Goal: Task Accomplishment & Management: Complete application form

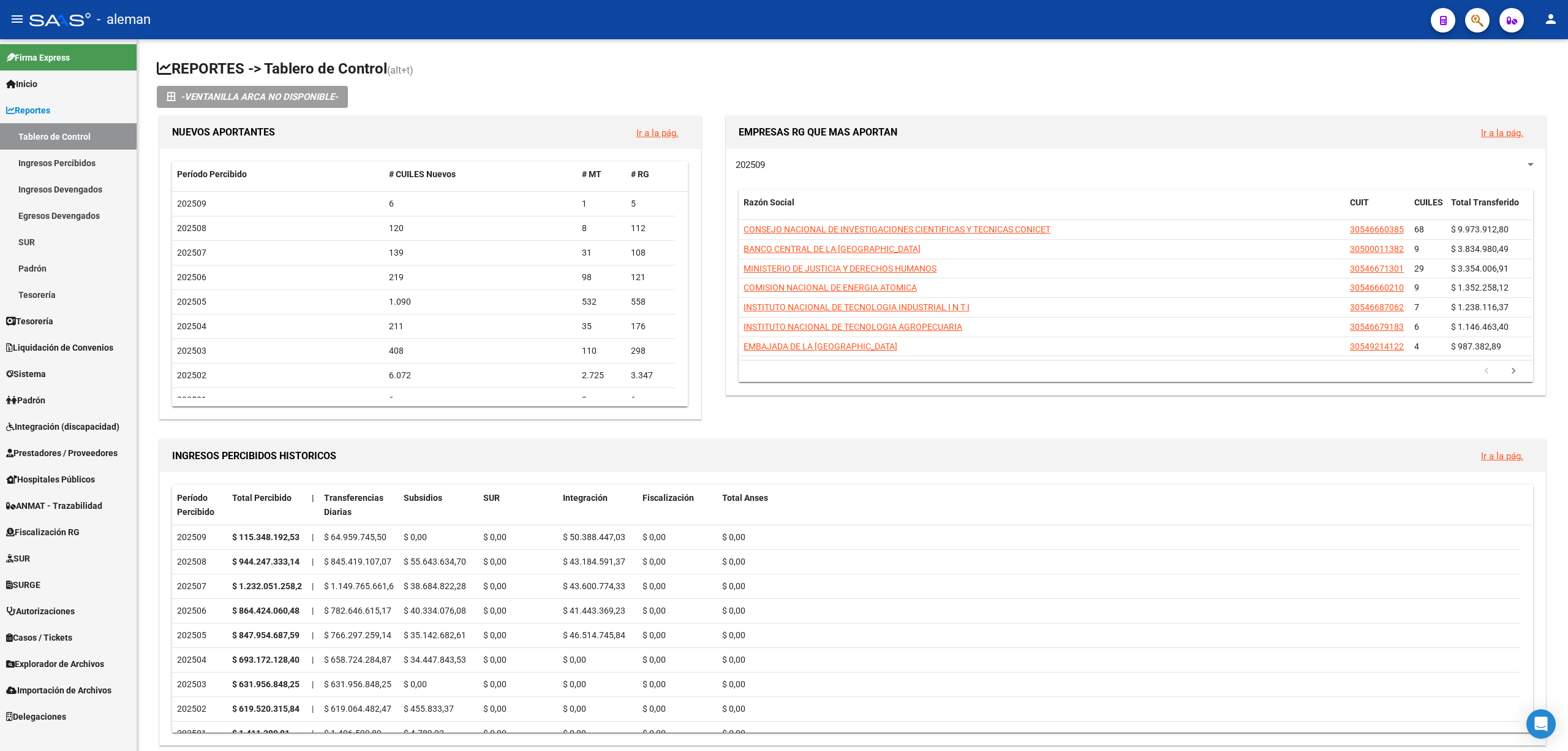
click at [87, 420] on span "Integración (discapacidad)" at bounding box center [63, 427] width 113 height 14
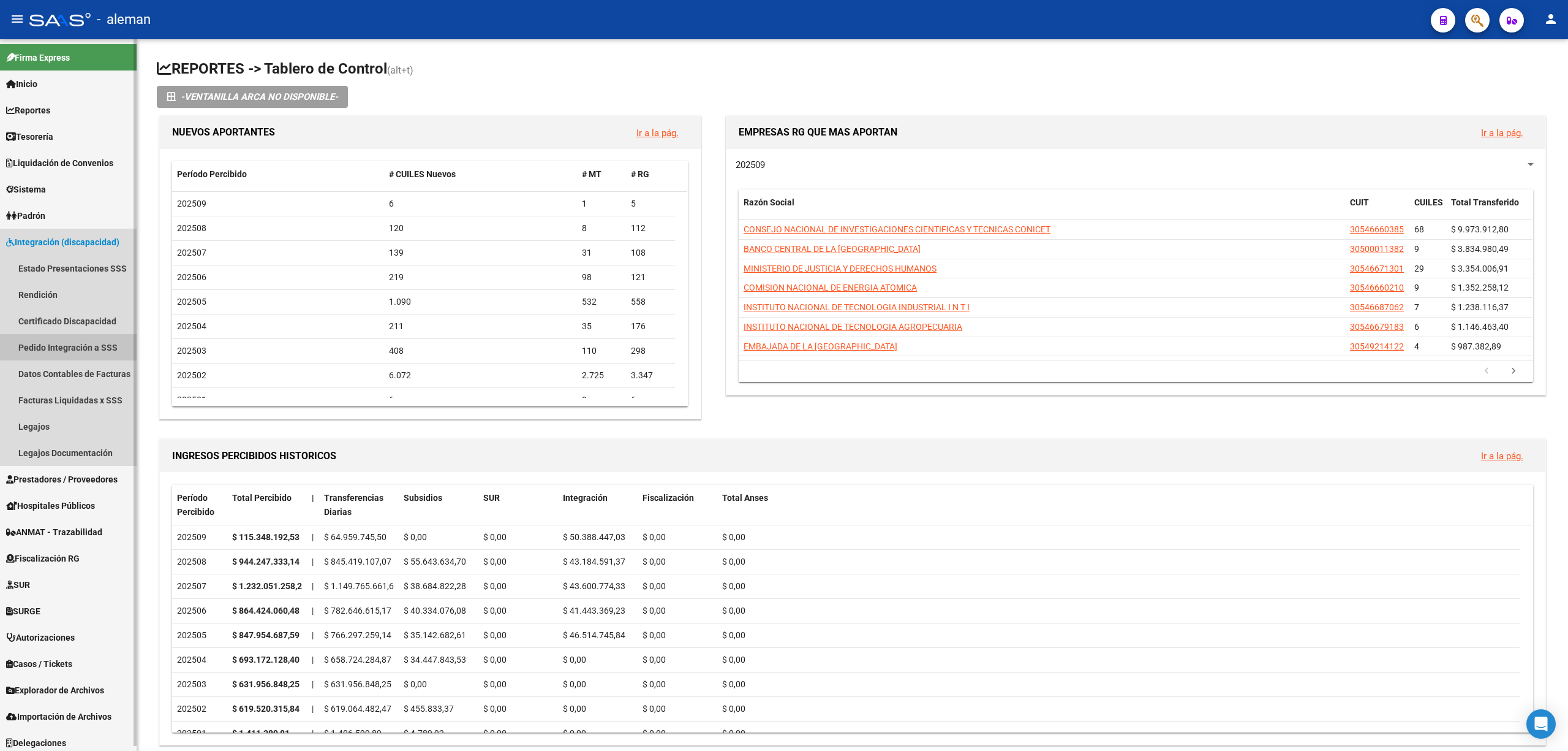
click at [73, 339] on link "Pedido Integración a SSS" at bounding box center [68, 347] width 137 height 26
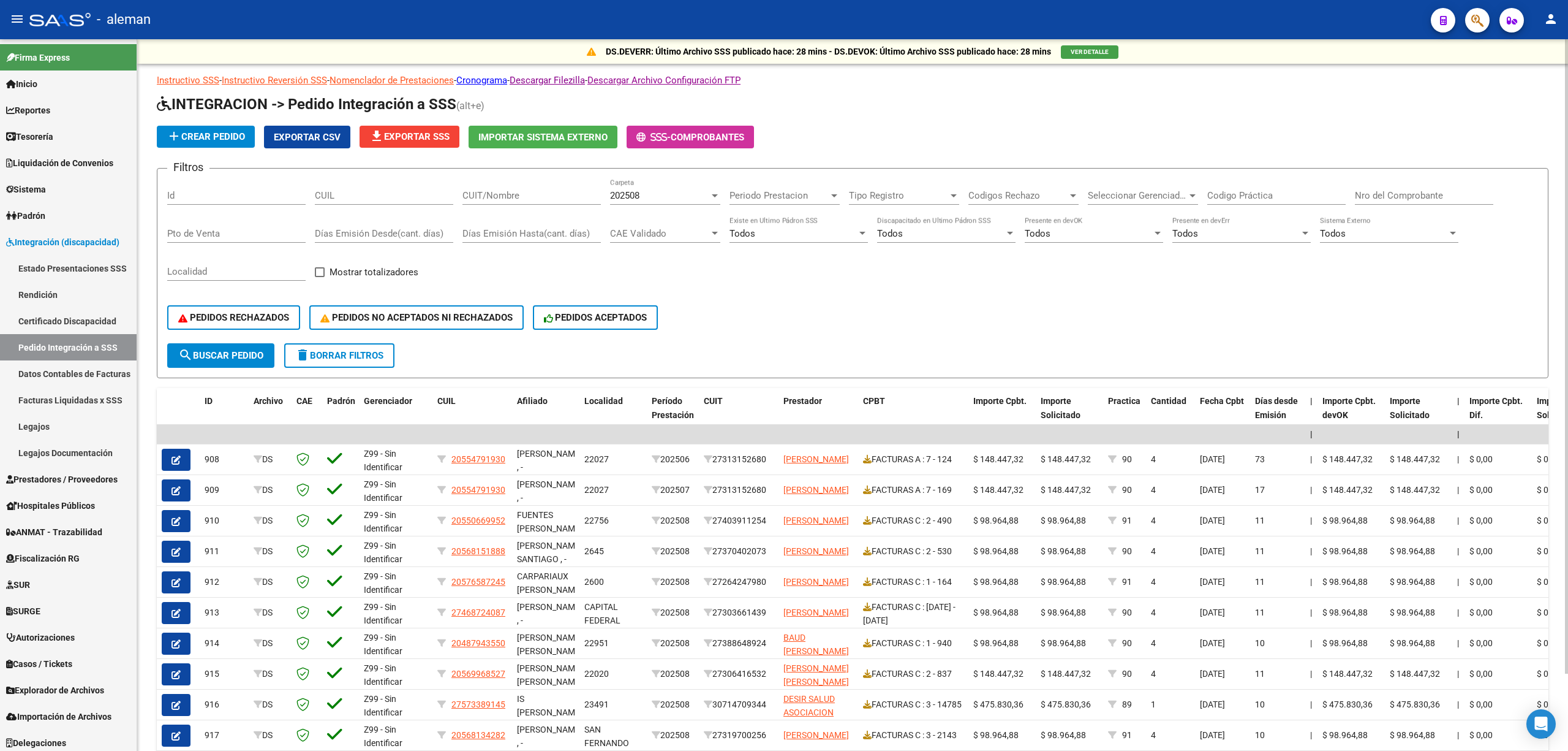
click at [1068, 197] on span "Codigos Rechazo" at bounding box center [1018, 196] width 100 height 11
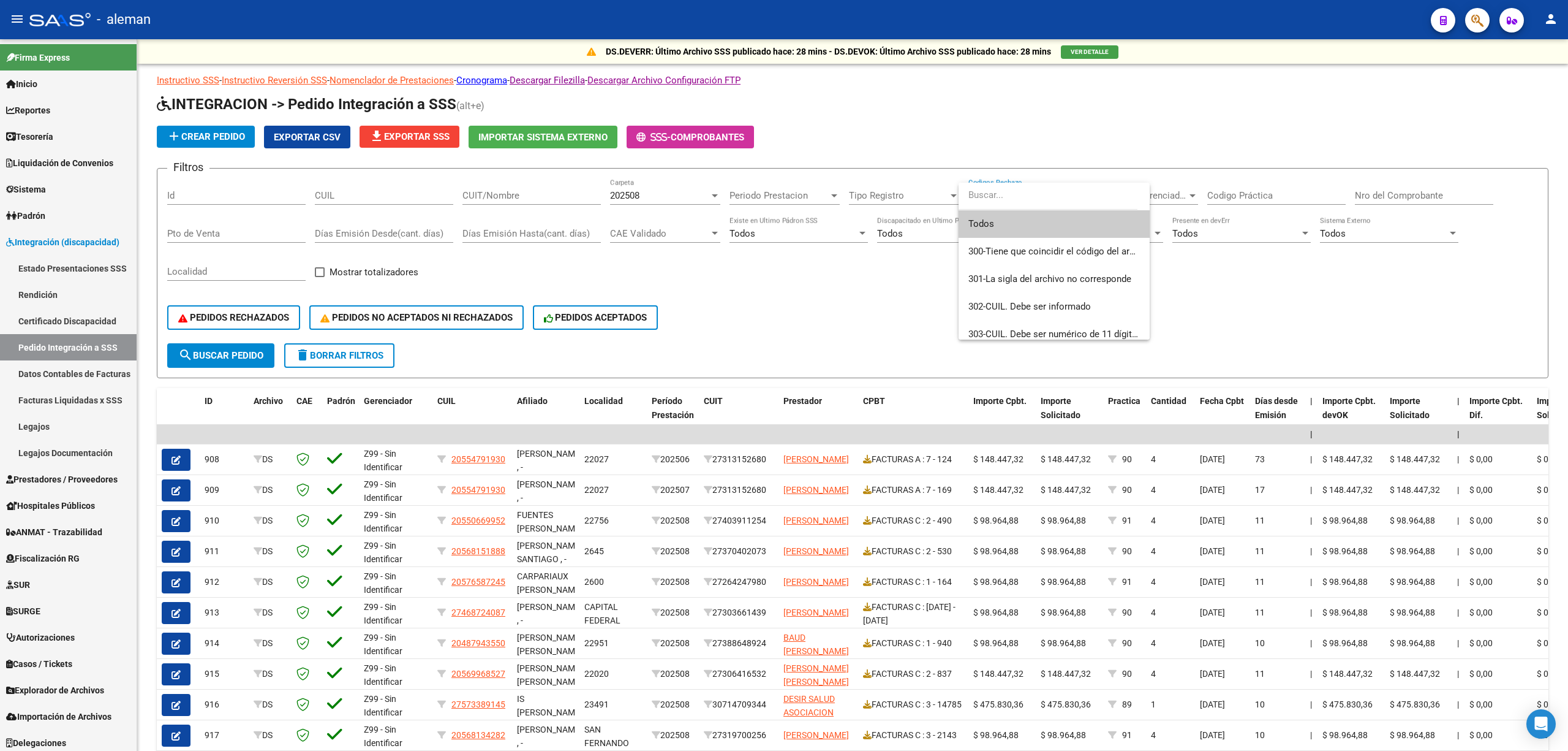
click at [1205, 286] on div at bounding box center [784, 376] width 1568 height 751
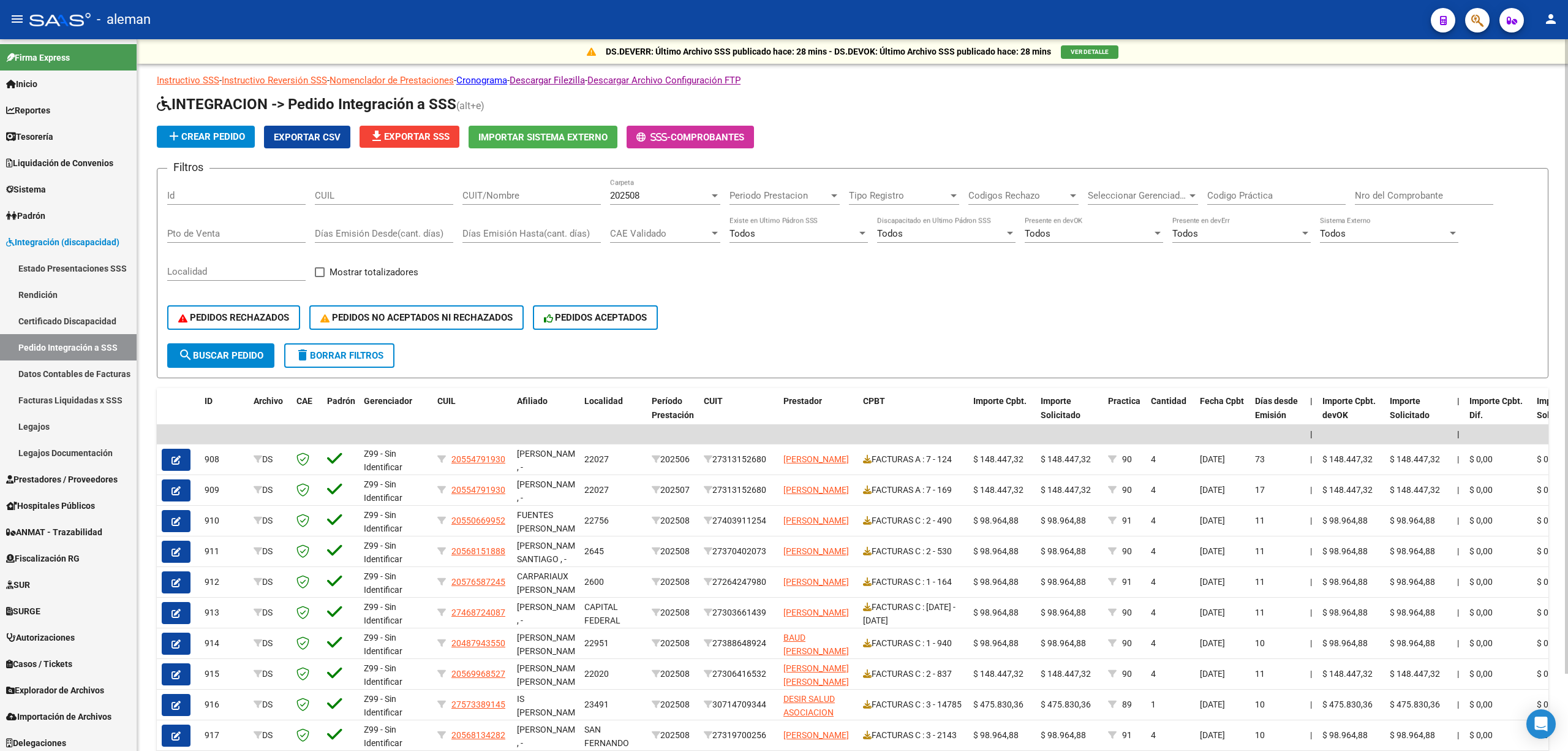
click at [952, 191] on div at bounding box center [953, 196] width 11 height 10
click at [1080, 302] on div at bounding box center [784, 376] width 1568 height 751
click at [837, 195] on div at bounding box center [834, 196] width 6 height 3
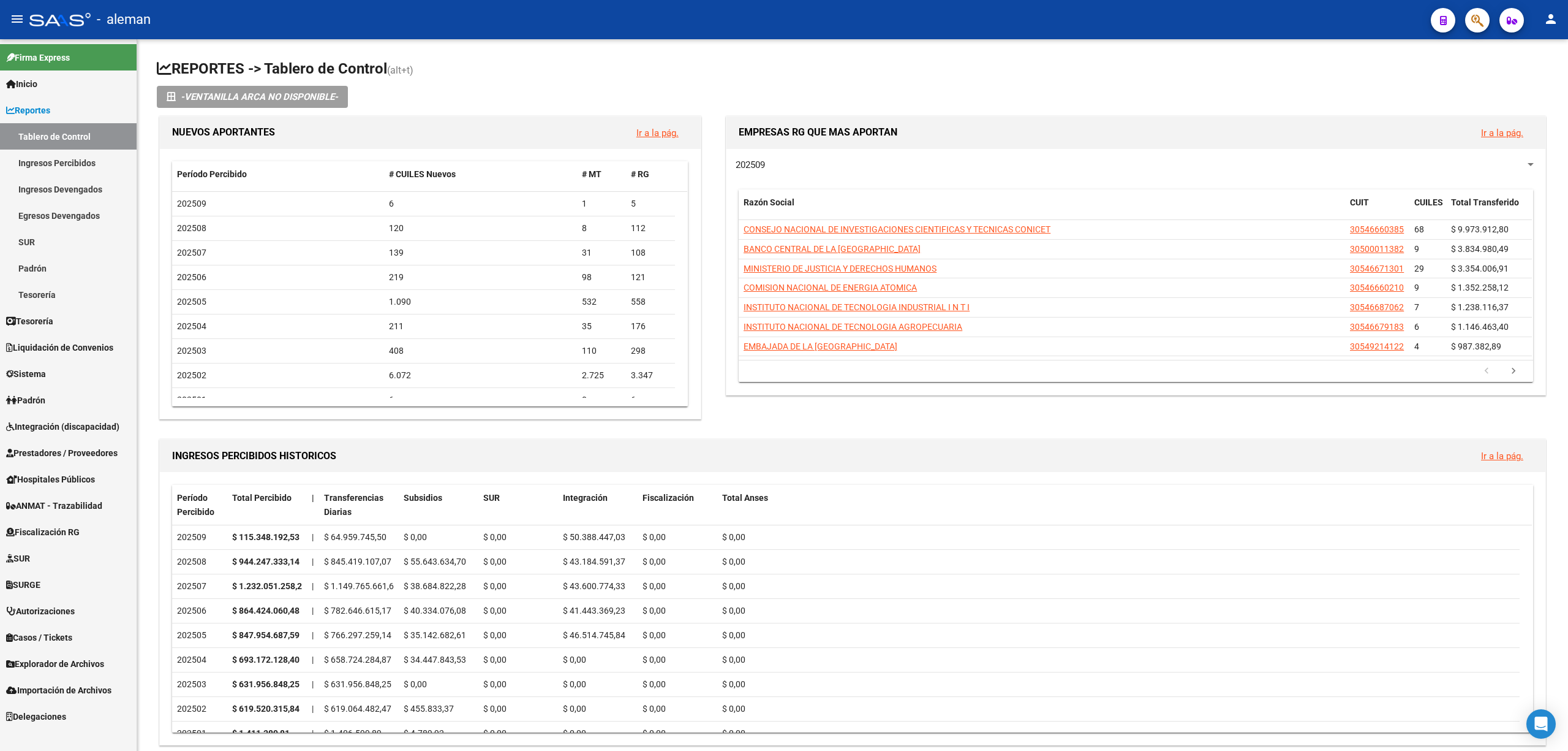
click at [68, 429] on span "Integración (discapacidad)" at bounding box center [63, 427] width 113 height 14
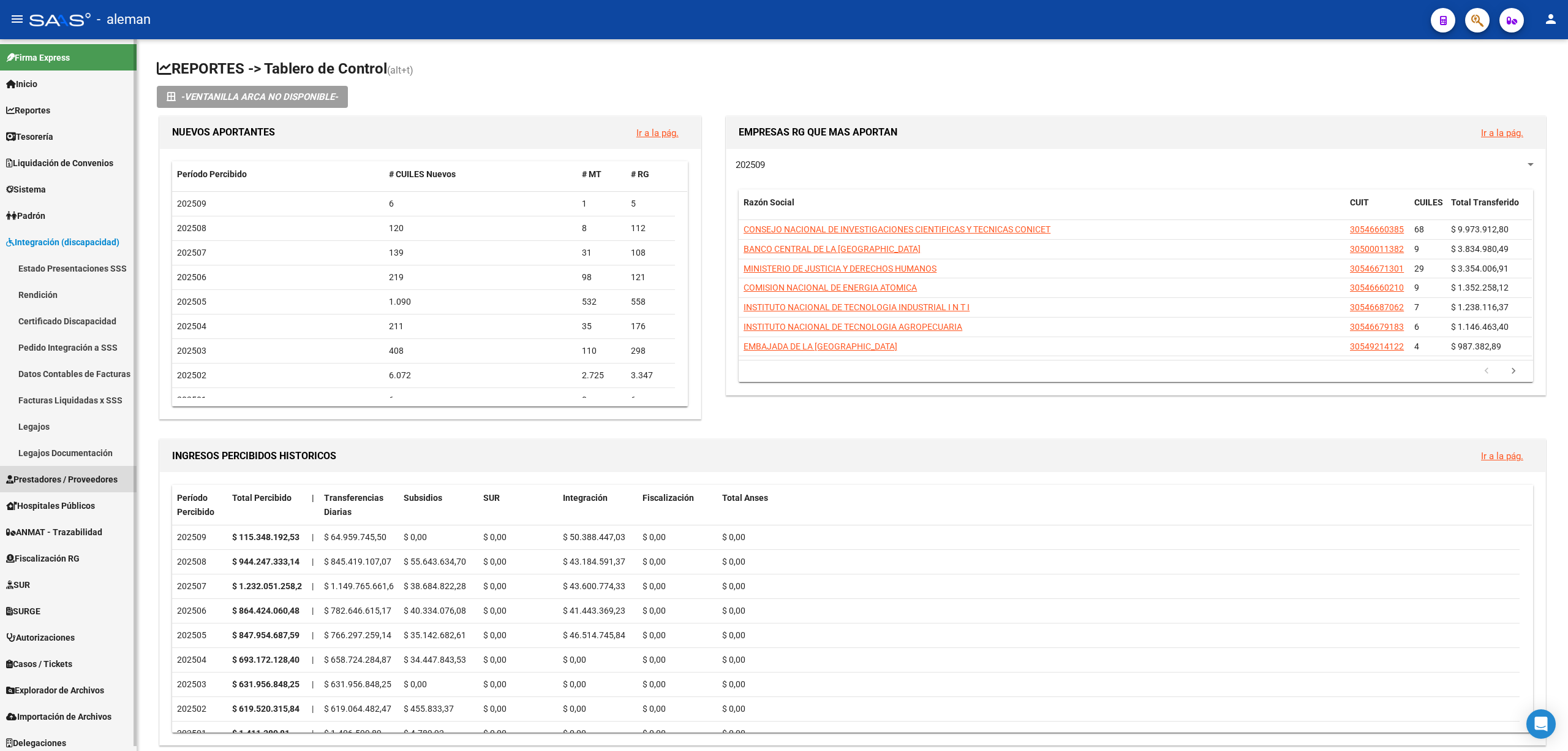
click at [58, 476] on span "Prestadores / Proveedores" at bounding box center [62, 479] width 111 height 14
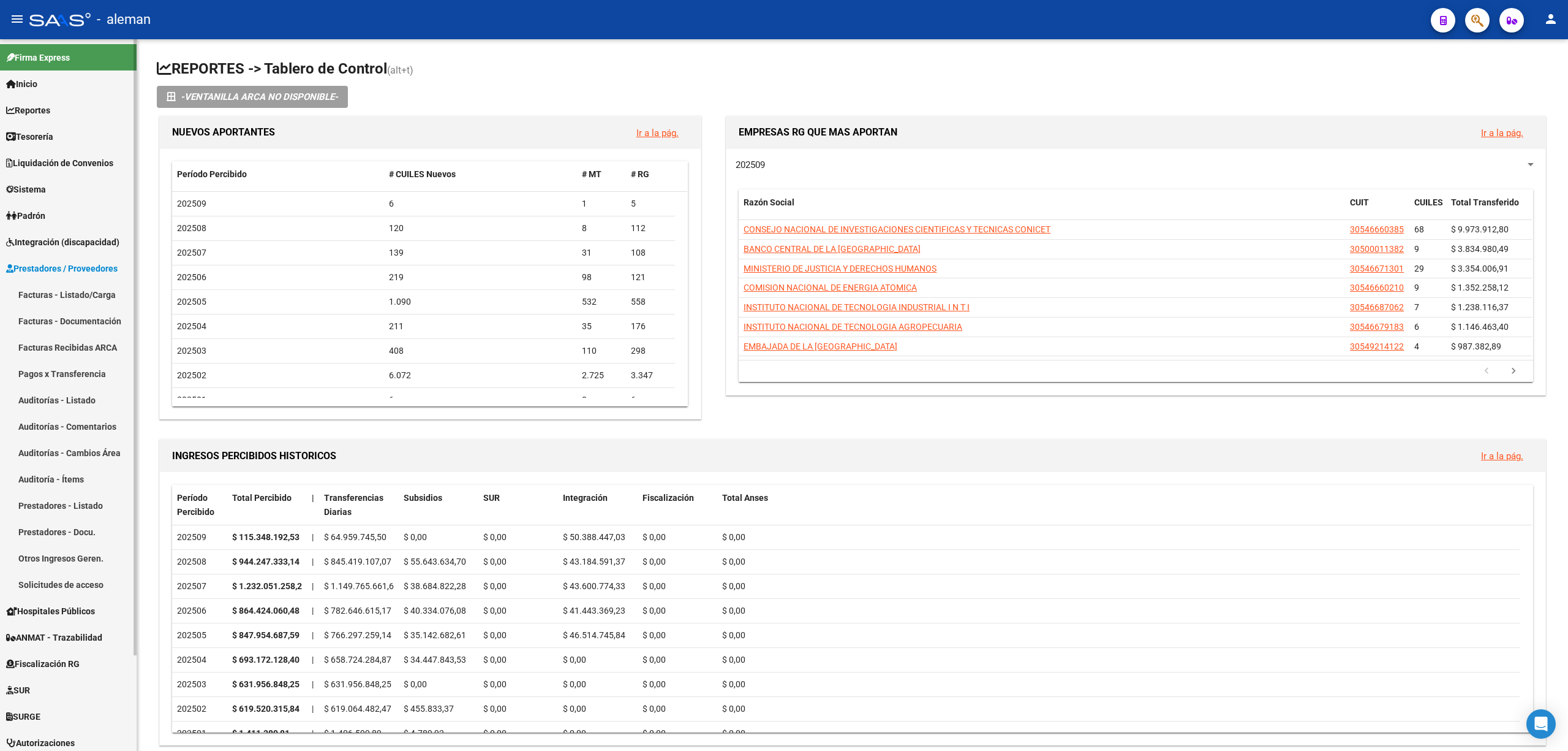
click at [64, 295] on link "Facturas - Listado/Carga" at bounding box center [68, 294] width 137 height 26
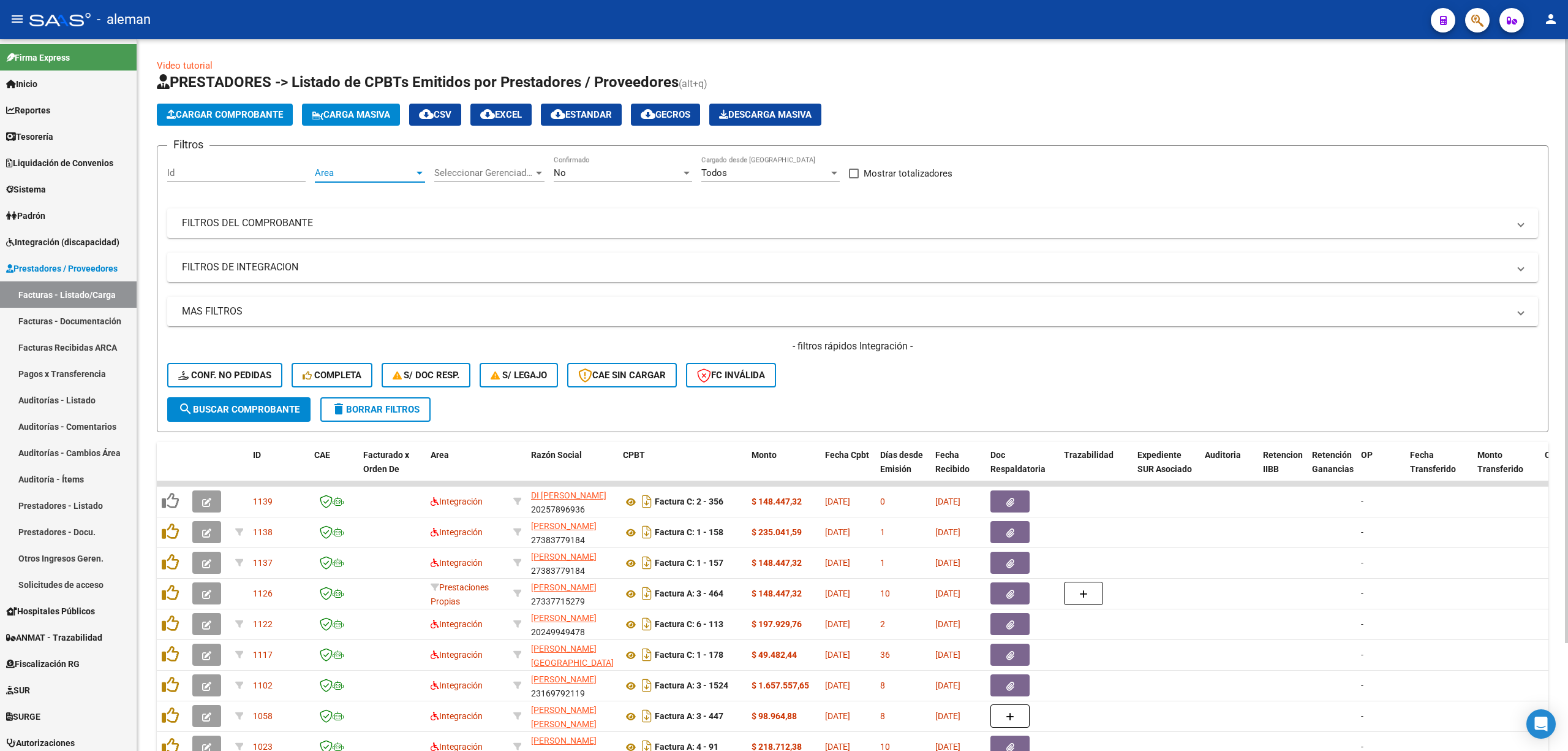
click at [416, 175] on div at bounding box center [419, 173] width 11 height 10
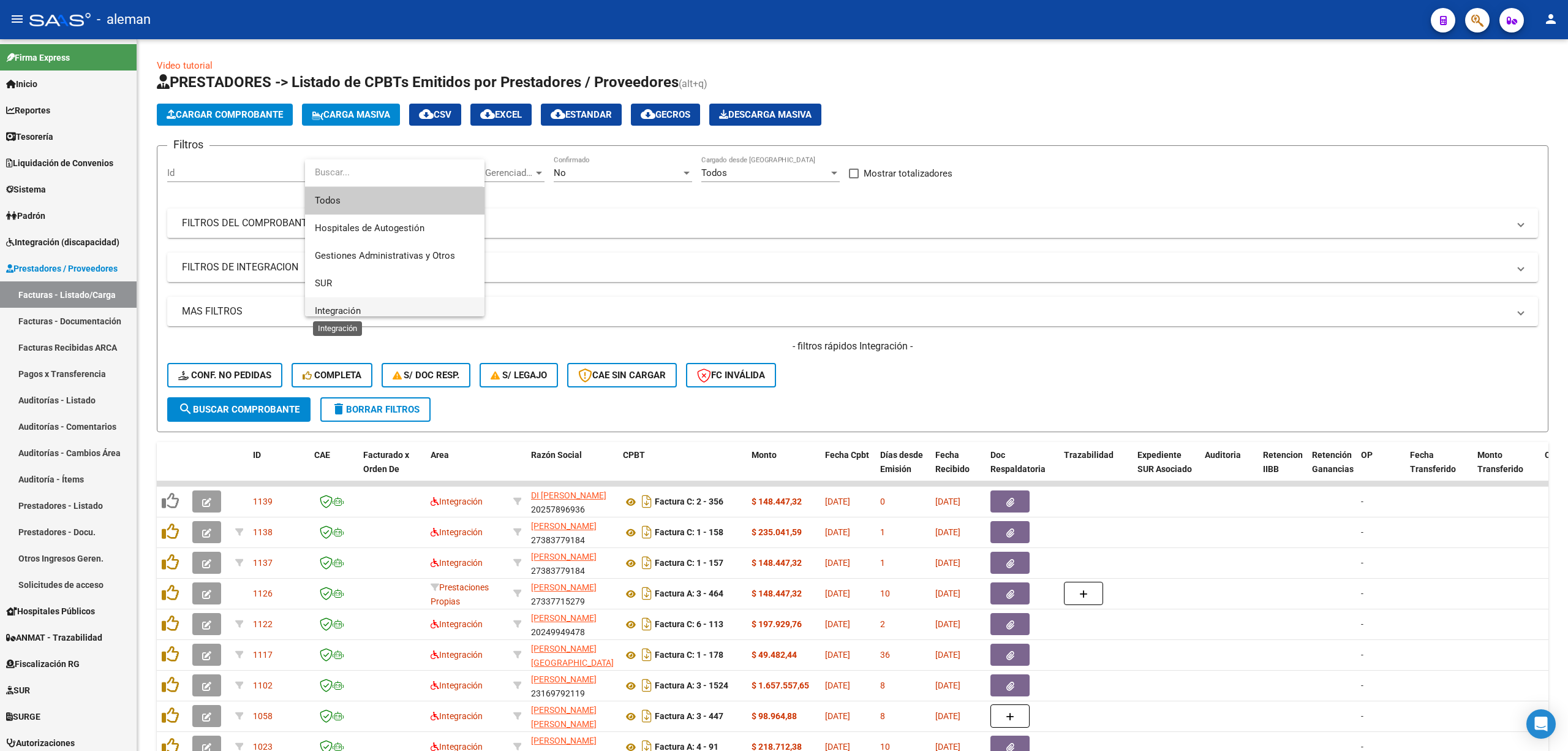
click at [349, 308] on span "Integración" at bounding box center [338, 311] width 46 height 11
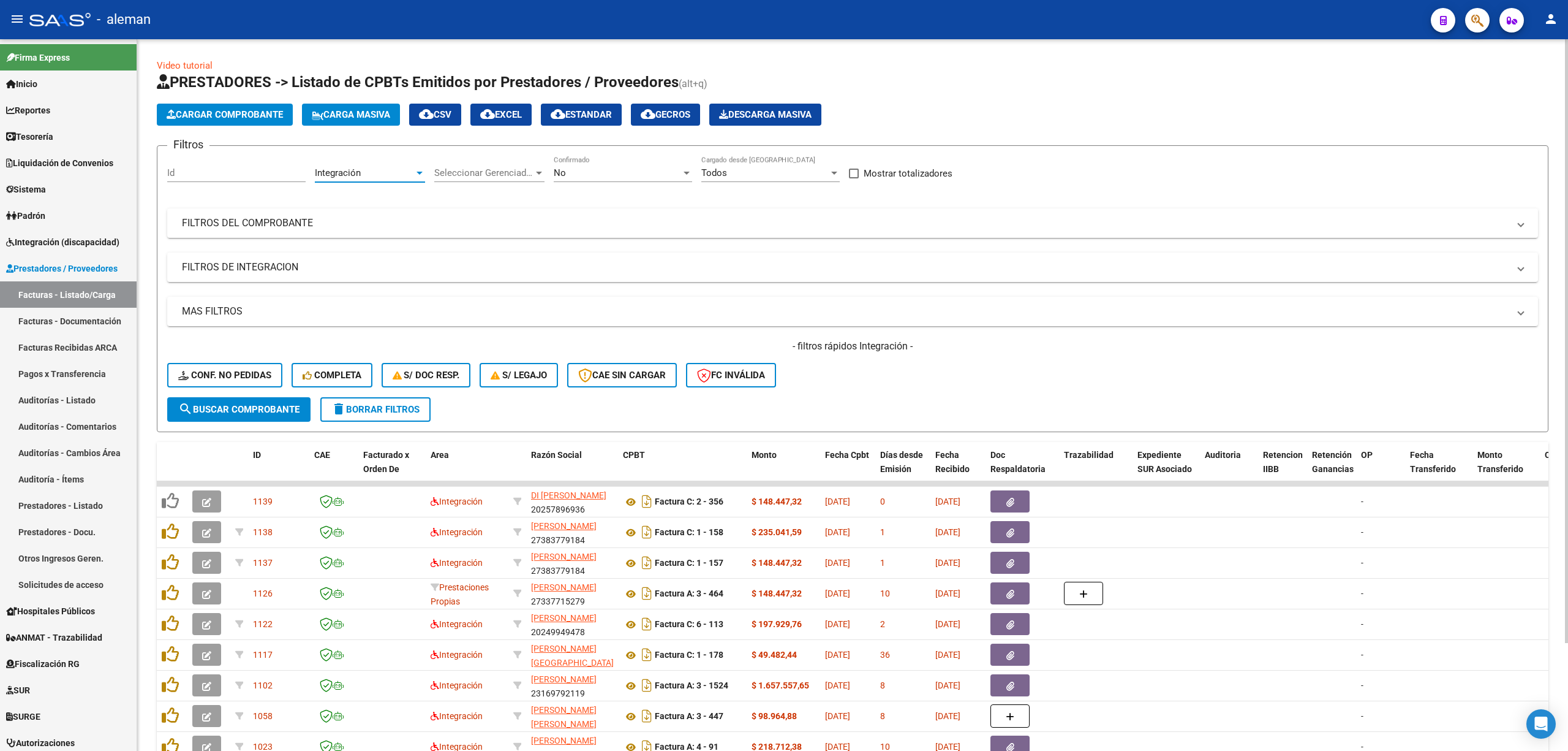
scroll to position [8, 0]
click at [261, 408] on span "search Buscar Comprobante" at bounding box center [238, 409] width 121 height 11
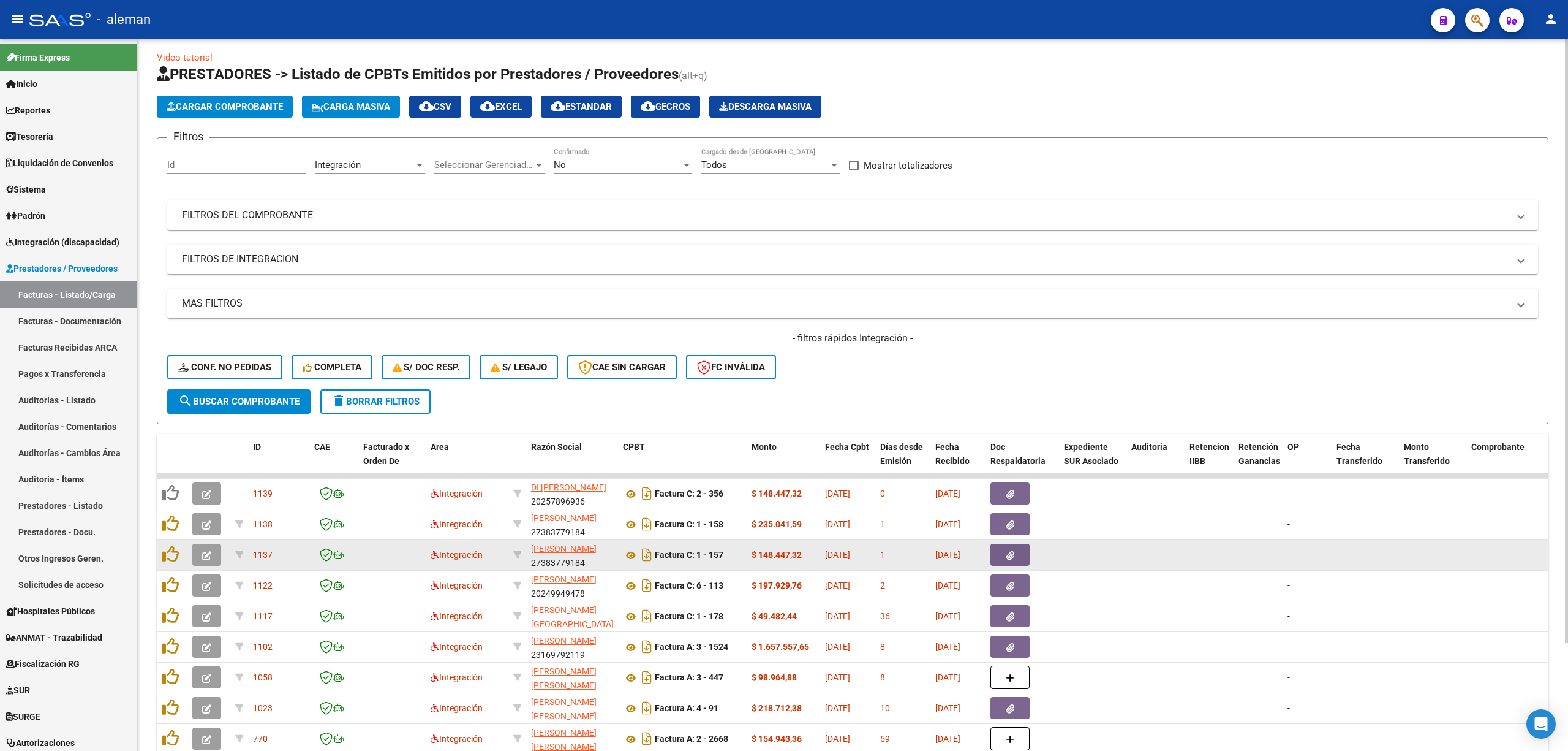
scroll to position [0, 0]
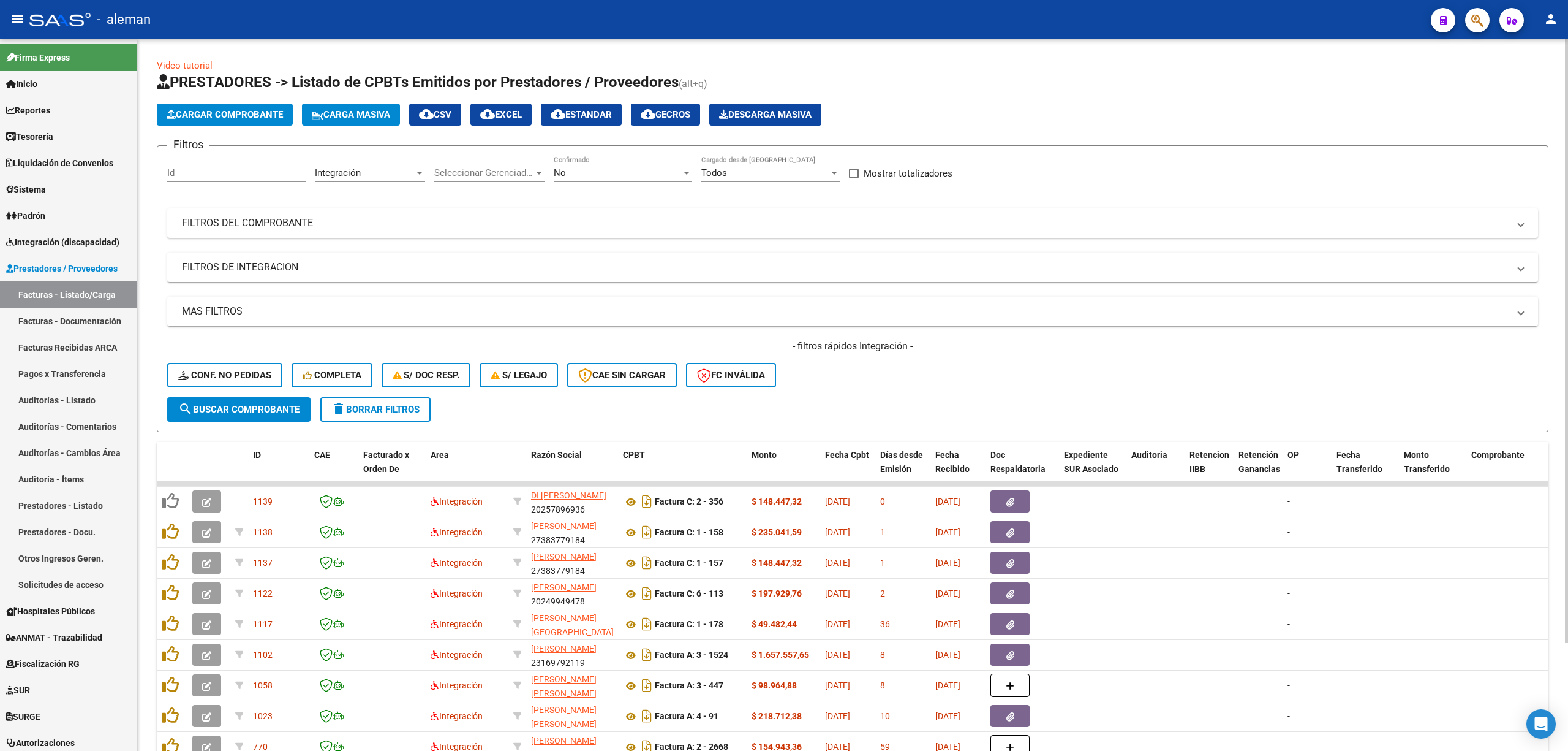
click at [420, 172] on div at bounding box center [419, 173] width 6 height 3
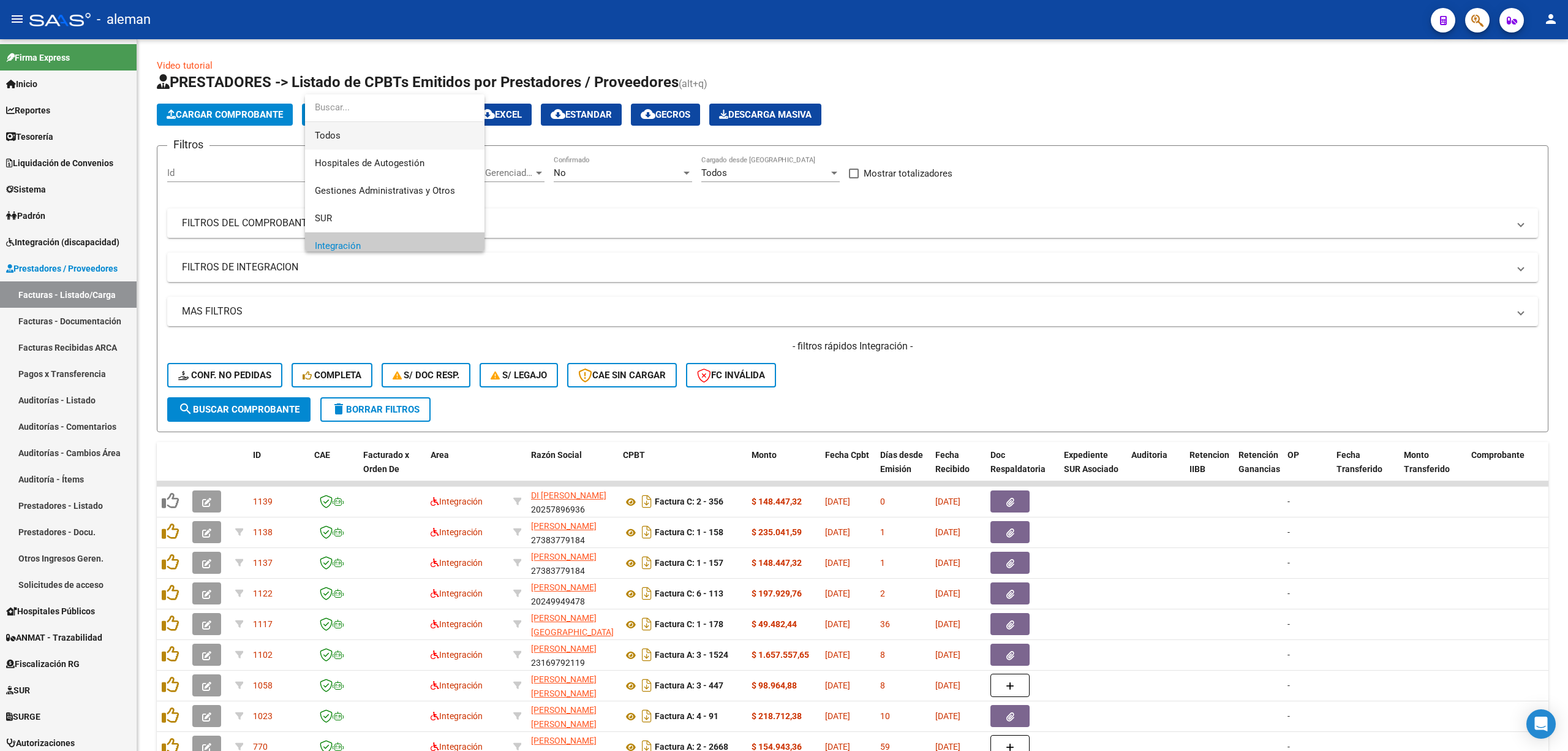
click at [366, 143] on span "Todos" at bounding box center [395, 135] width 160 height 27
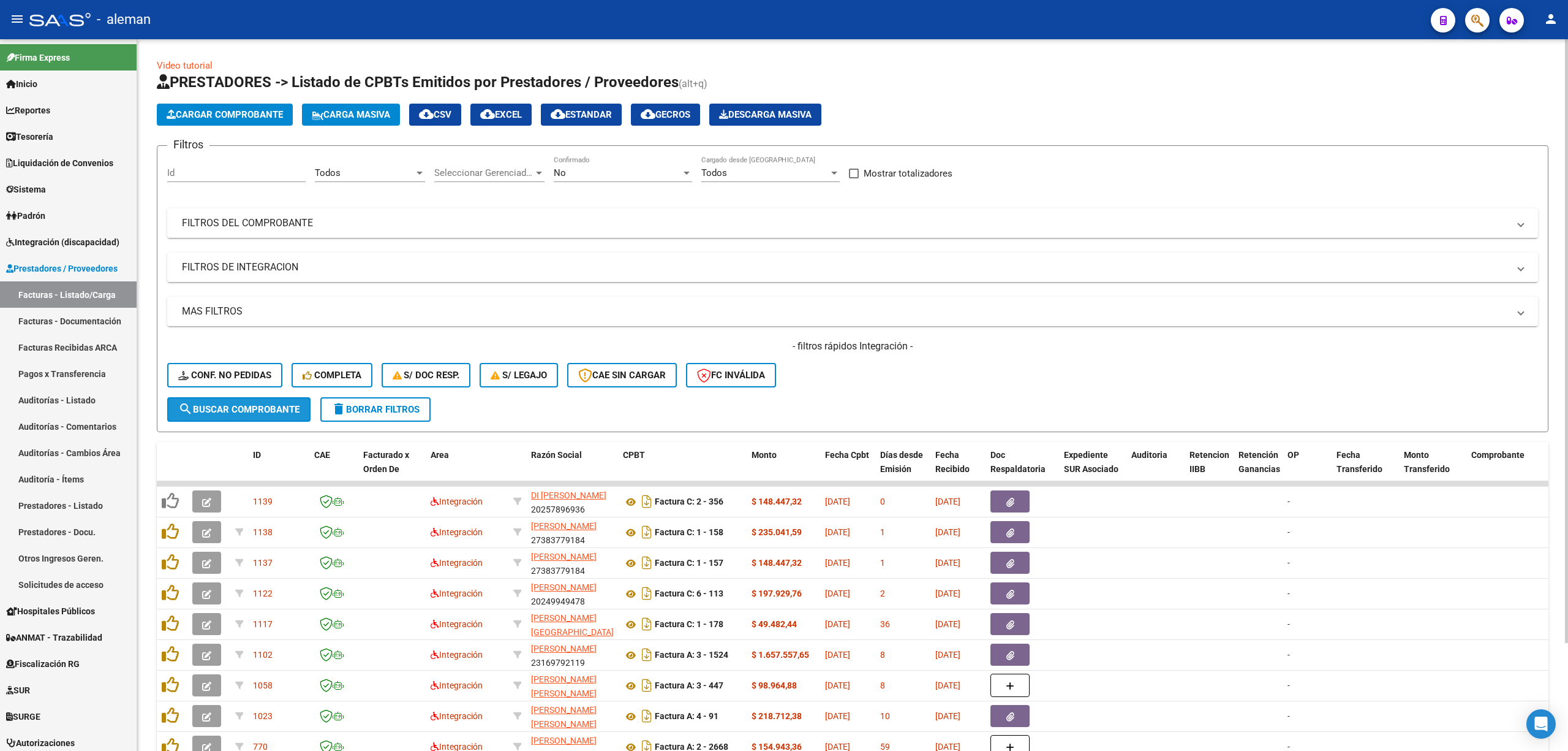
click at [265, 404] on span "search Buscar Comprobante" at bounding box center [238, 409] width 121 height 11
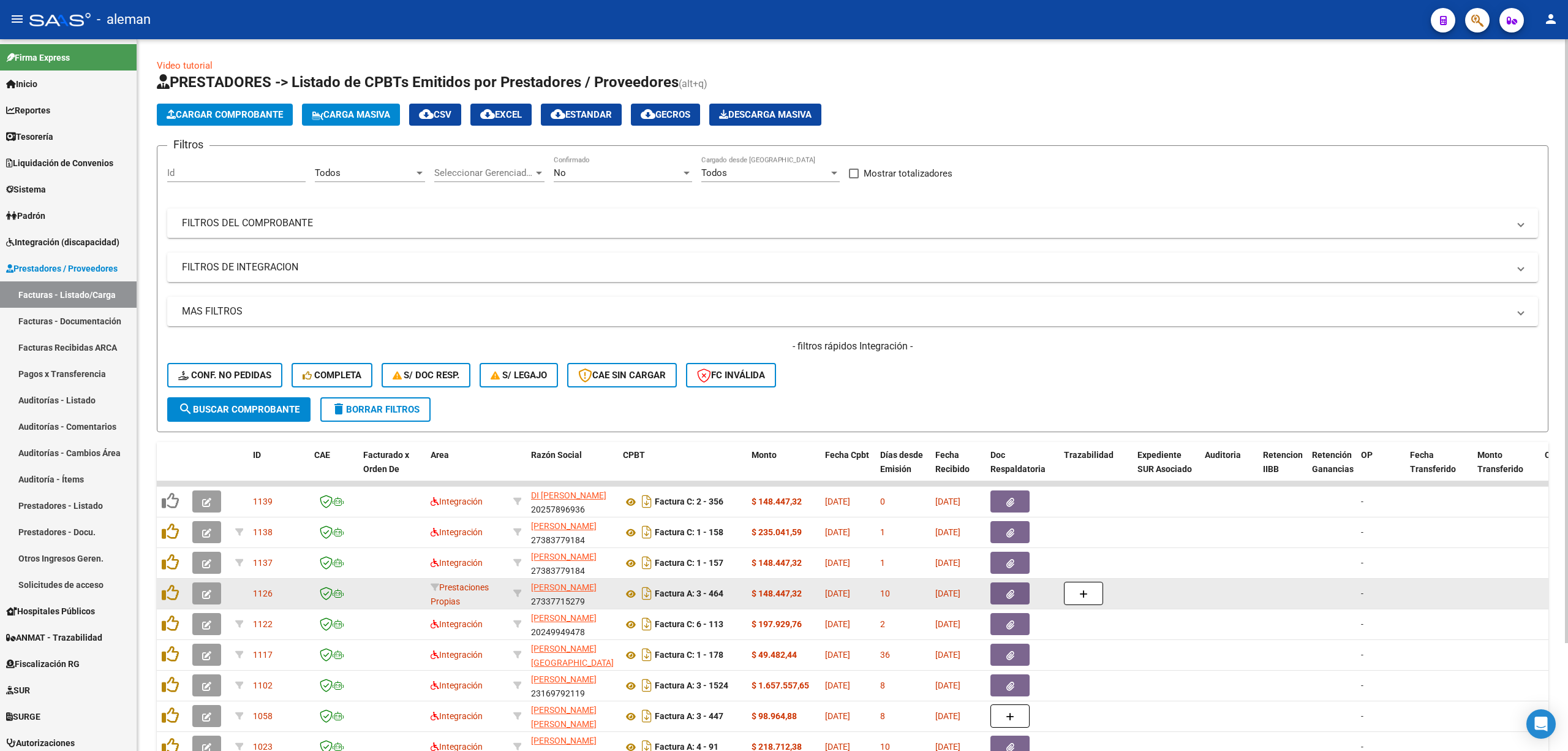
click at [1018, 593] on button "button" at bounding box center [1010, 593] width 39 height 22
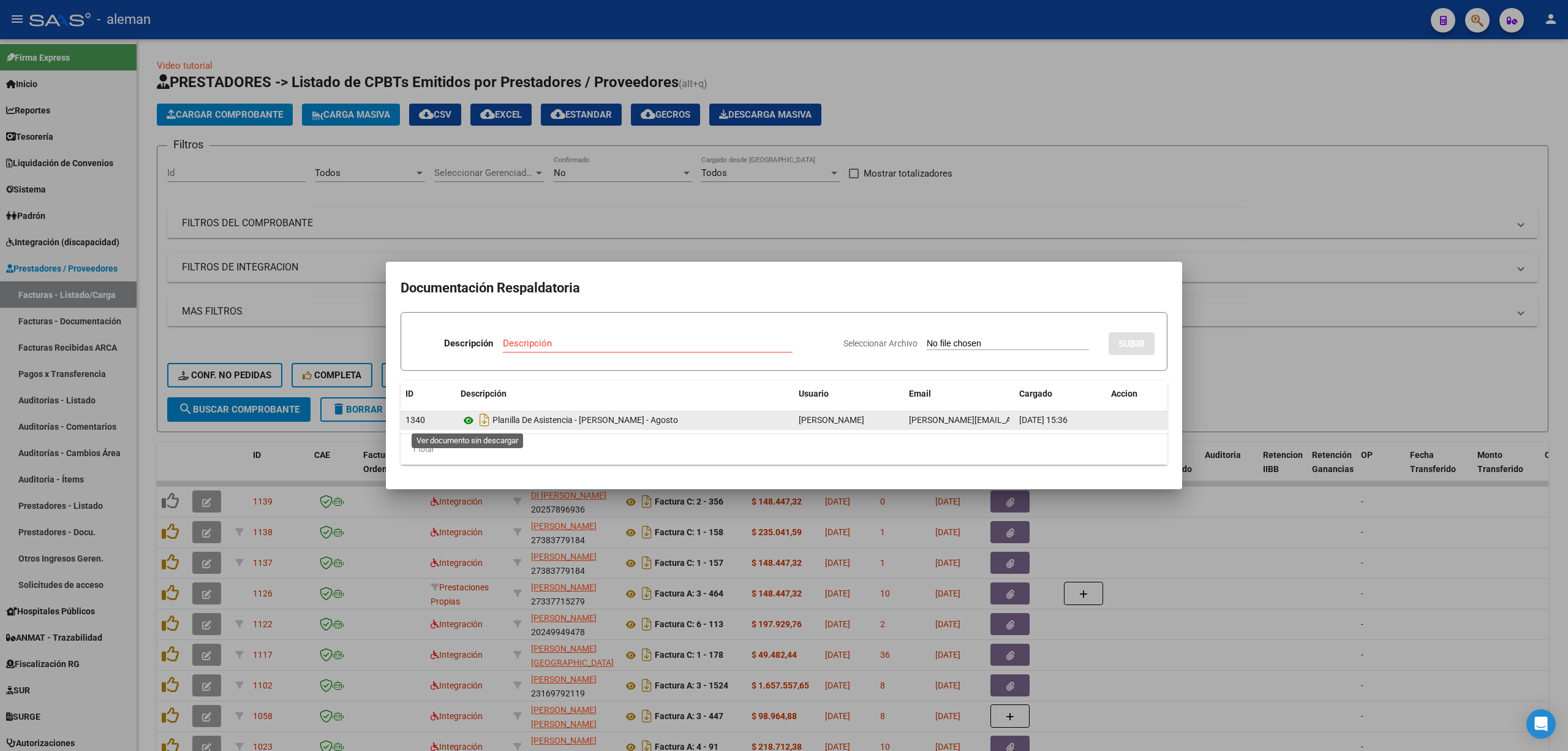
click at [468, 418] on icon at bounding box center [468, 420] width 16 height 15
click at [1103, 565] on div at bounding box center [784, 376] width 1568 height 751
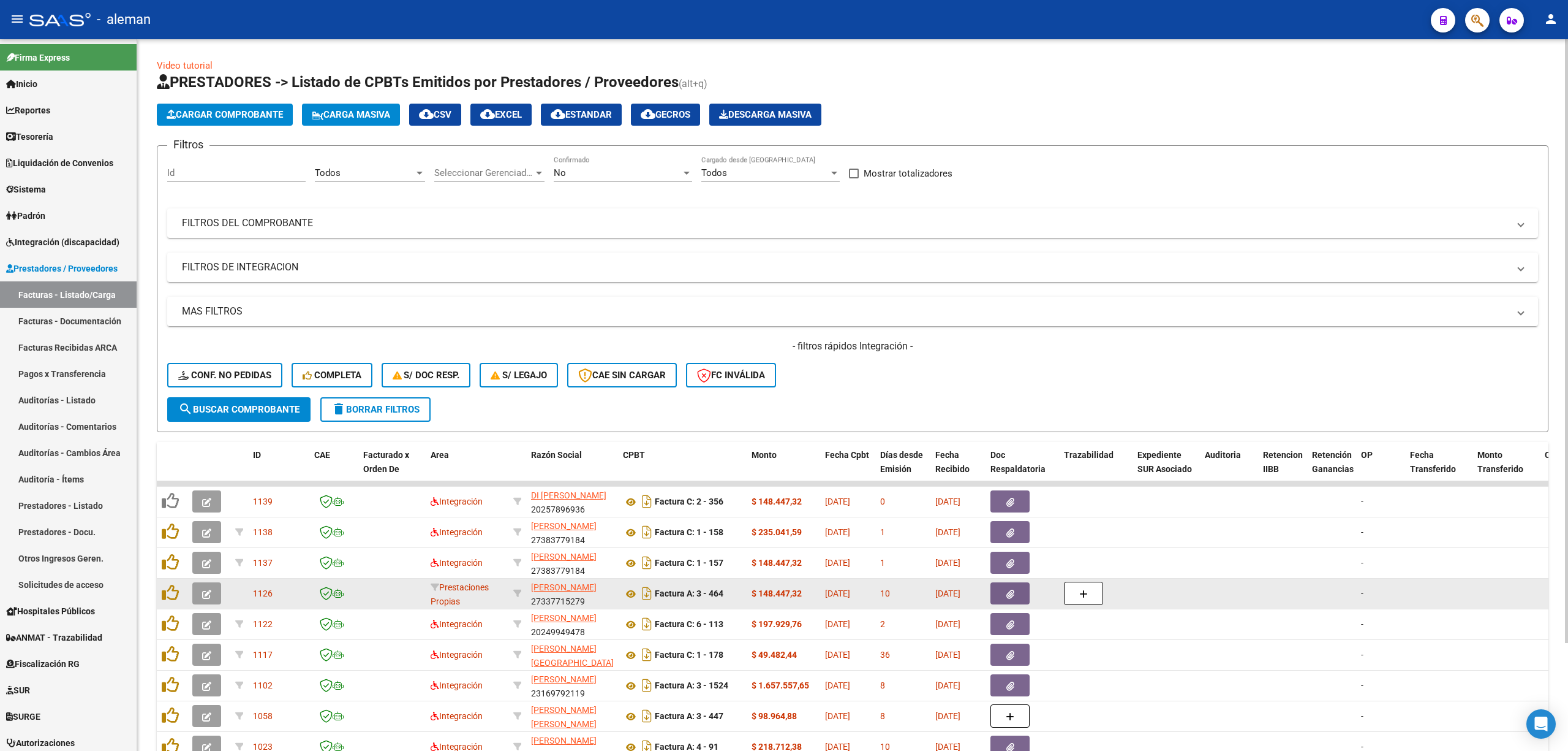
click at [207, 597] on icon "button" at bounding box center [206, 594] width 9 height 9
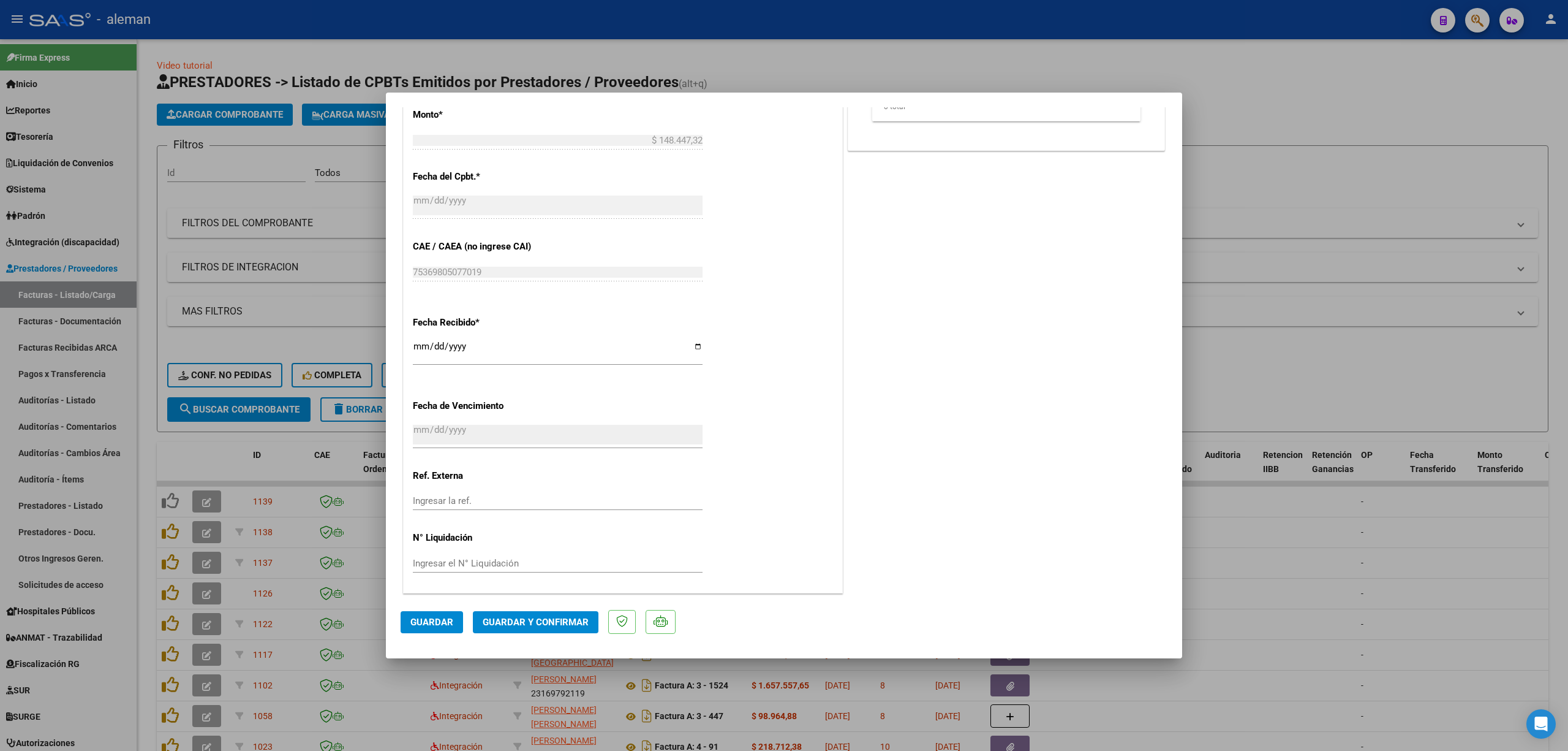
scroll to position [578, 0]
click at [1412, 621] on div at bounding box center [784, 376] width 1568 height 751
type input "$ 0,00"
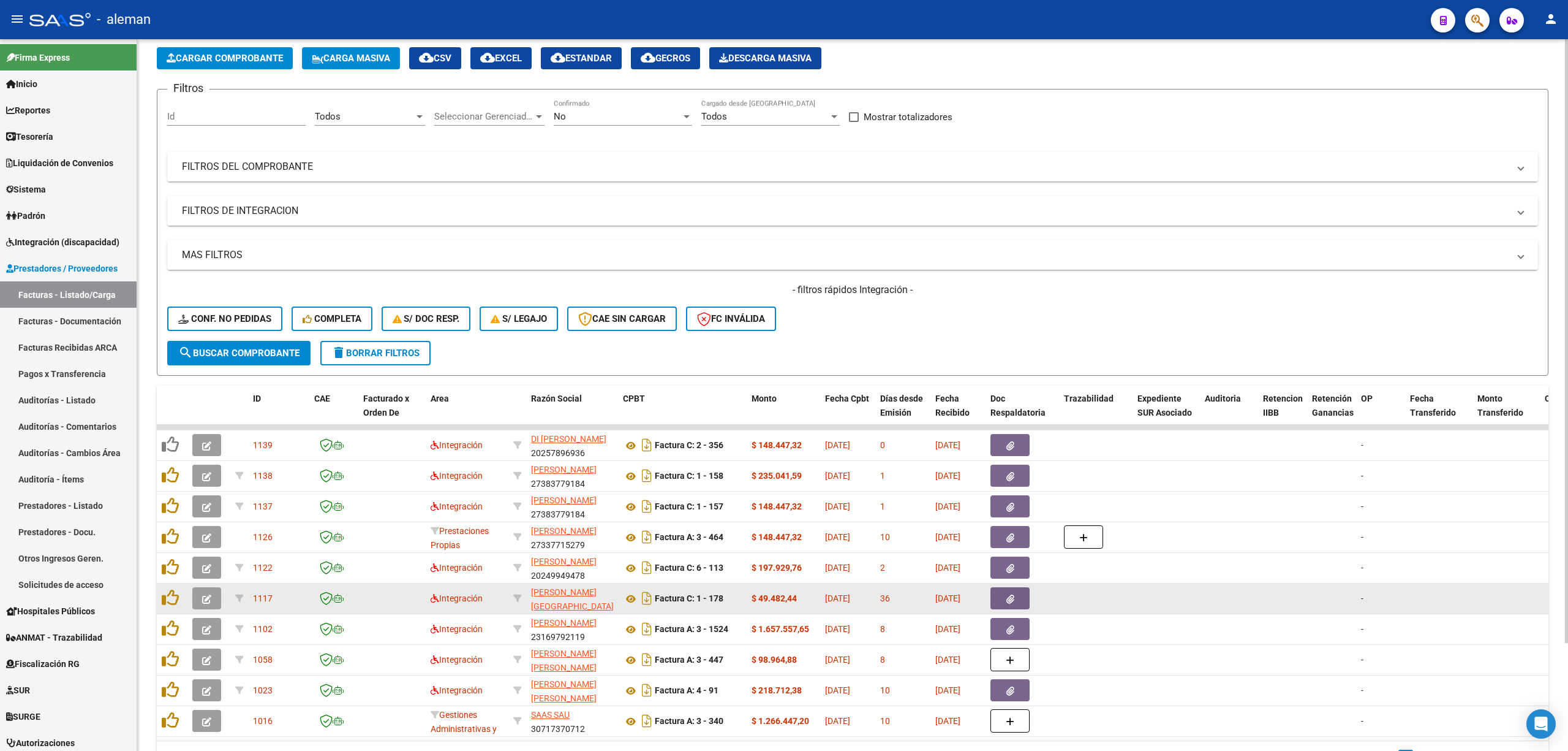
scroll to position [81, 0]
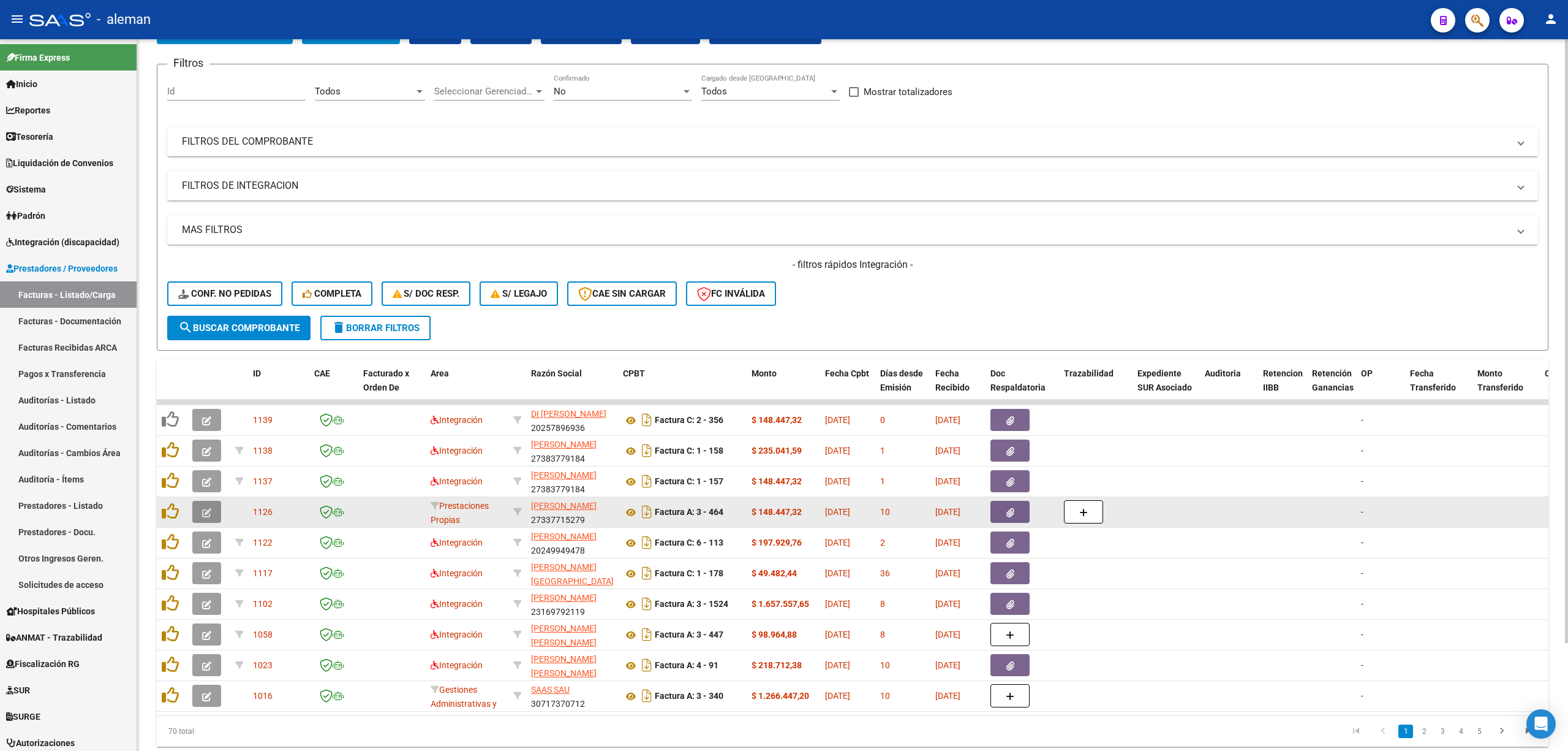
click at [196, 511] on button "button" at bounding box center [207, 512] width 29 height 22
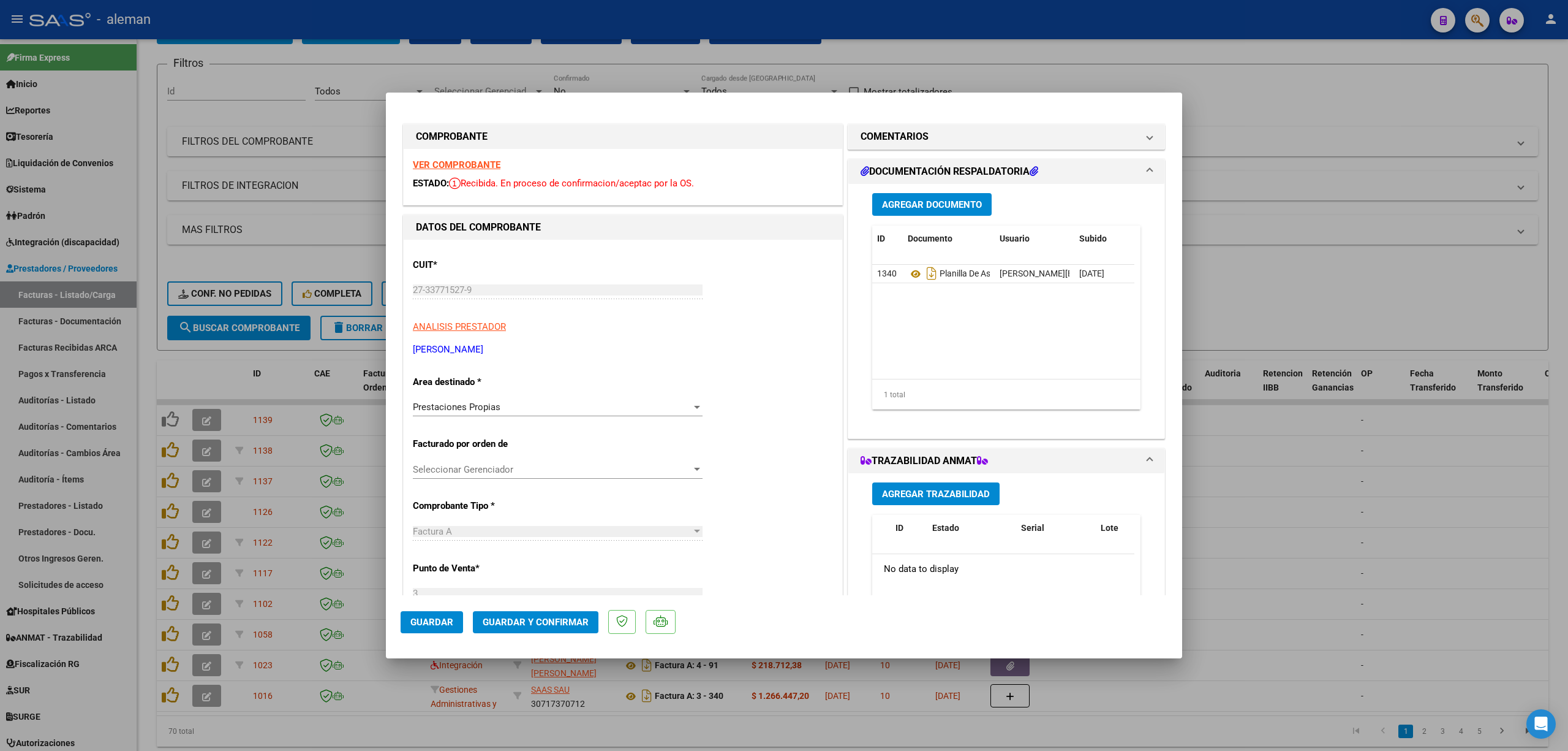
click at [691, 405] on div at bounding box center [697, 407] width 11 height 10
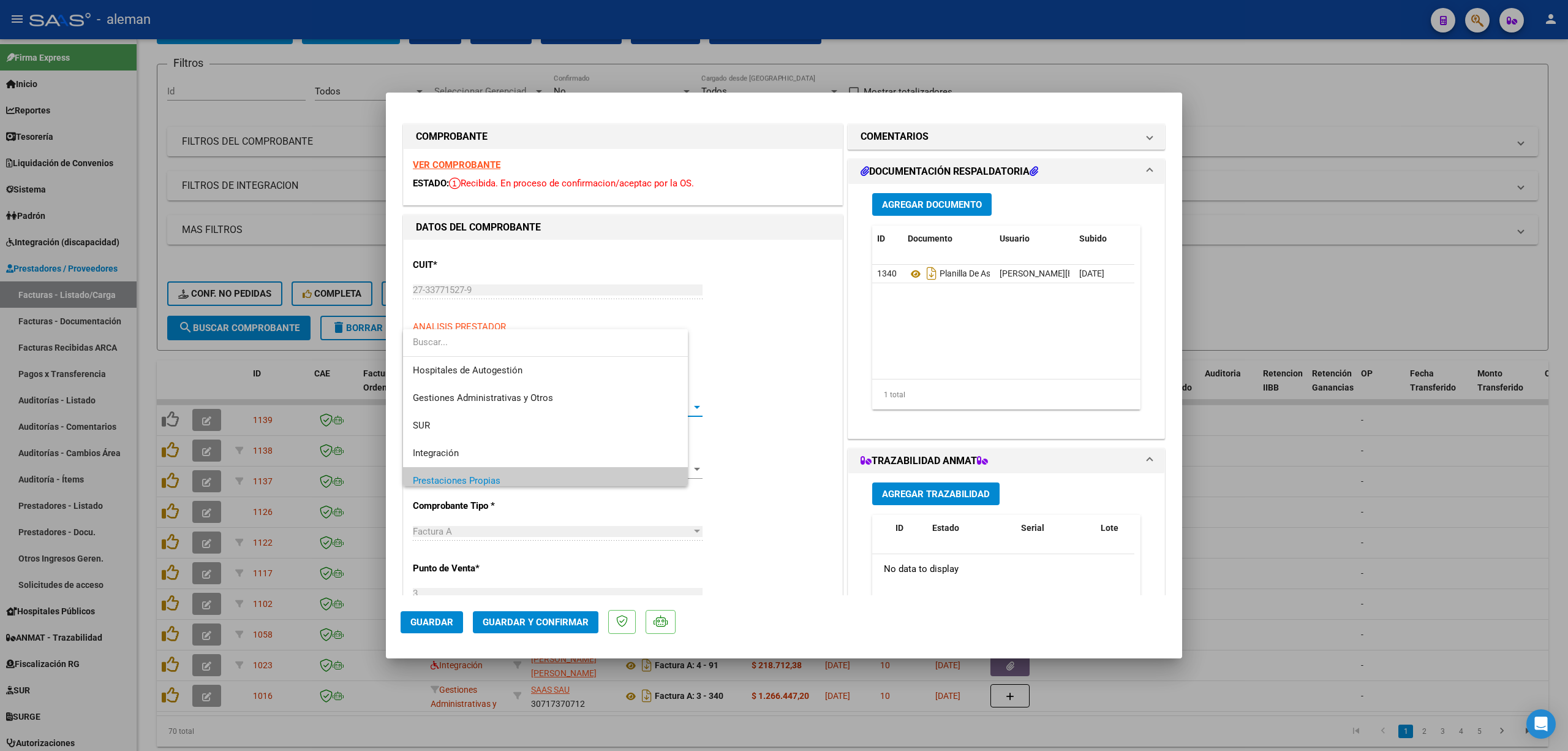
scroll to position [73, 0]
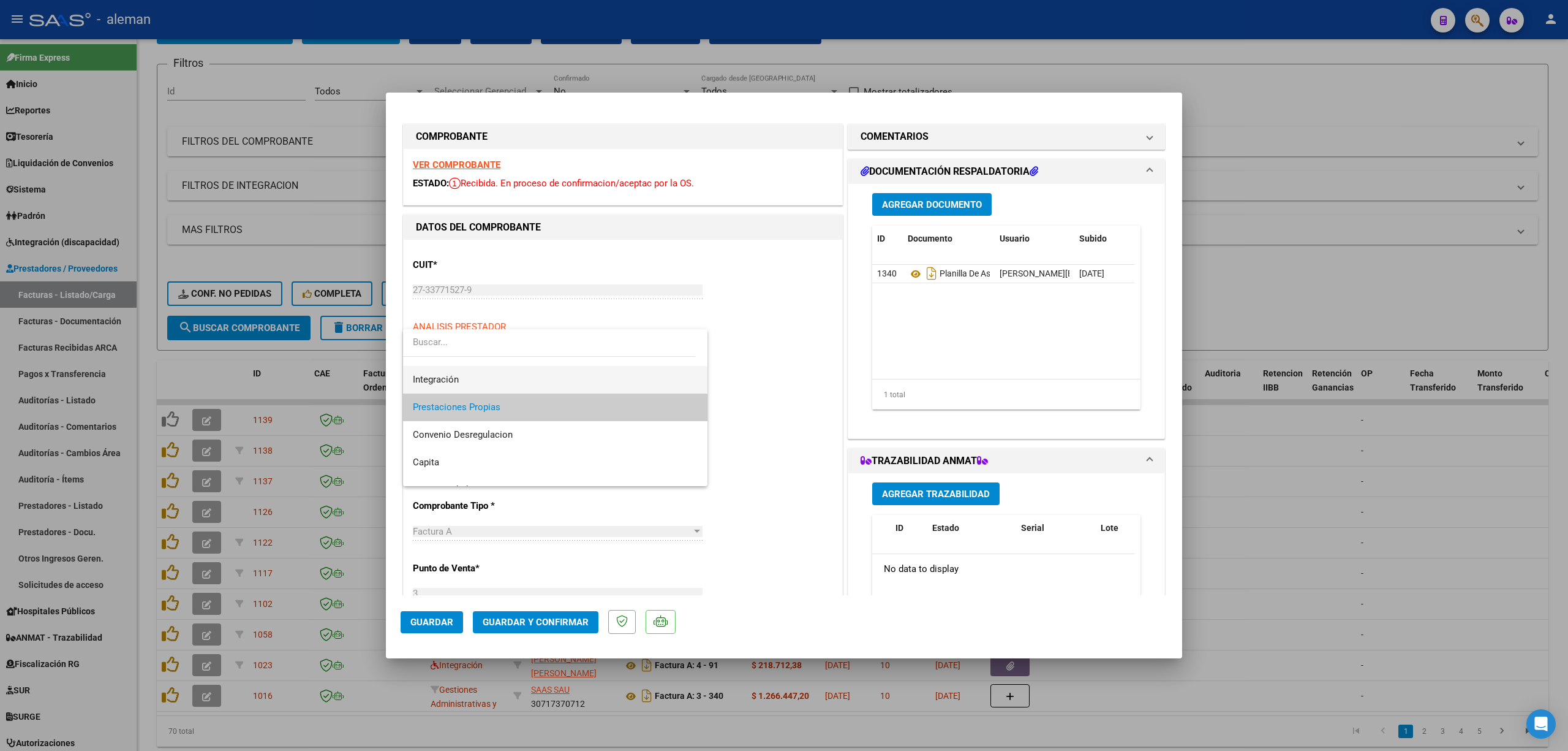
click at [481, 386] on span "Integración" at bounding box center [555, 379] width 285 height 27
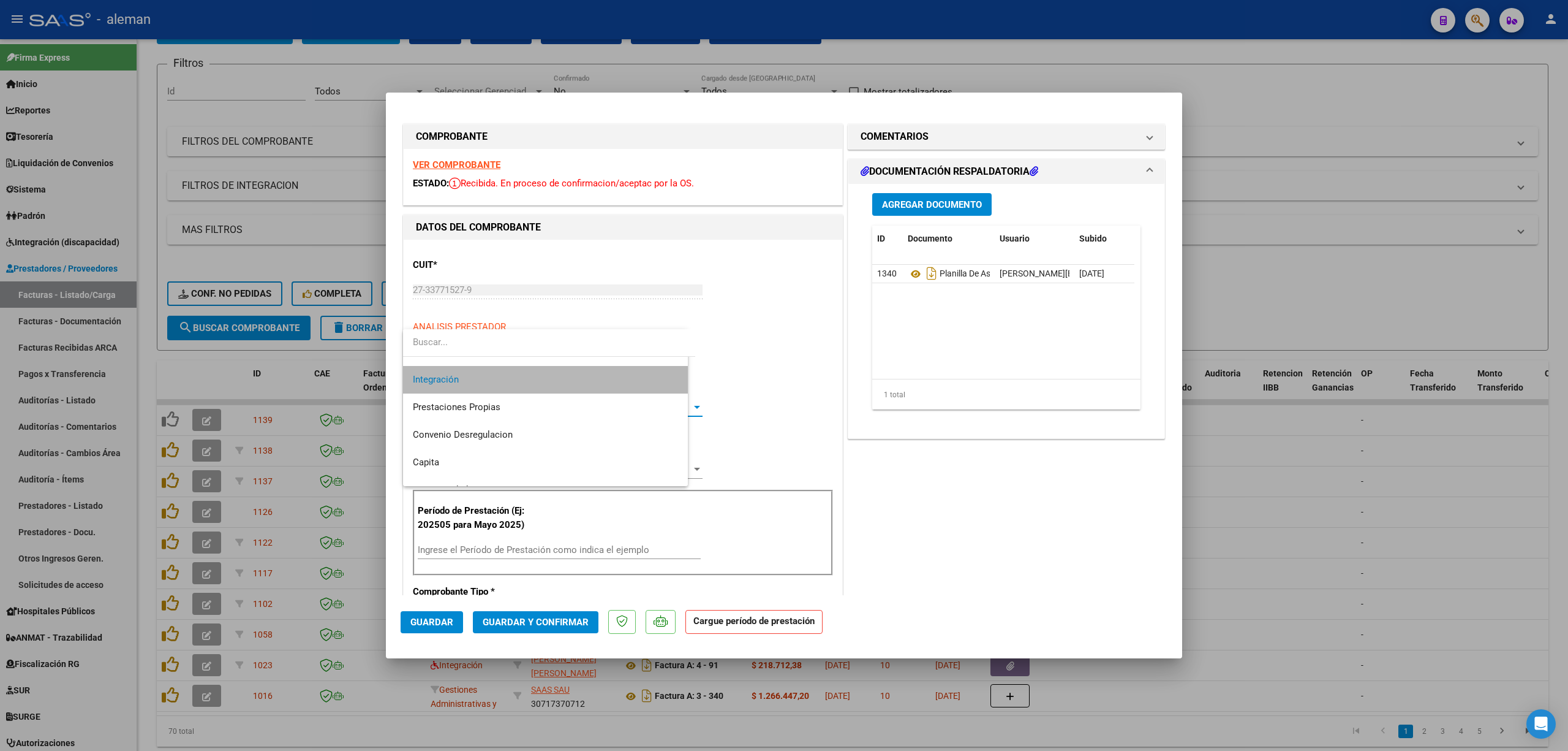
scroll to position [82, 0]
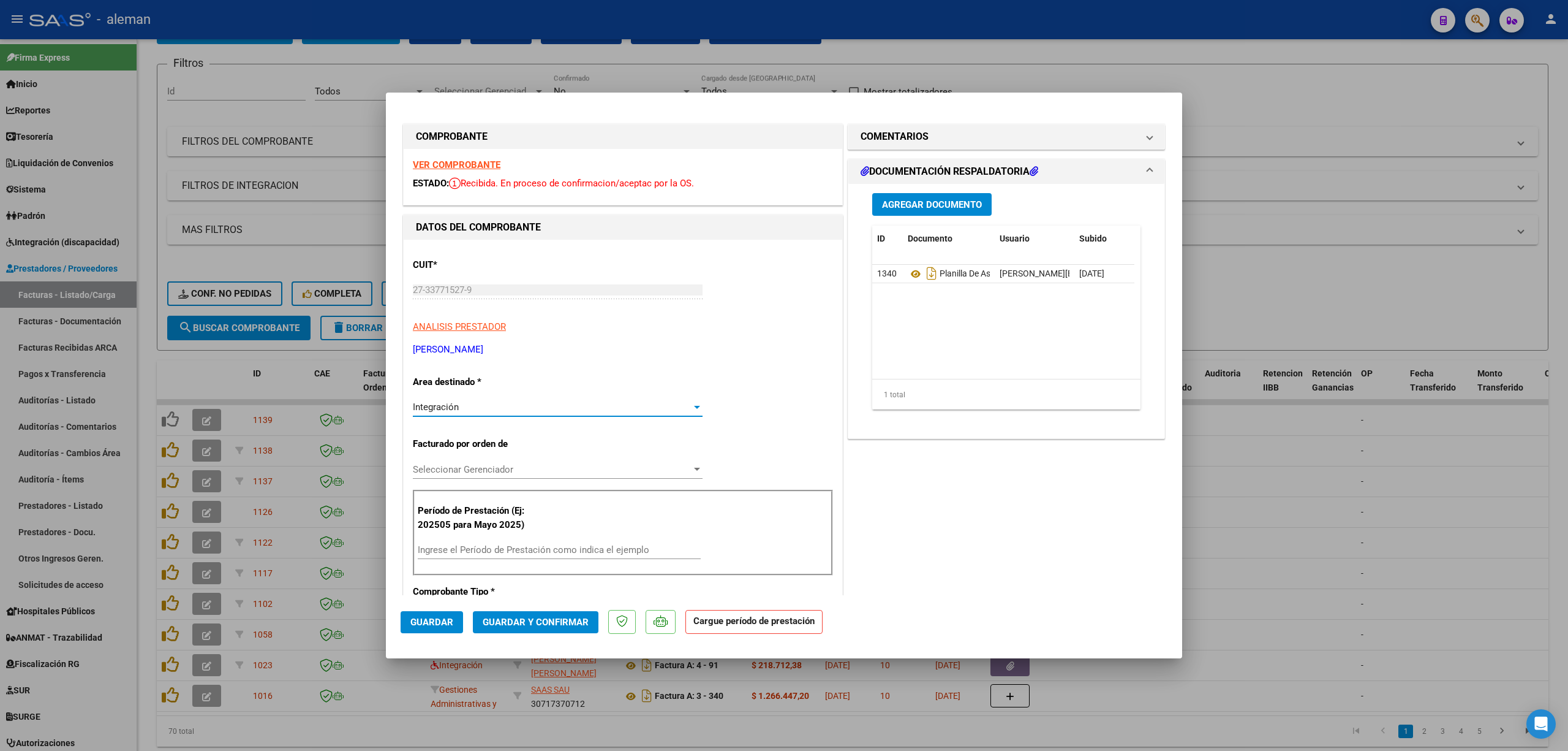
click at [437, 623] on span "Guardar" at bounding box center [431, 622] width 43 height 11
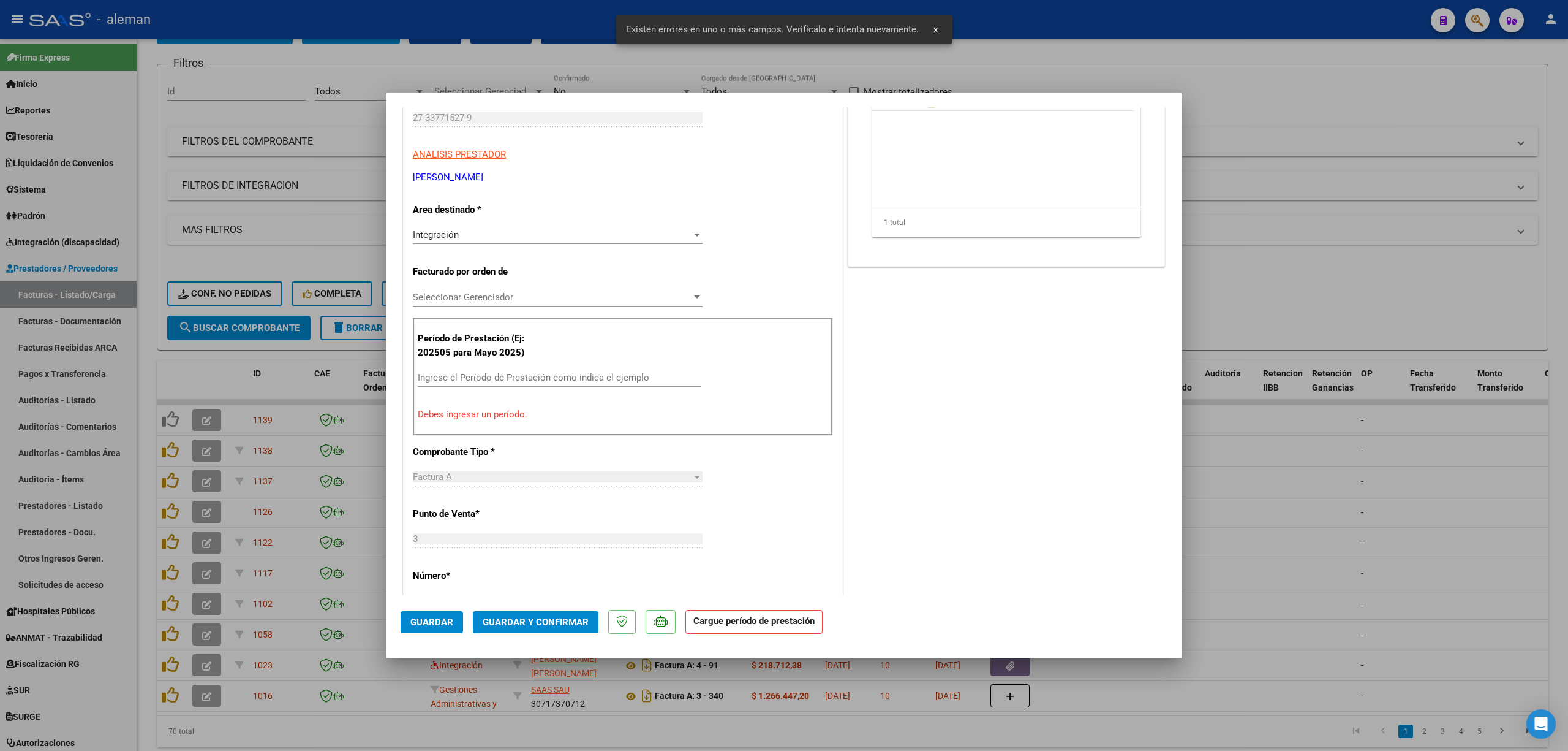
scroll to position [187, 0]
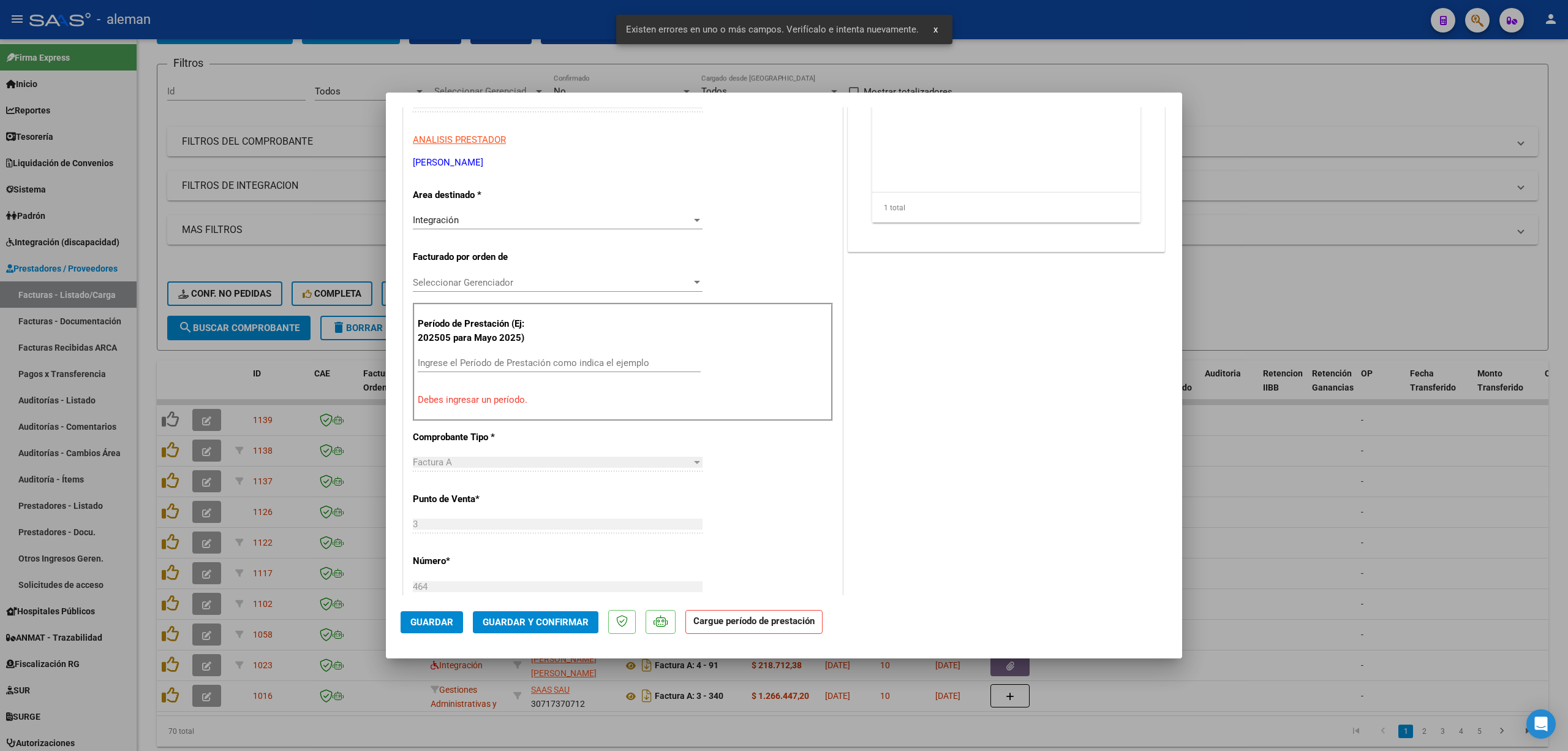
click at [1323, 528] on div at bounding box center [784, 376] width 1568 height 751
type input "$ 0,00"
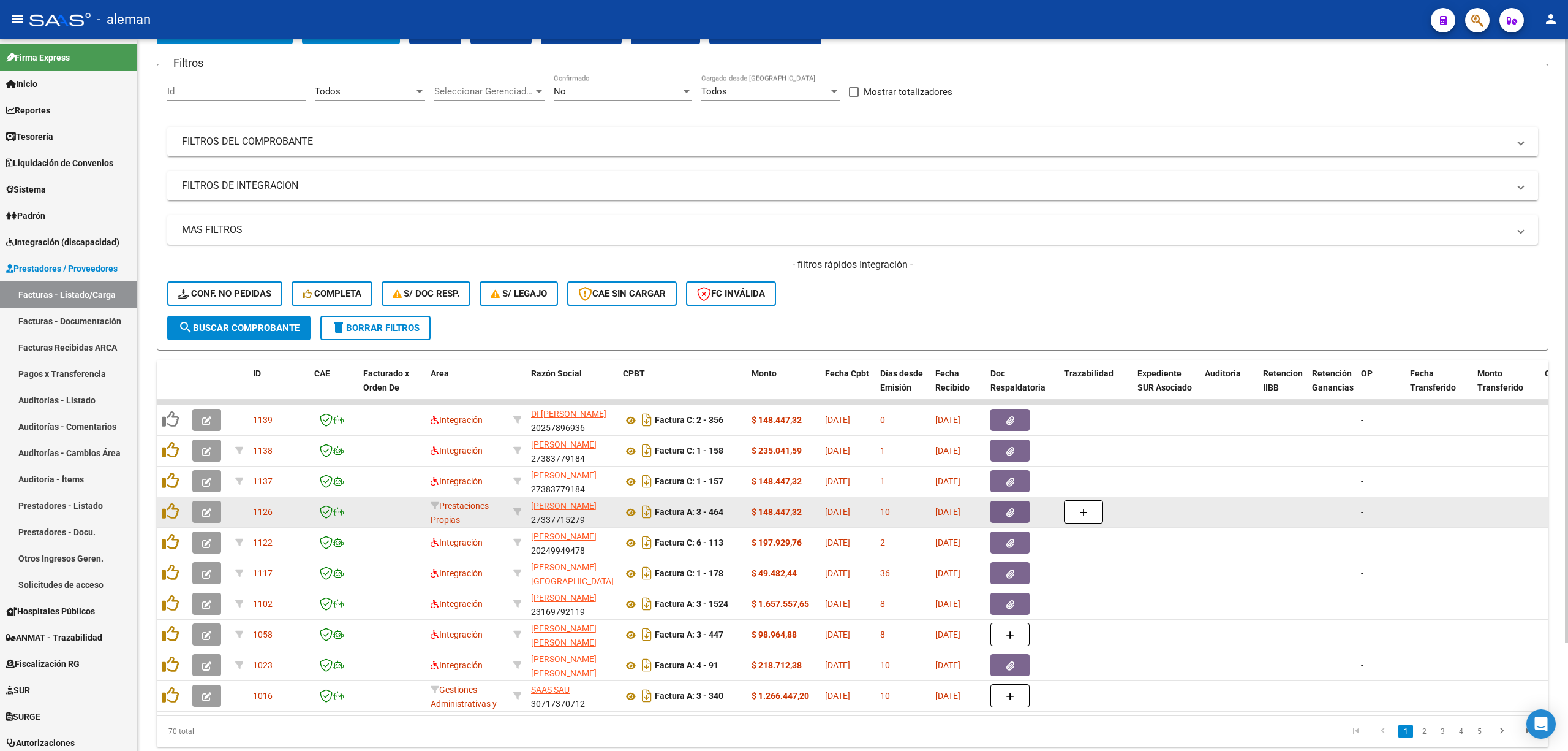
drag, startPoint x: 456, startPoint y: 506, endPoint x: 1145, endPoint y: 503, distance: 689.0
click at [1145, 505] on div at bounding box center [1166, 512] width 58 height 14
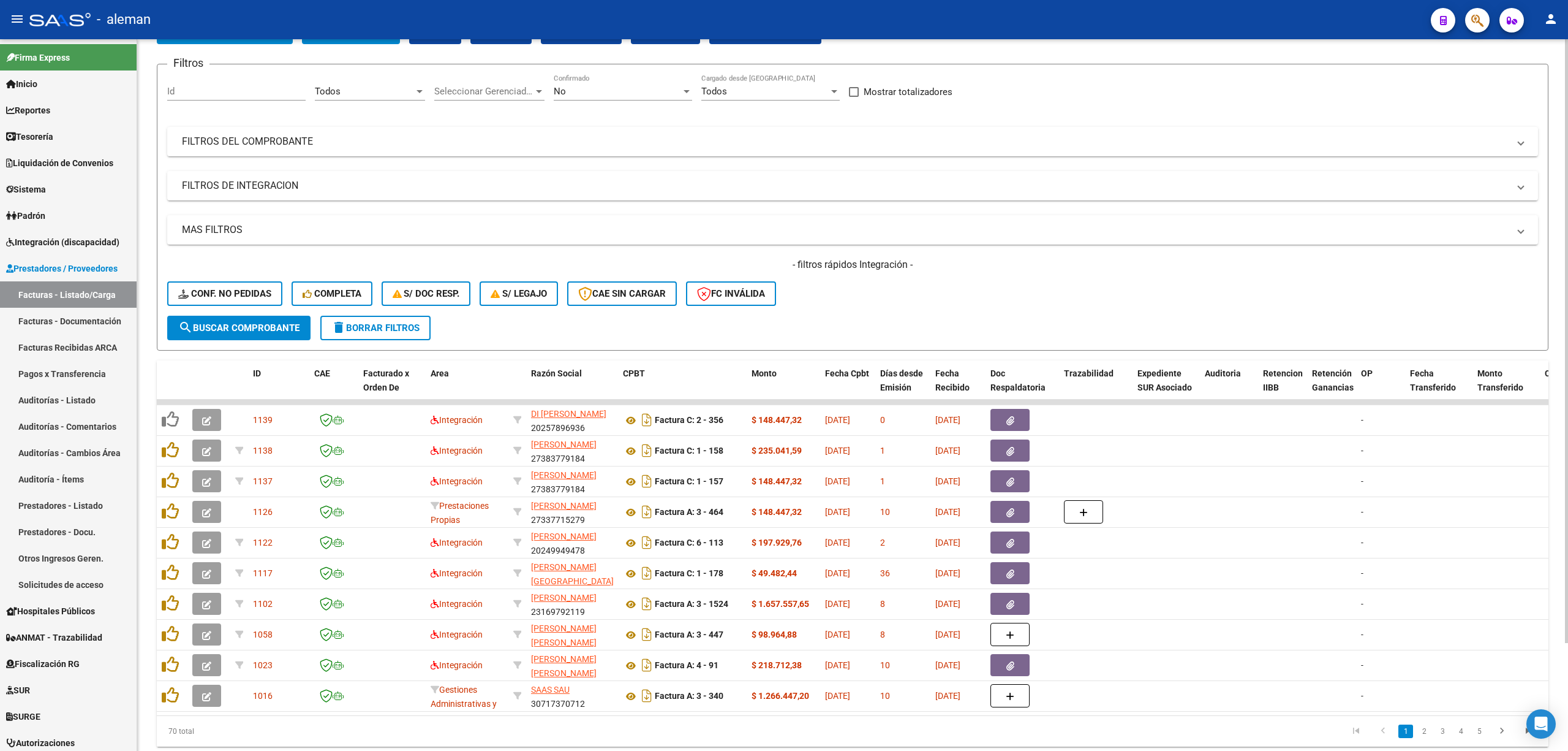
scroll to position [0, 0]
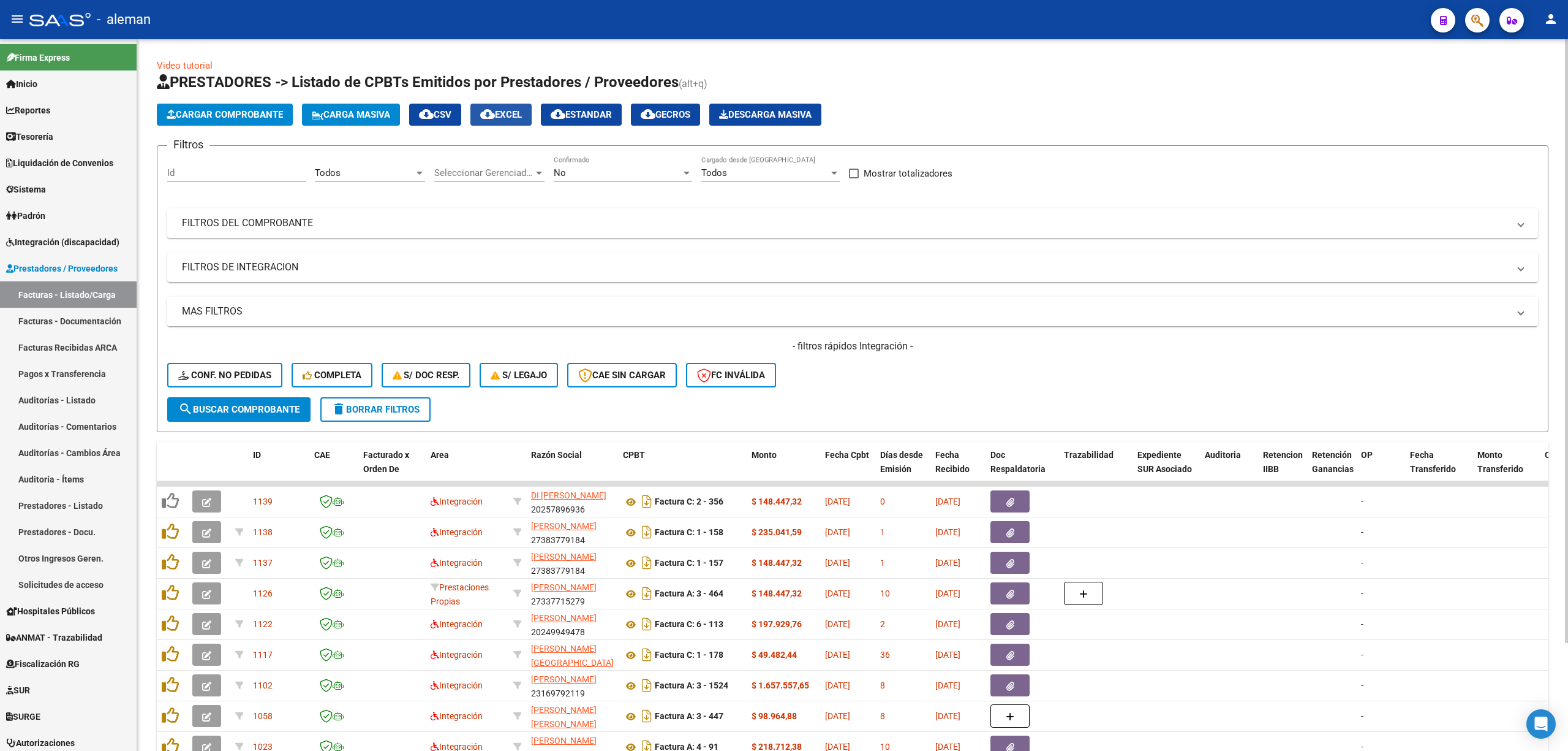
click at [522, 118] on span "cloud_download EXCEL" at bounding box center [501, 114] width 42 height 11
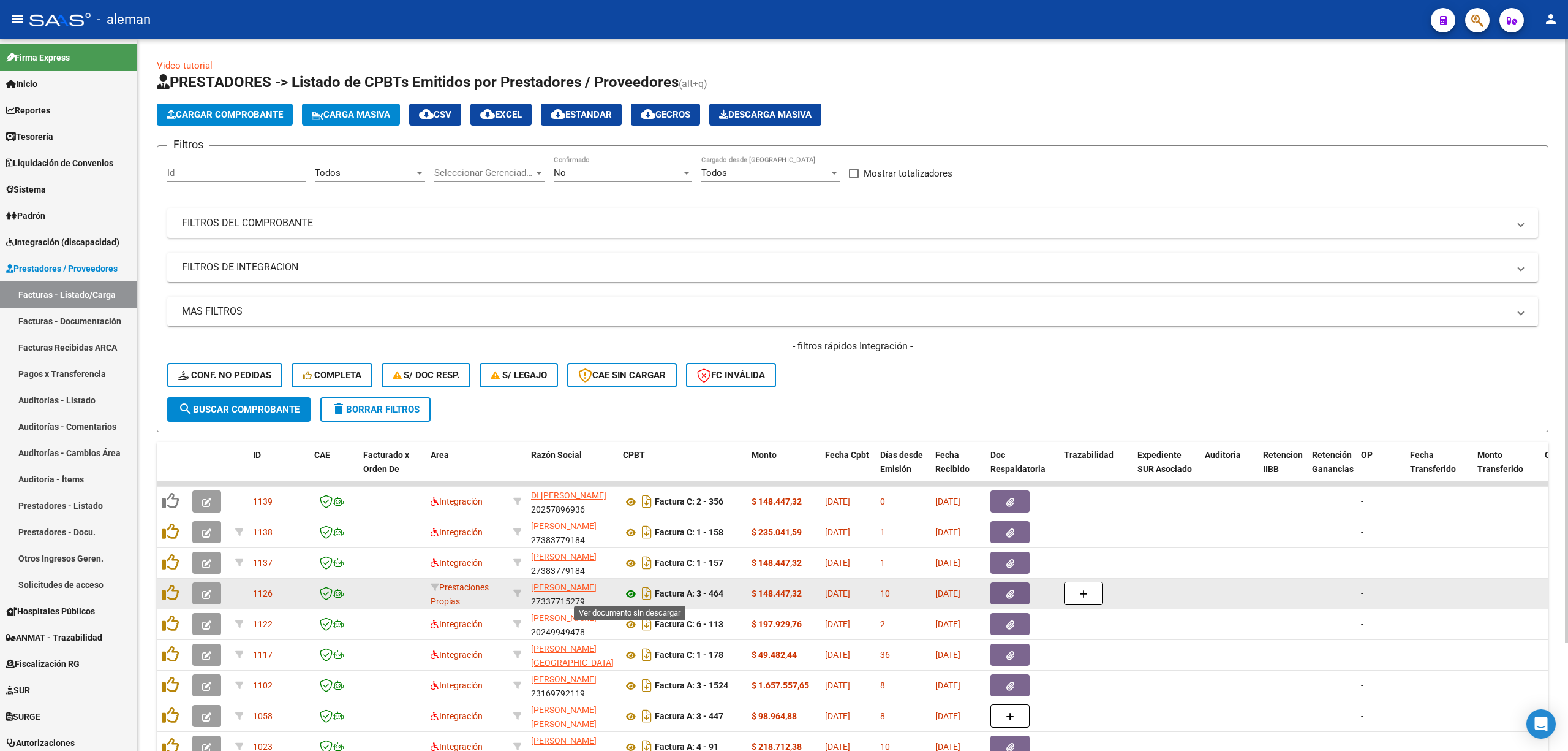
click at [631, 596] on icon at bounding box center [630, 594] width 16 height 15
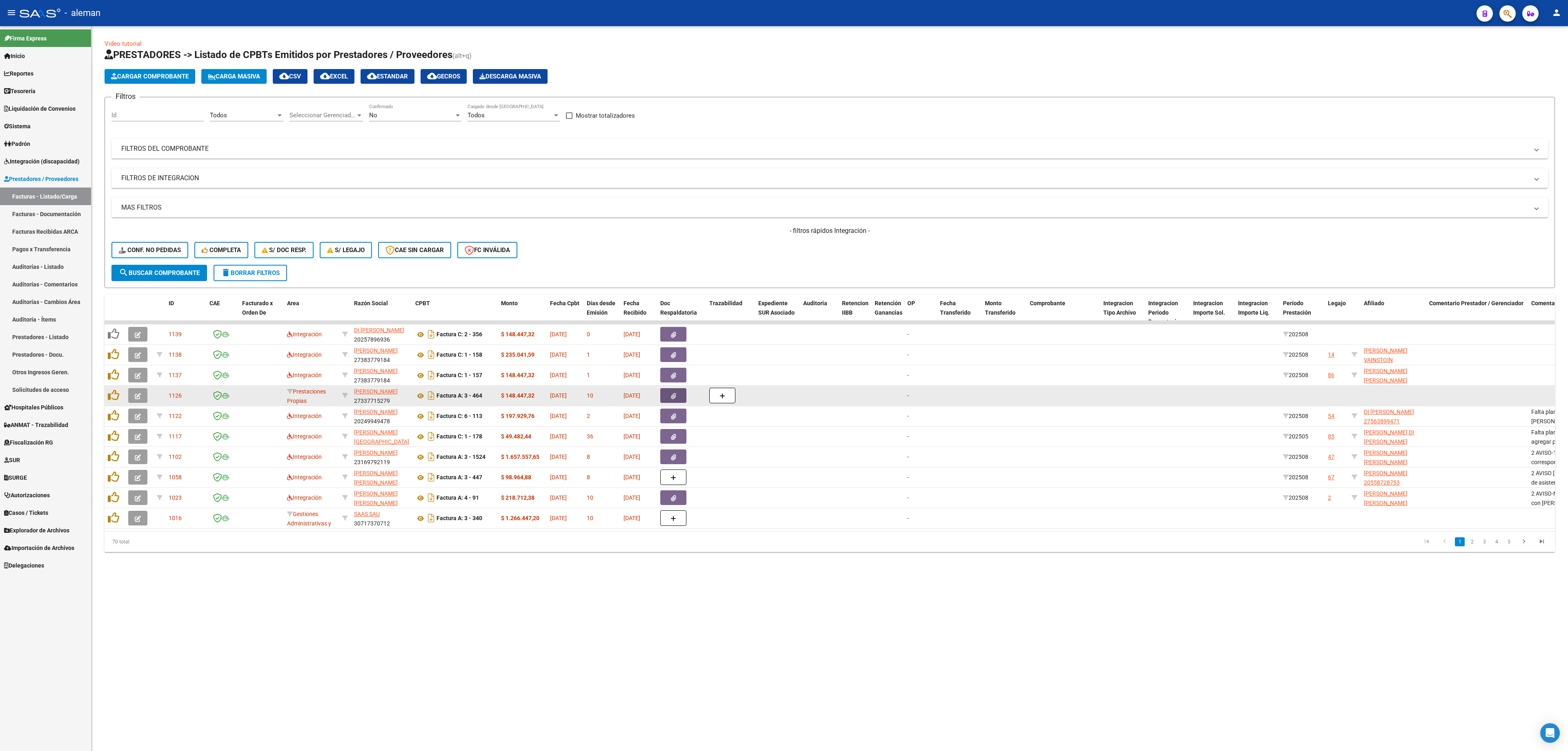
click at [676, 397] on icon "button" at bounding box center [673, 396] width 5 height 6
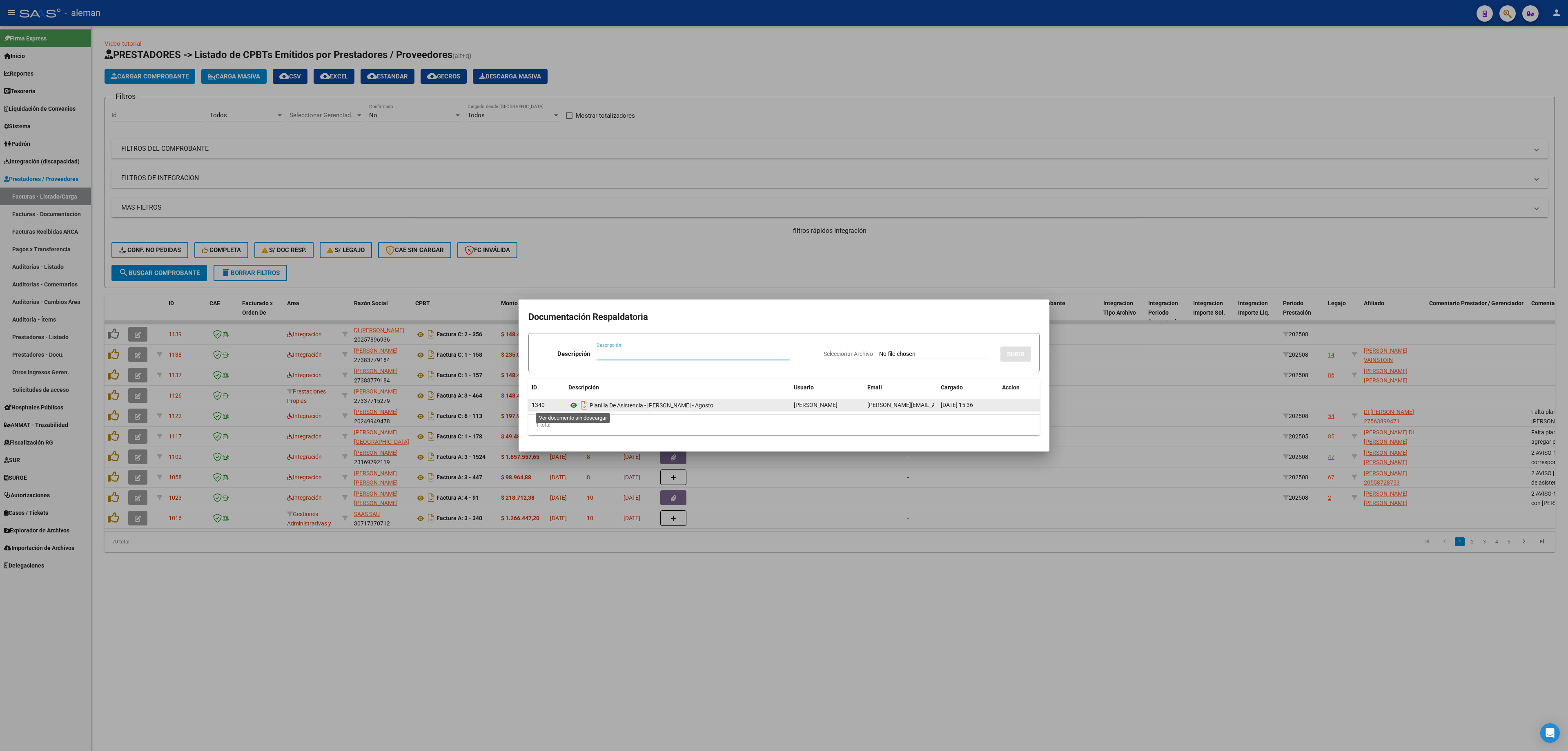
click at [573, 404] on icon at bounding box center [573, 405] width 10 height 10
click at [1045, 395] on div at bounding box center [784, 375] width 1568 height 751
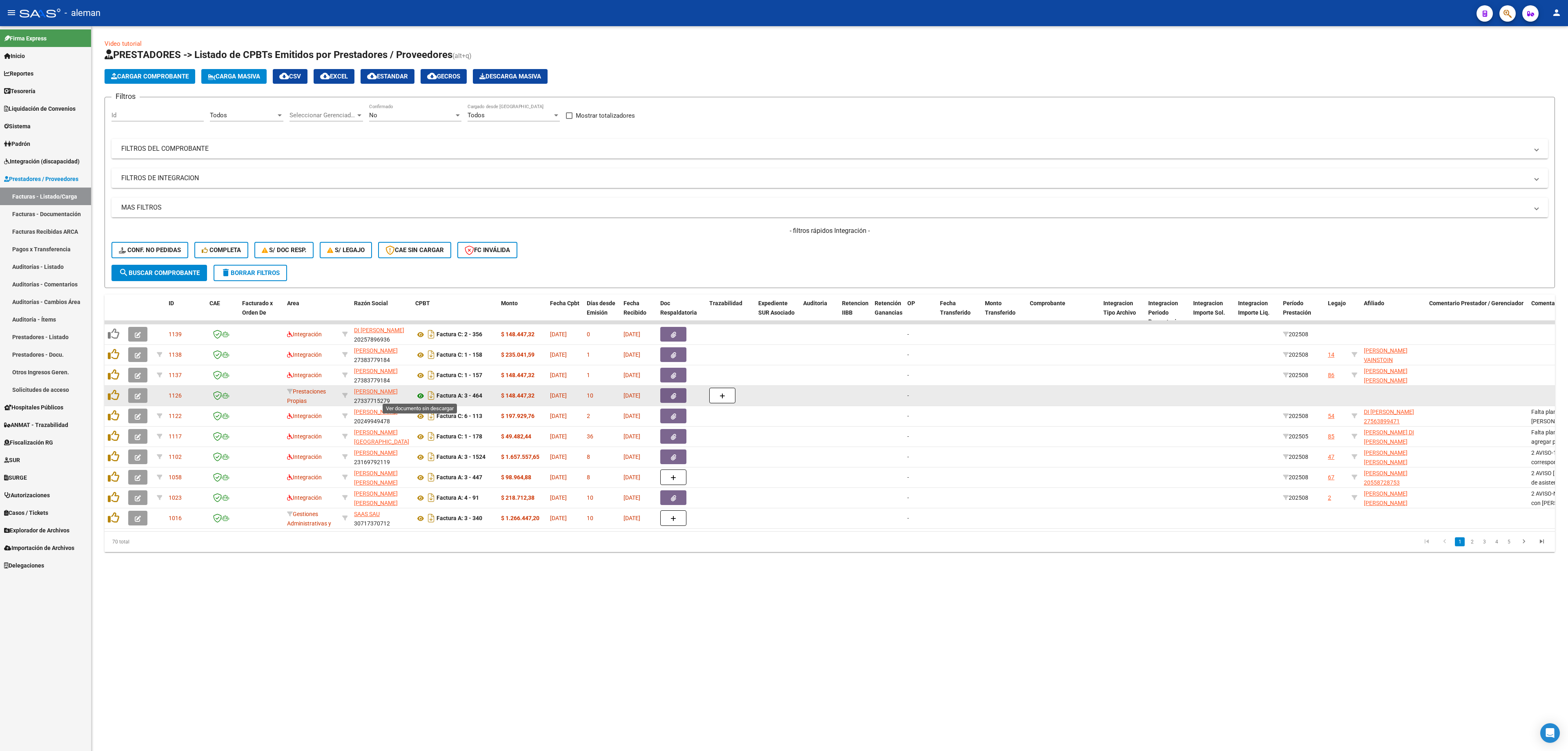
click at [420, 394] on icon at bounding box center [420, 396] width 10 height 10
click at [373, 392] on span "ARDEN ANDREA YAMIL" at bounding box center [376, 391] width 44 height 7
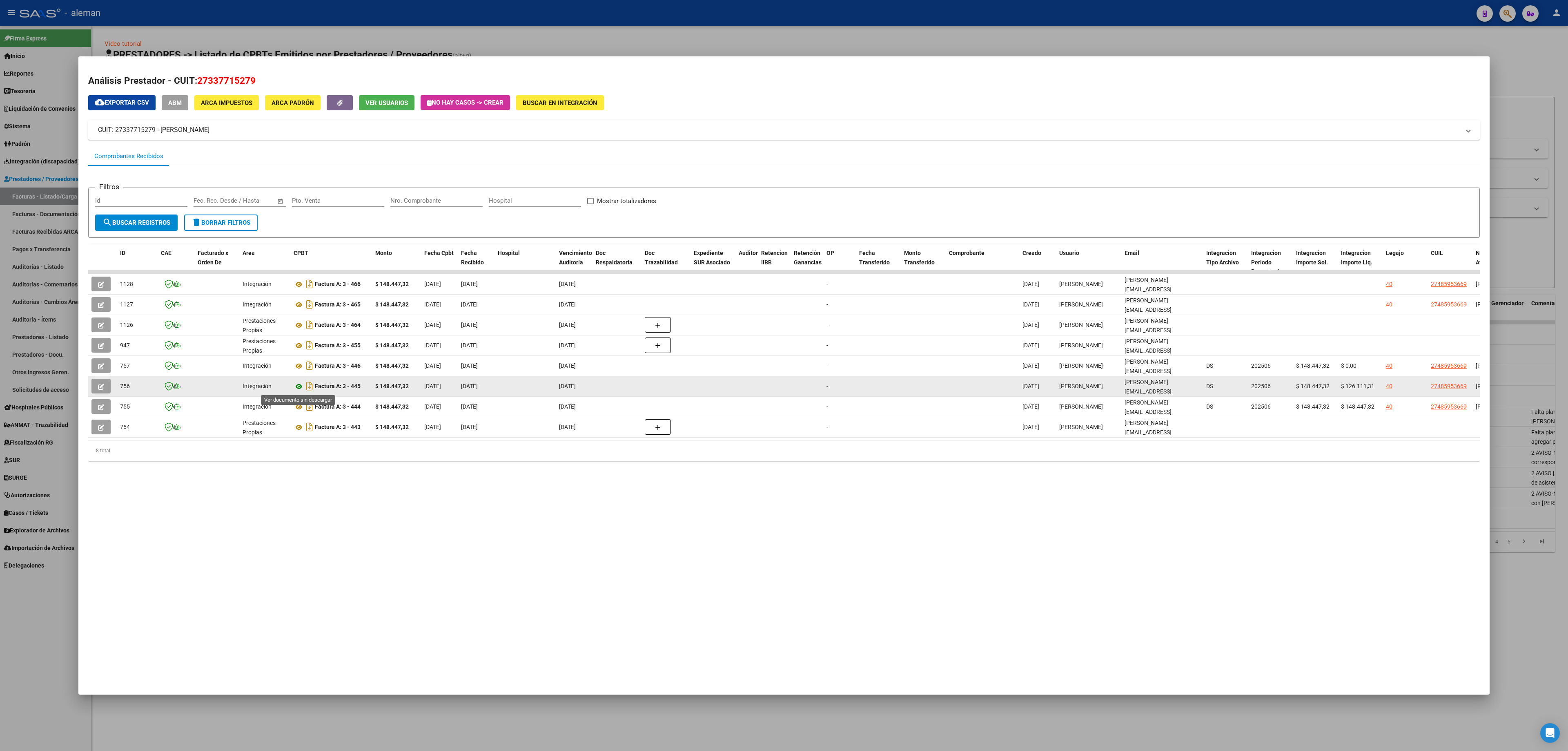
click at [301, 387] on icon at bounding box center [298, 387] width 10 height 10
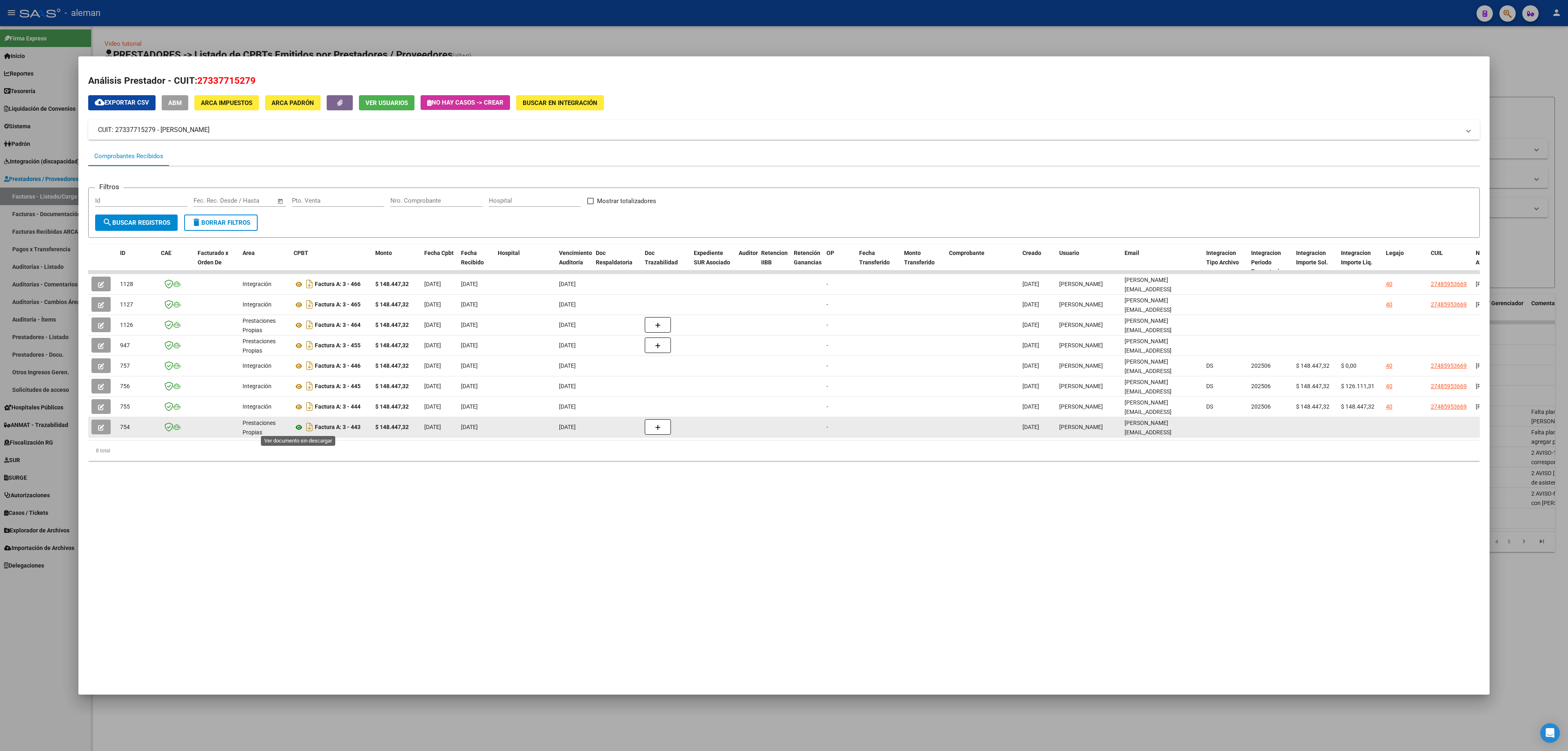
click at [297, 425] on icon at bounding box center [298, 428] width 10 height 10
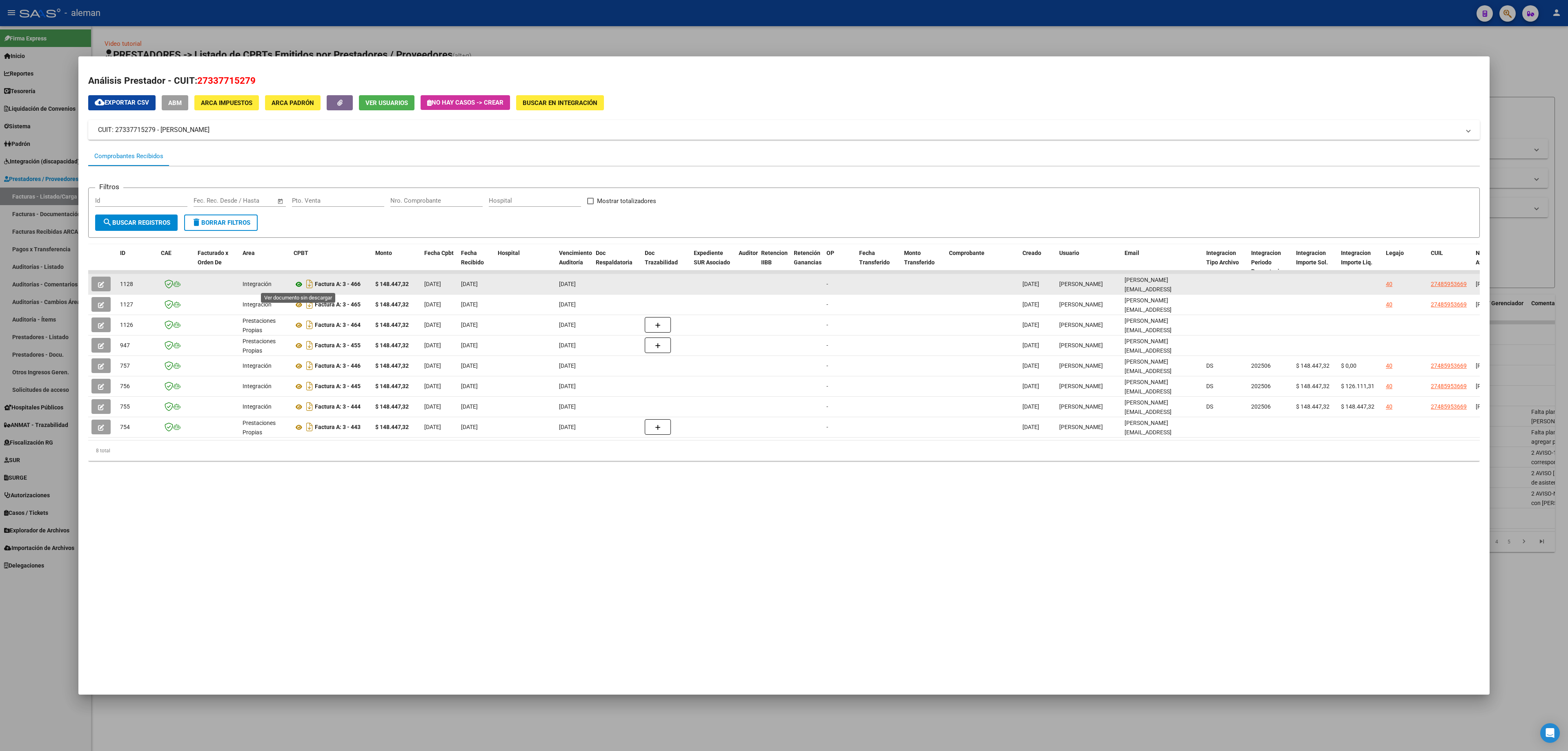
click at [297, 281] on icon at bounding box center [298, 284] width 10 height 10
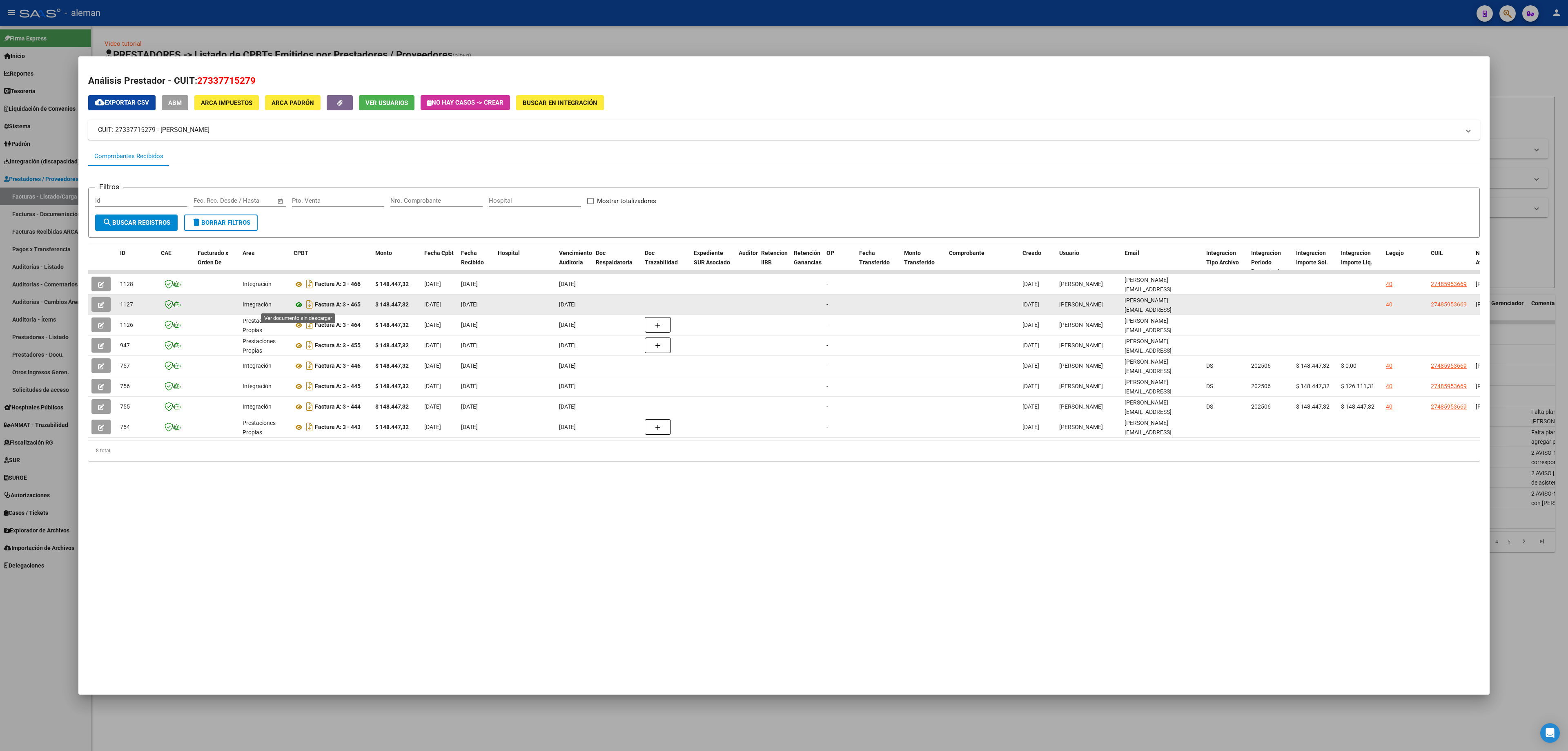
click at [299, 305] on icon at bounding box center [298, 305] width 10 height 10
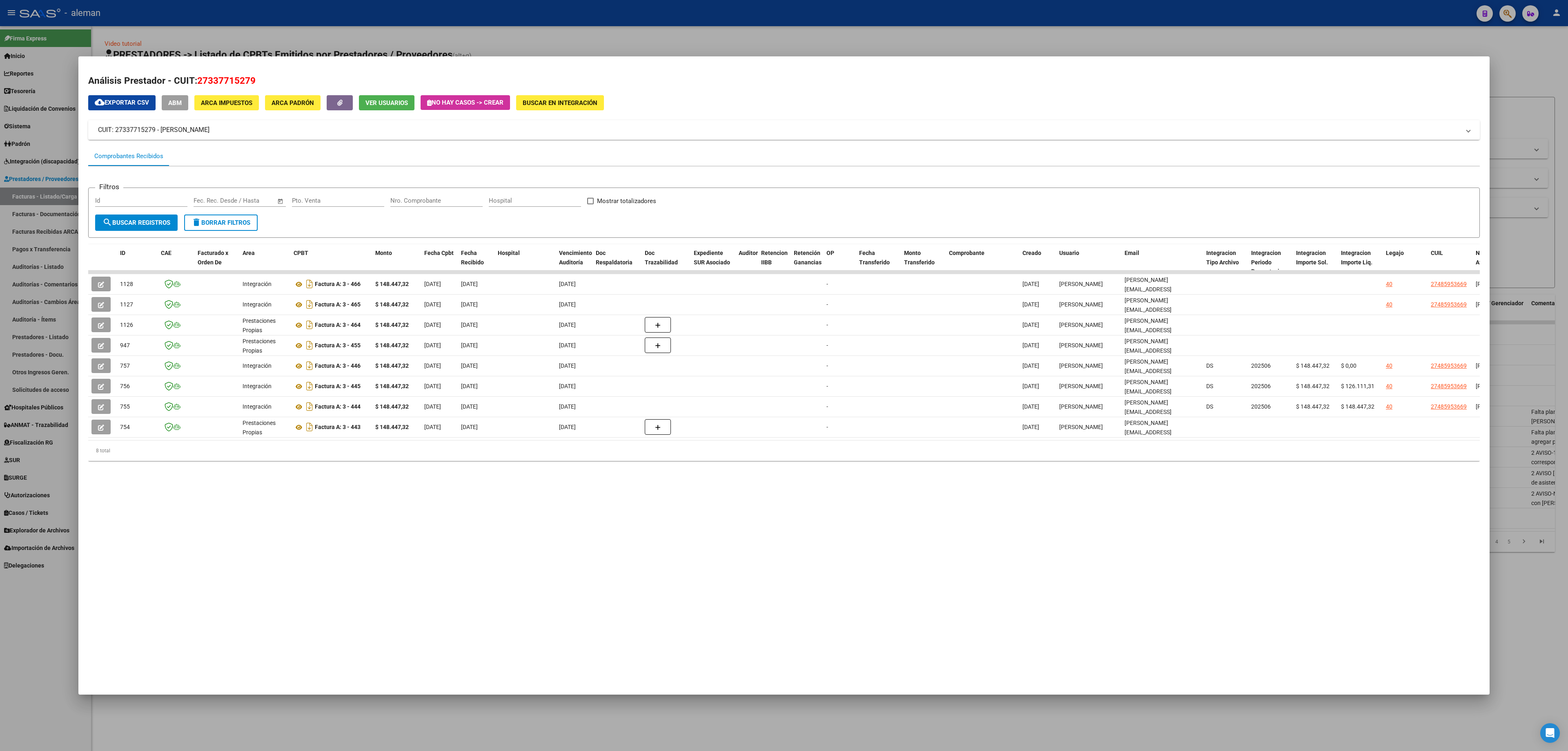
click at [1045, 359] on div at bounding box center [784, 375] width 1568 height 751
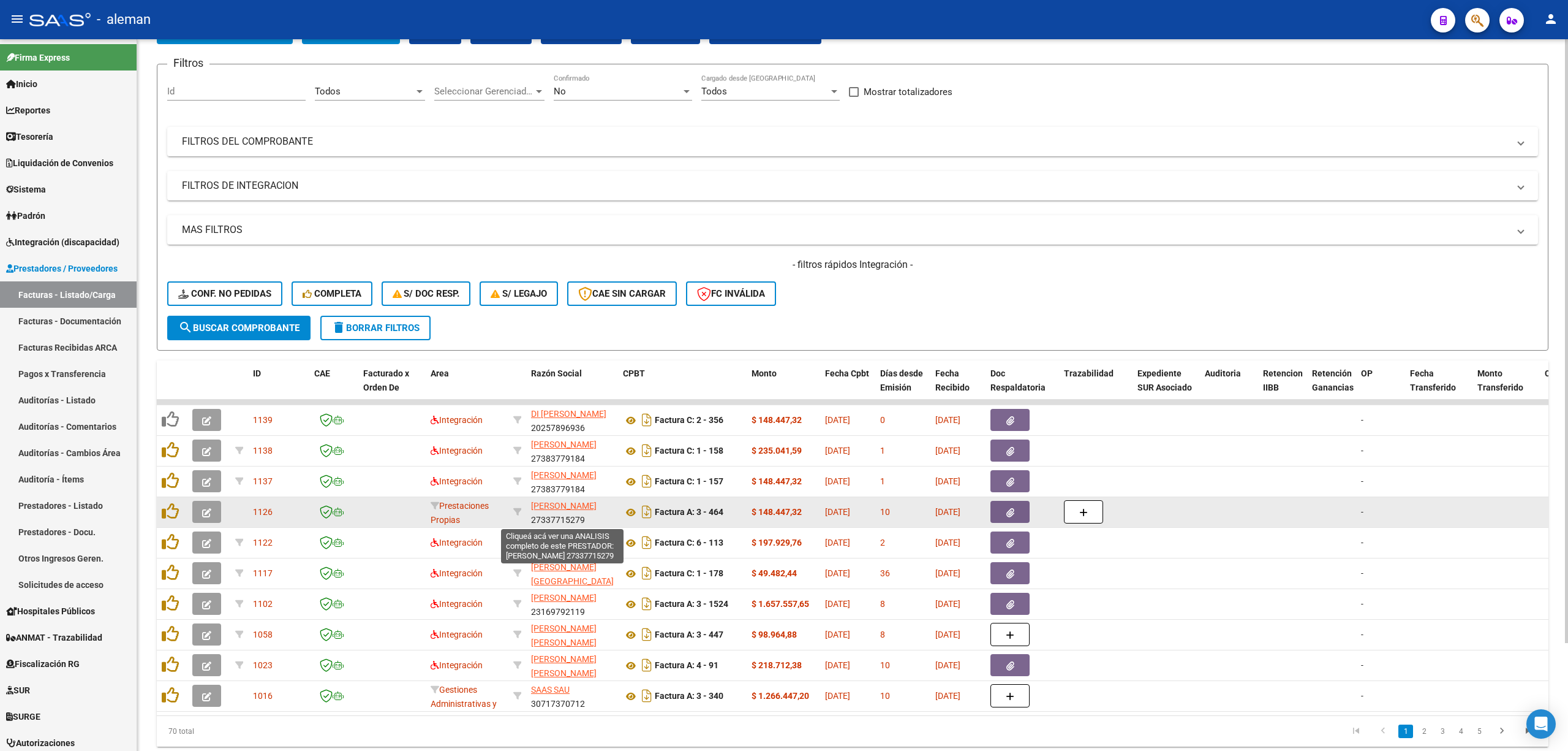
click at [542, 508] on span "ARDEN ANDREA YAMIL" at bounding box center [564, 505] width 66 height 10
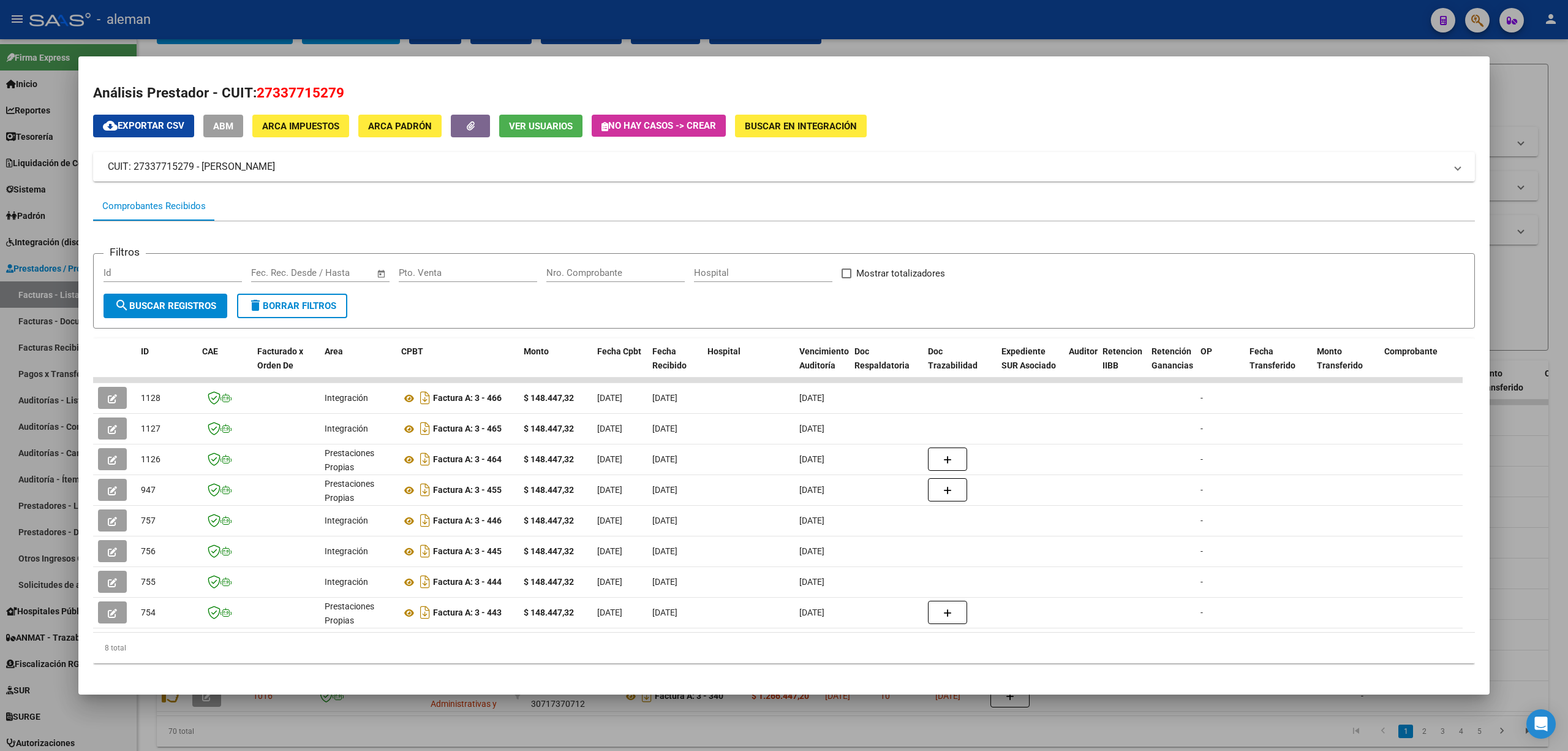
click at [1546, 479] on div at bounding box center [784, 376] width 1568 height 751
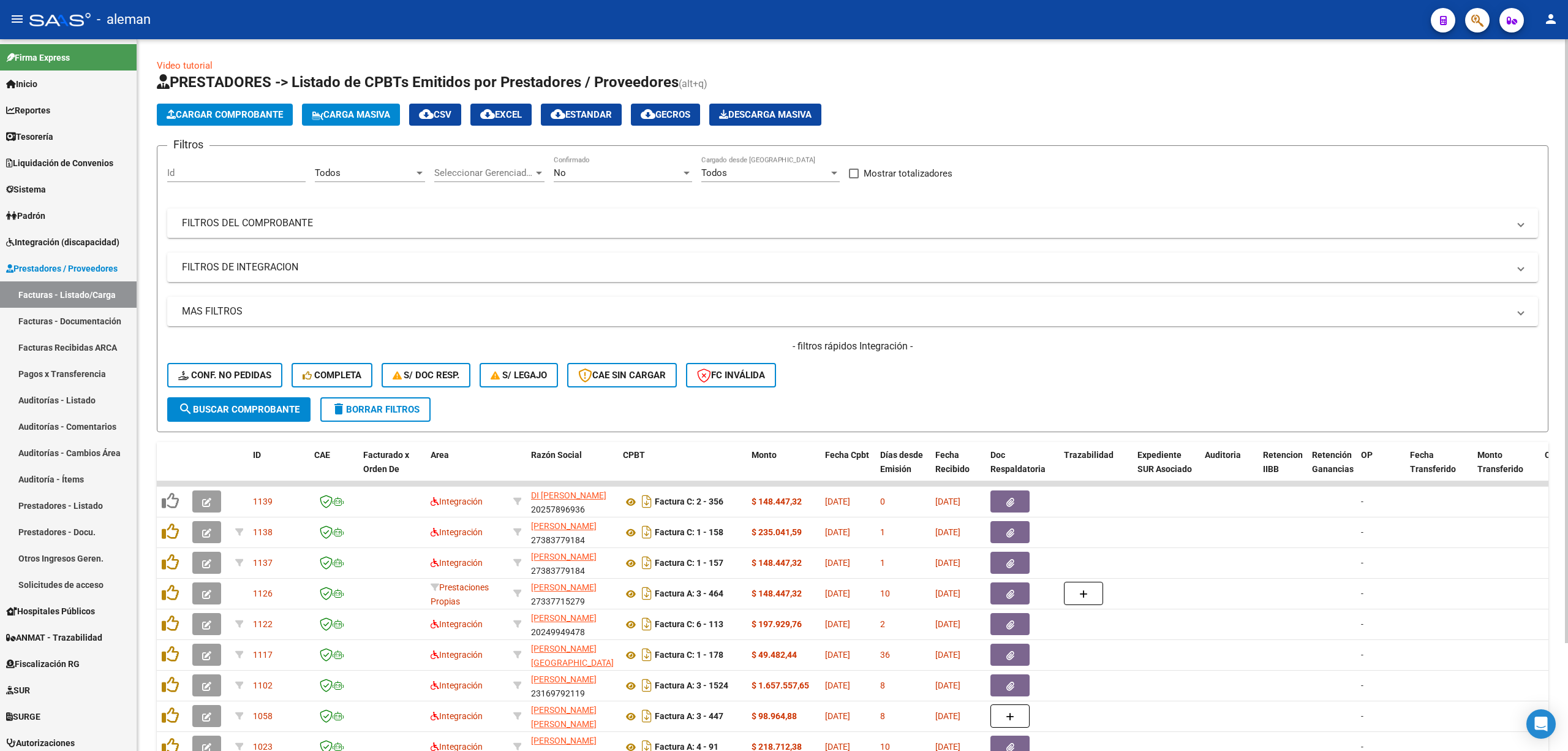
click at [422, 175] on div at bounding box center [419, 173] width 11 height 10
click at [374, 278] on span "Integración" at bounding box center [395, 283] width 160 height 27
click at [263, 410] on span "search Buscar Comprobante" at bounding box center [238, 409] width 121 height 11
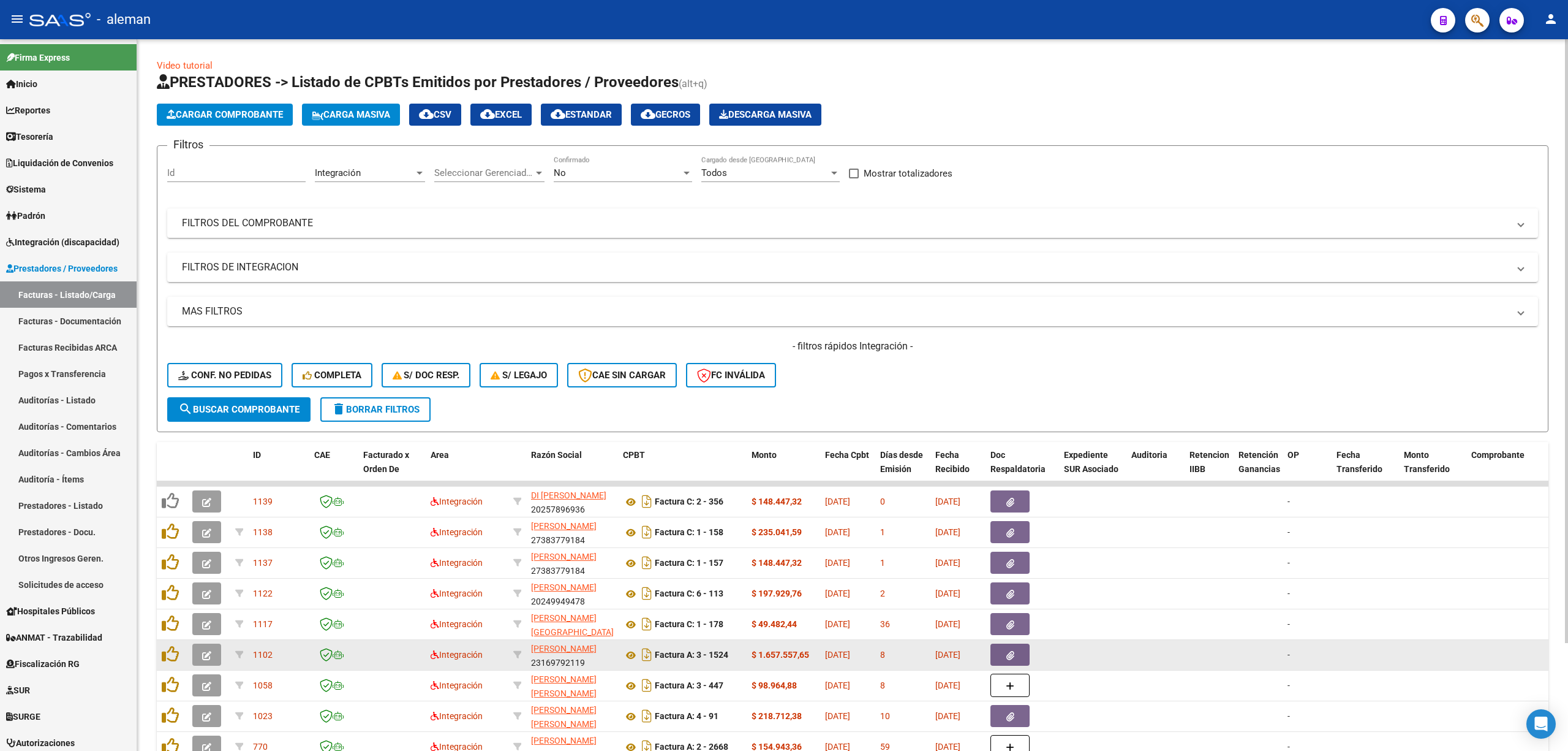
scroll to position [81, 0]
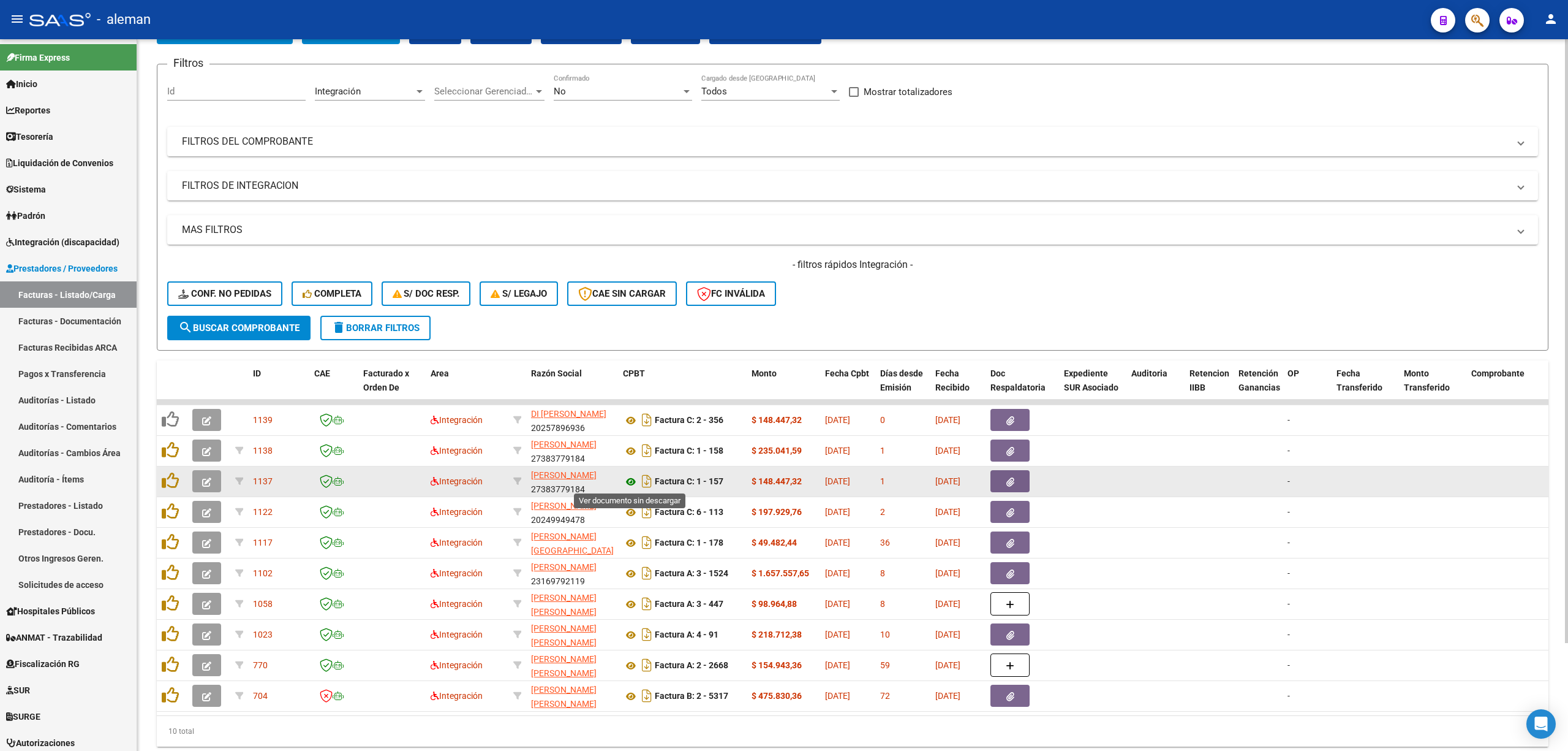
click at [630, 481] on icon at bounding box center [630, 481] width 16 height 15
click at [1016, 479] on button "button" at bounding box center [1010, 481] width 39 height 22
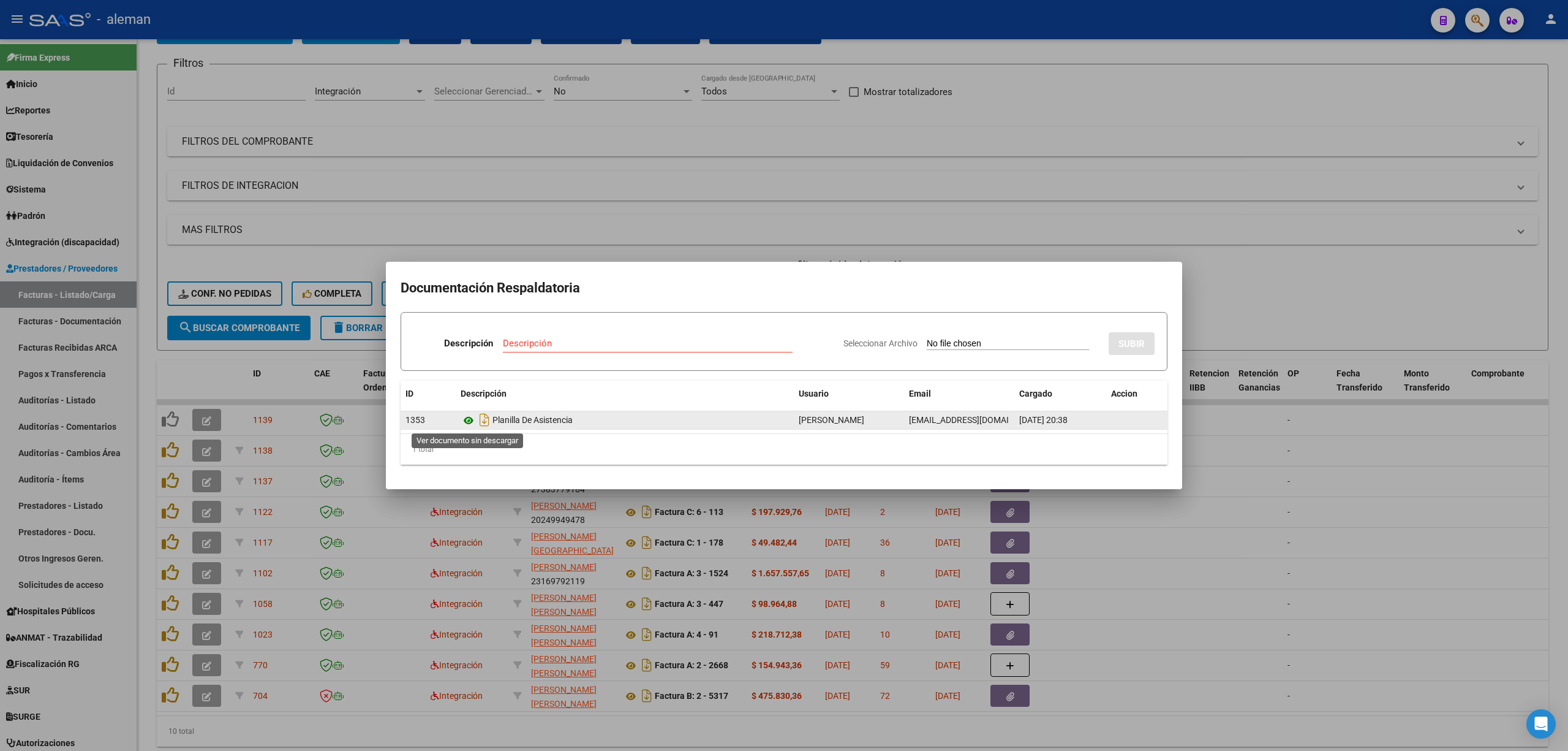
click at [467, 416] on icon at bounding box center [468, 420] width 16 height 15
click at [1224, 471] on div at bounding box center [784, 376] width 1568 height 751
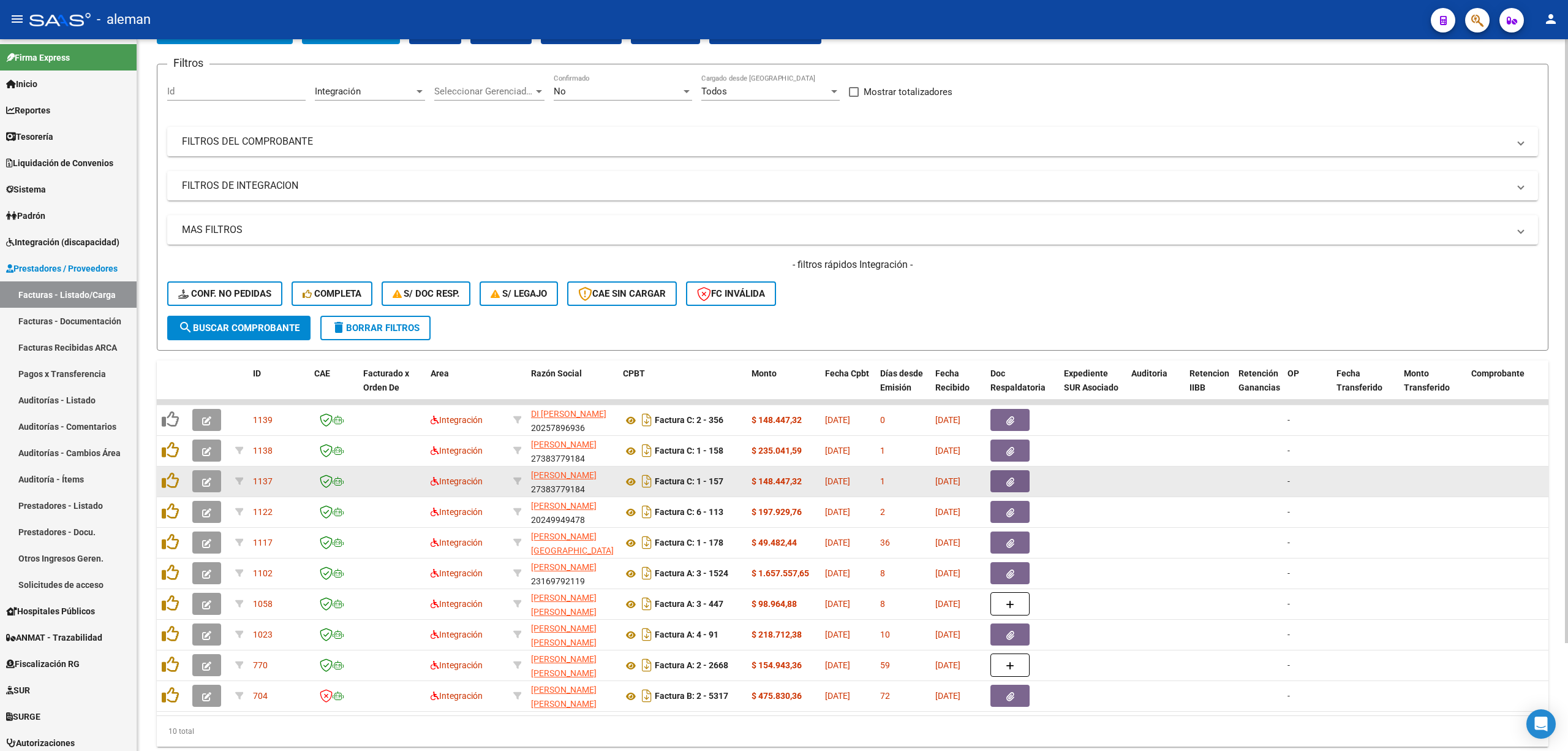
click at [202, 481] on icon "button" at bounding box center [206, 482] width 9 height 9
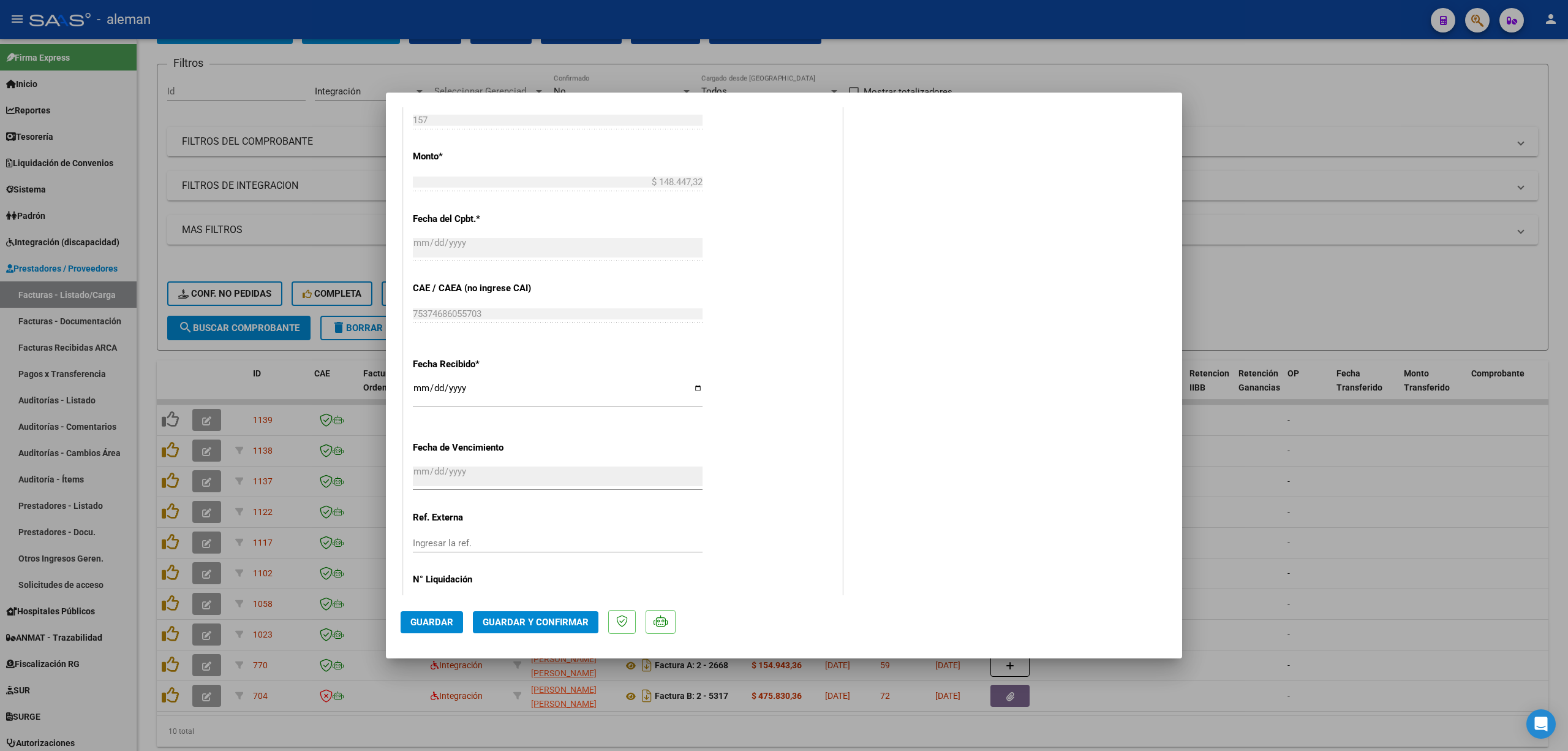
scroll to position [697, 0]
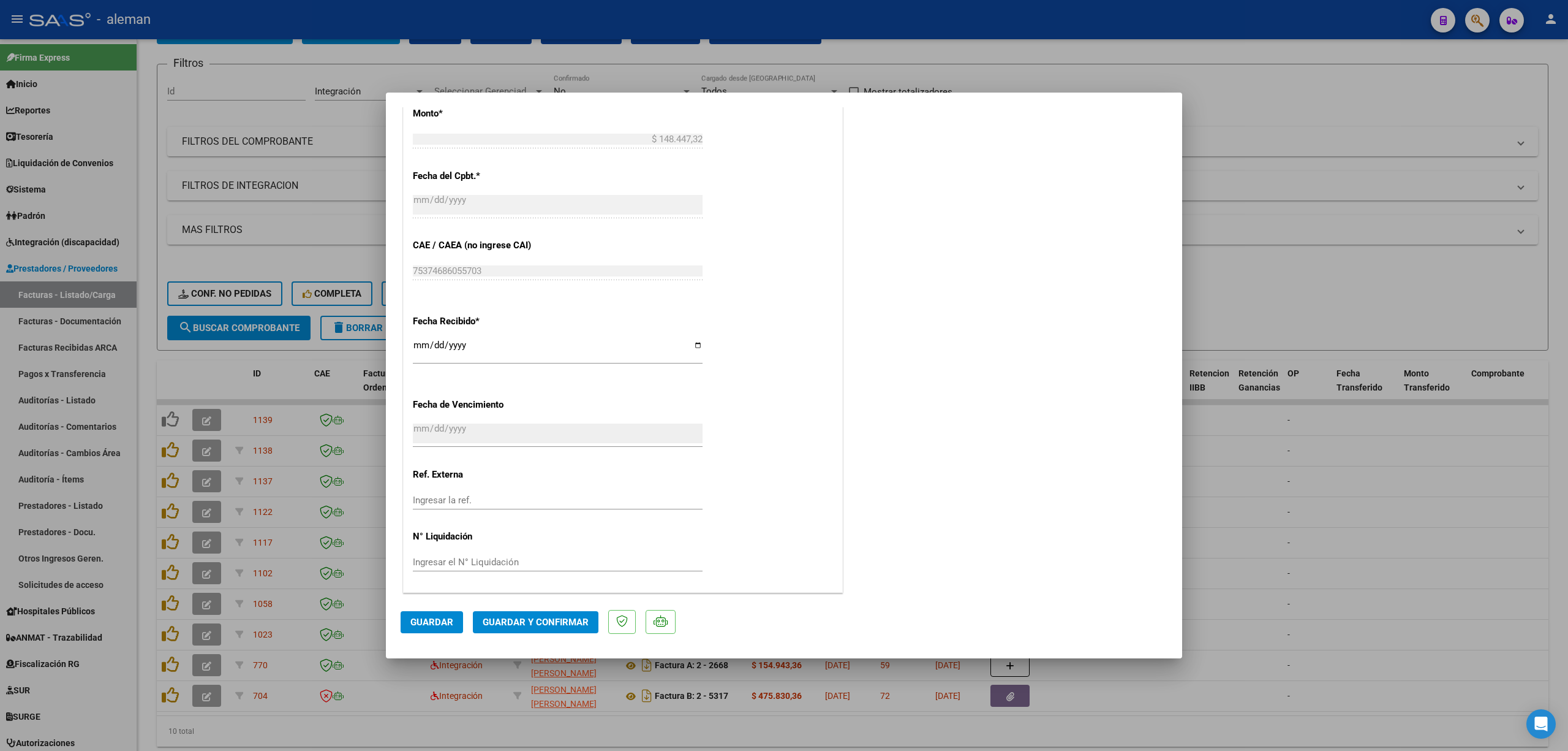
click at [537, 619] on span "Guardar y Confirmar" at bounding box center [536, 622] width 106 height 11
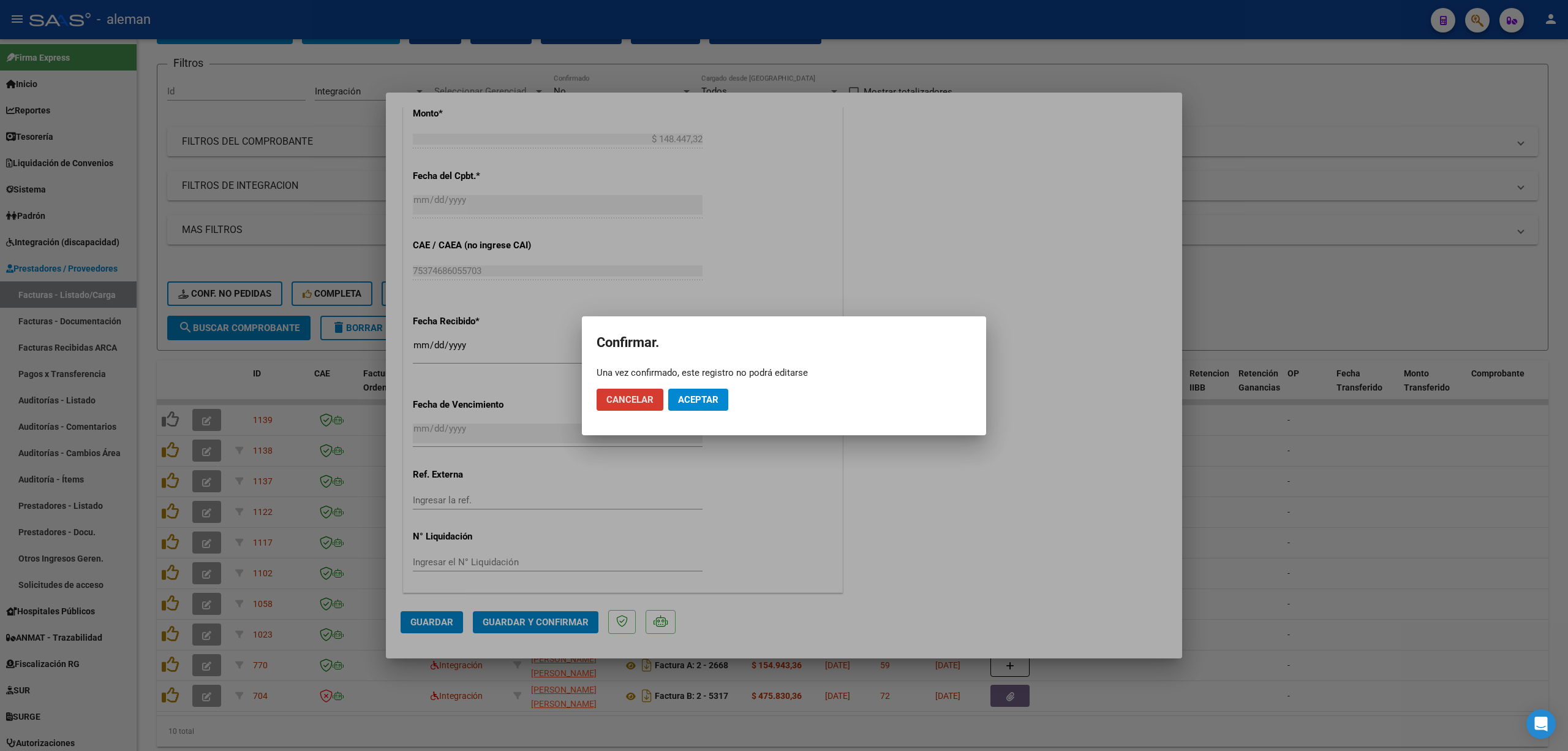
click at [716, 403] on span "Aceptar" at bounding box center [699, 399] width 40 height 11
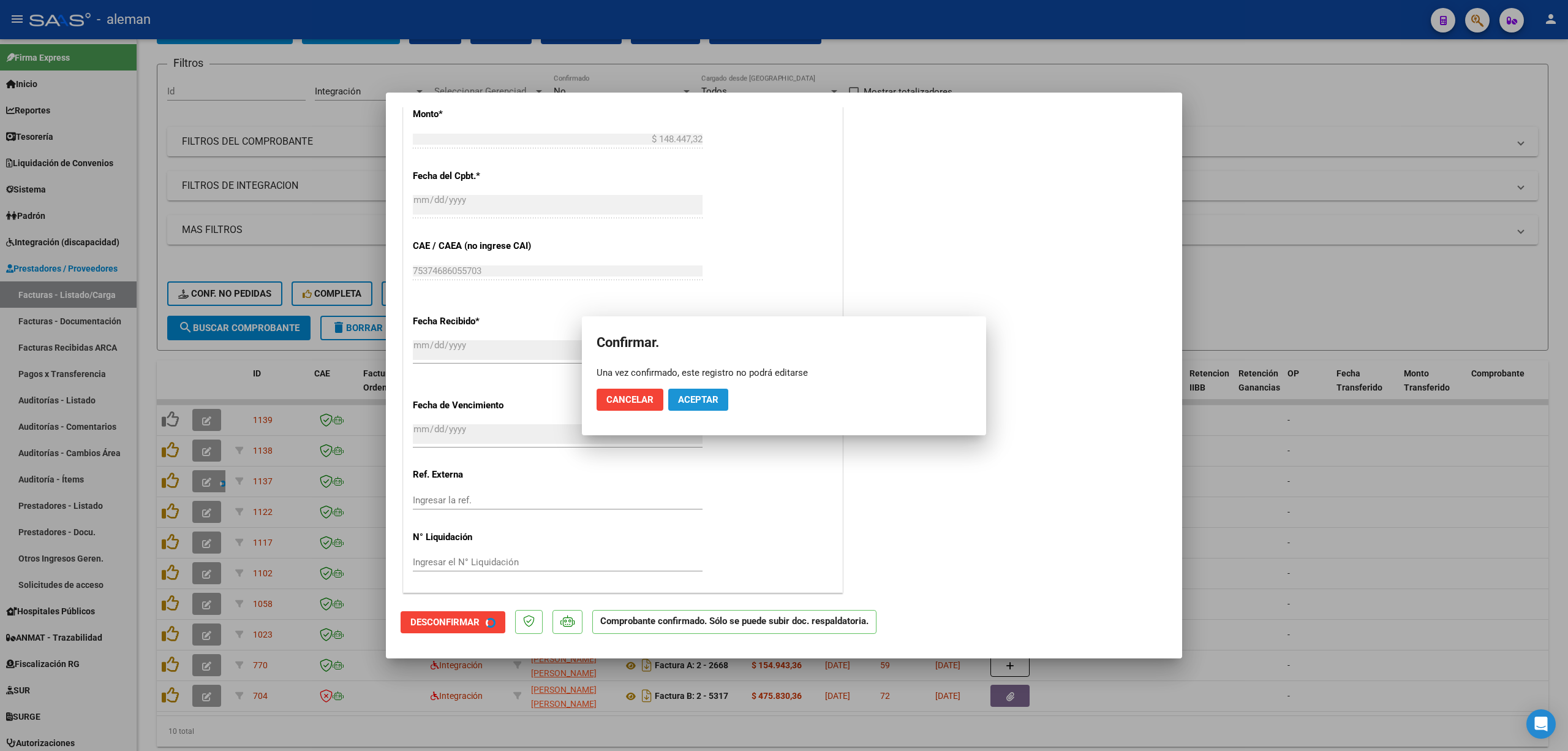
scroll to position [621, 0]
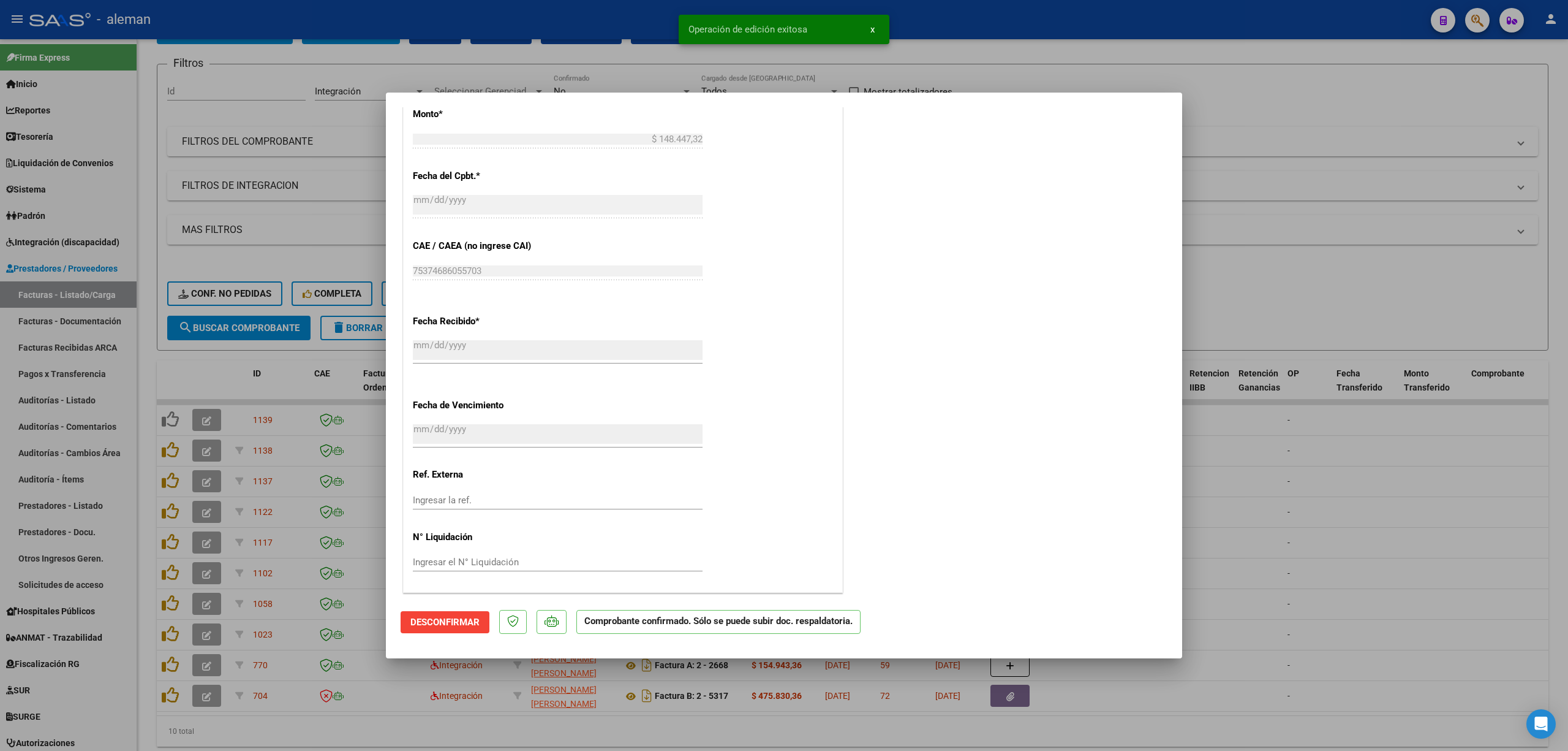
click at [1258, 509] on div at bounding box center [784, 376] width 1568 height 751
type input "$ 0,00"
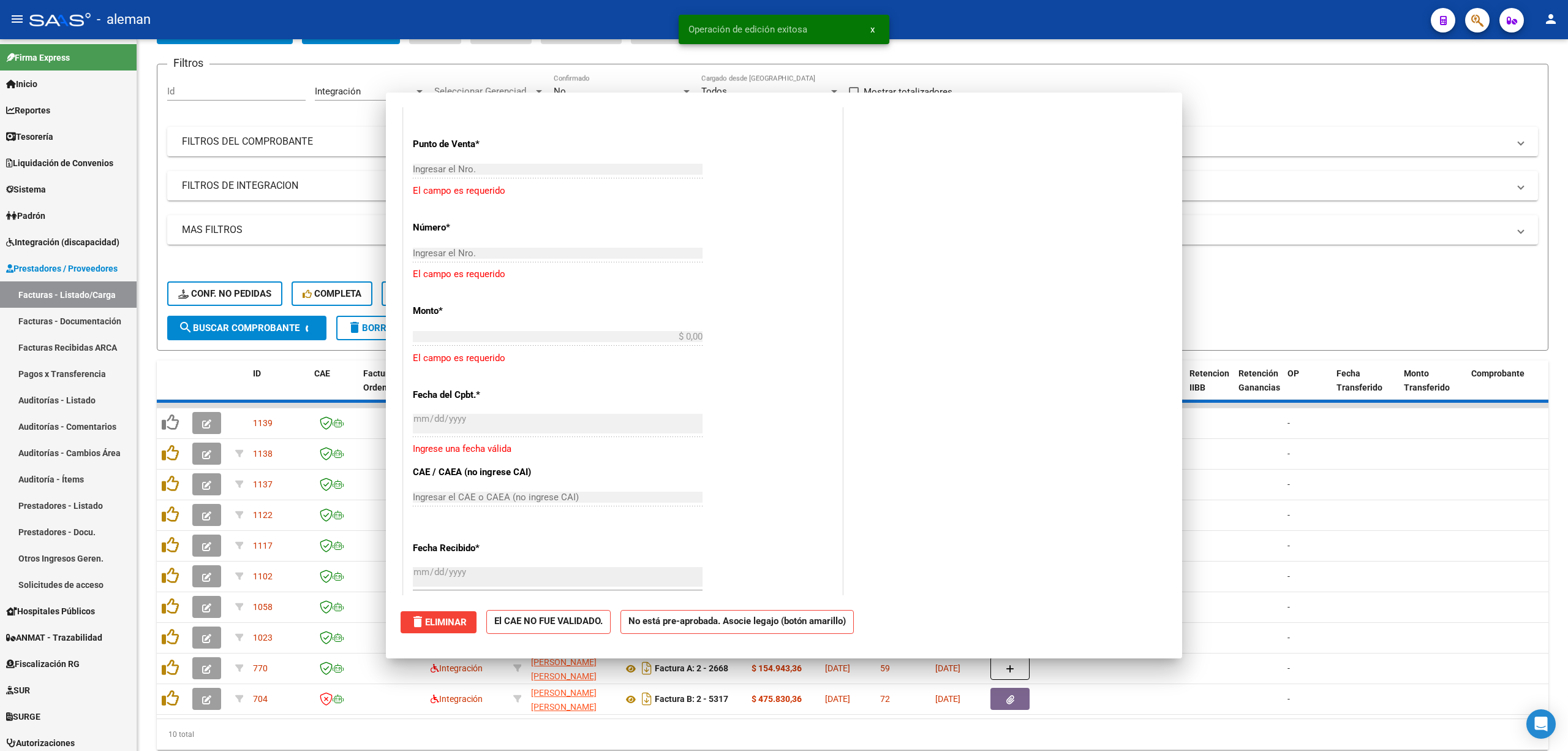
scroll to position [820, 0]
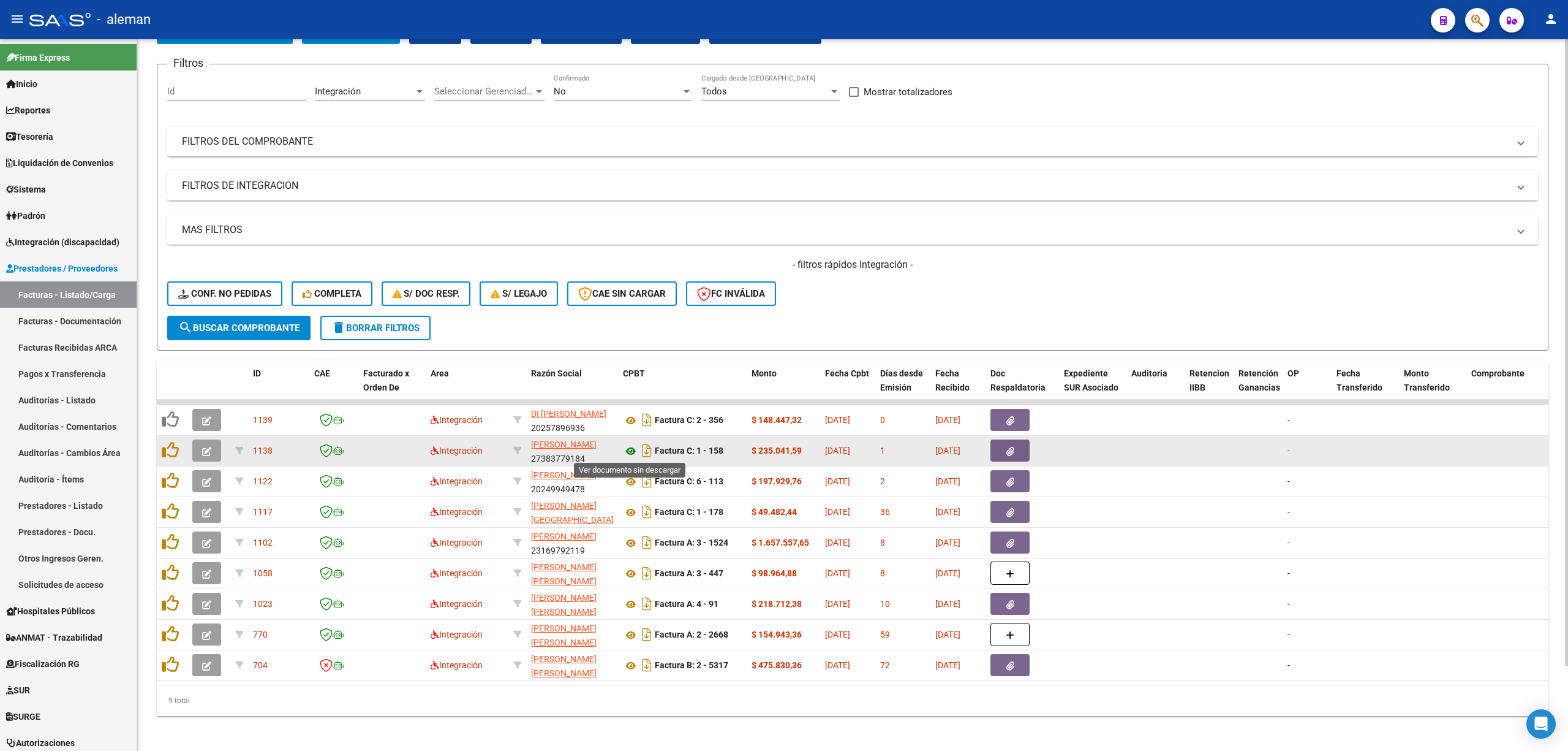
click at [630, 451] on icon at bounding box center [630, 451] width 16 height 15
click at [1019, 452] on button "button" at bounding box center [1010, 450] width 39 height 22
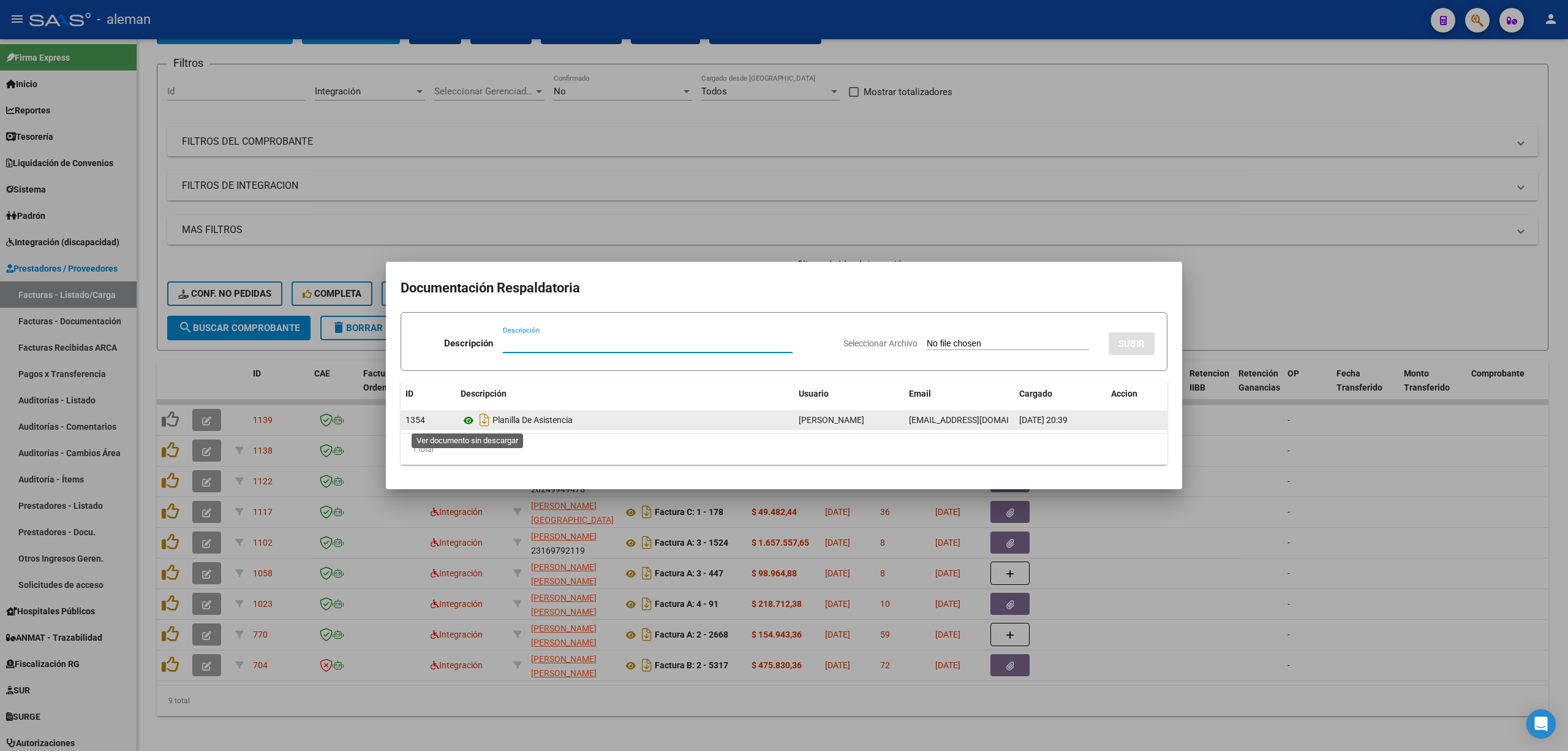
click at [472, 419] on icon at bounding box center [468, 420] width 16 height 15
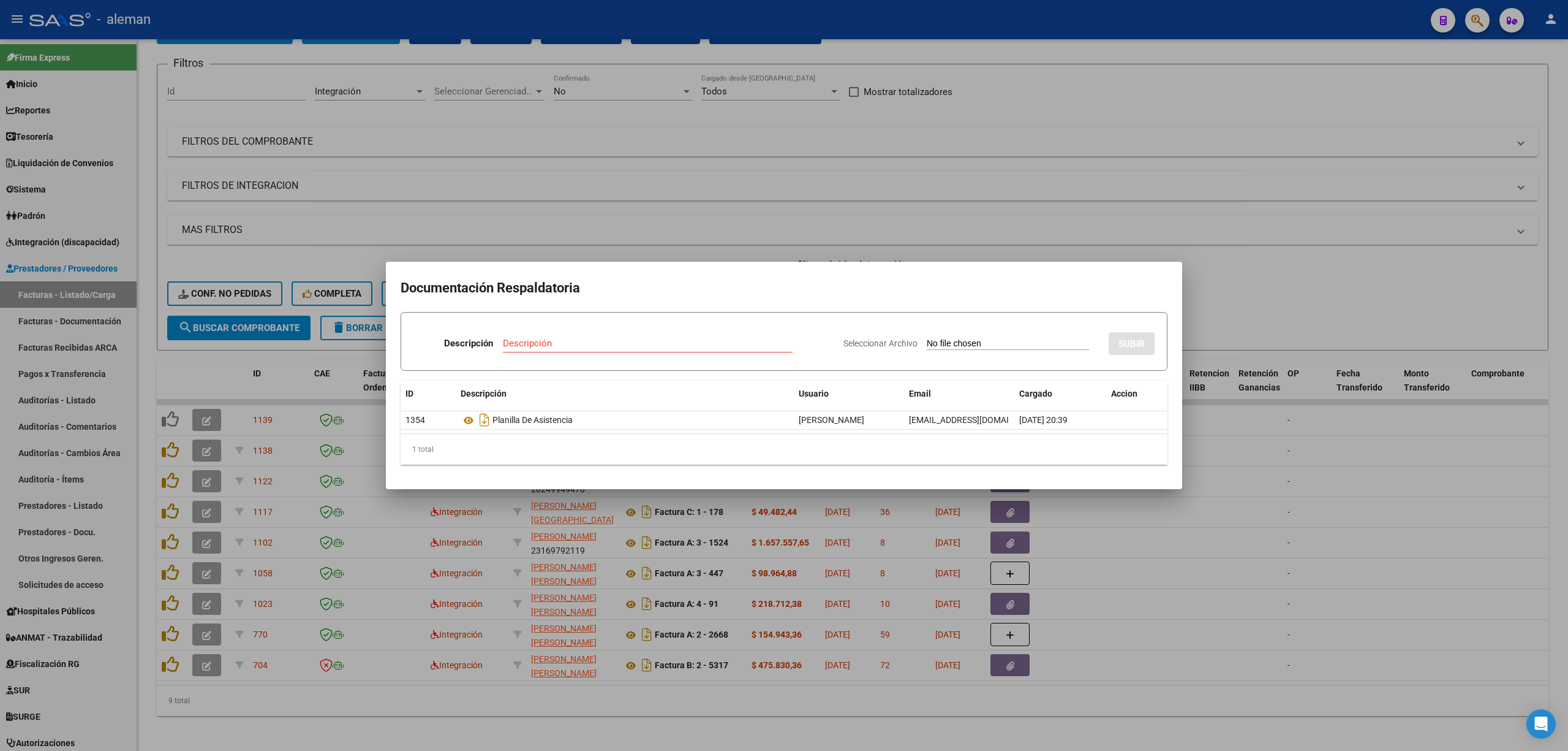
click at [1242, 460] on div at bounding box center [784, 376] width 1568 height 751
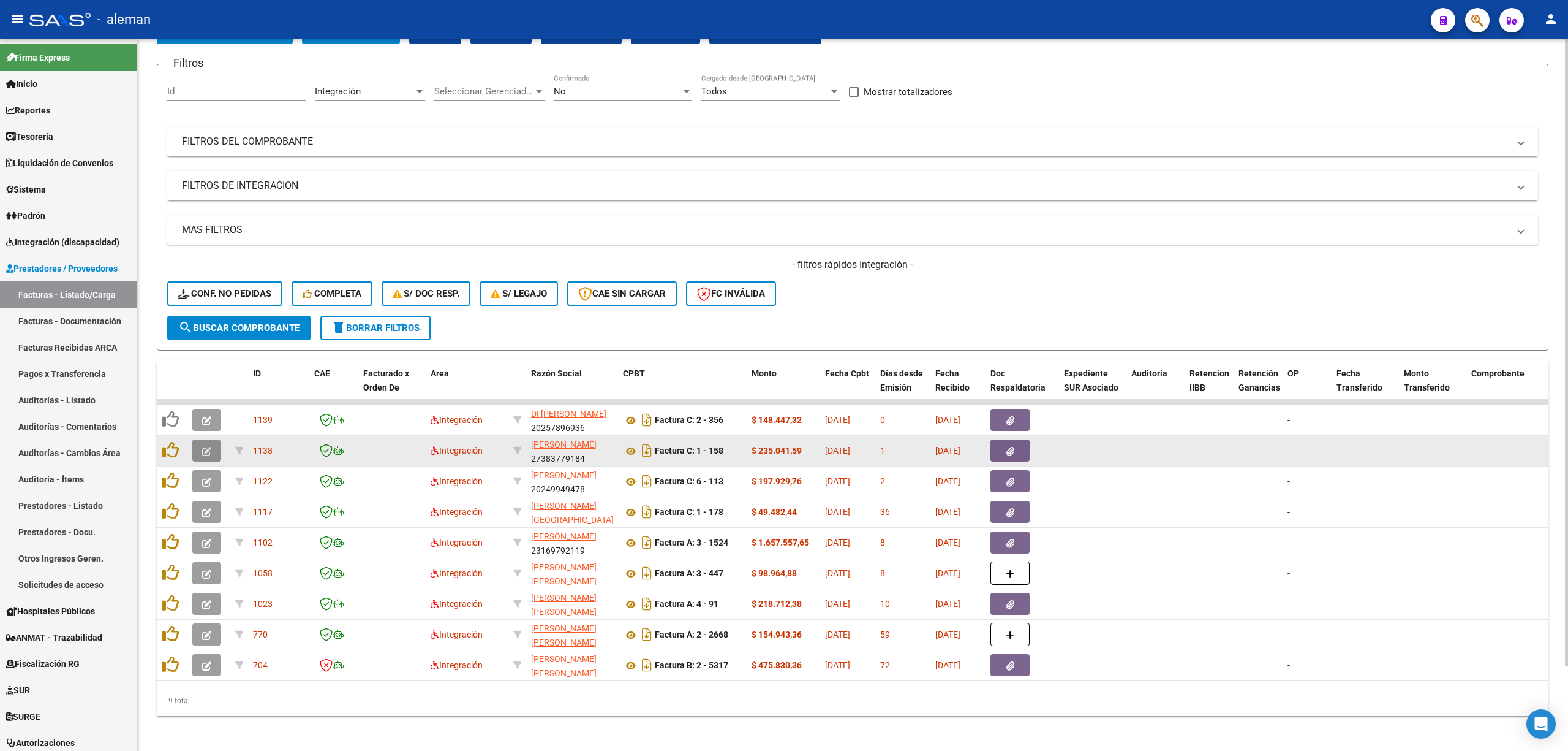
click at [202, 447] on icon "button" at bounding box center [206, 451] width 9 height 9
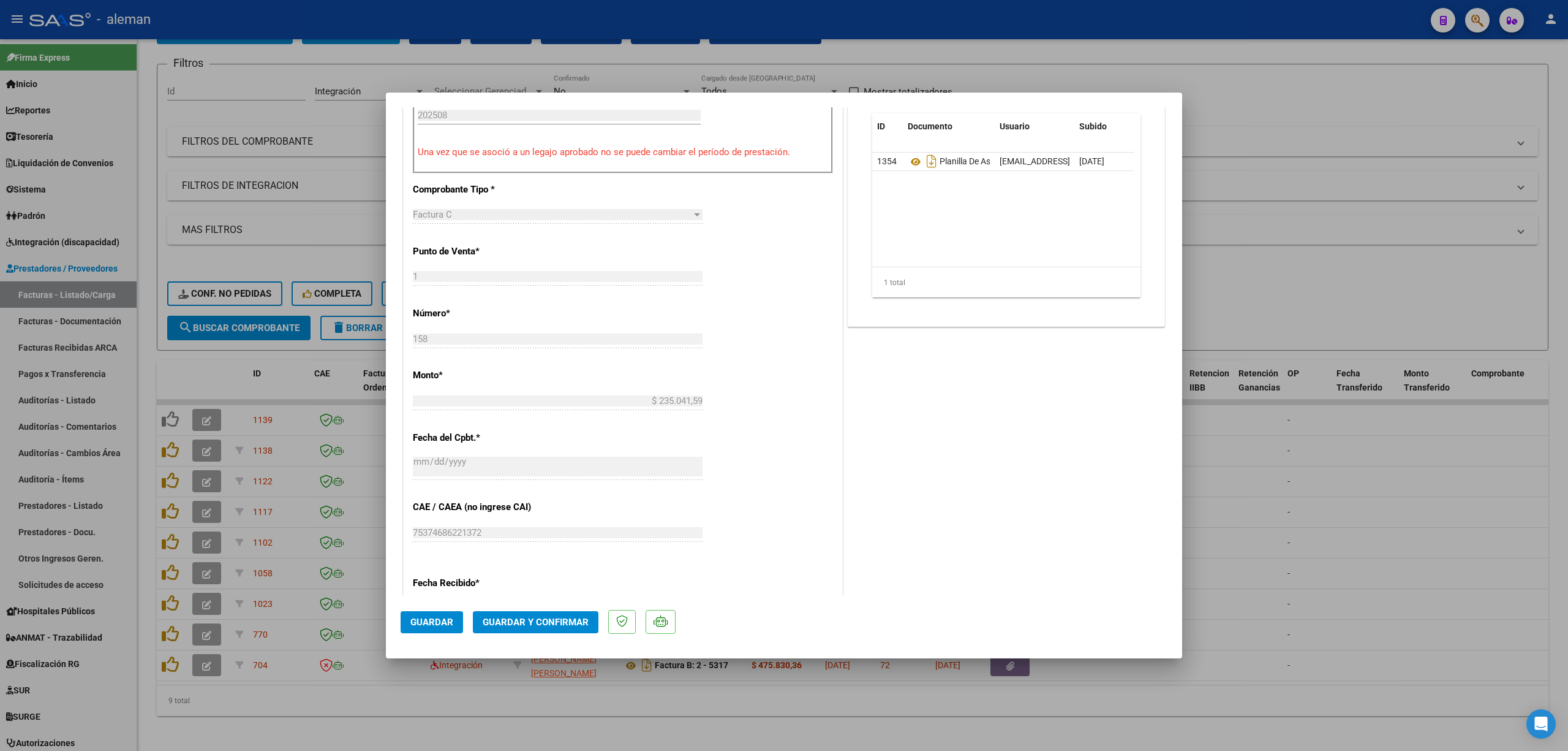
scroll to position [491, 0]
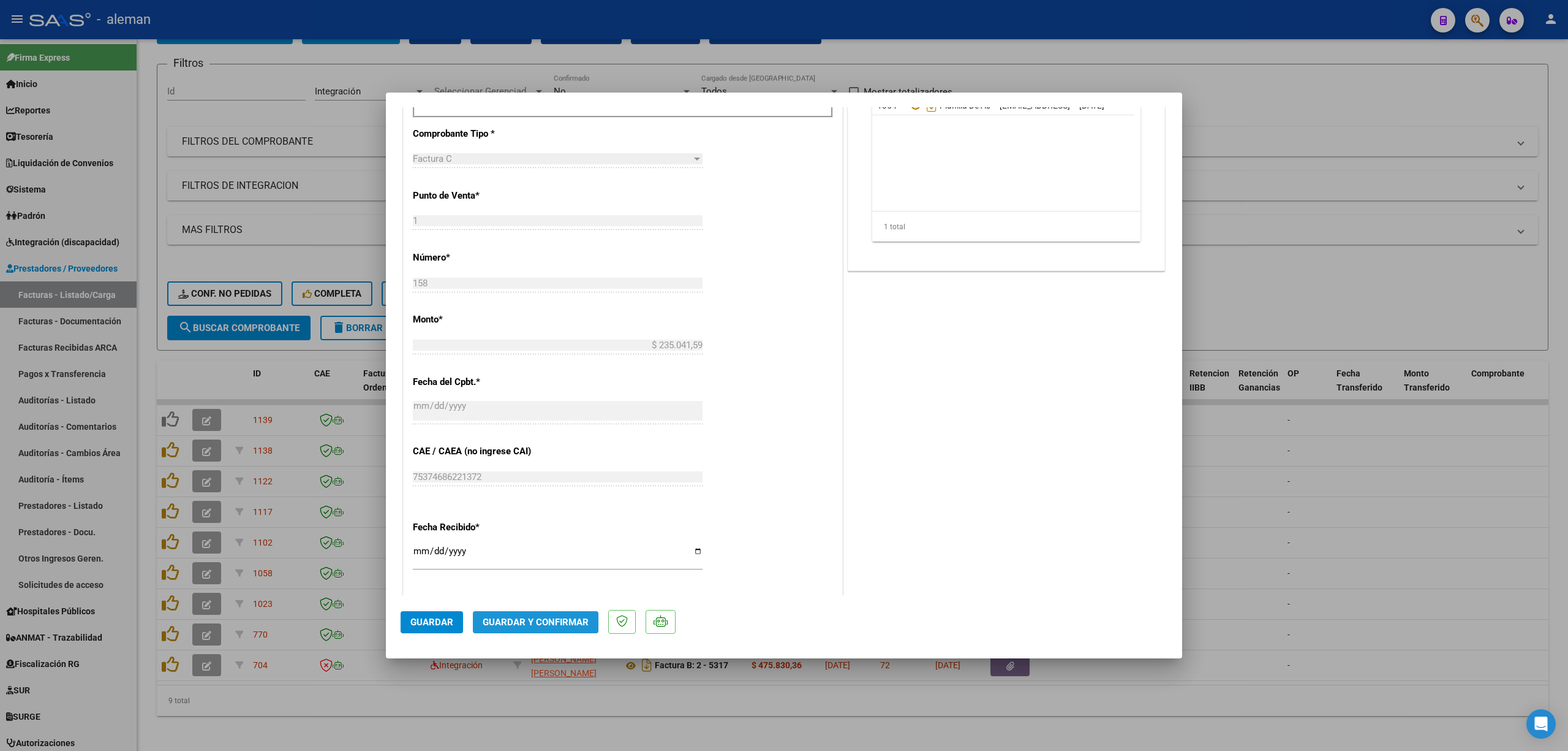
click at [574, 619] on span "Guardar y Confirmar" at bounding box center [536, 622] width 106 height 11
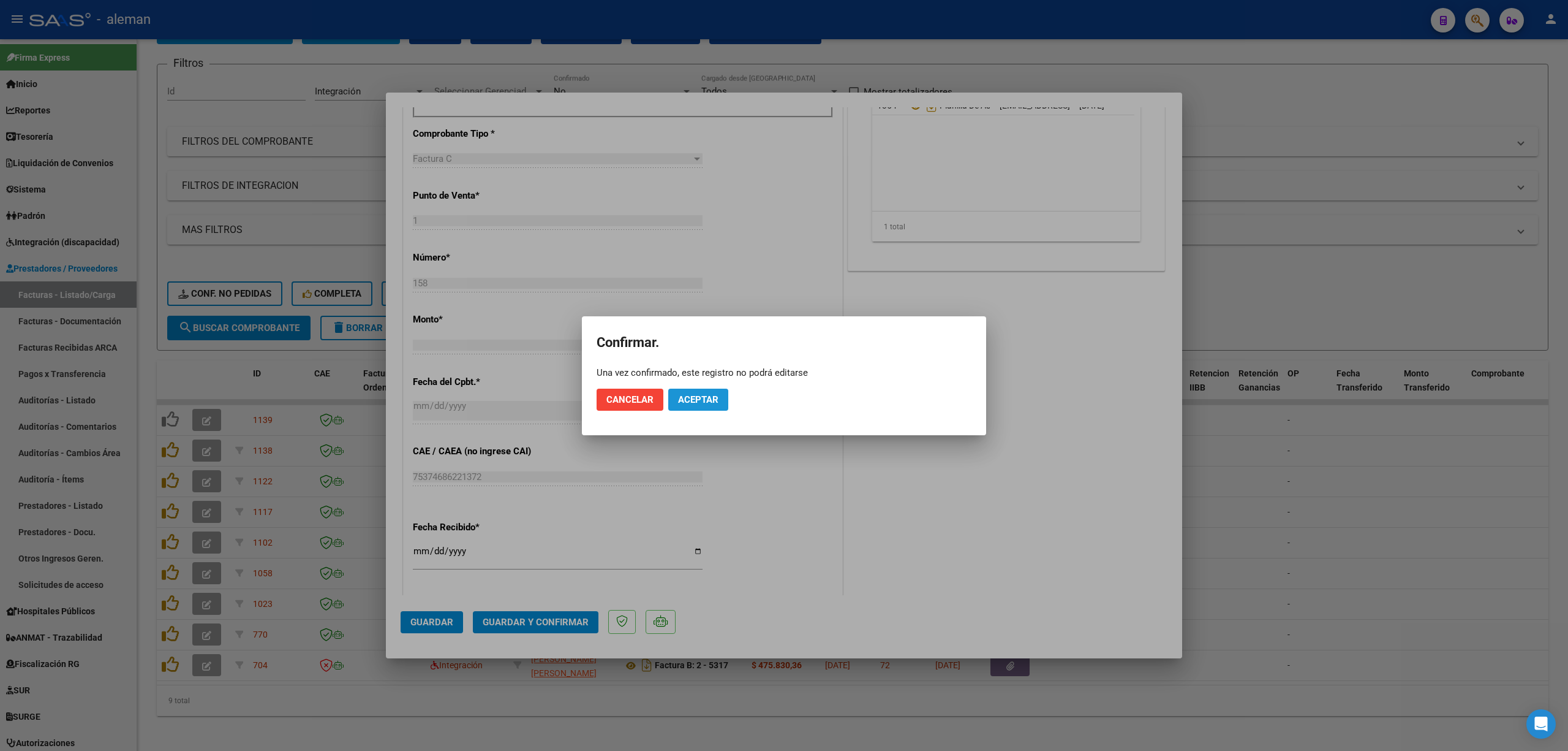
click at [721, 400] on button "Aceptar" at bounding box center [699, 399] width 60 height 22
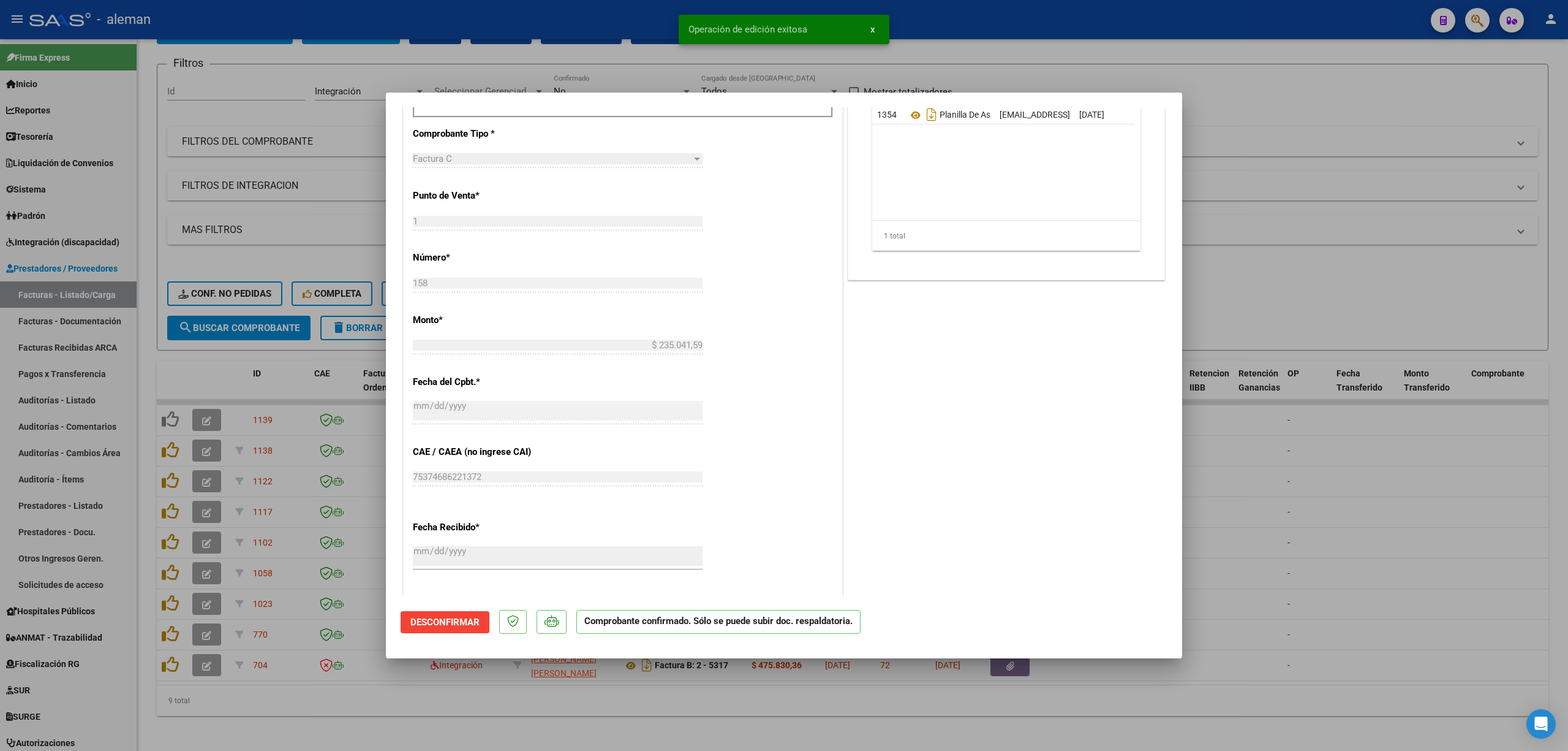
click at [1274, 526] on div at bounding box center [784, 376] width 1568 height 751
type input "$ 0,00"
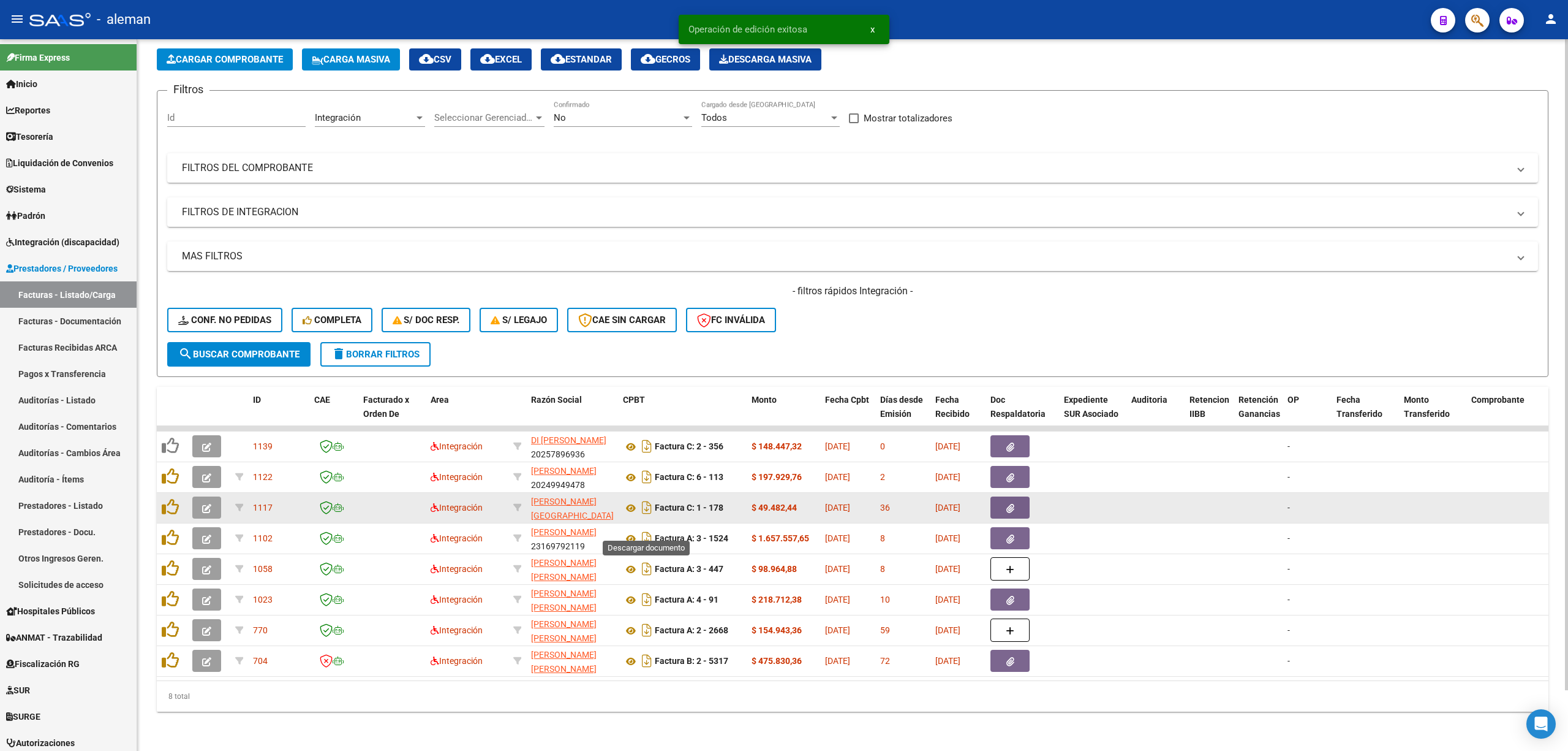
scroll to position [66, 0]
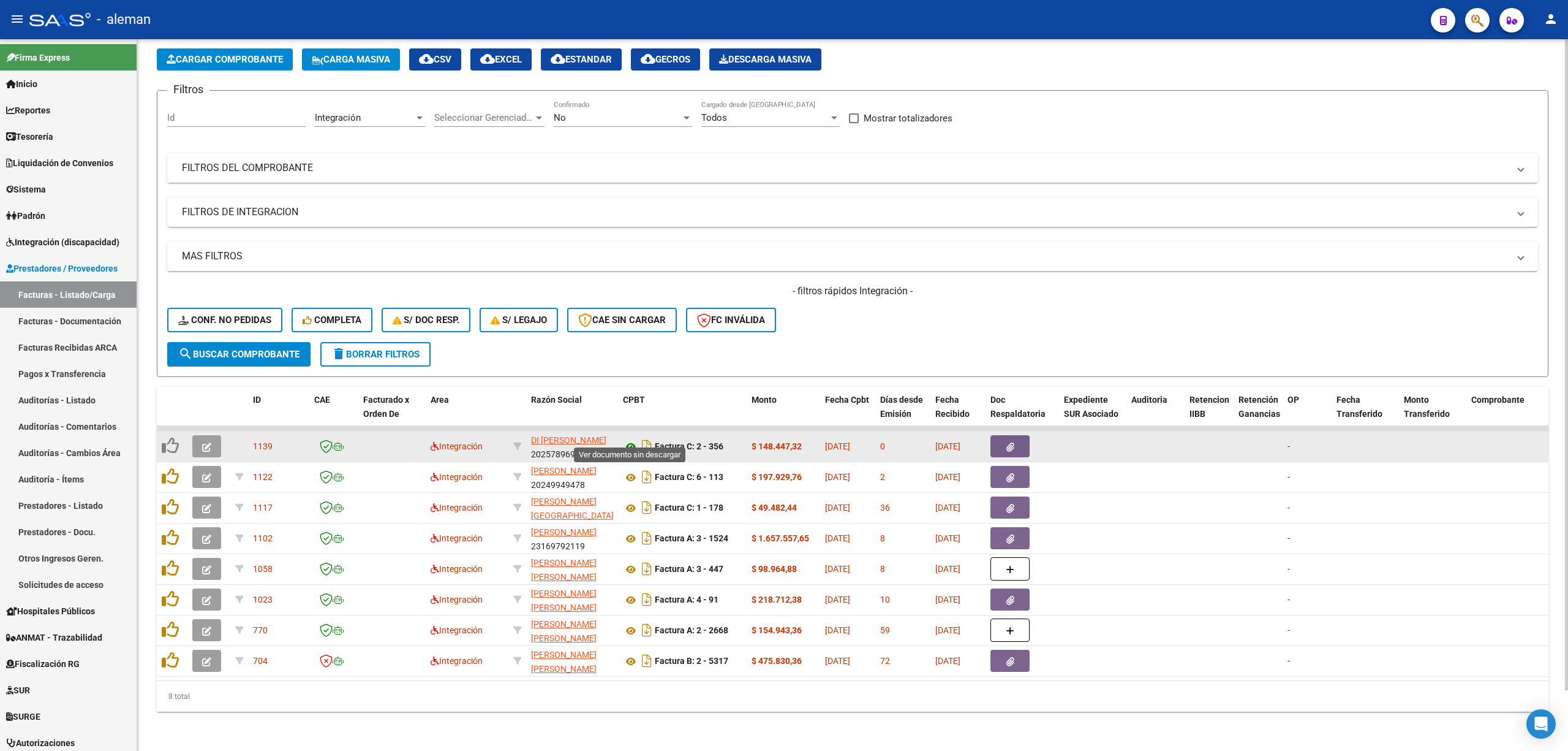
click at [634, 439] on icon at bounding box center [630, 447] width 16 height 15
click at [1023, 435] on button "button" at bounding box center [1010, 446] width 39 height 22
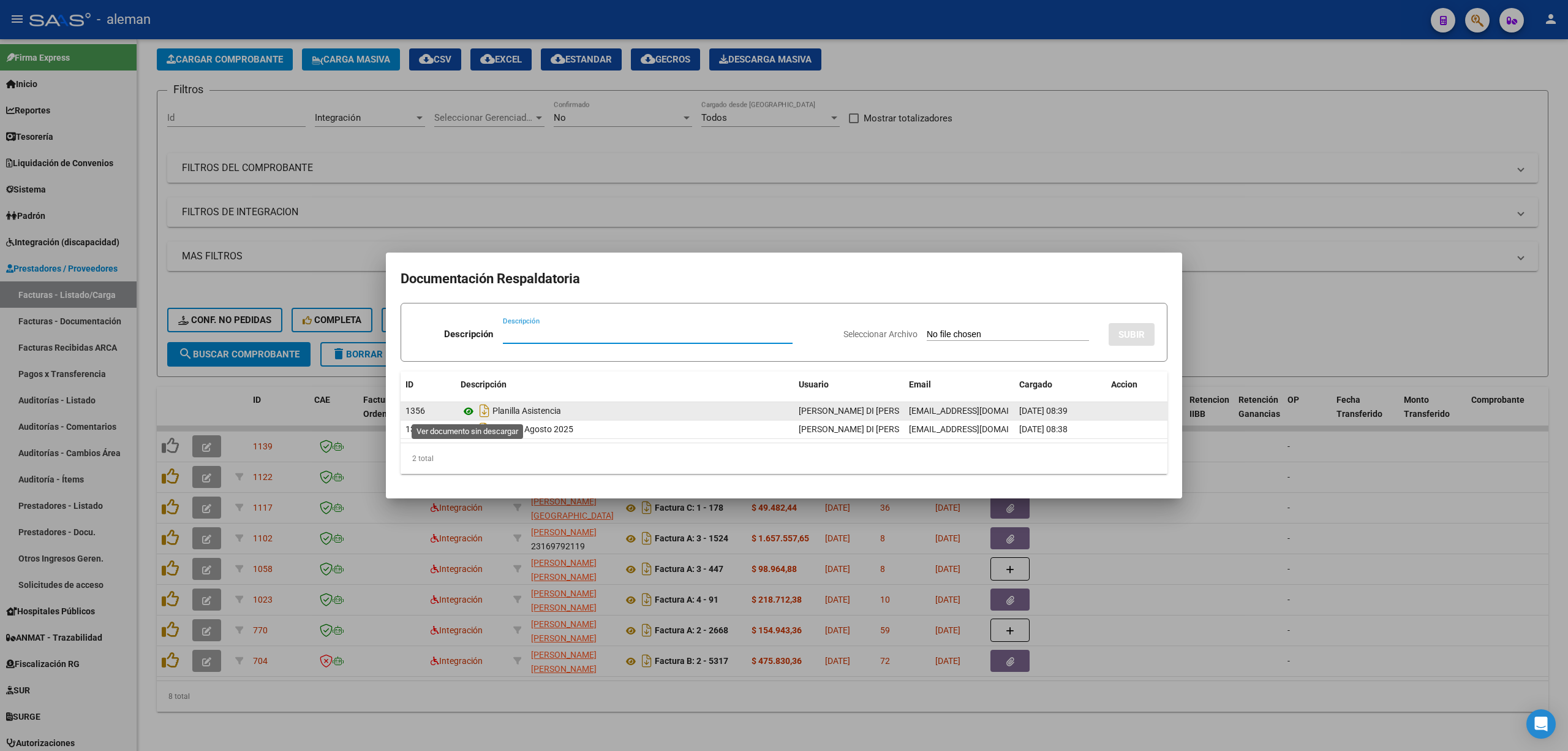
click at [467, 410] on icon at bounding box center [468, 411] width 16 height 15
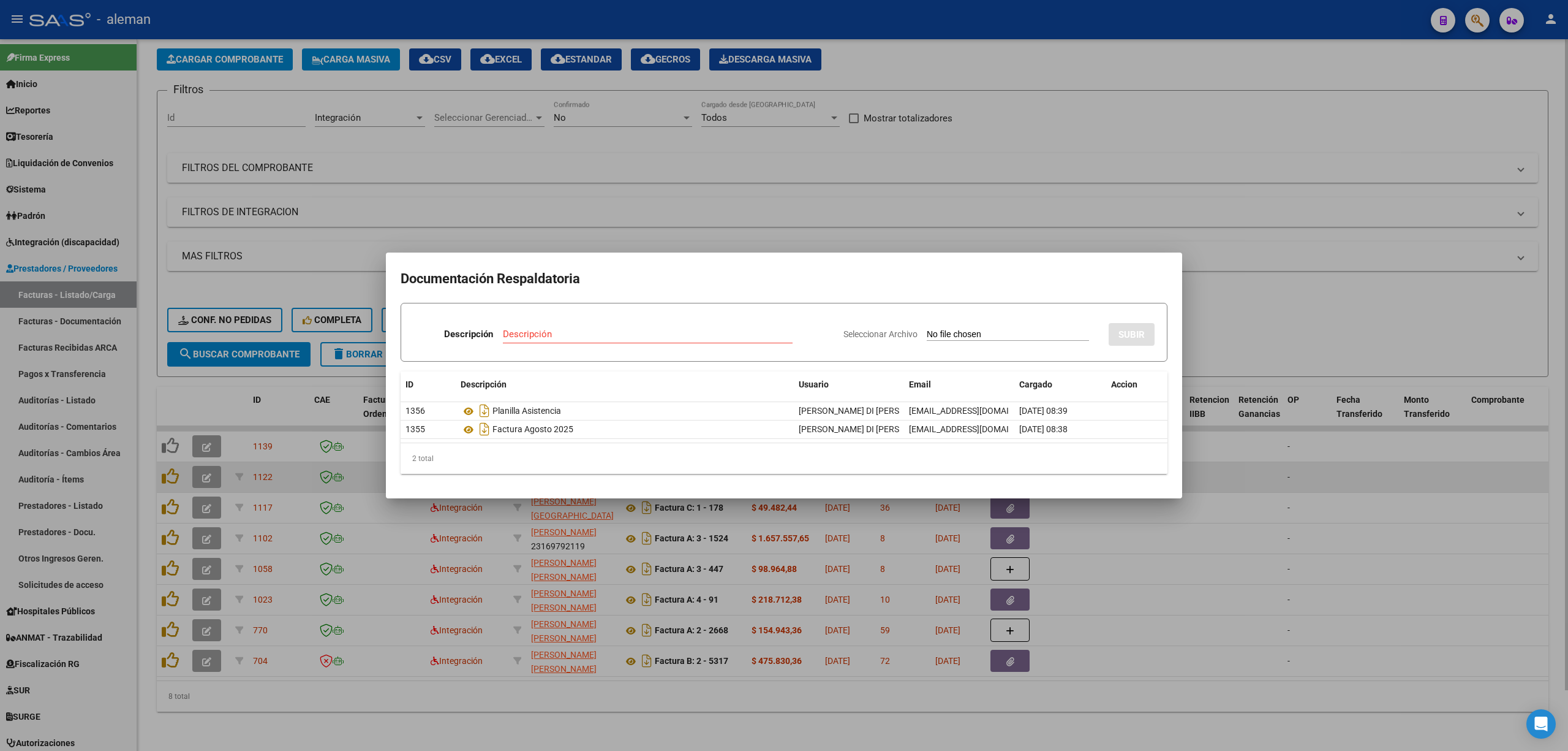
click at [1246, 456] on div at bounding box center [784, 376] width 1568 height 751
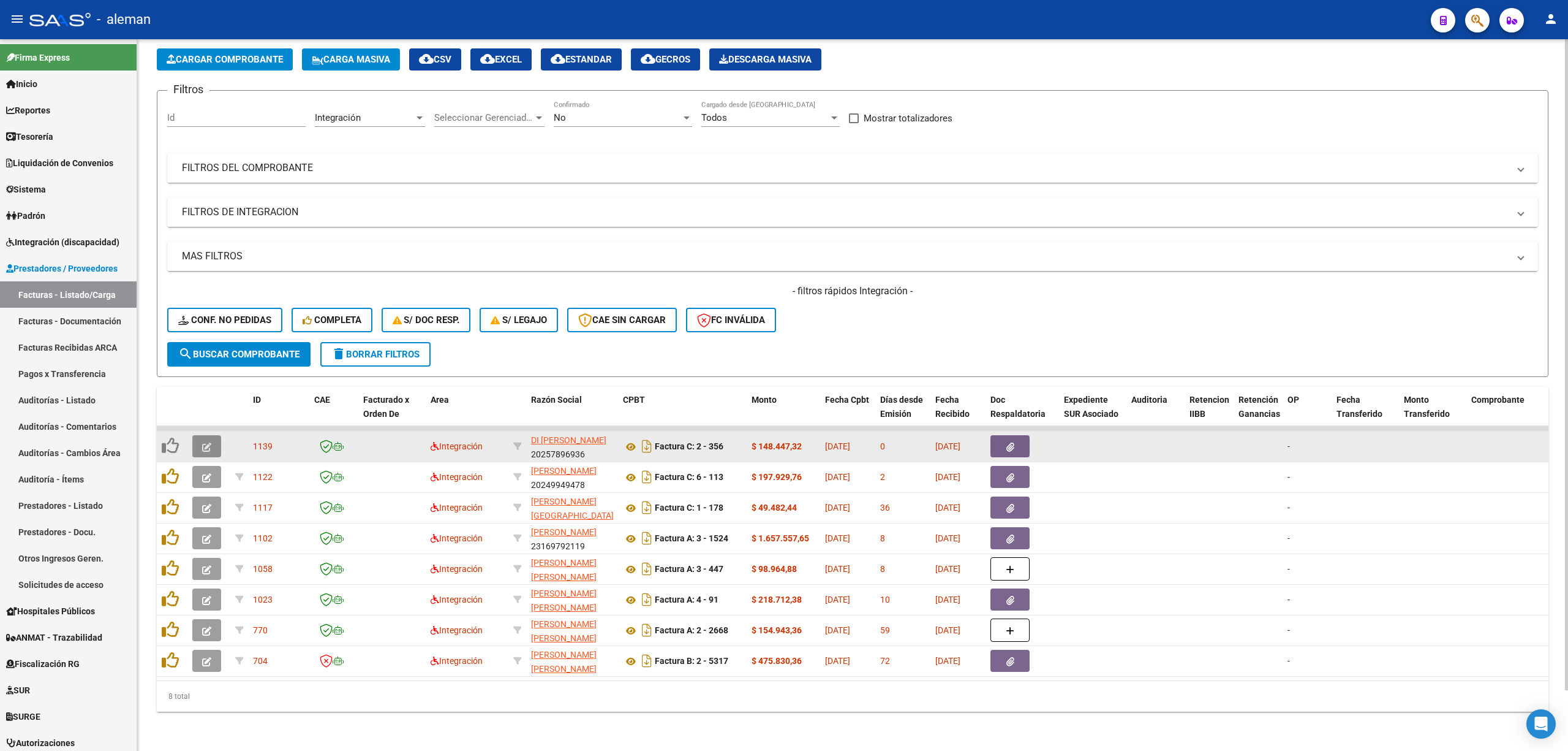
click at [208, 442] on icon "button" at bounding box center [206, 447] width 9 height 9
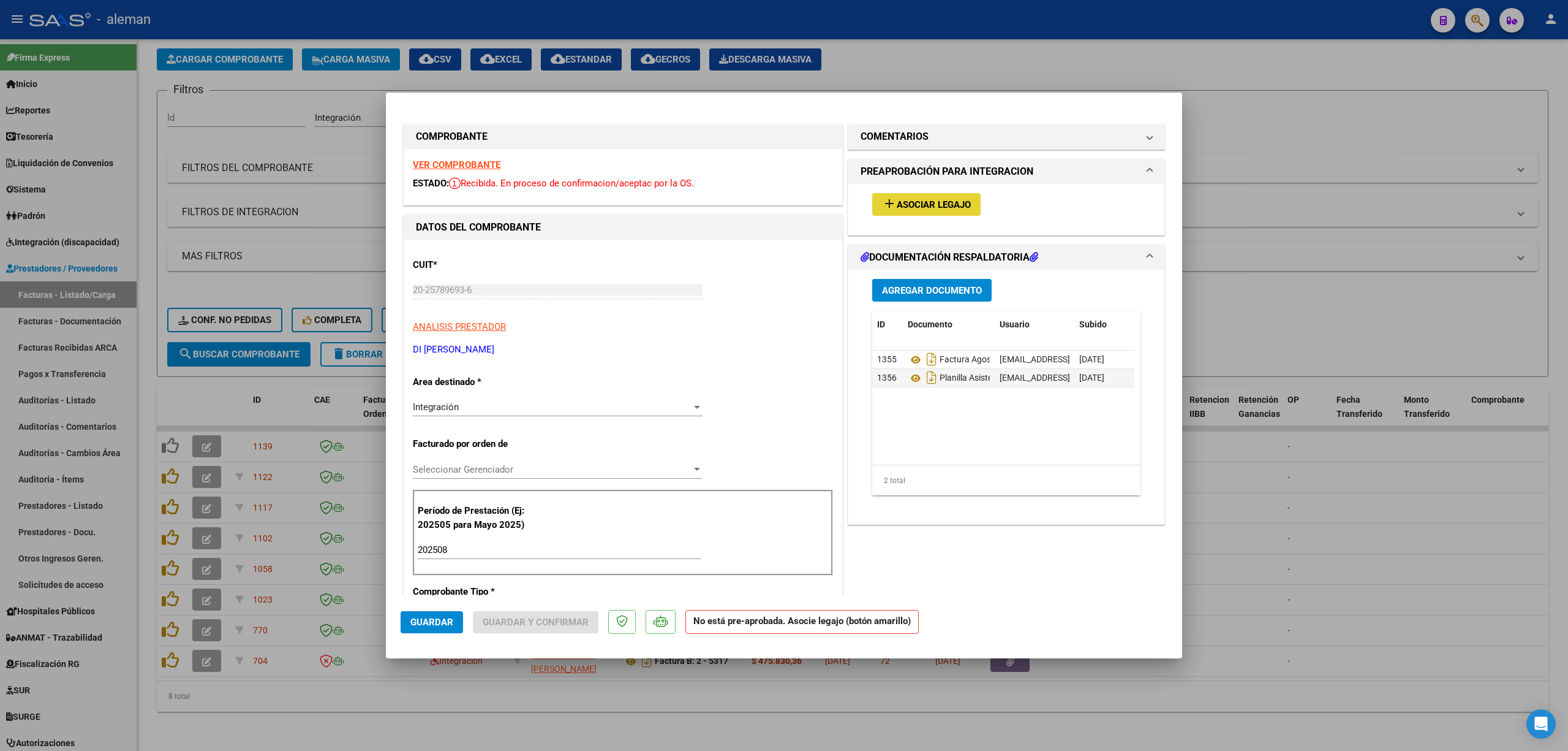
click at [948, 204] on span "Asociar Legajo" at bounding box center [933, 205] width 74 height 11
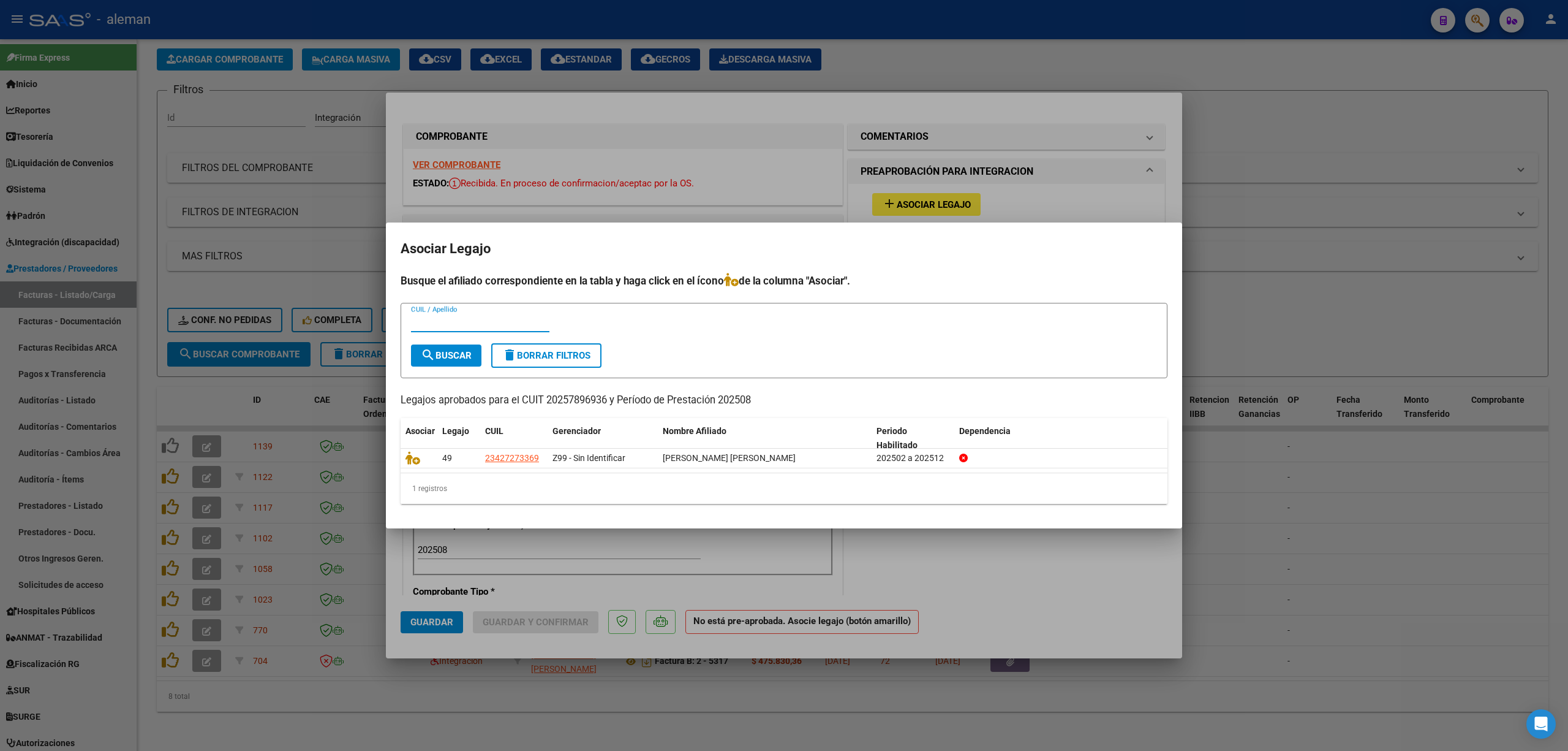
click at [1270, 471] on div at bounding box center [784, 376] width 1568 height 751
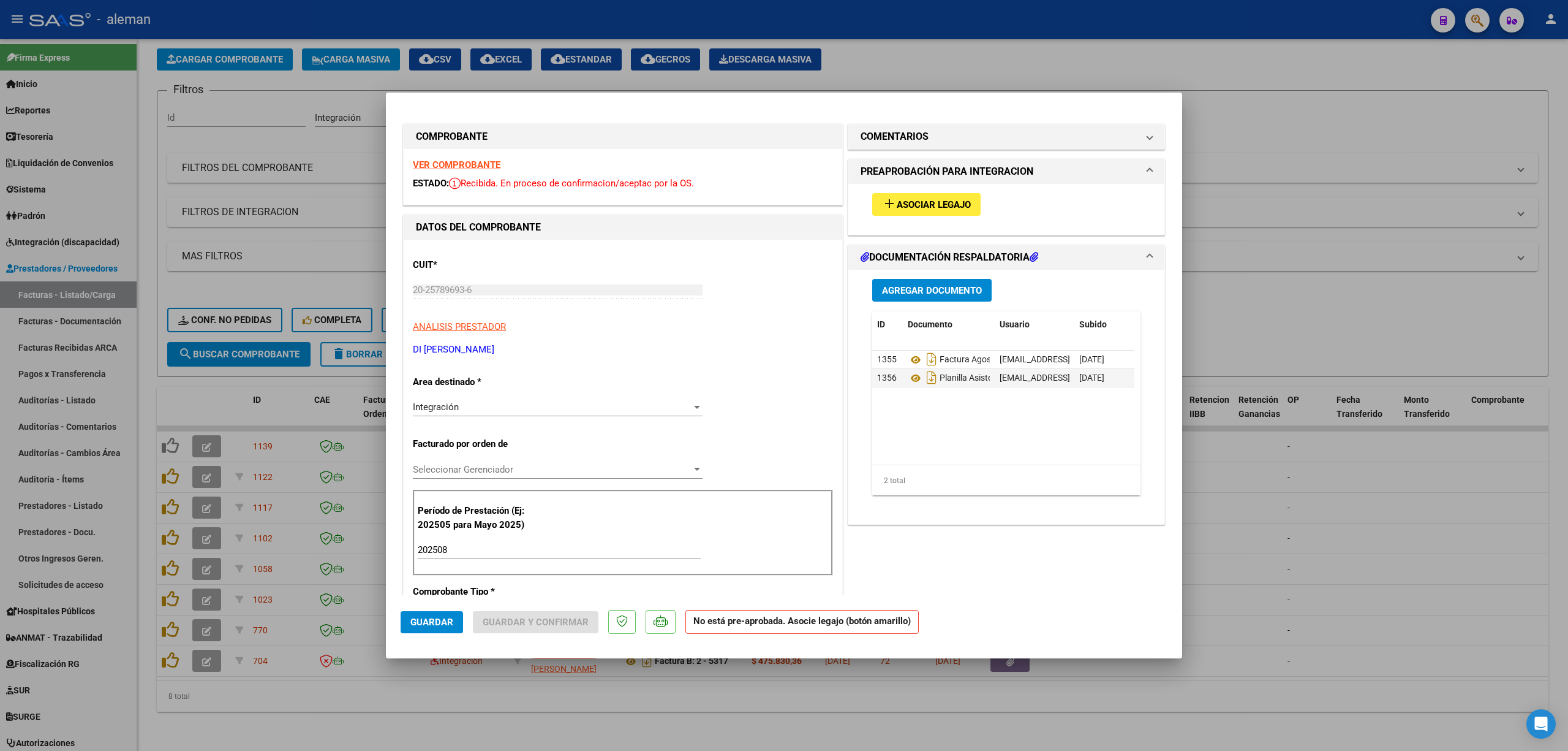
click at [1226, 439] on div at bounding box center [784, 376] width 1568 height 751
type input "$ 0,00"
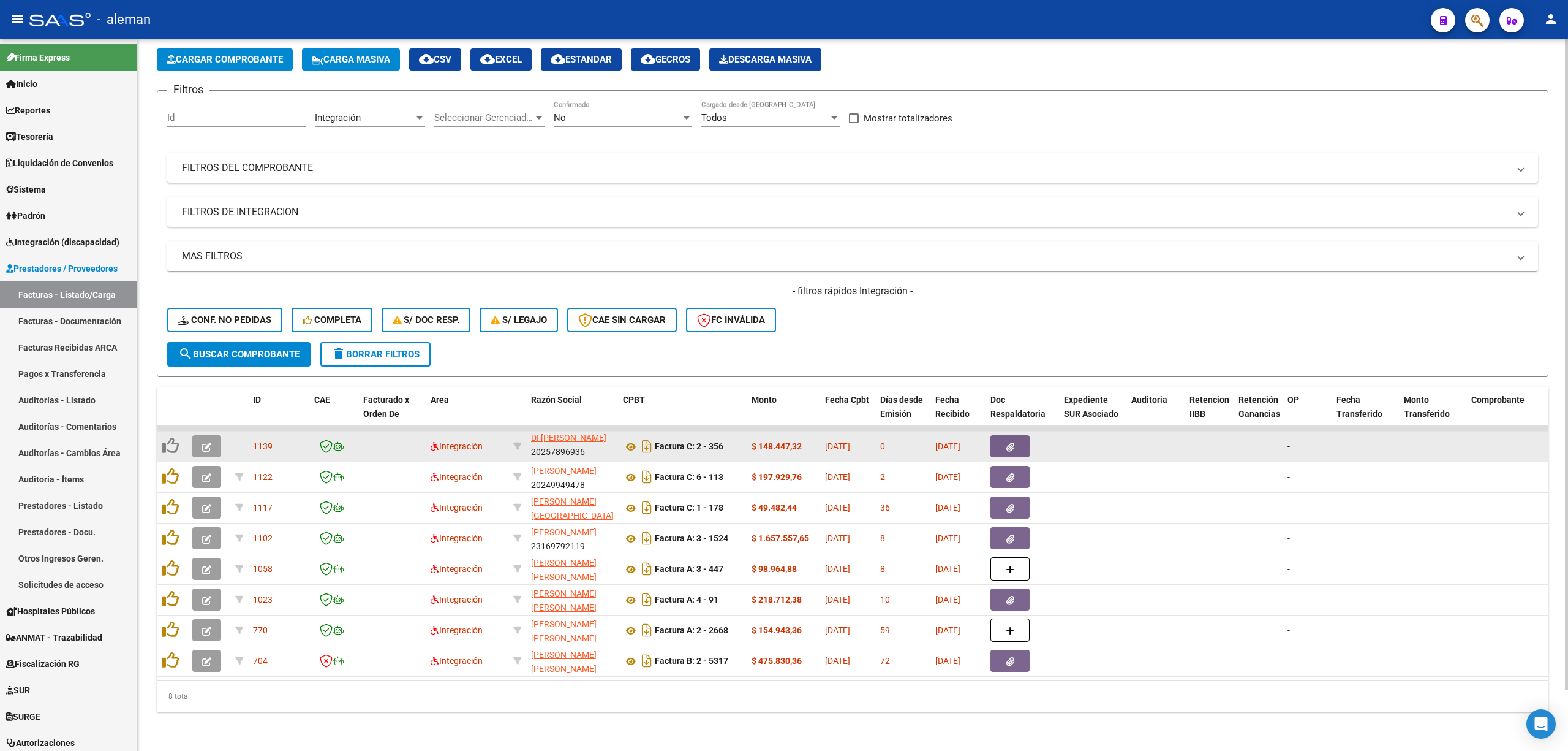
scroll to position [0, 0]
click at [204, 442] on icon "button" at bounding box center [206, 447] width 9 height 9
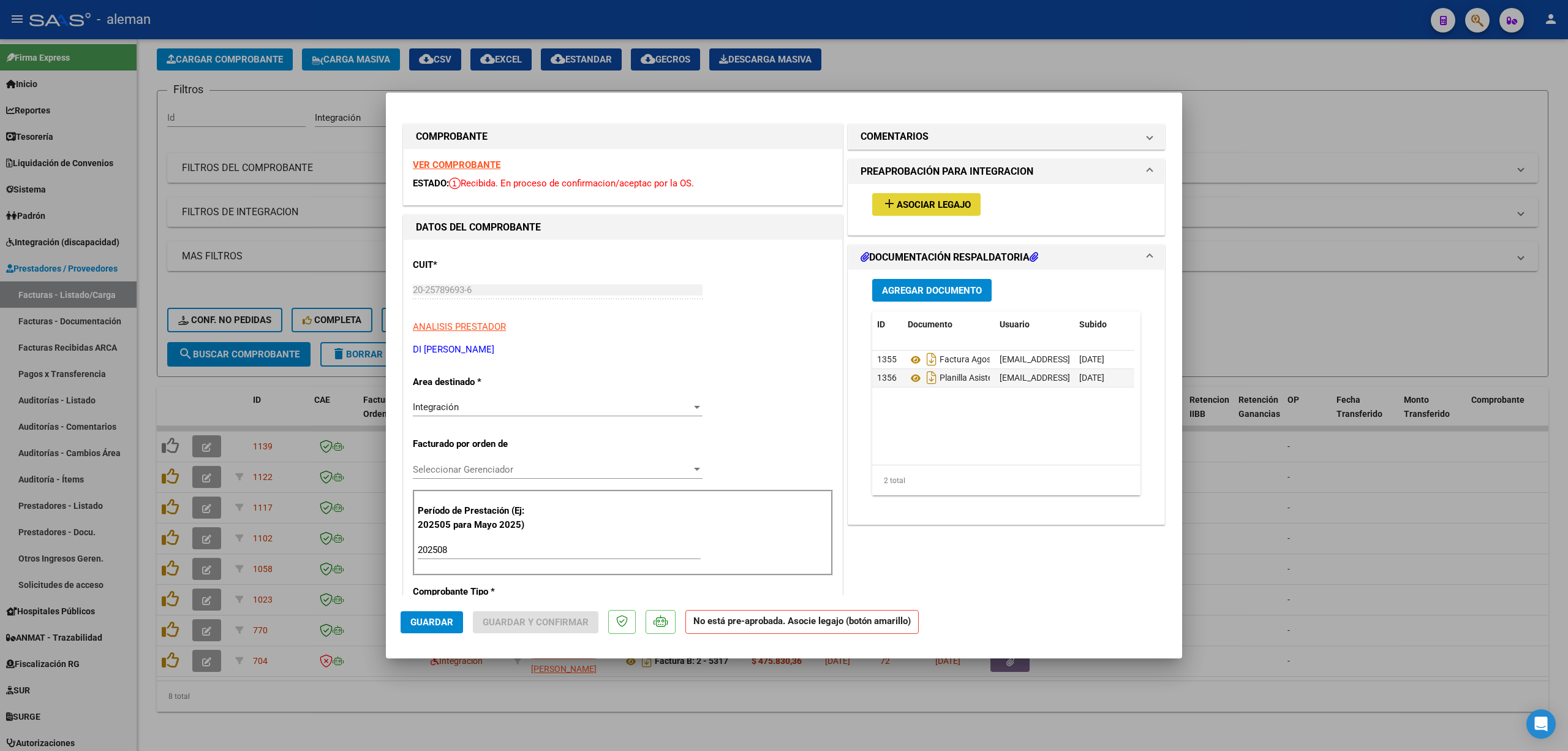
click at [925, 206] on span "Asociar Legajo" at bounding box center [933, 205] width 74 height 11
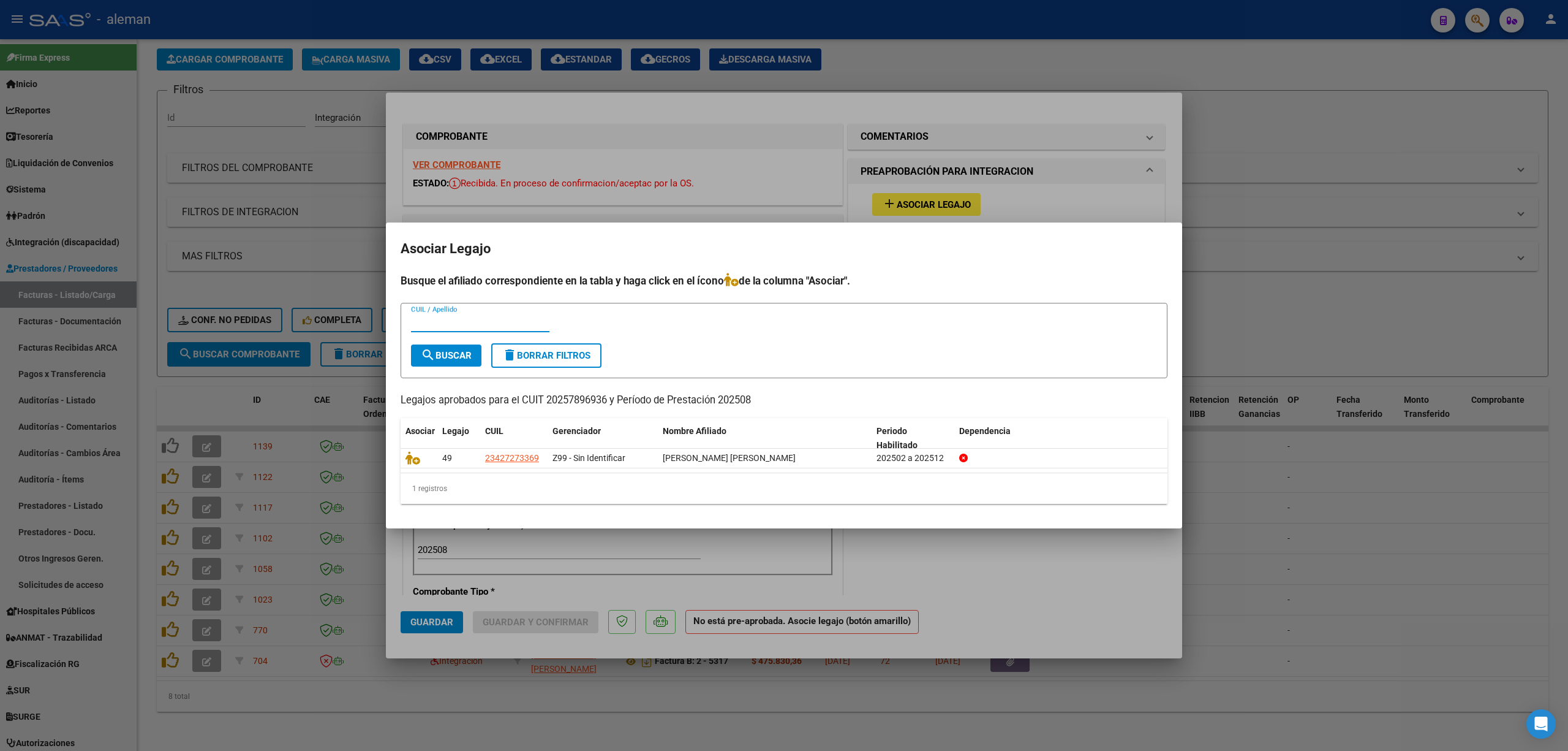
click at [1267, 464] on div at bounding box center [784, 376] width 1568 height 751
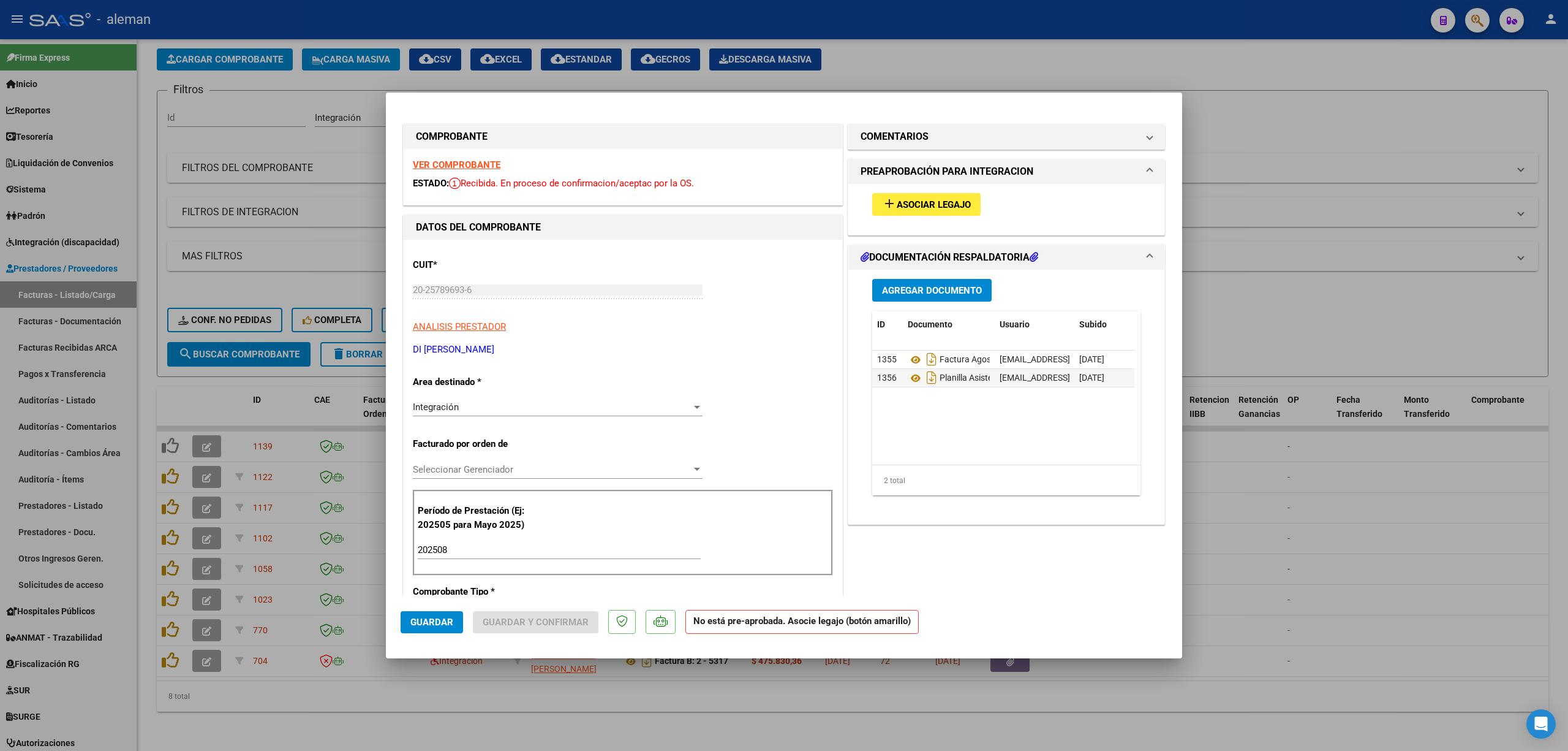
click at [1256, 575] on div at bounding box center [784, 376] width 1568 height 751
type input "$ 0,00"
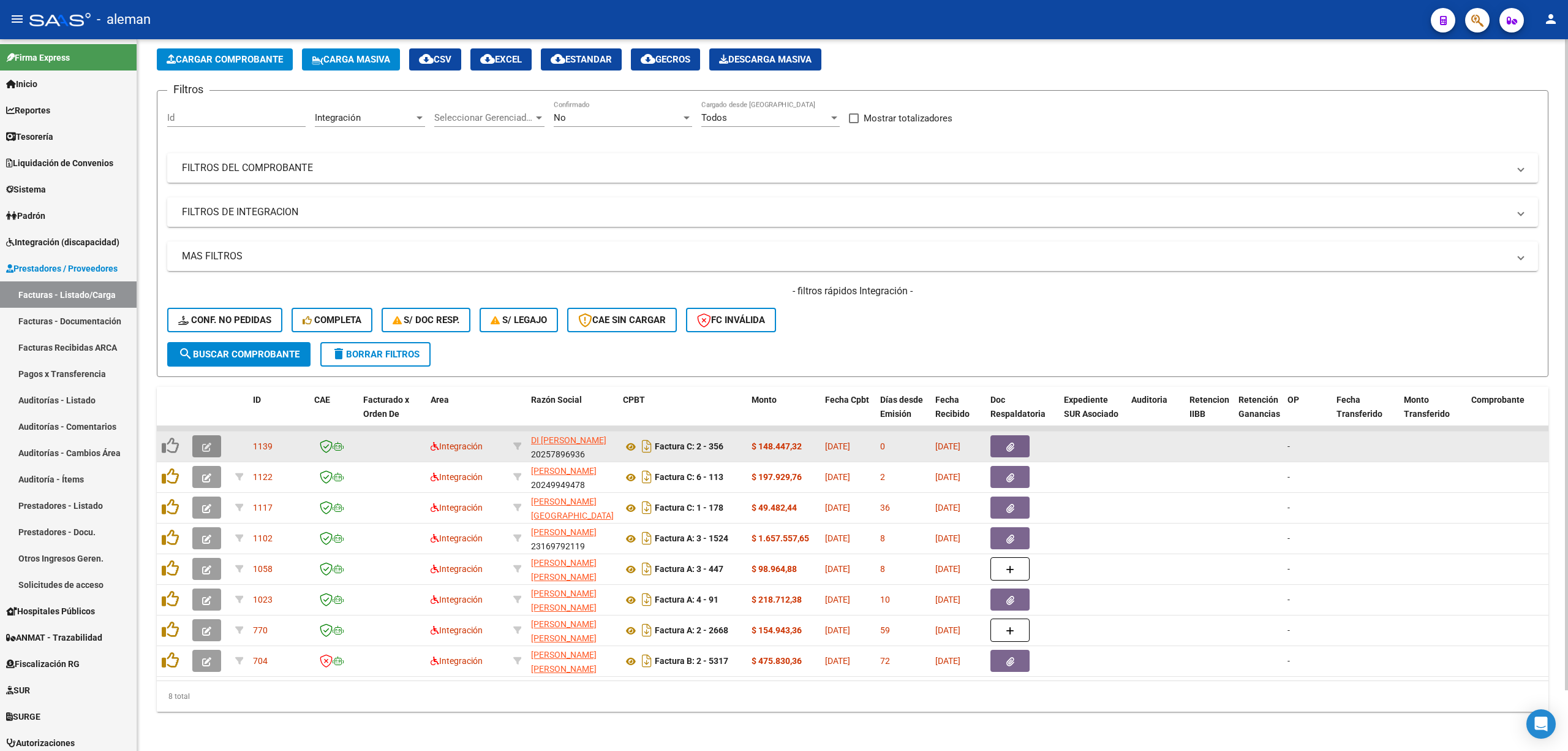
click at [205, 442] on icon "button" at bounding box center [206, 447] width 9 height 9
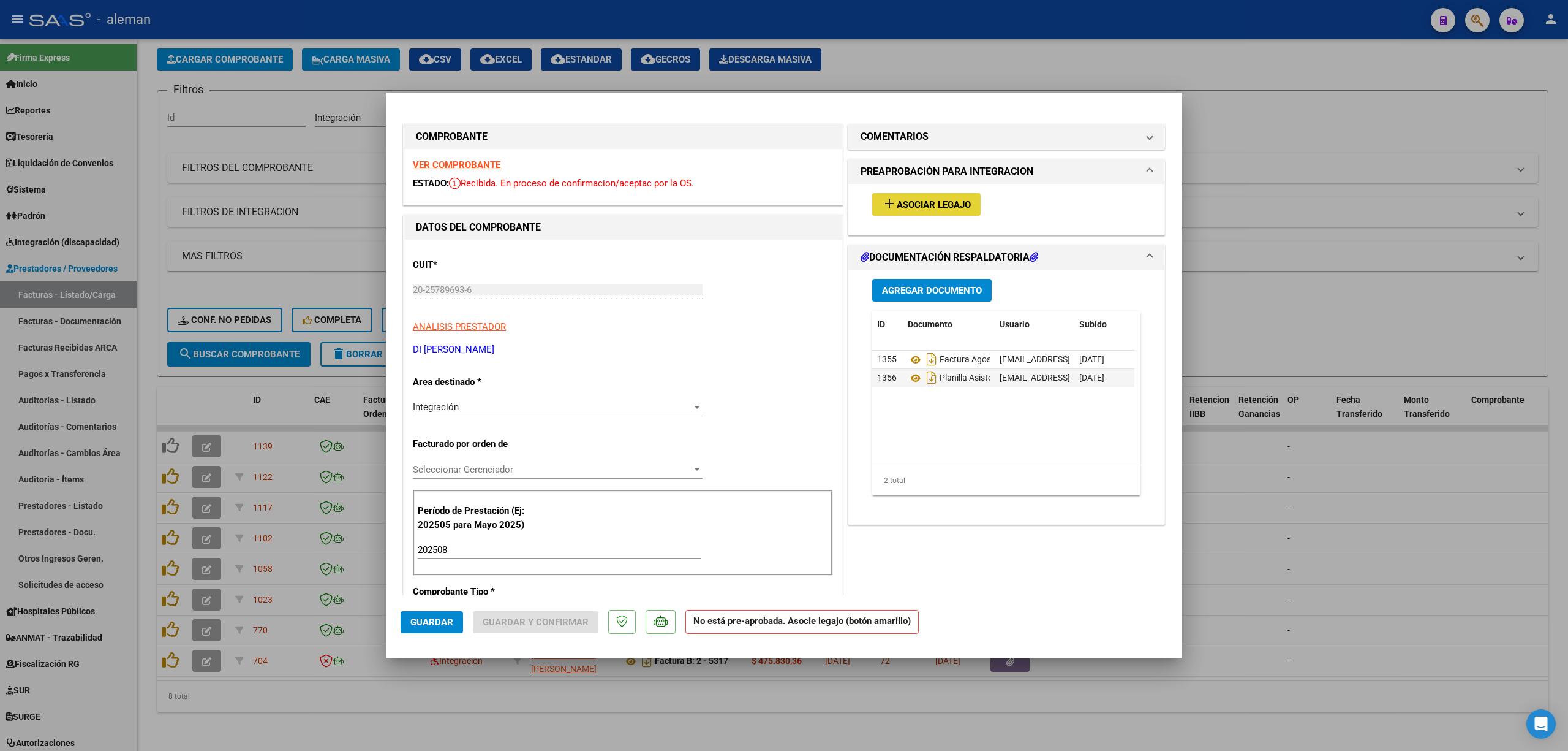
click at [944, 202] on span "Asociar Legajo" at bounding box center [933, 205] width 74 height 11
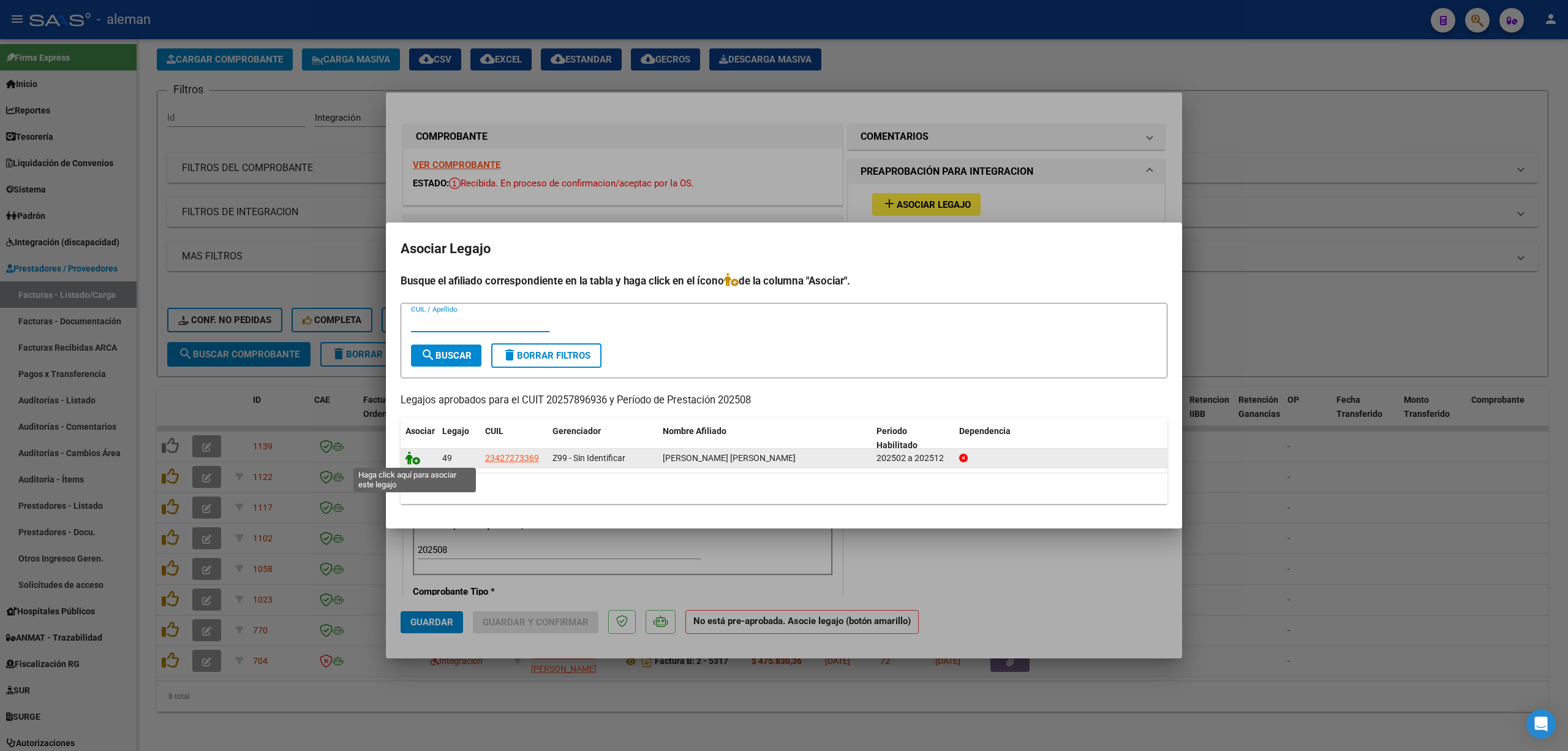
click at [415, 460] on icon at bounding box center [413, 458] width 15 height 14
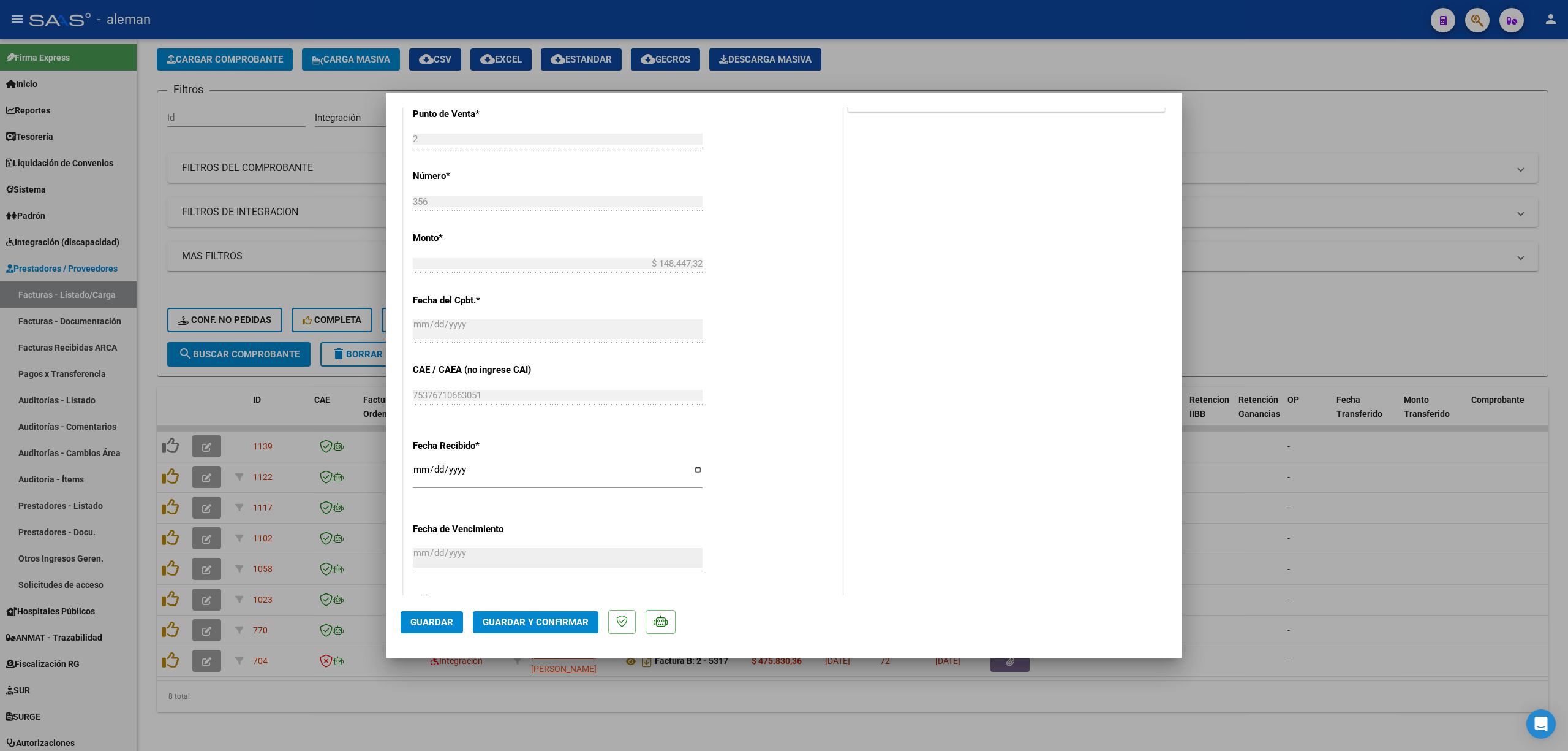
scroll to position [653, 0]
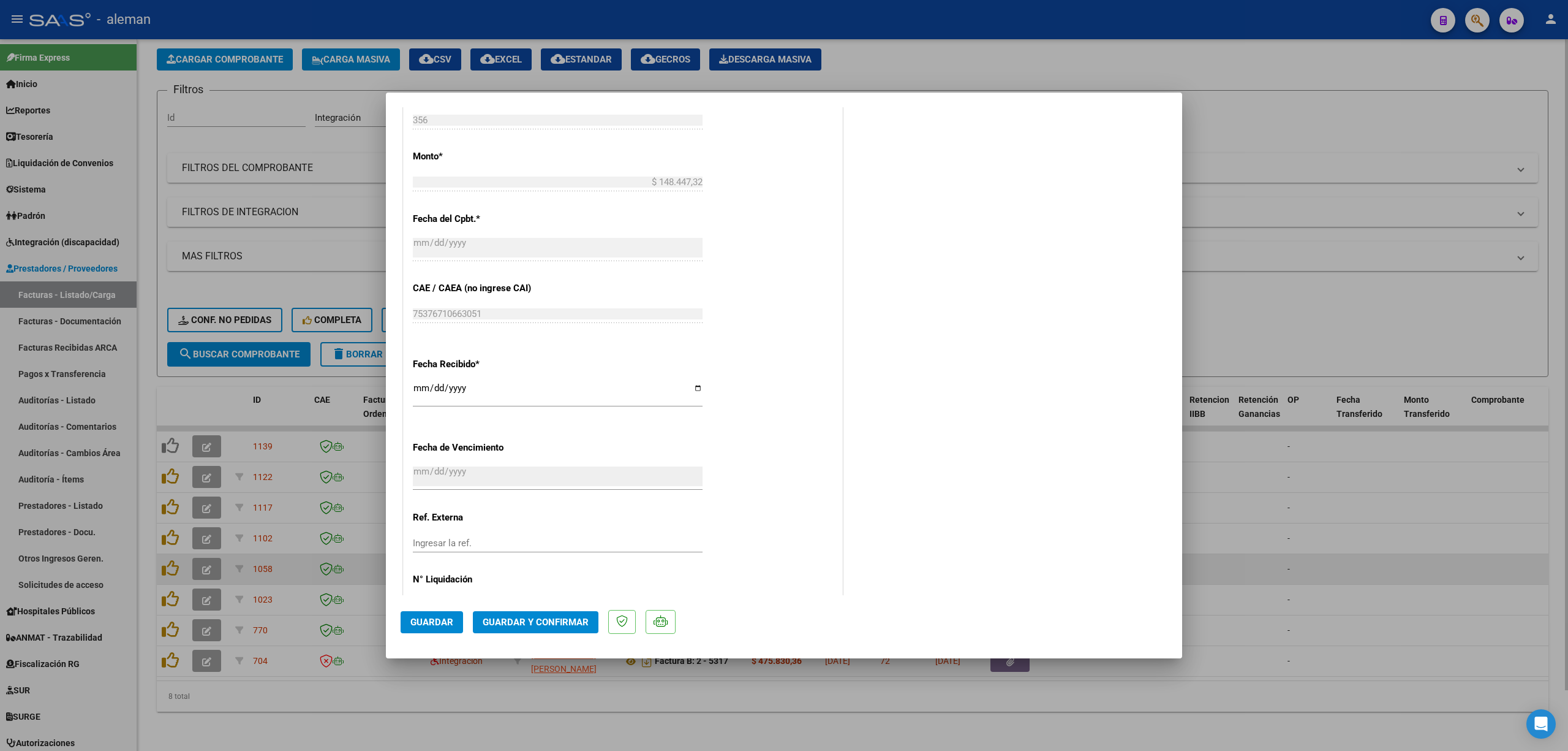
drag, startPoint x: 1396, startPoint y: 564, endPoint x: 1385, endPoint y: 564, distance: 11.0
click at [1396, 564] on div at bounding box center [784, 376] width 1568 height 751
type input "$ 0,00"
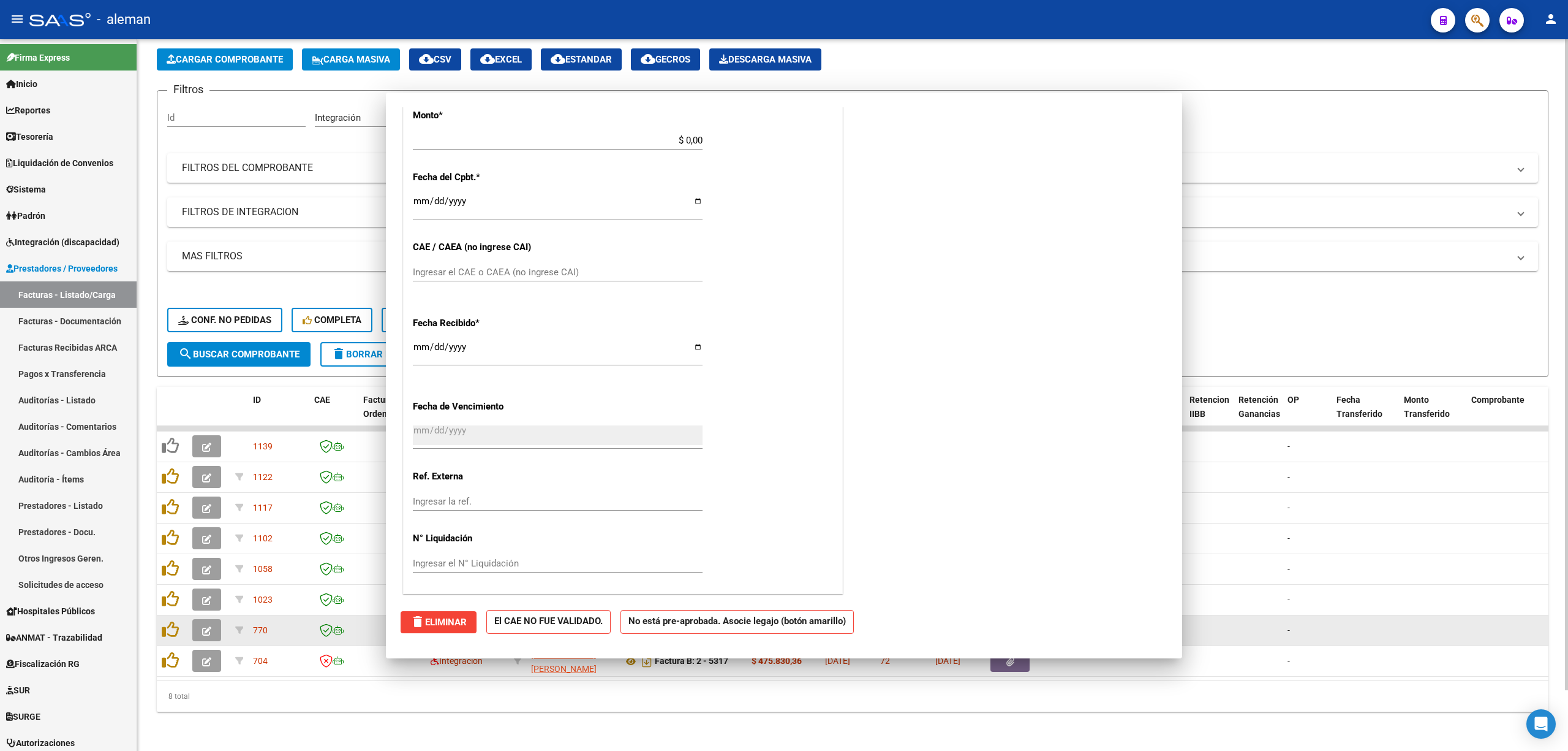
scroll to position [611, 0]
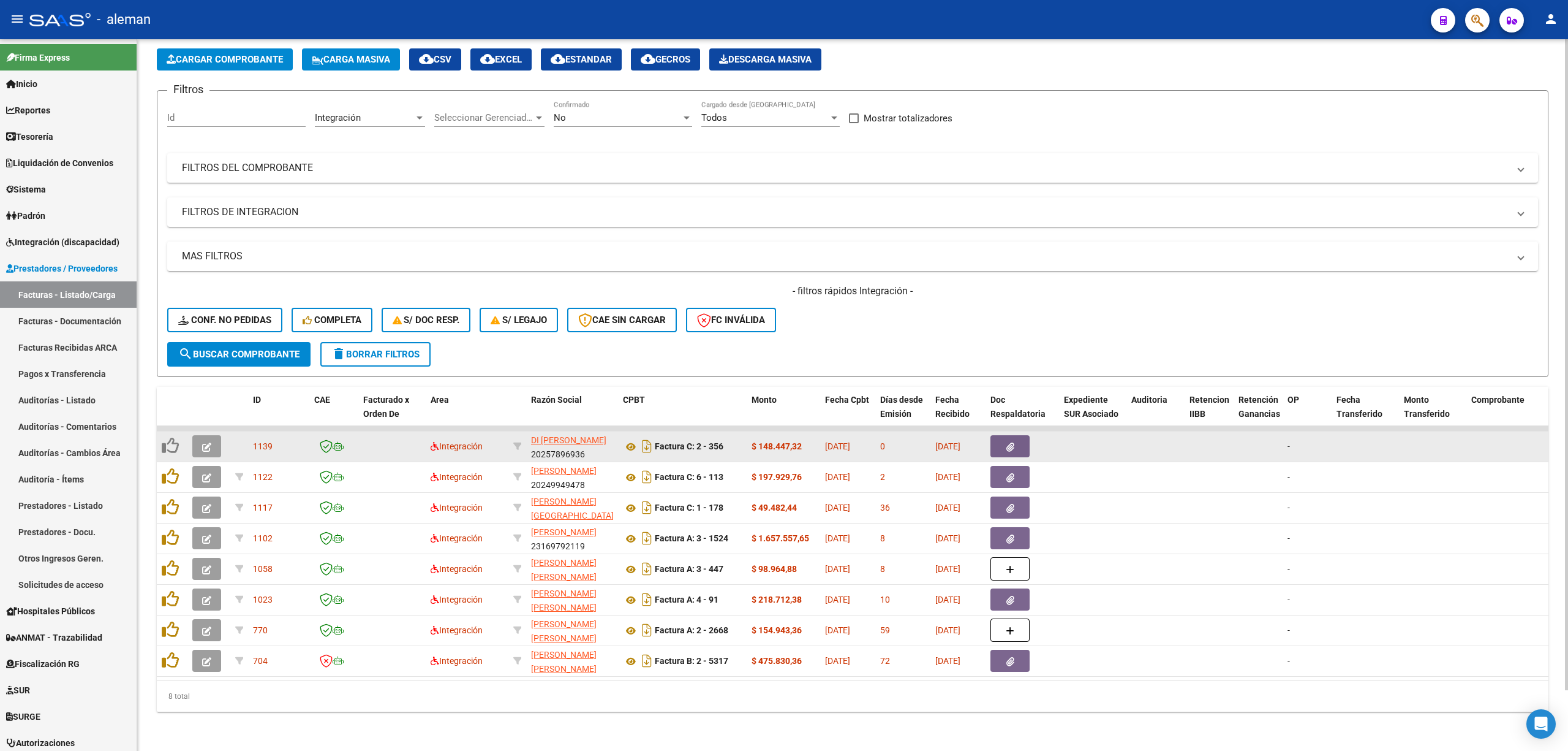
click at [205, 442] on icon "button" at bounding box center [206, 447] width 9 height 9
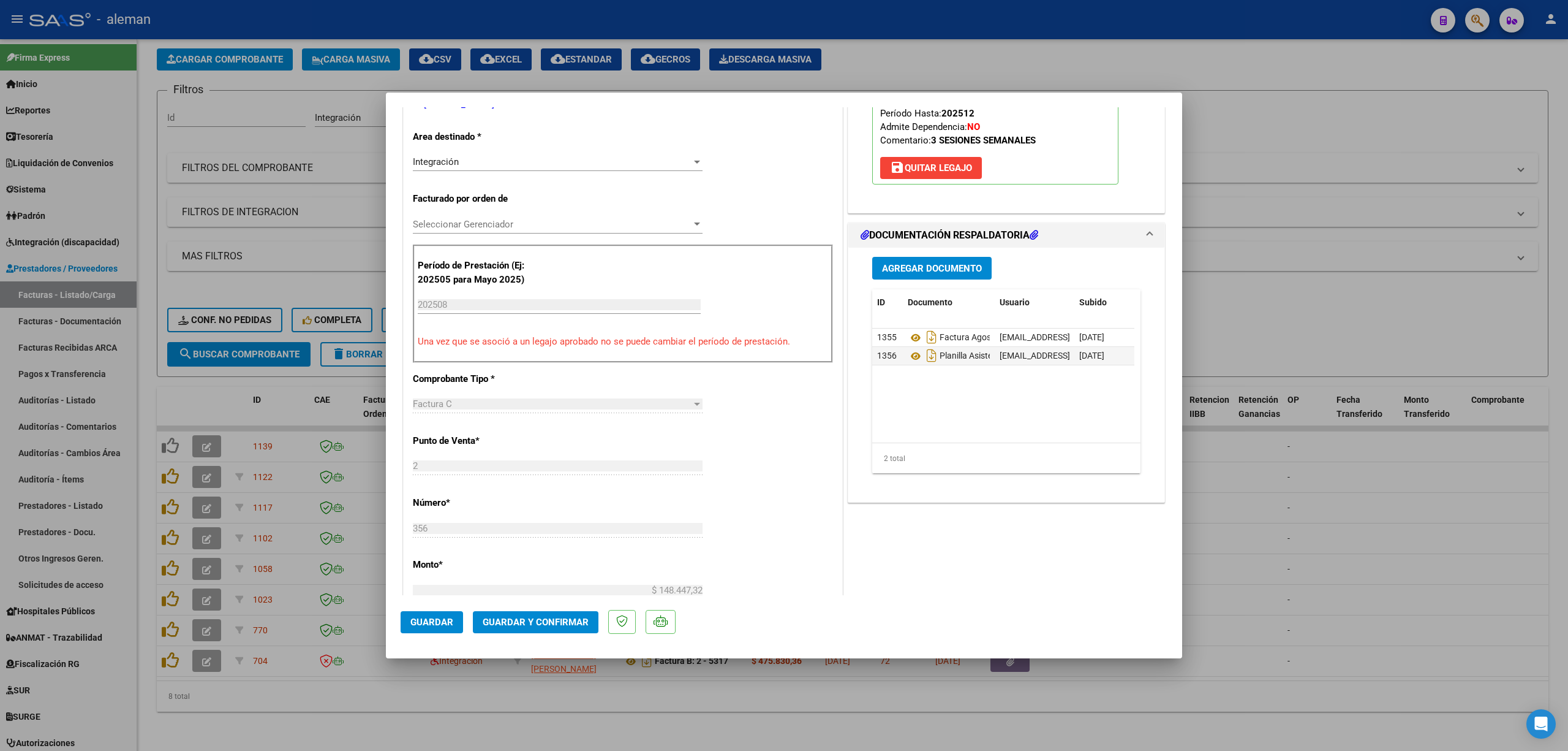
scroll to position [0, 0]
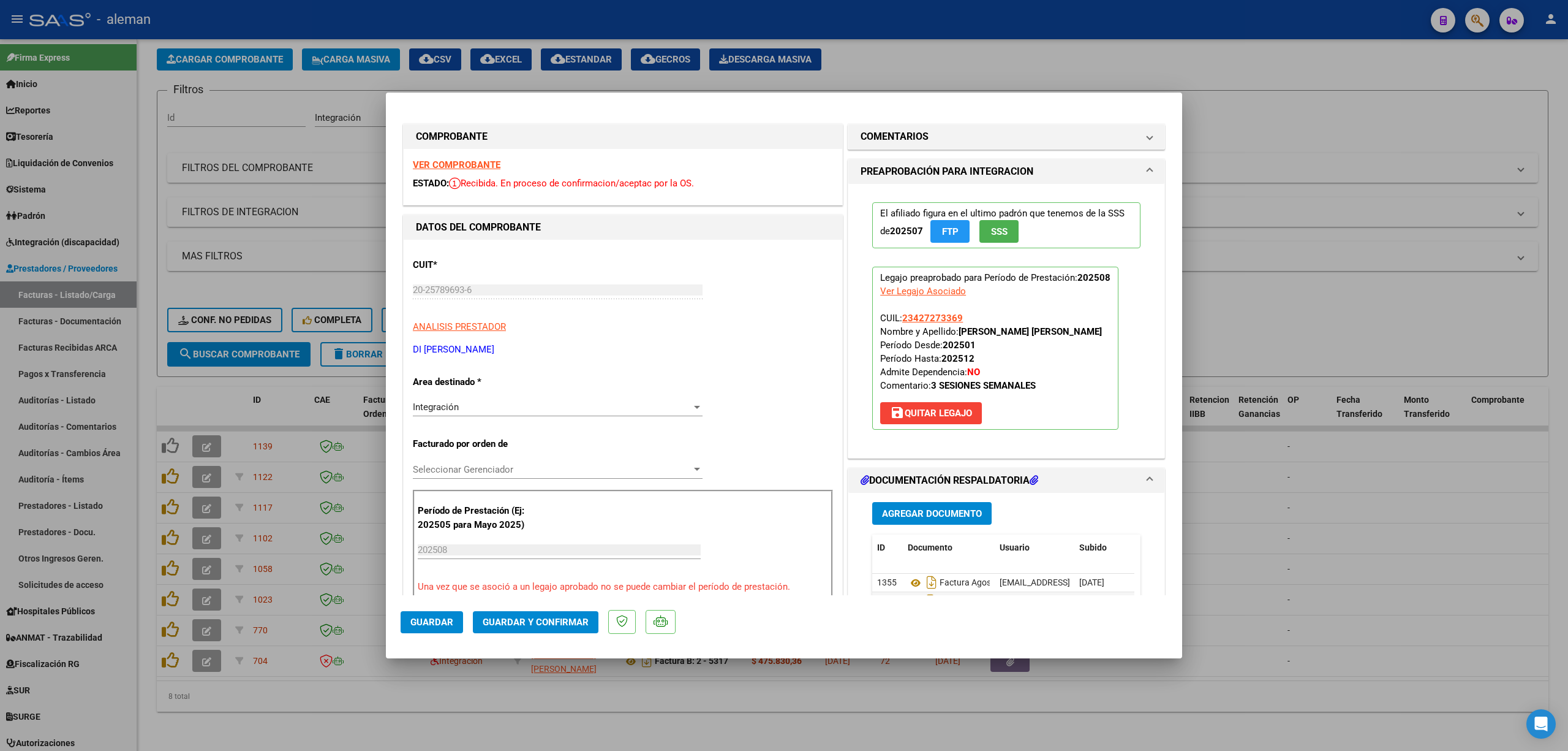
click at [1254, 517] on div at bounding box center [784, 376] width 1568 height 751
type input "$ 0,00"
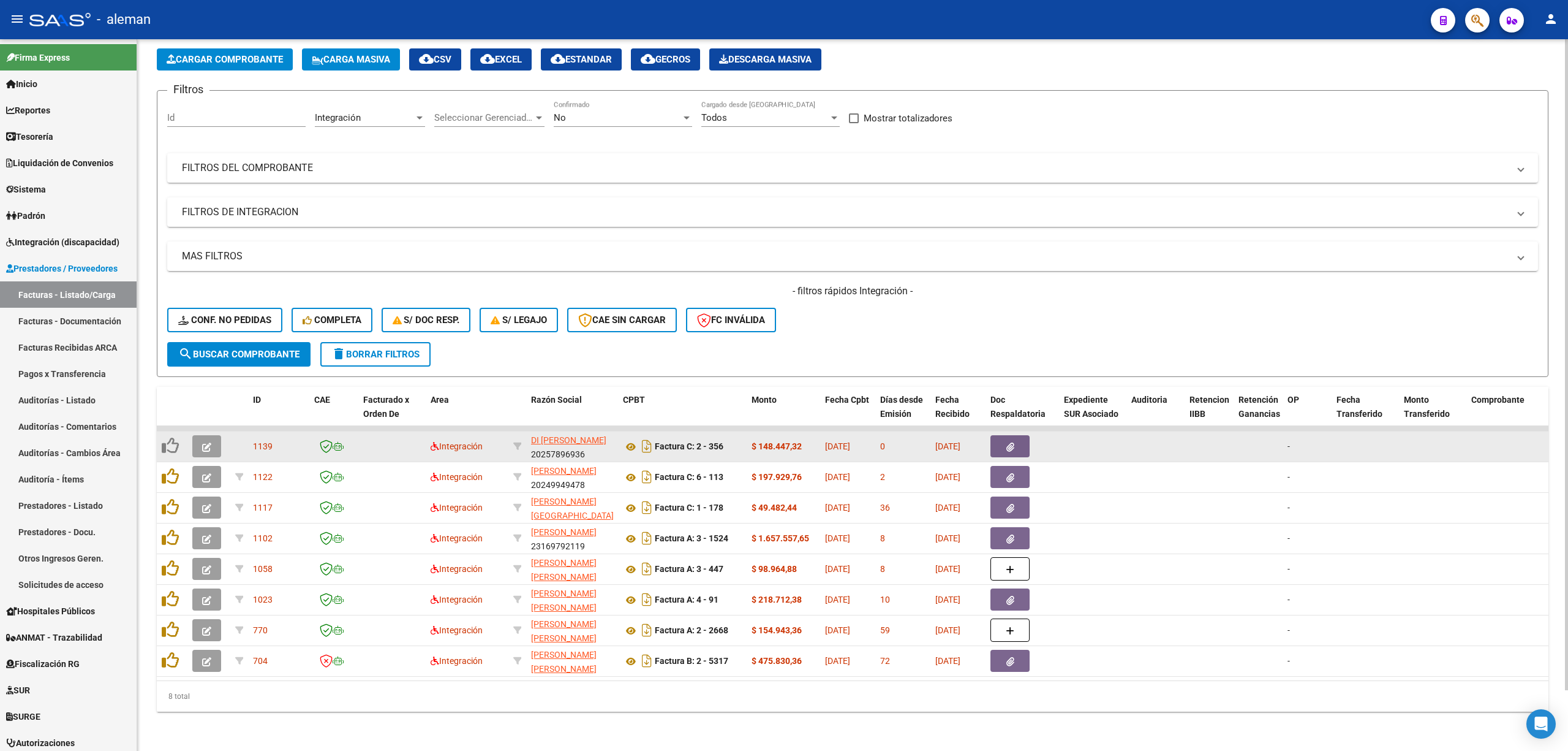
click at [211, 442] on icon "button" at bounding box center [206, 447] width 9 height 9
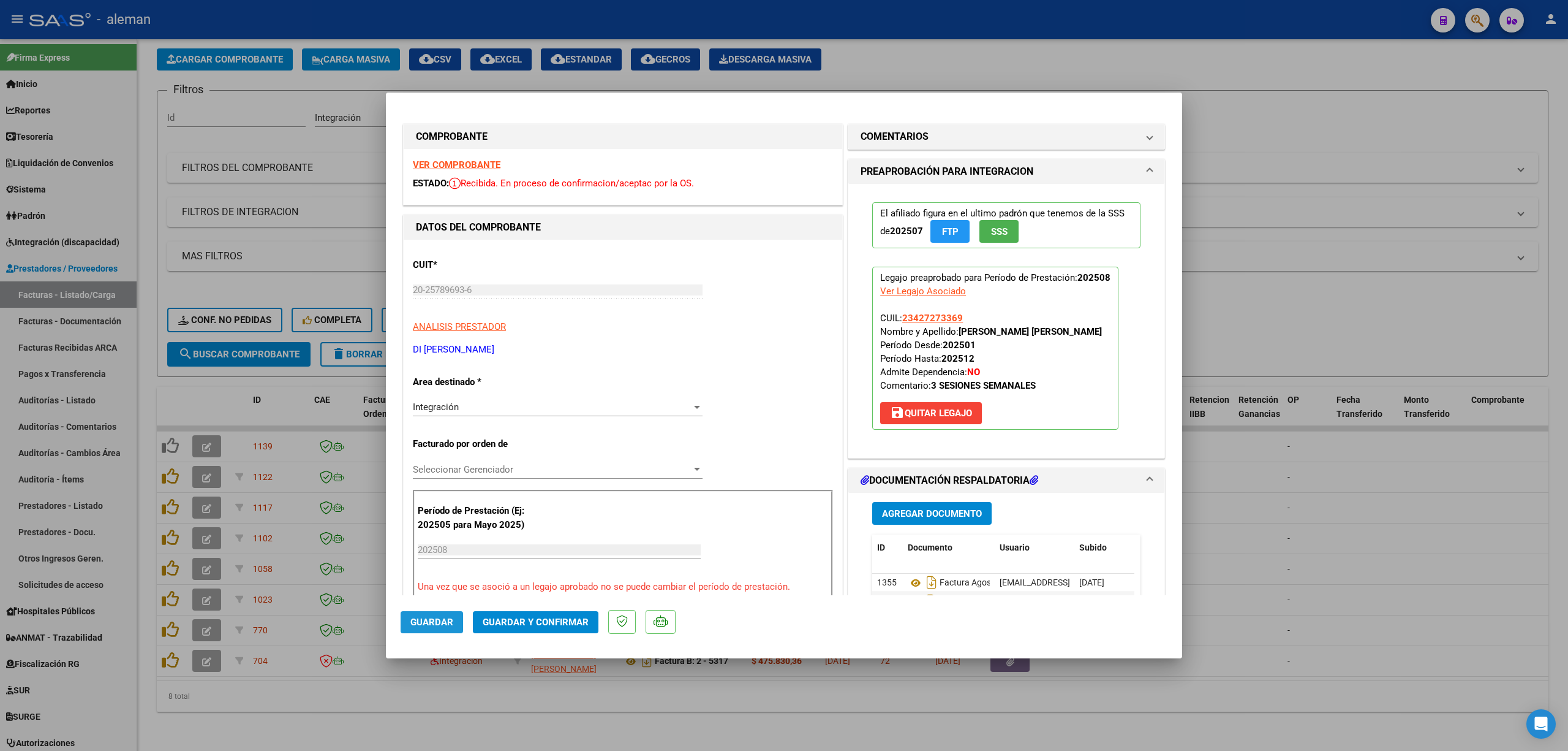
click at [451, 620] on span "Guardar" at bounding box center [431, 622] width 43 height 11
click at [1247, 449] on div at bounding box center [784, 376] width 1568 height 751
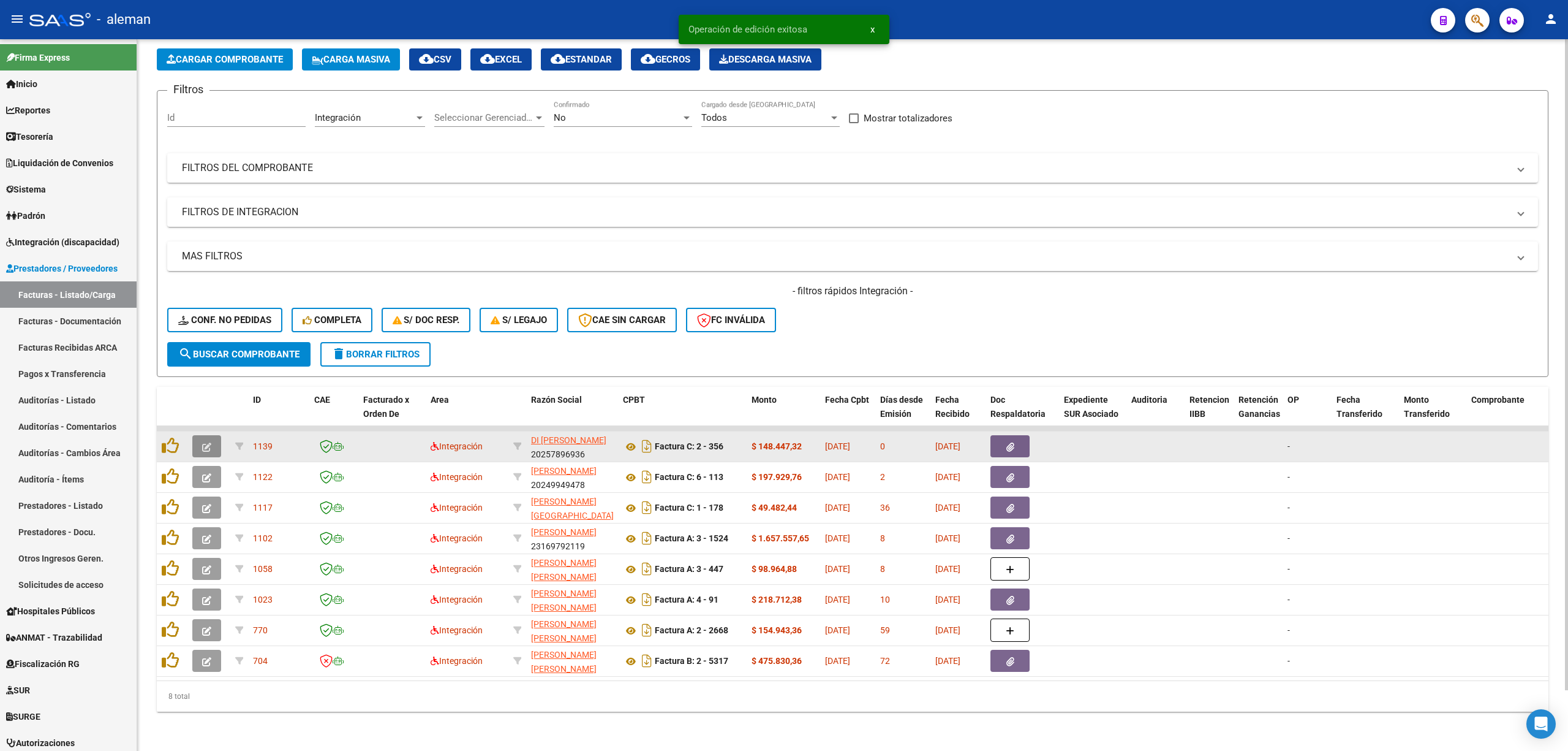
click at [213, 435] on button "button" at bounding box center [207, 446] width 29 height 22
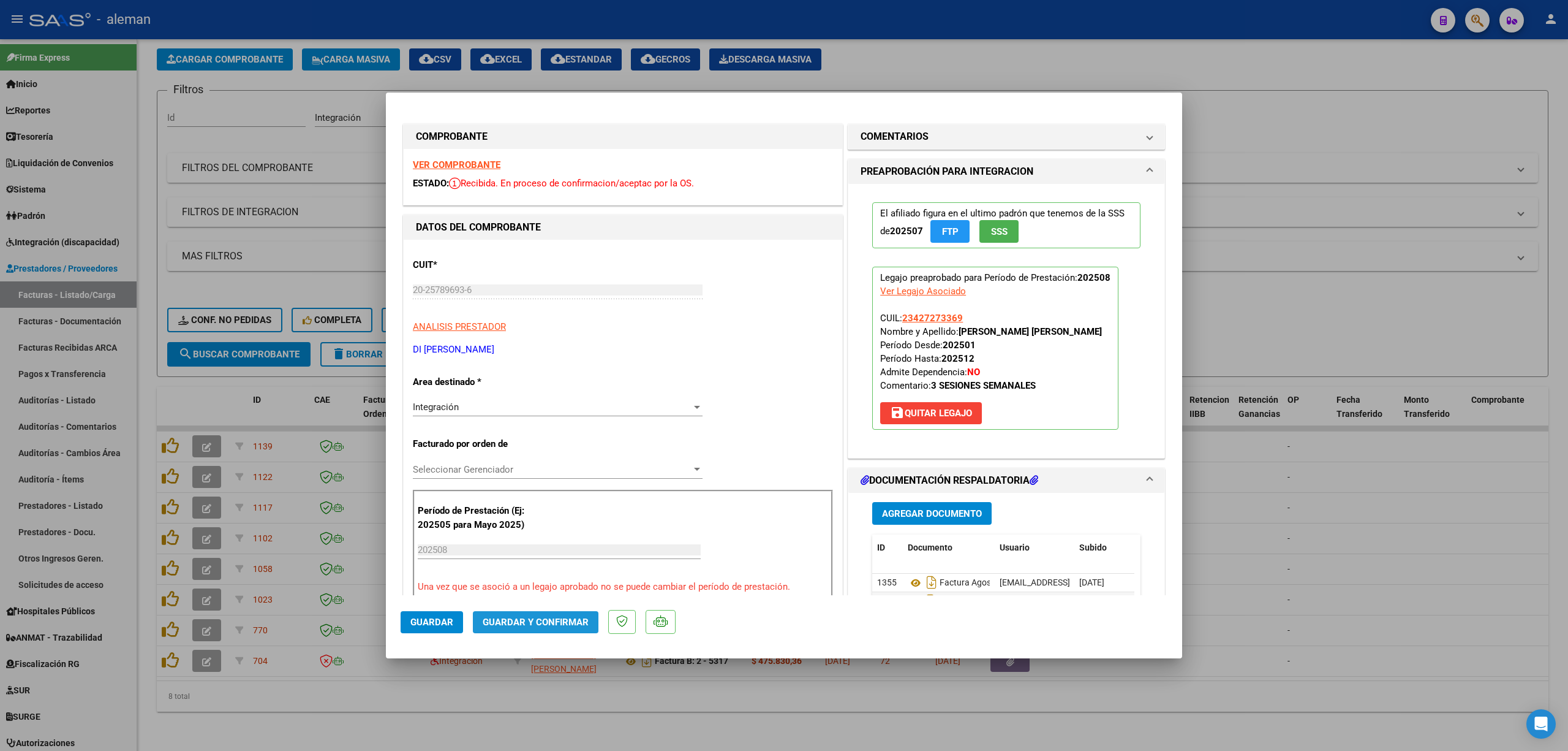
click at [546, 621] on span "Guardar y Confirmar" at bounding box center [536, 622] width 106 height 11
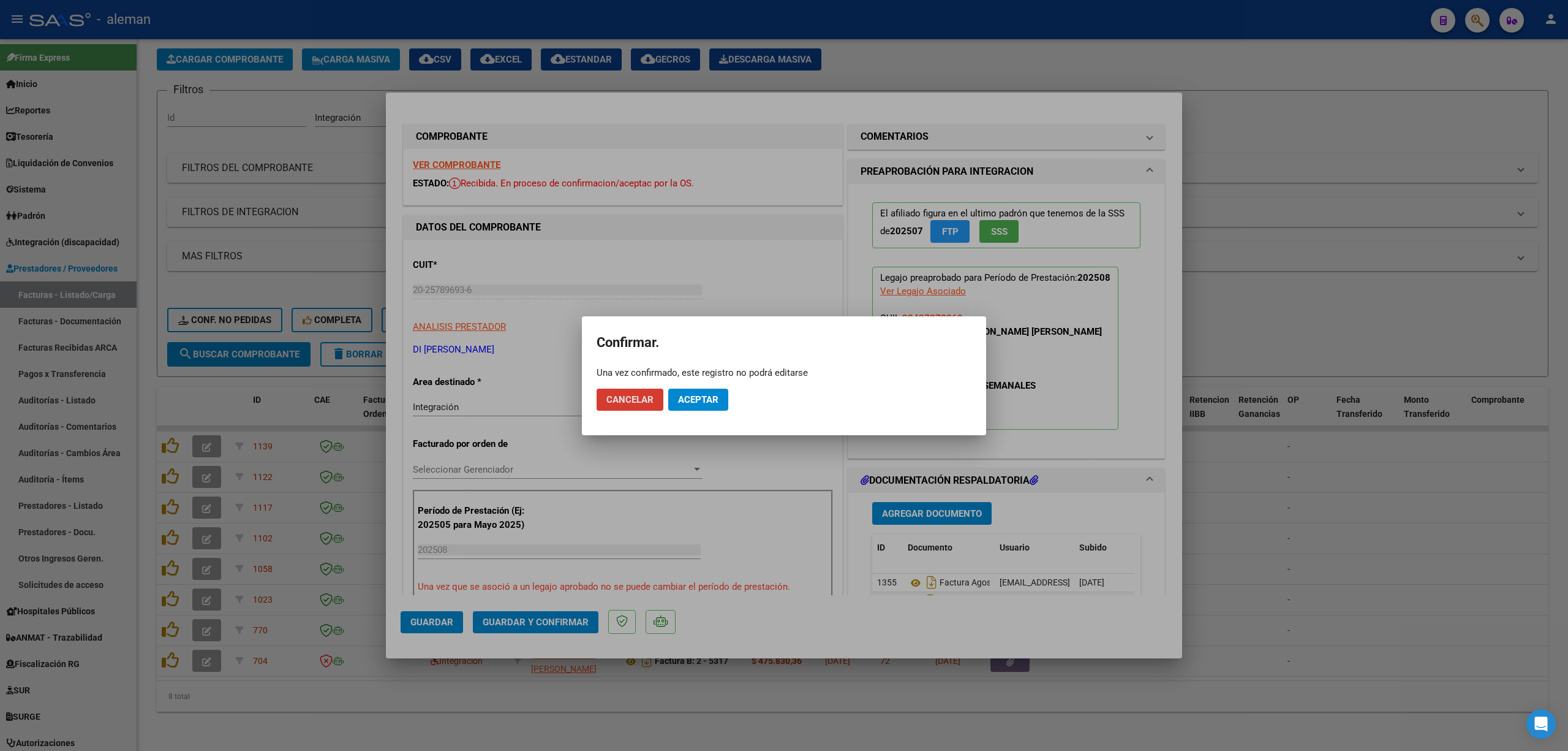
click at [700, 402] on span "Aceptar" at bounding box center [699, 399] width 40 height 11
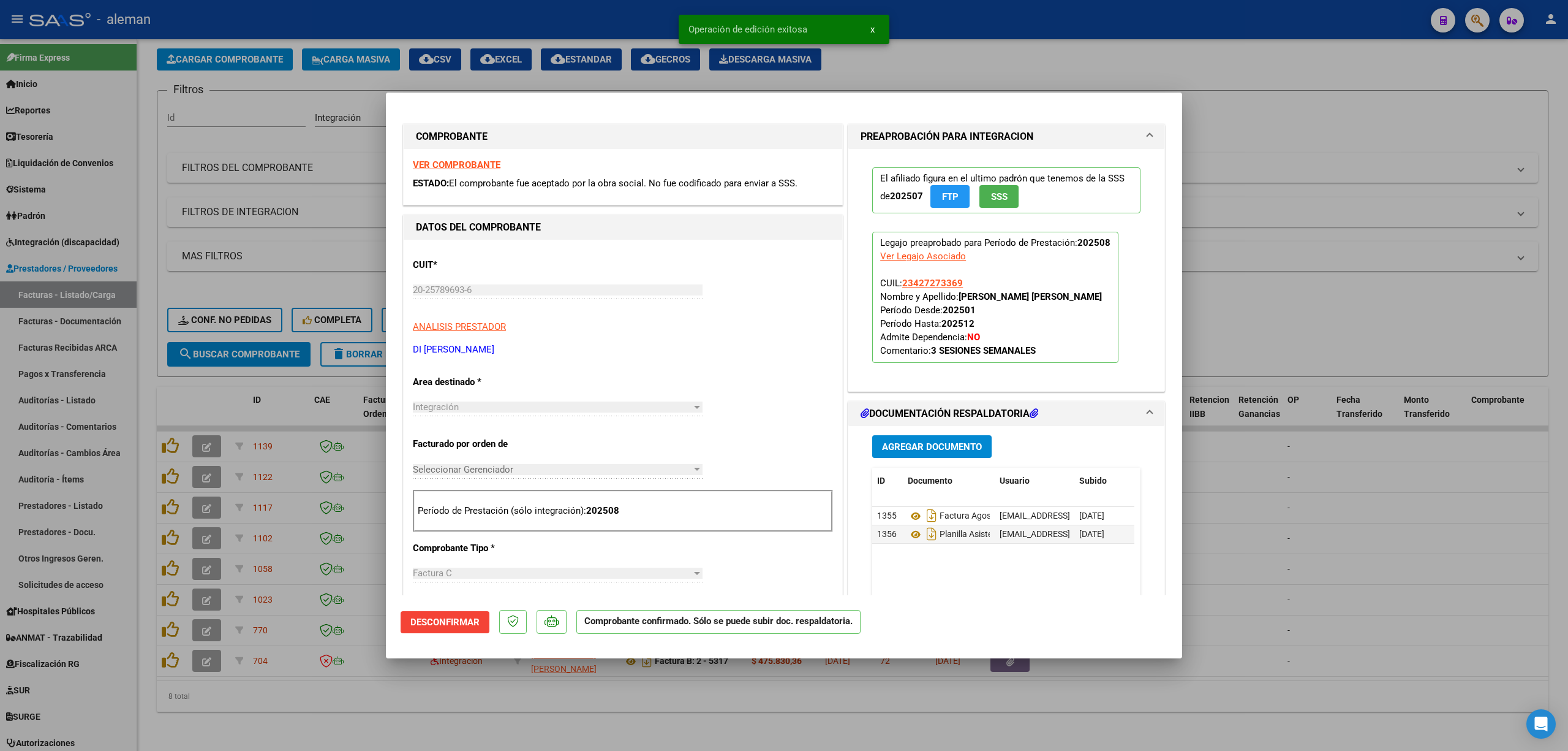
click at [1242, 499] on div at bounding box center [784, 376] width 1568 height 751
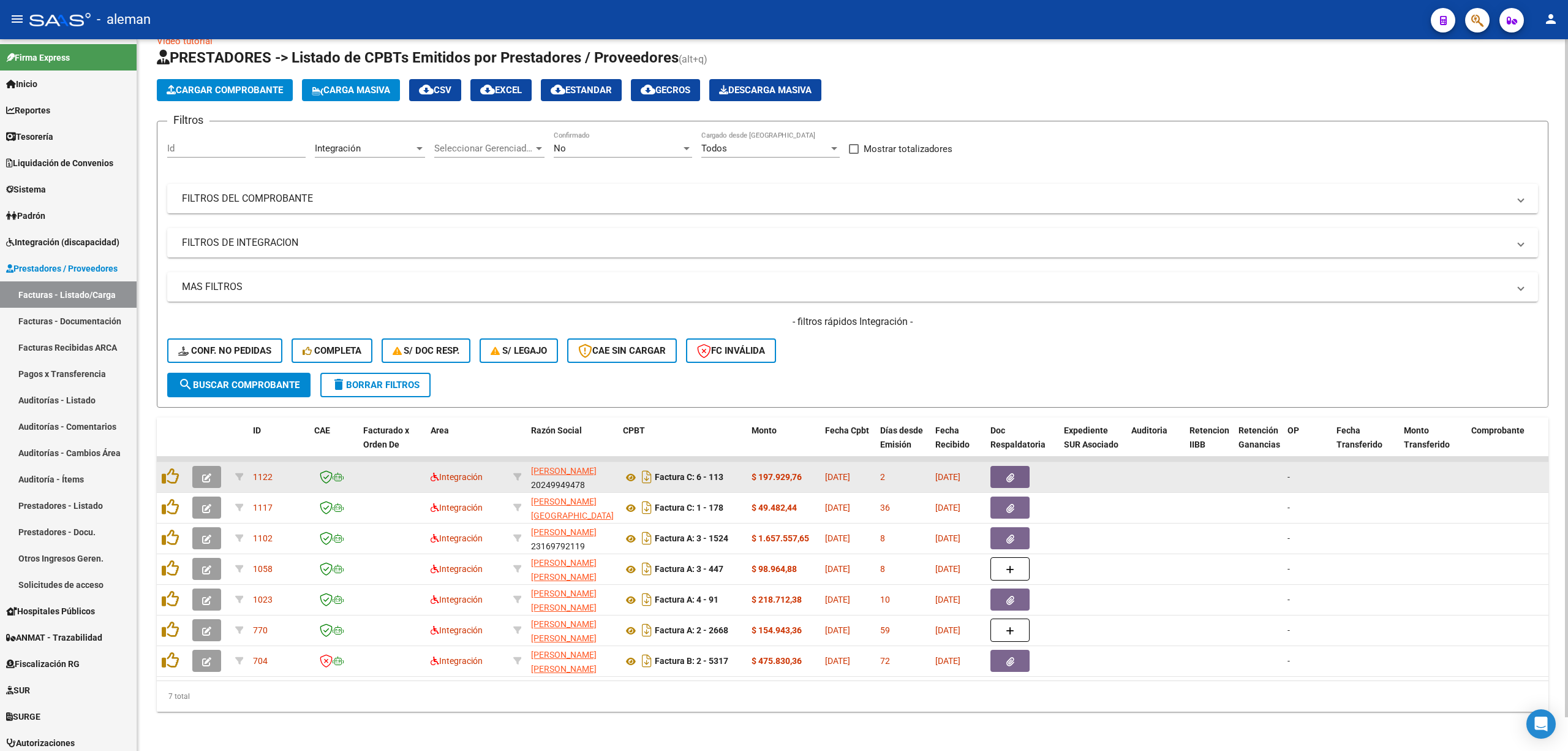
click at [1017, 466] on button "button" at bounding box center [1010, 477] width 39 height 22
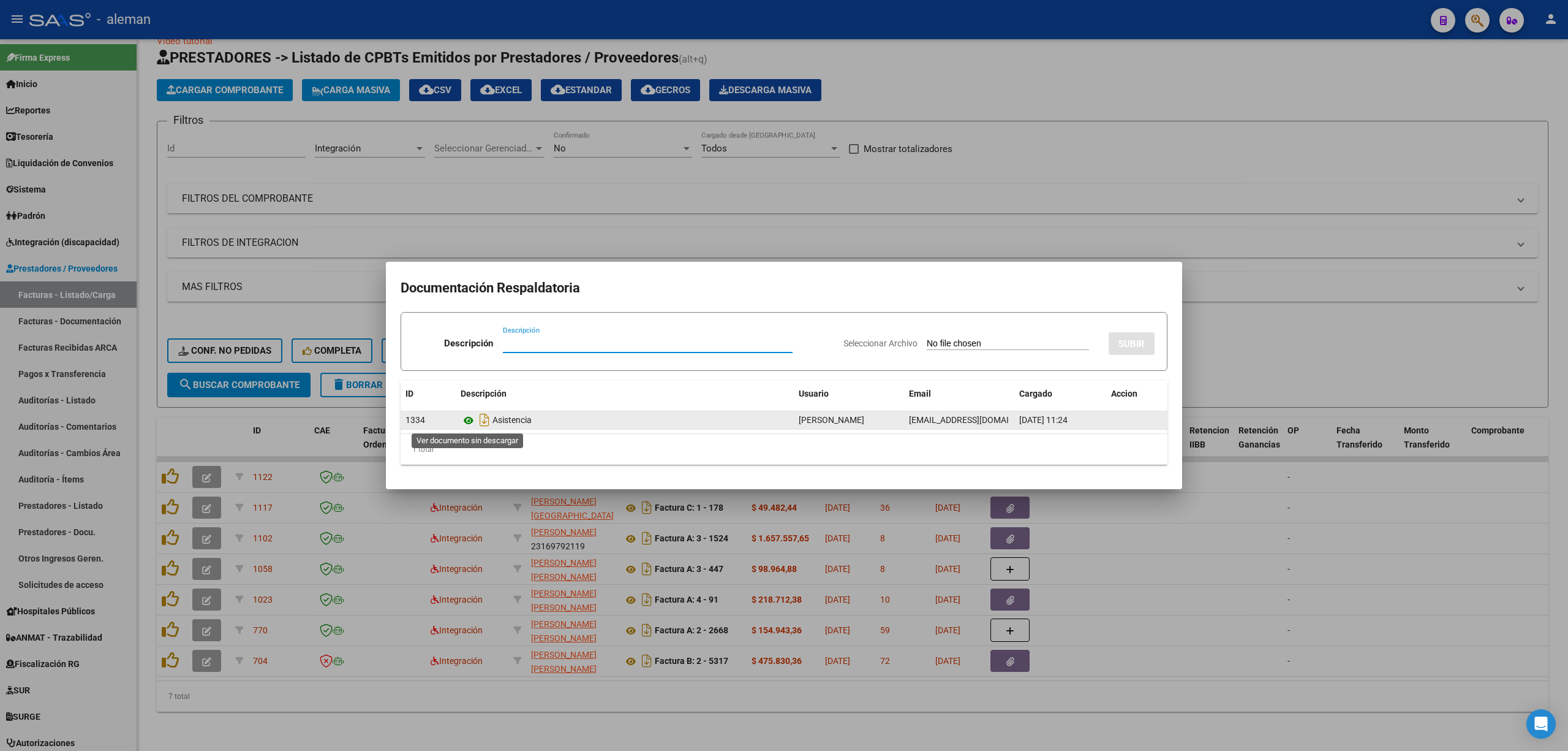
click at [470, 419] on icon at bounding box center [468, 420] width 16 height 15
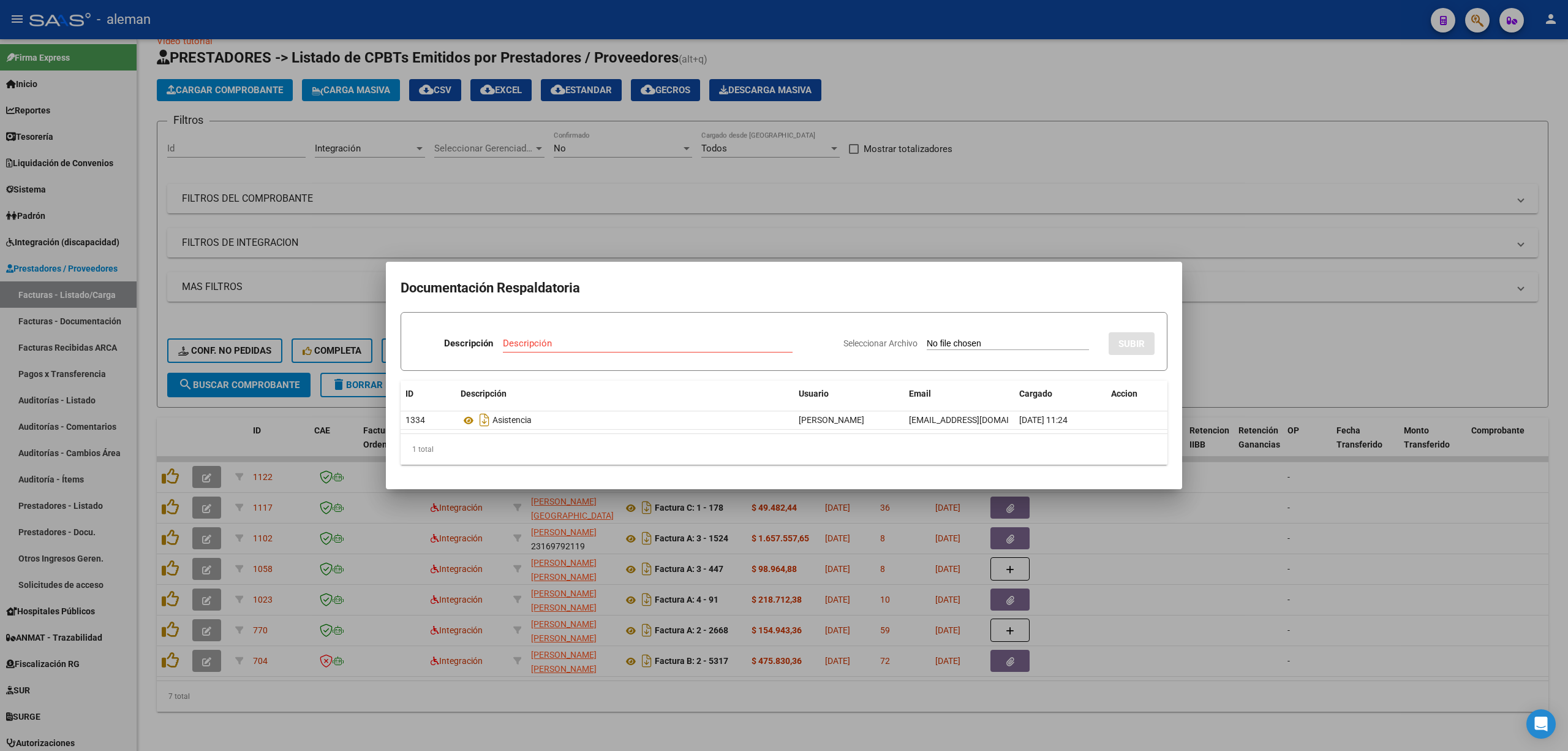
click at [1182, 545] on div at bounding box center [784, 376] width 1568 height 751
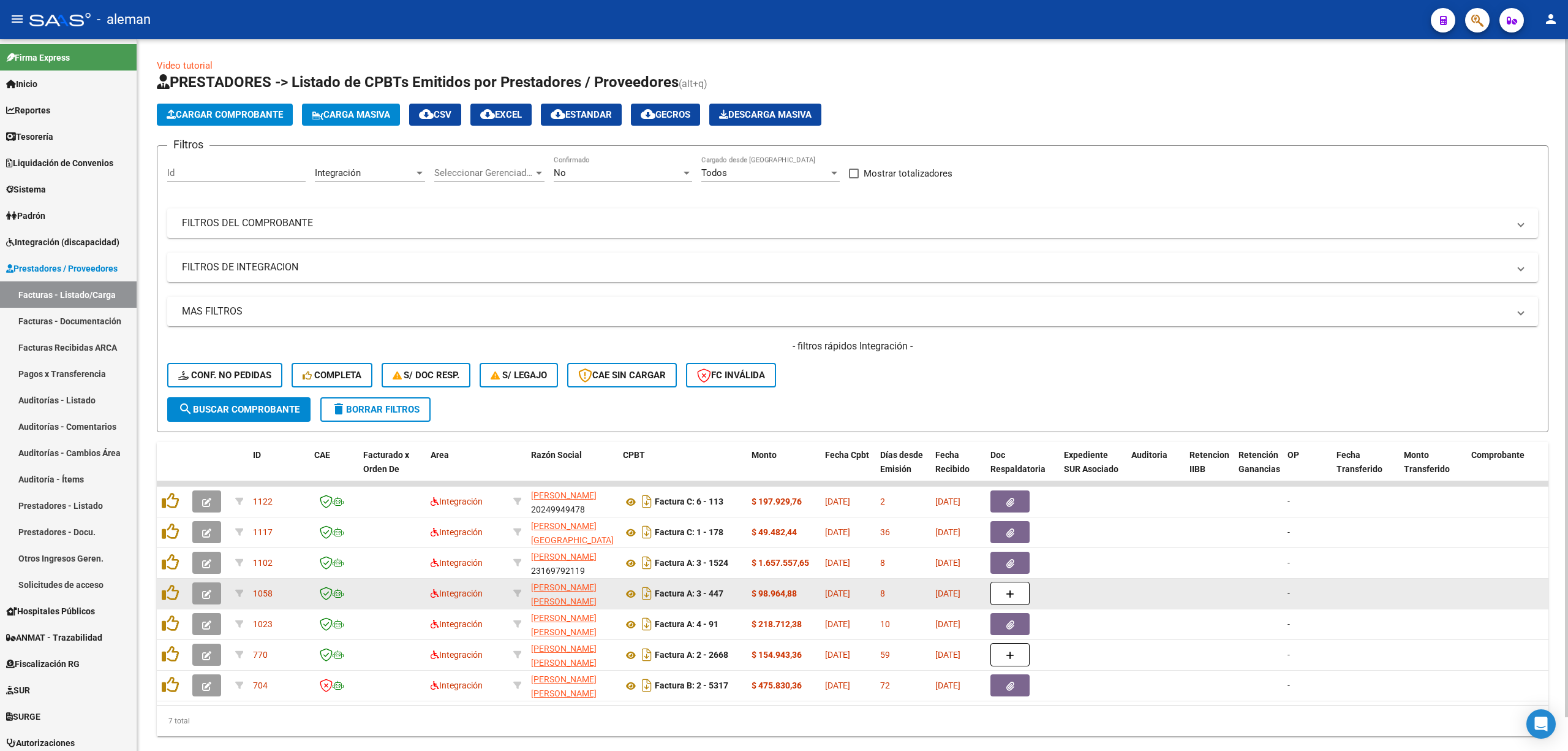
scroll to position [36, 0]
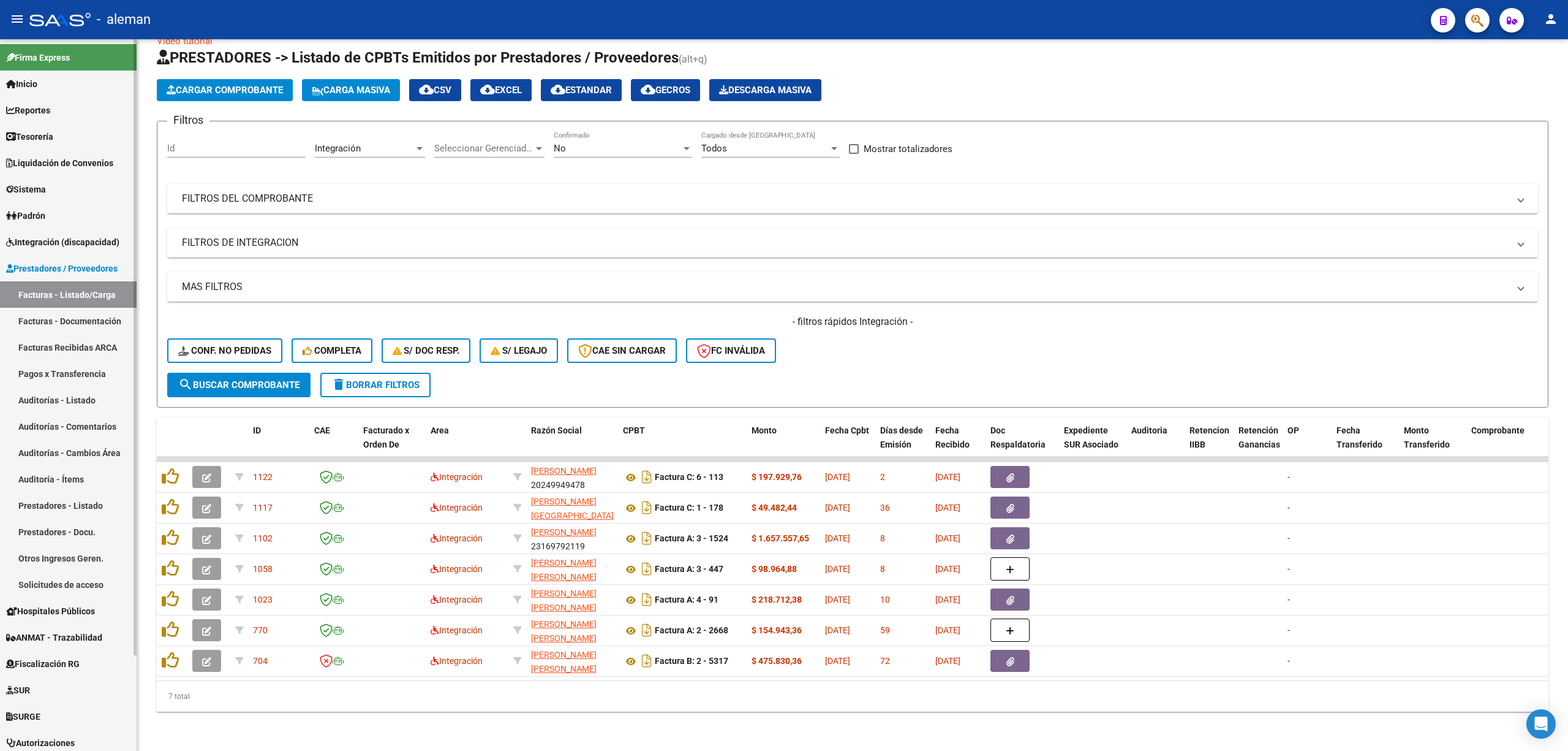
click at [92, 243] on span "Integración (discapacidad)" at bounding box center [63, 242] width 113 height 14
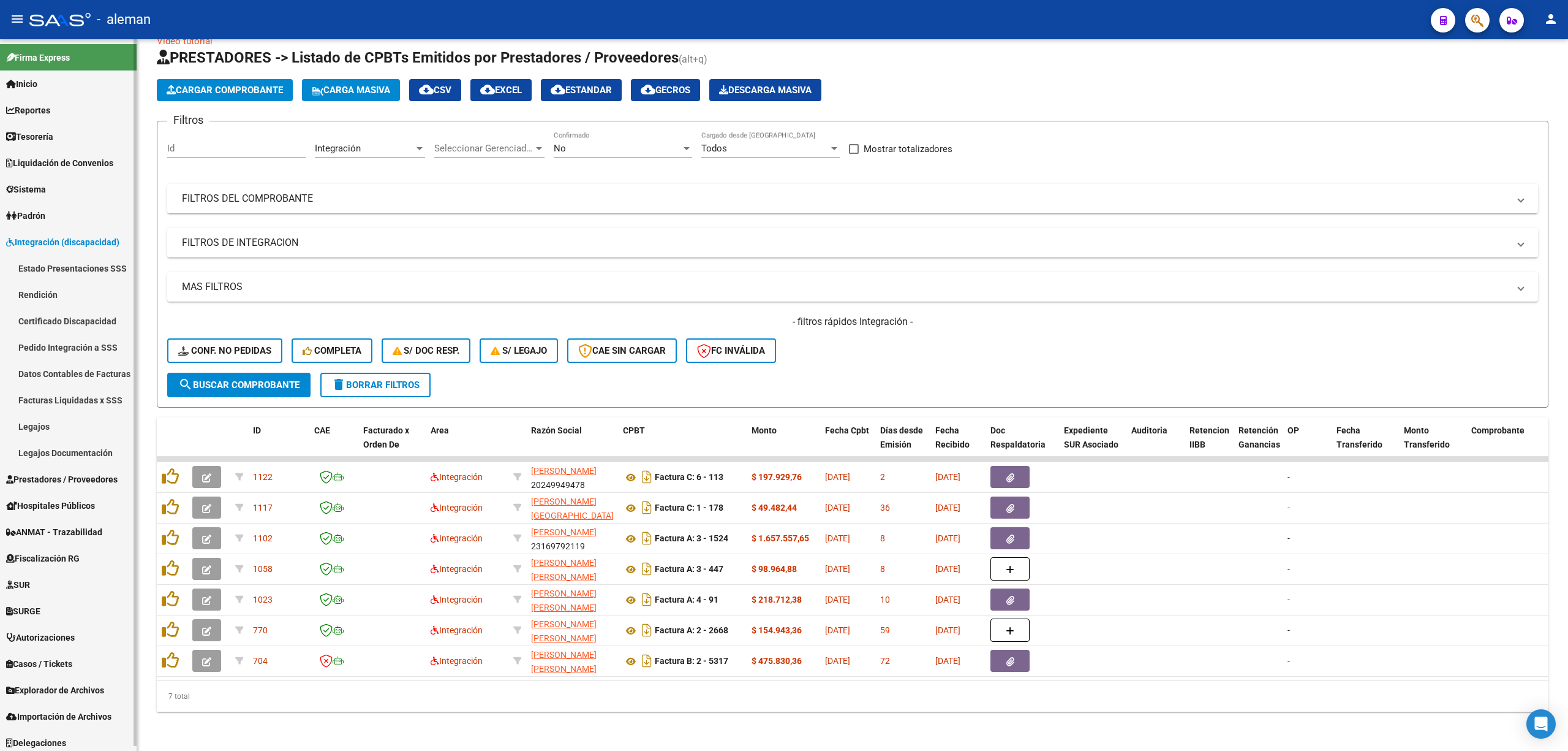
click at [69, 338] on link "Pedido Integración a SSS" at bounding box center [68, 347] width 137 height 26
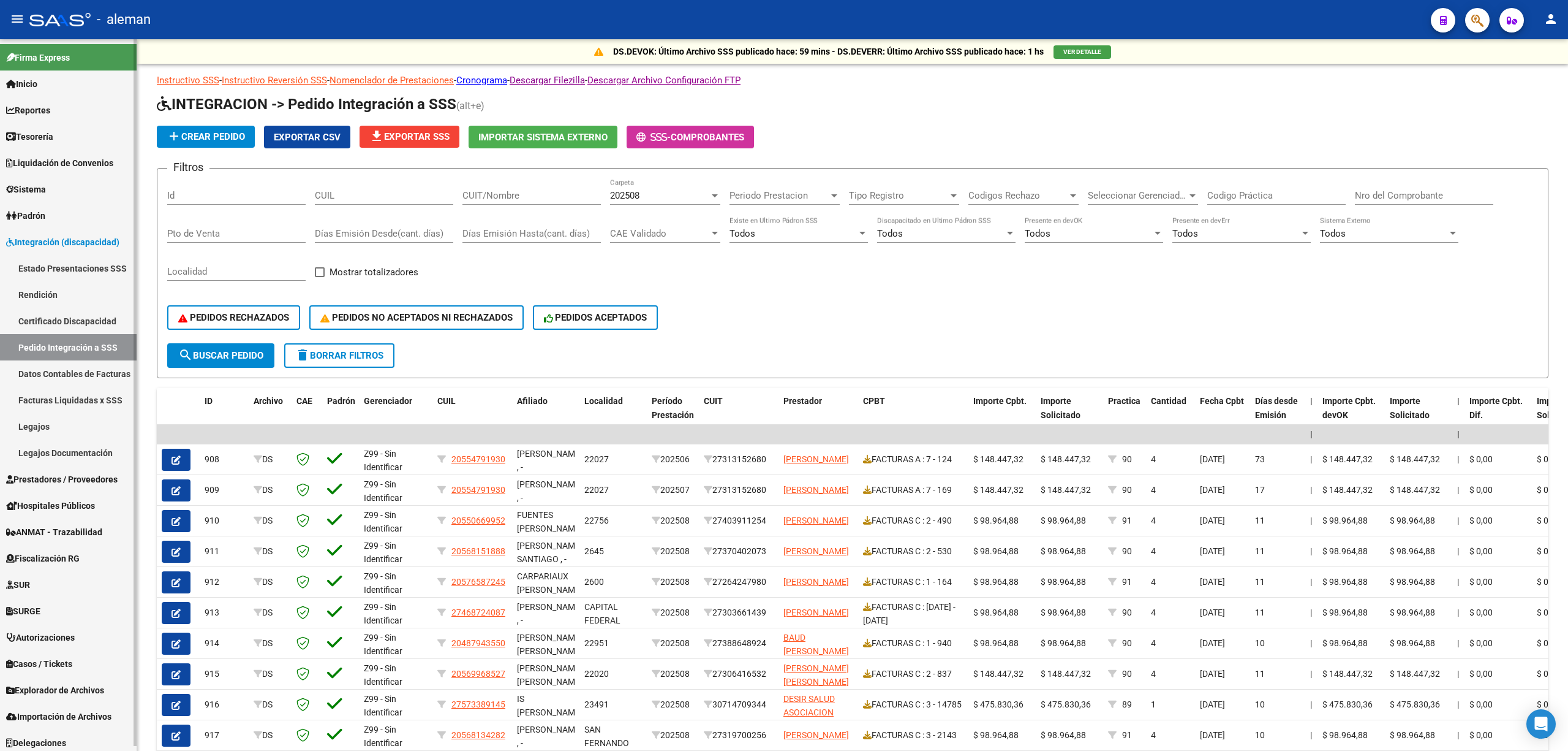
click at [57, 479] on span "Prestadores / Proveedores" at bounding box center [62, 479] width 111 height 14
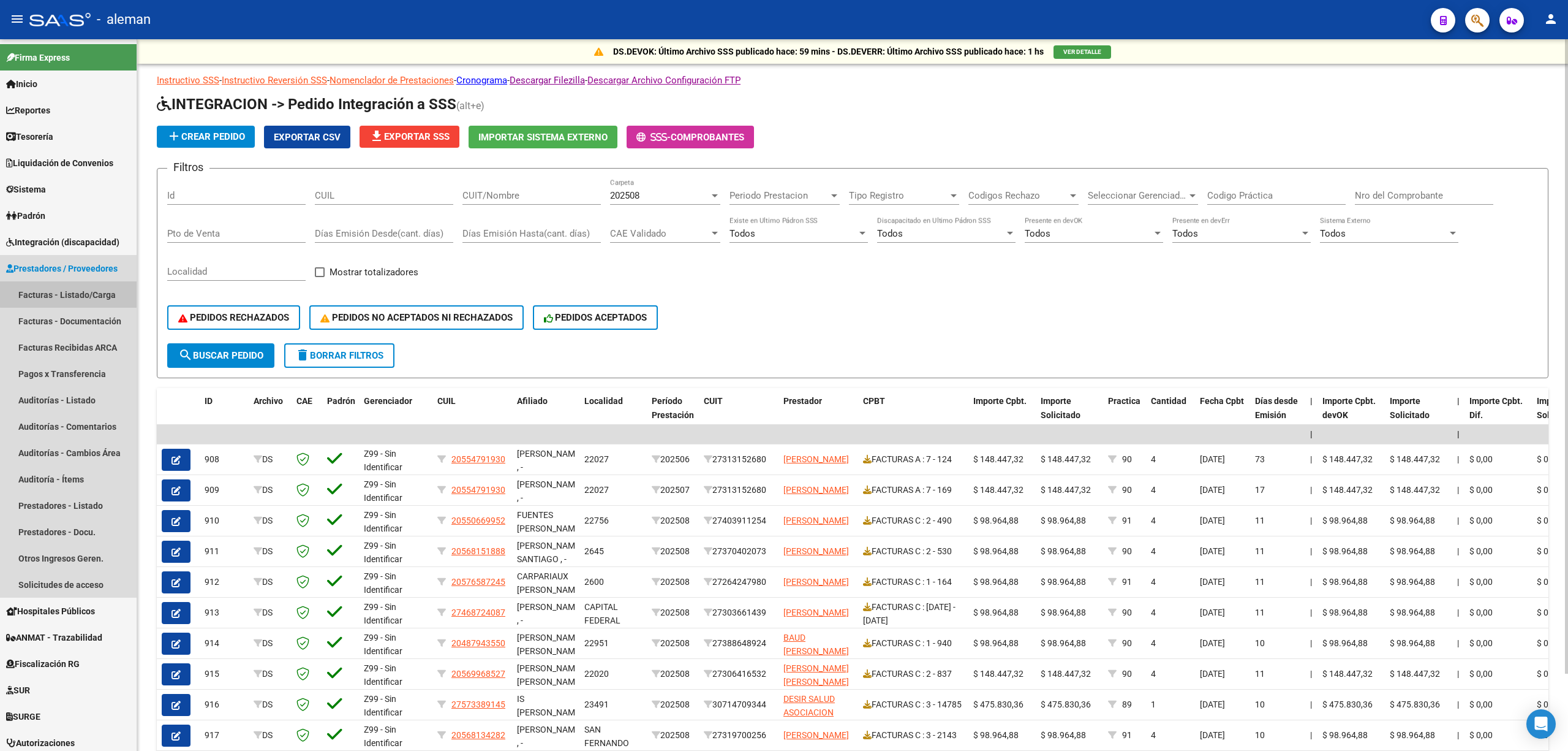
drag, startPoint x: 89, startPoint y: 293, endPoint x: 147, endPoint y: 329, distance: 68.3
click at [89, 292] on link "Facturas - Listado/Carga" at bounding box center [68, 294] width 137 height 26
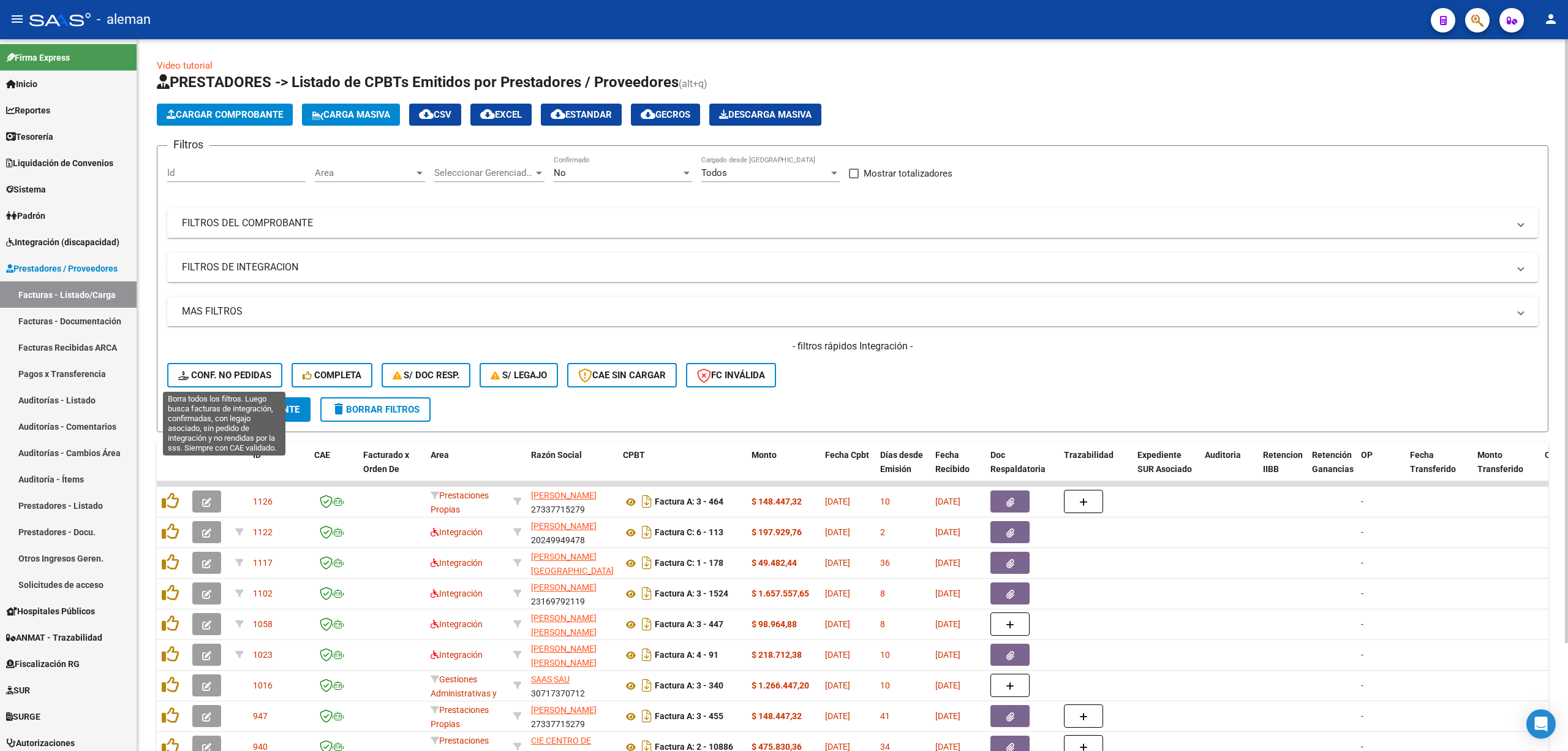
click at [240, 374] on span "Conf. no pedidas" at bounding box center [225, 376] width 93 height 11
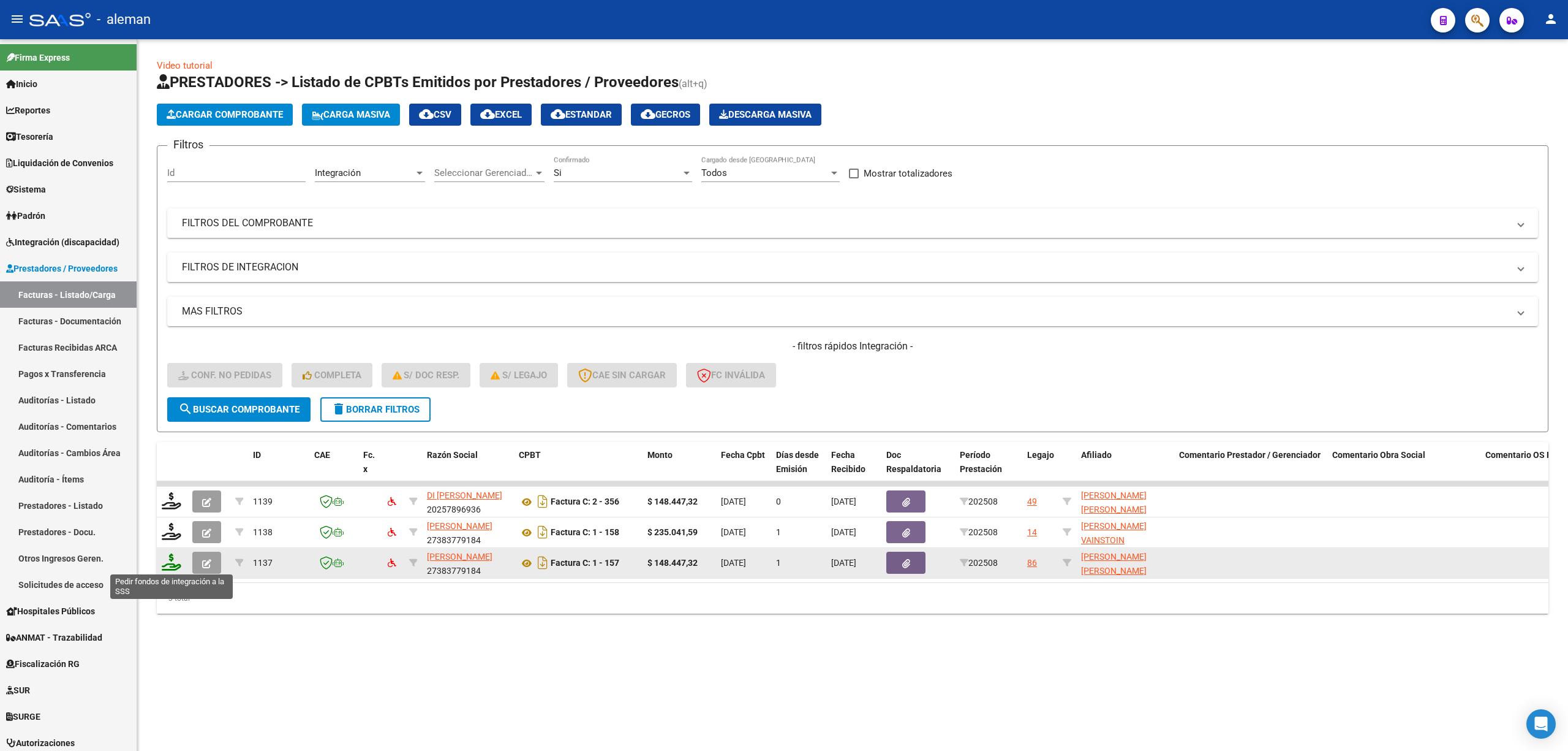
click at [172, 567] on icon at bounding box center [171, 562] width 19 height 17
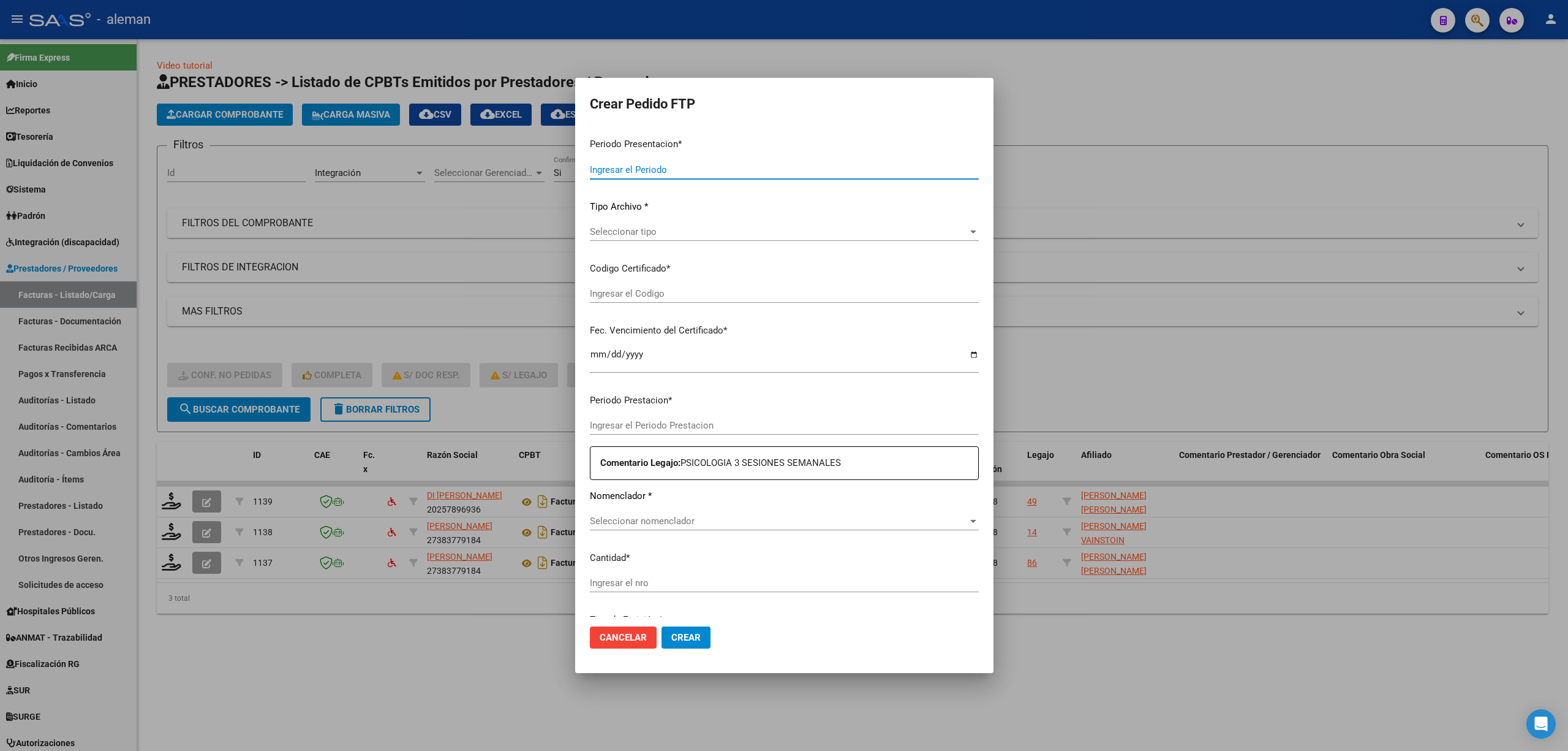
type input "202508"
type input "$ 148.447,32"
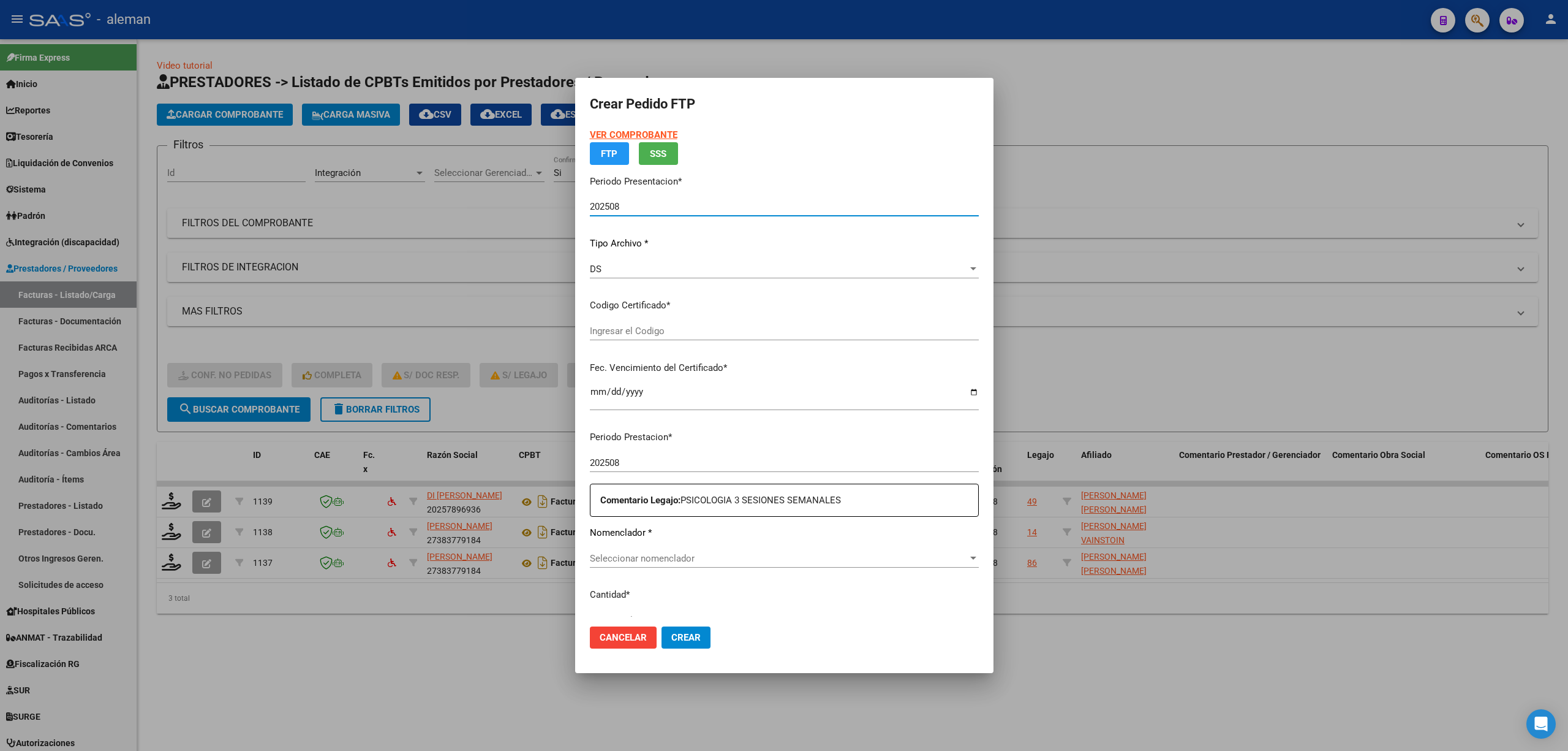
type input "ARG02000543000612025072520350725CBA13650"
type input "2035-07-25"
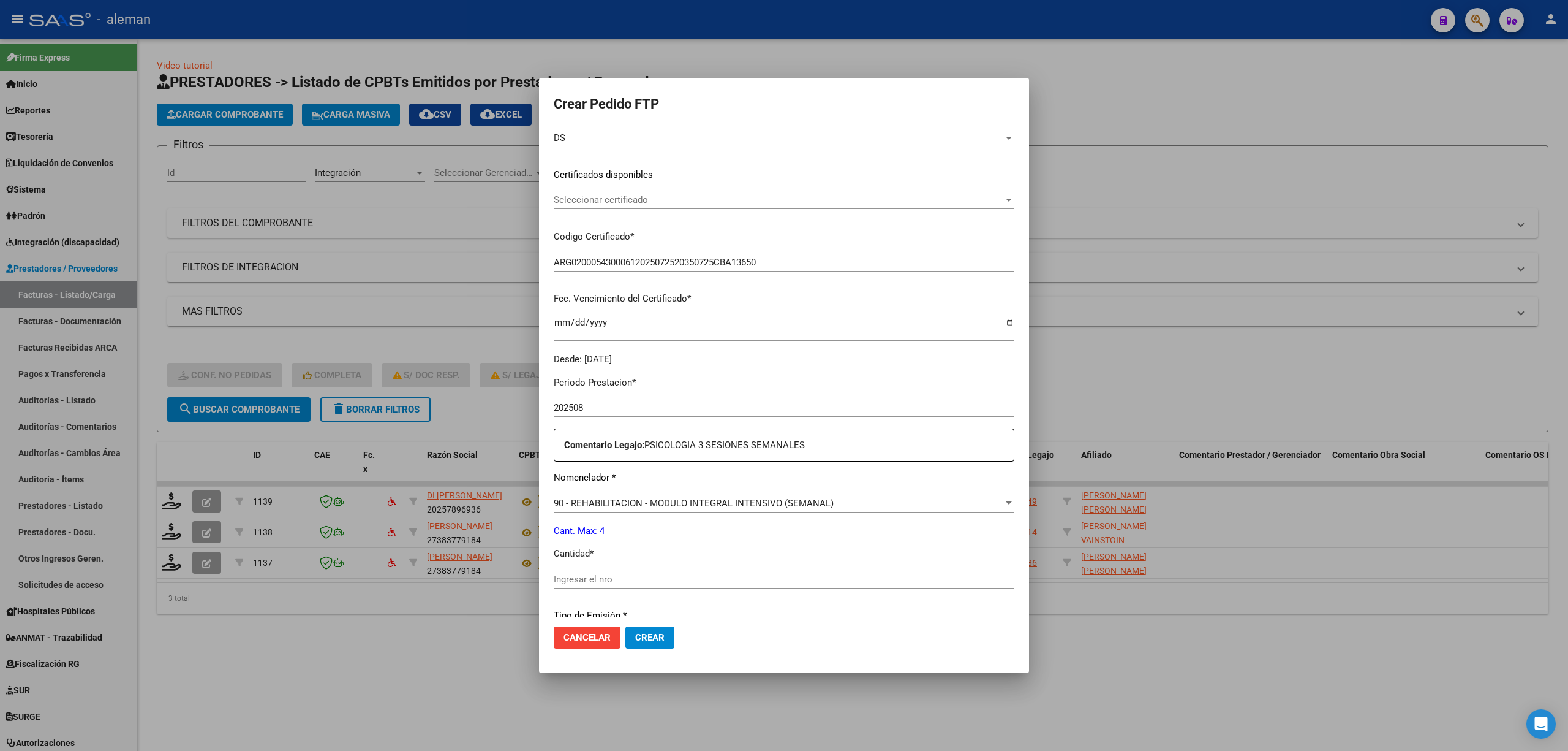
scroll to position [245, 0]
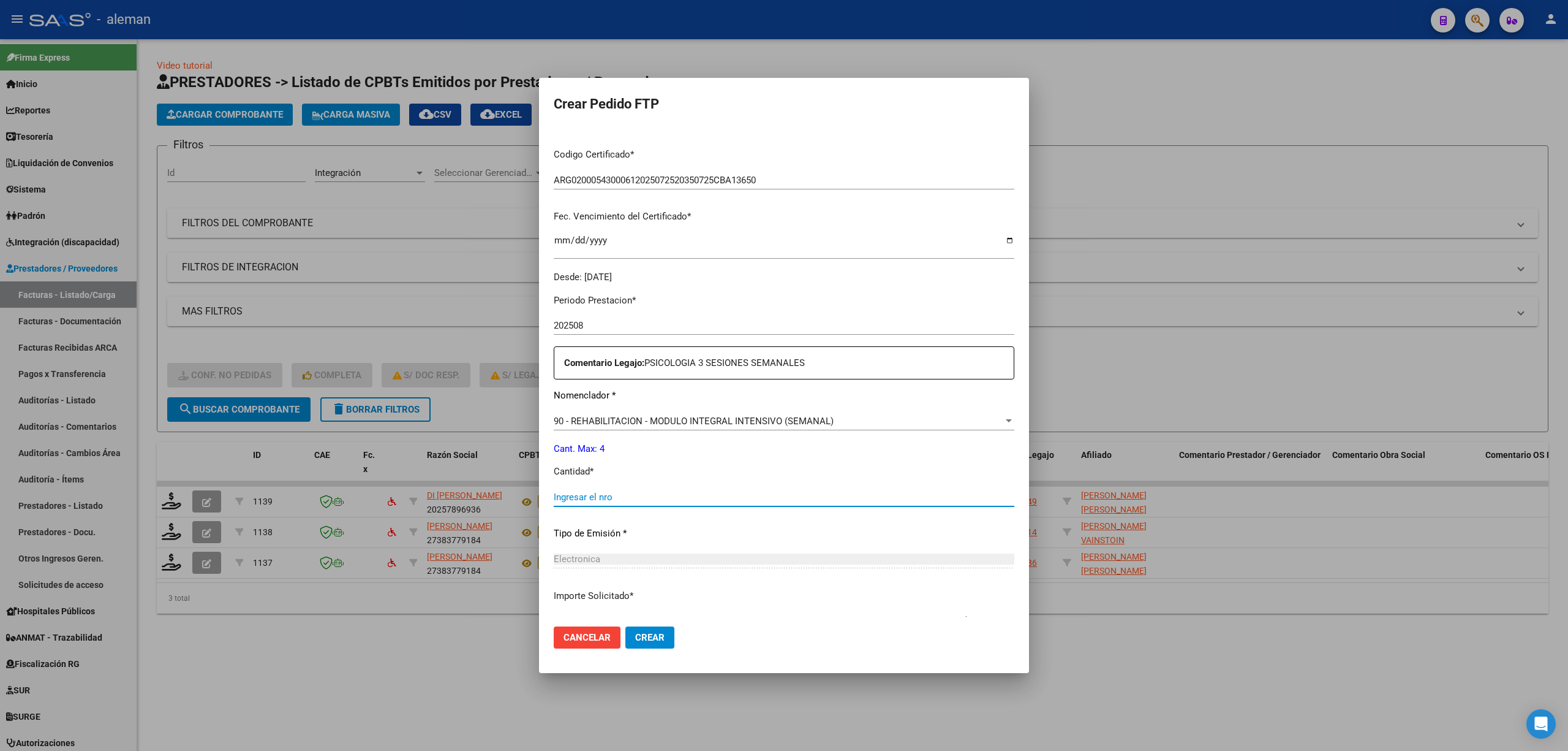
click at [645, 500] on input "Ingresar el nro" at bounding box center [784, 497] width 460 height 11
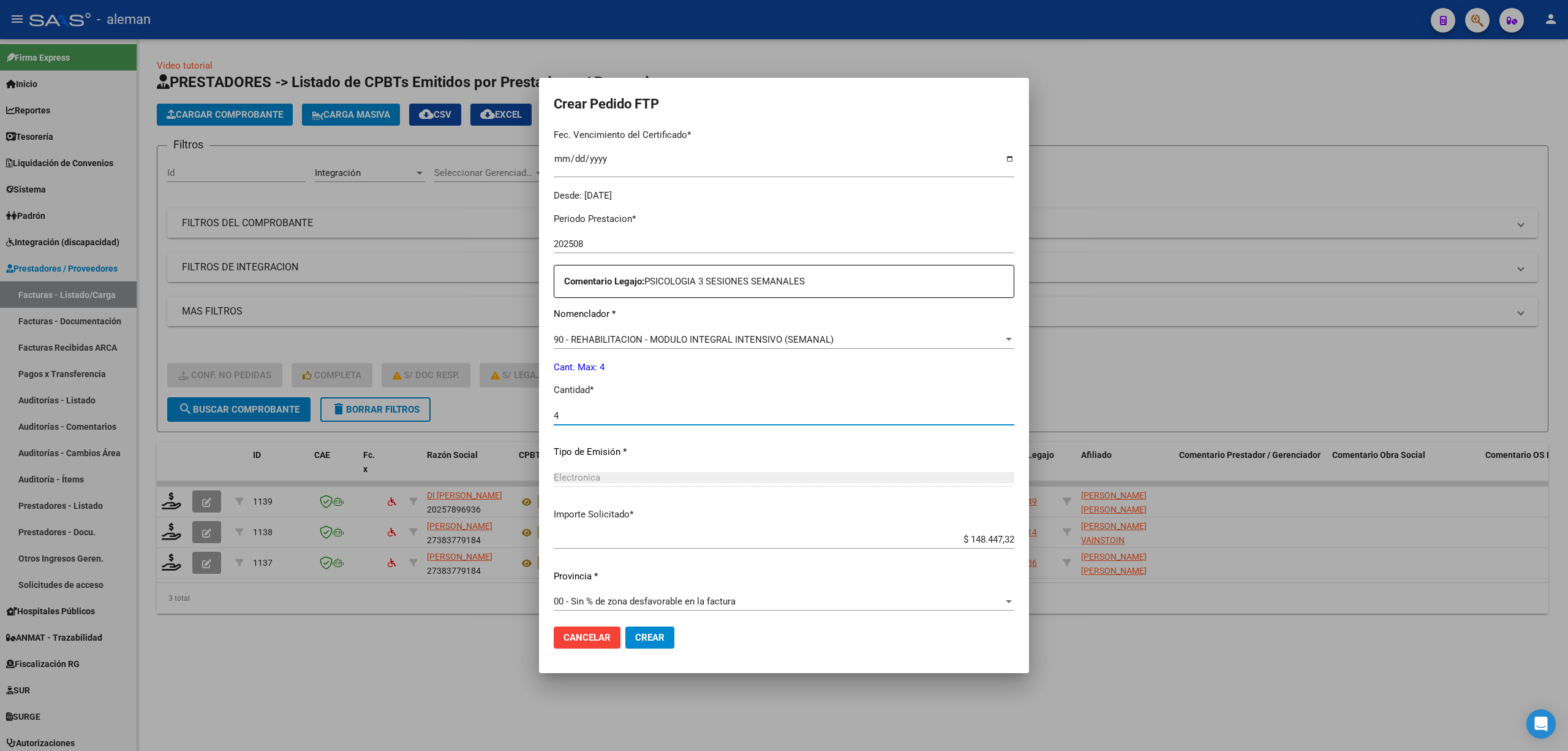
scroll to position [333, 0]
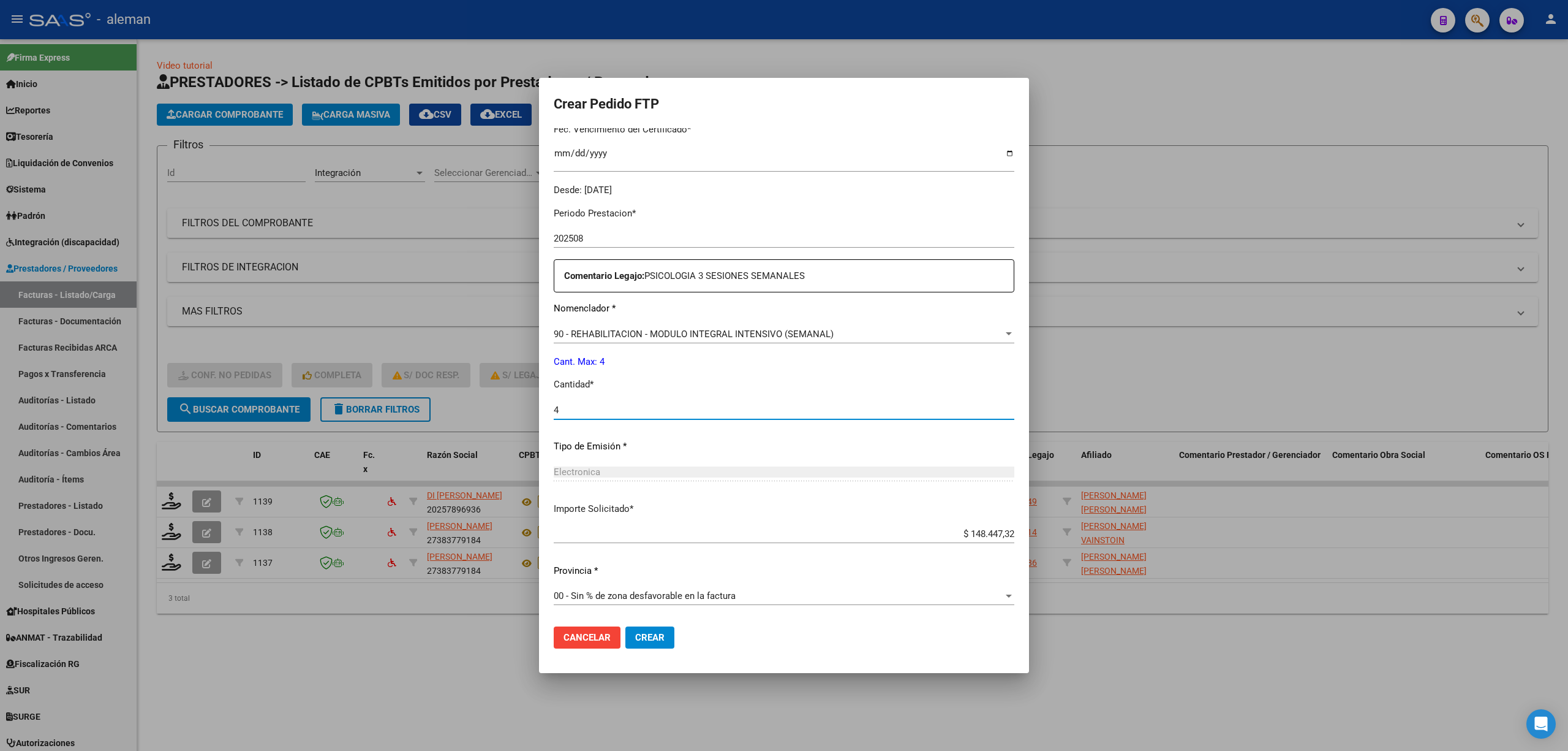
type input "4"
click at [643, 627] on button "Crear" at bounding box center [650, 638] width 49 height 22
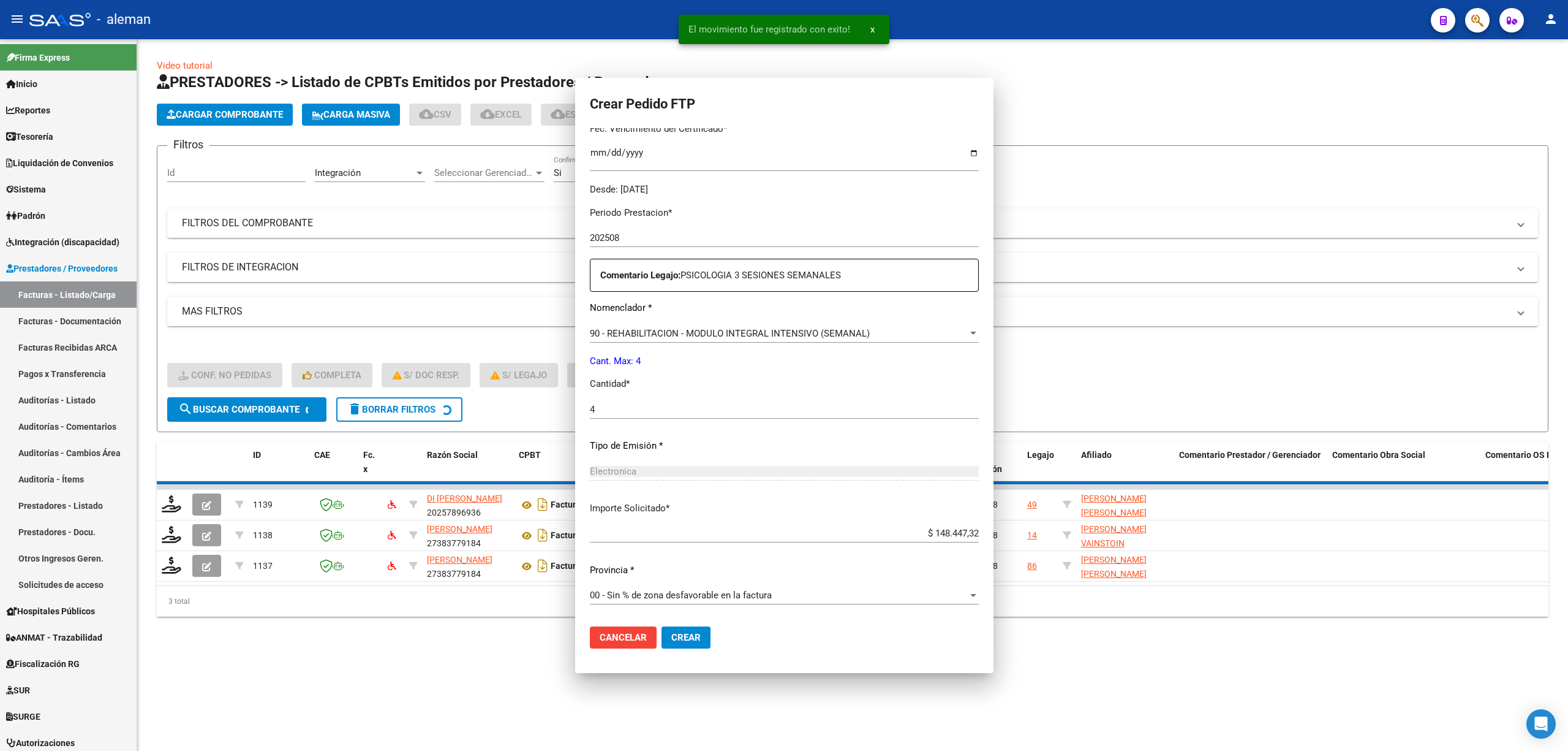
scroll to position [0, 0]
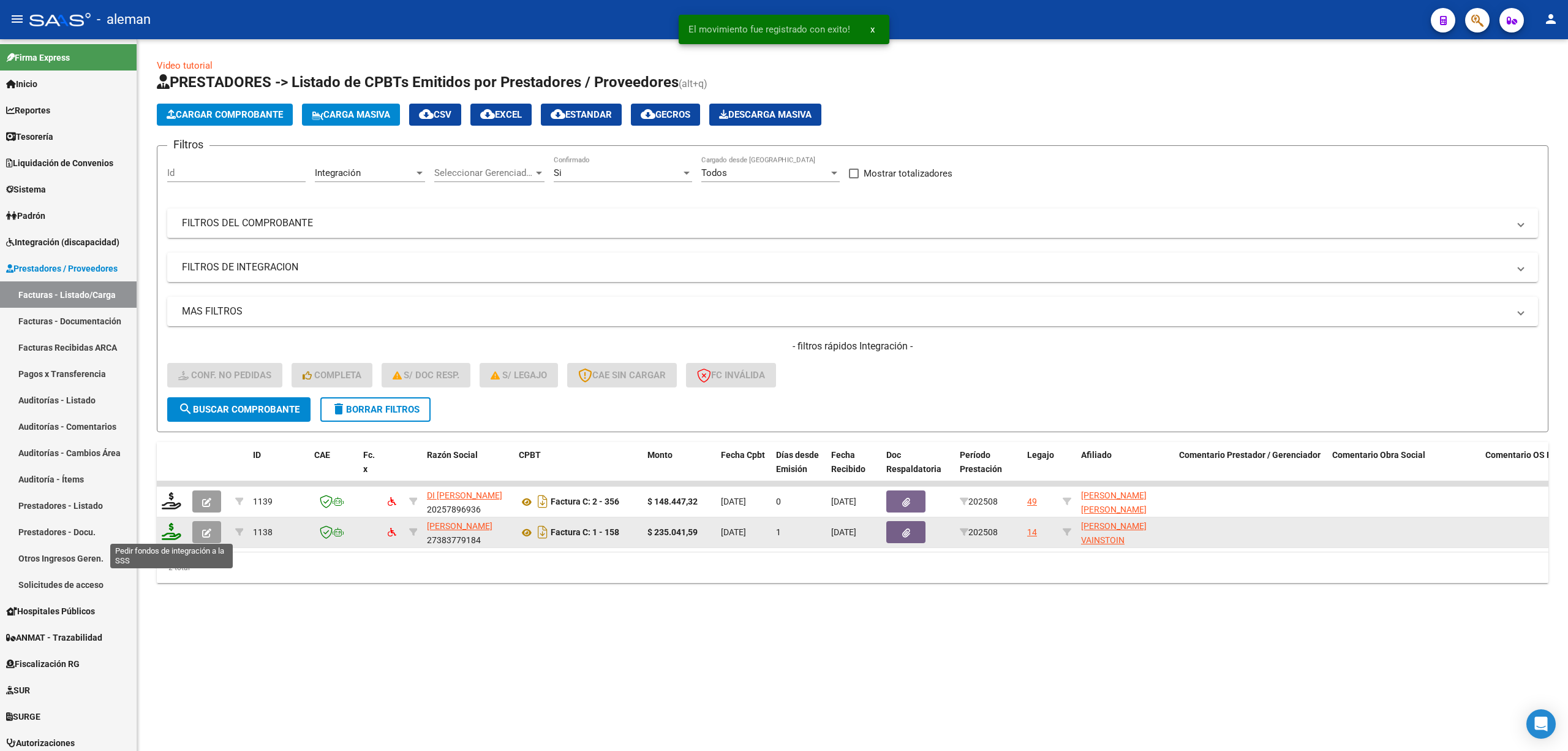
click at [175, 530] on icon at bounding box center [171, 531] width 19 height 17
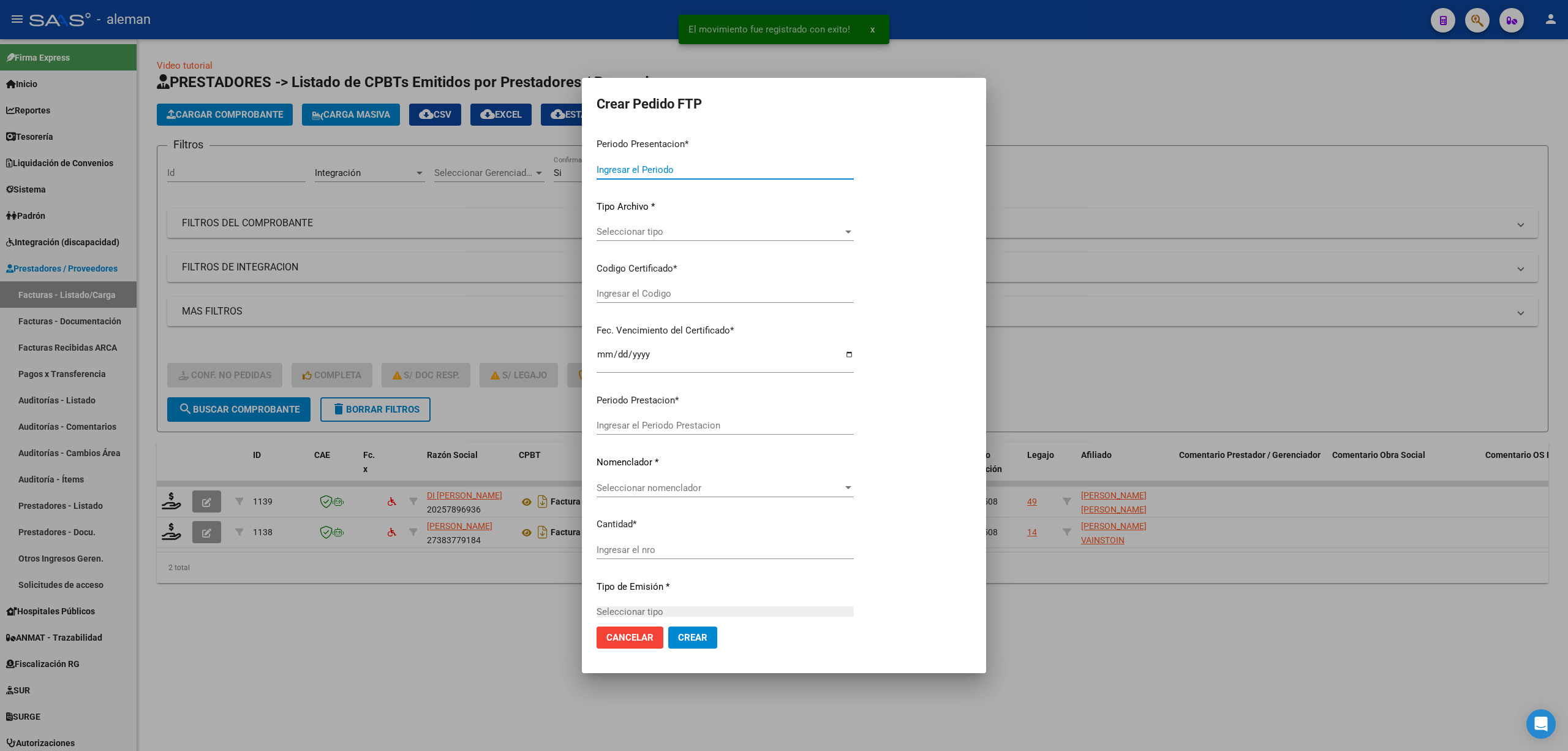
type input "202508"
type input "$ 235.041,59"
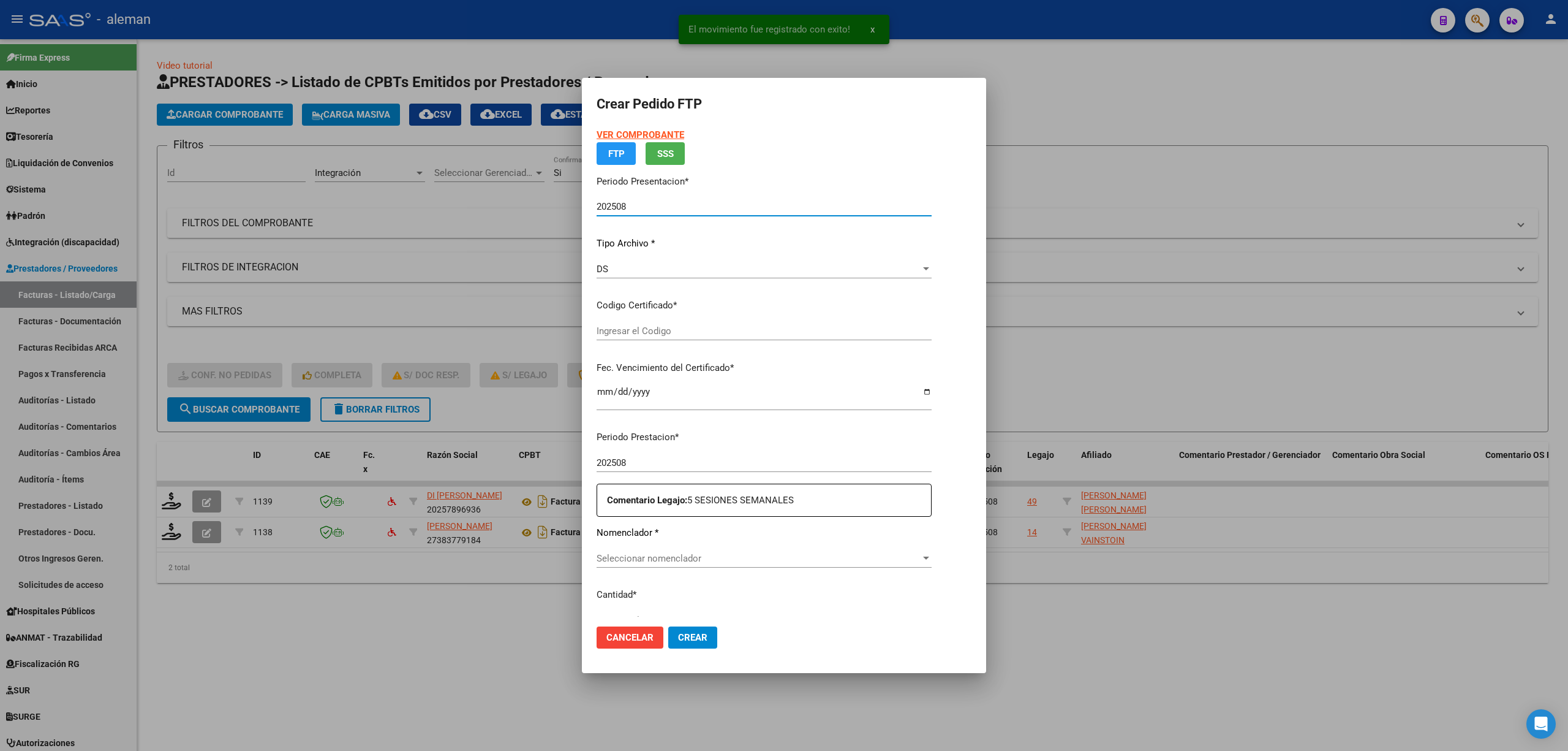
type input "ARG02000530801372016012020210120CBA536"
type input "2027-01-07"
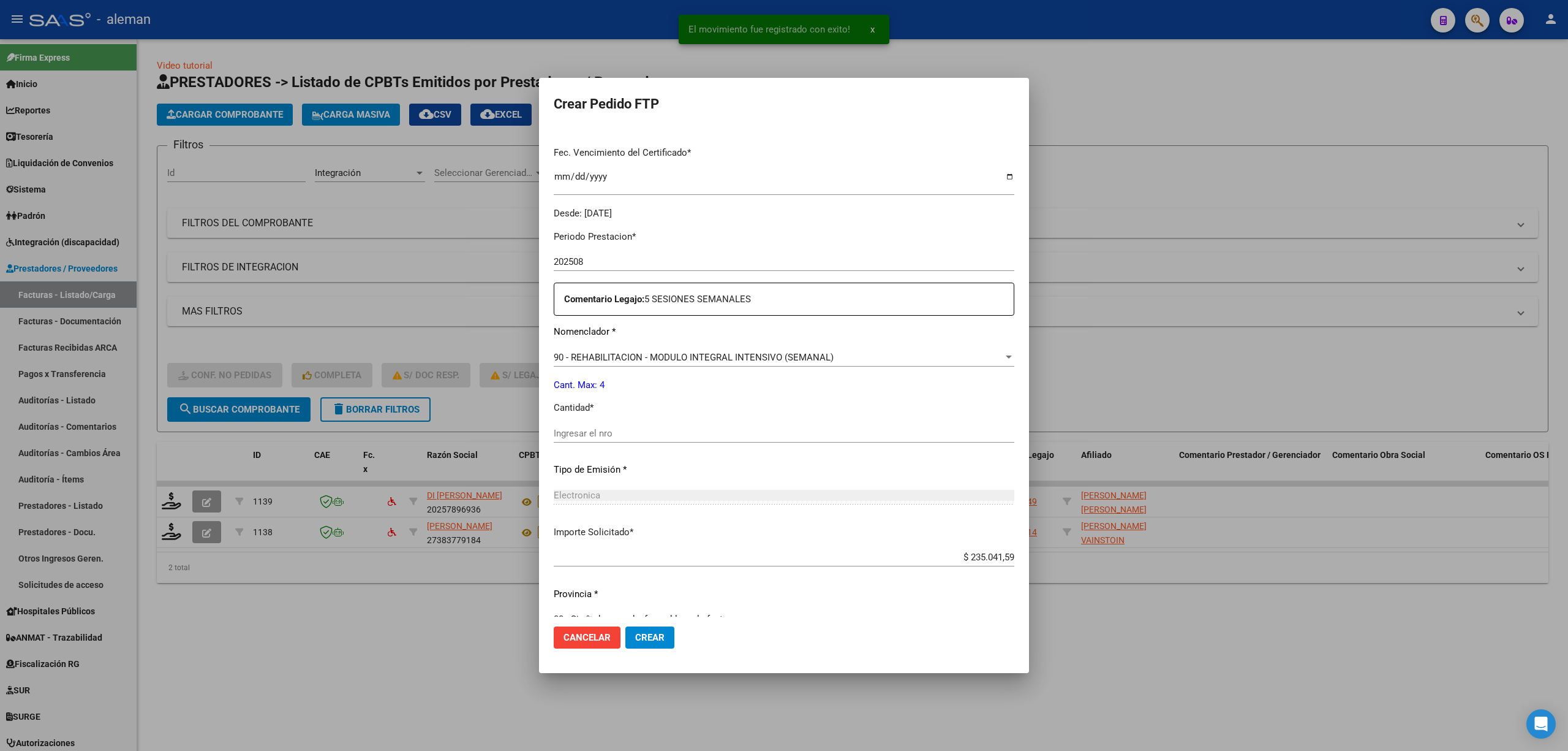
scroll to position [327, 0]
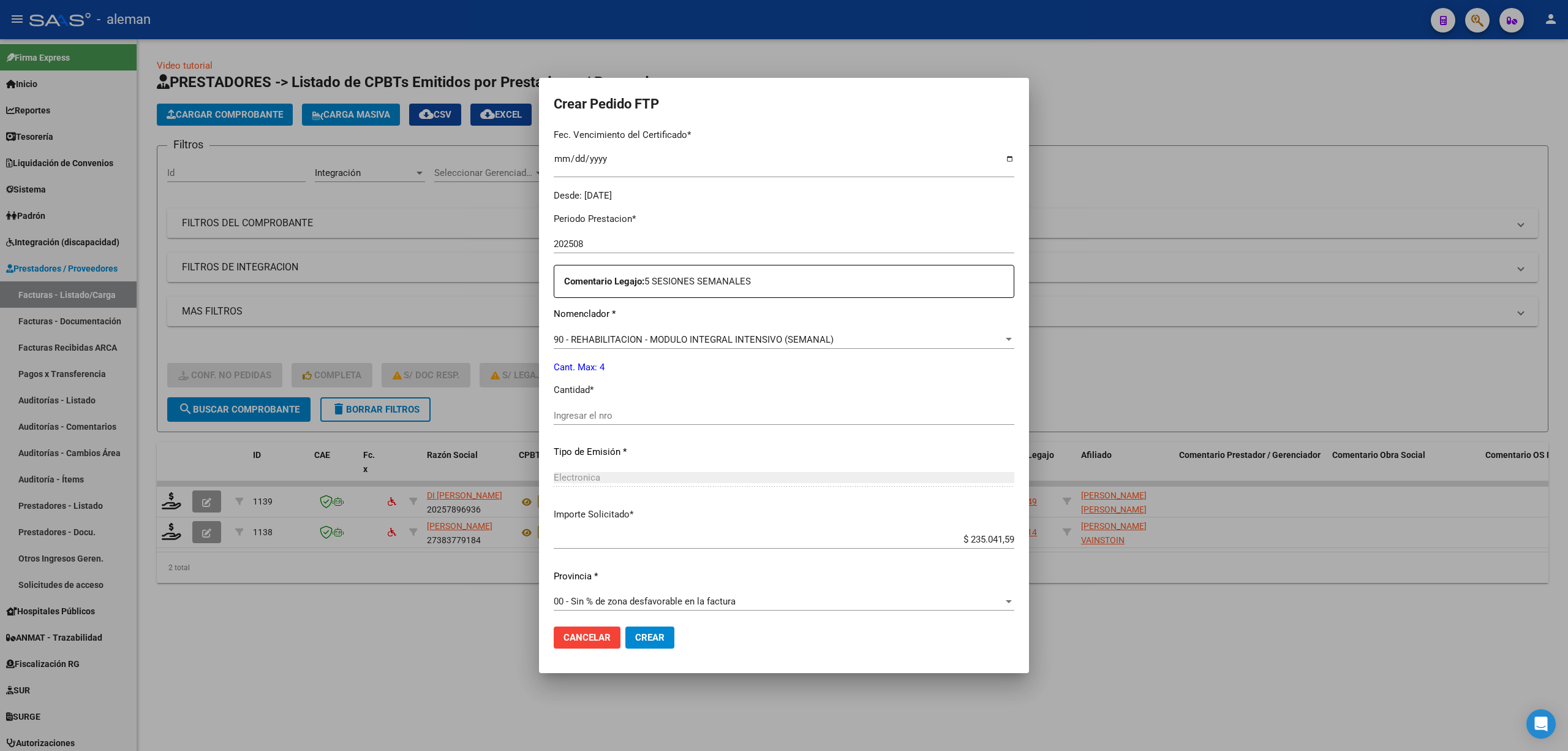
click at [733, 418] on input "Ingresar el nro" at bounding box center [784, 416] width 460 height 11
type input "4"
click at [659, 638] on span "Crear" at bounding box center [650, 638] width 29 height 11
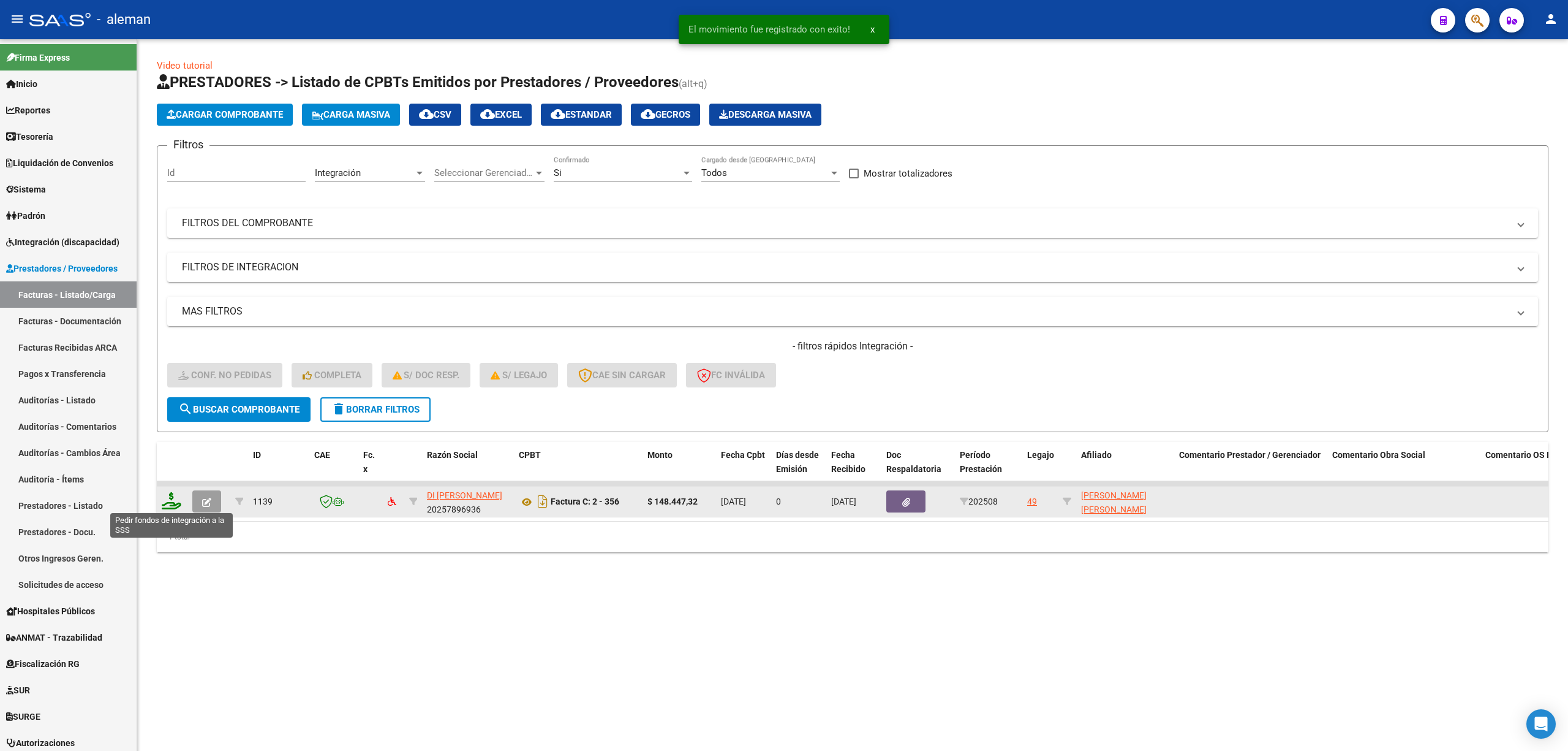
click at [174, 505] on icon at bounding box center [171, 501] width 19 height 17
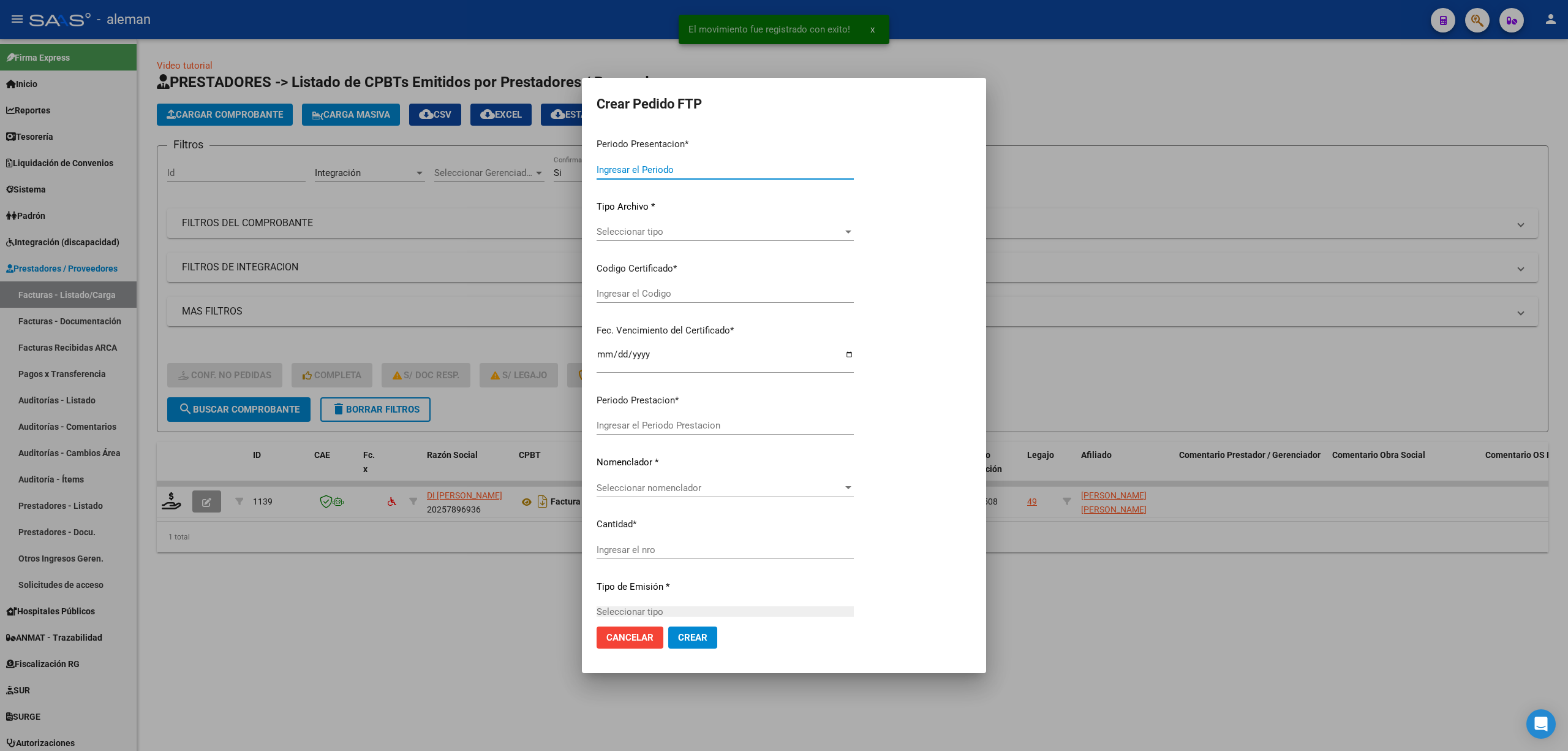
type input "202508"
type input "$ 148.447,32"
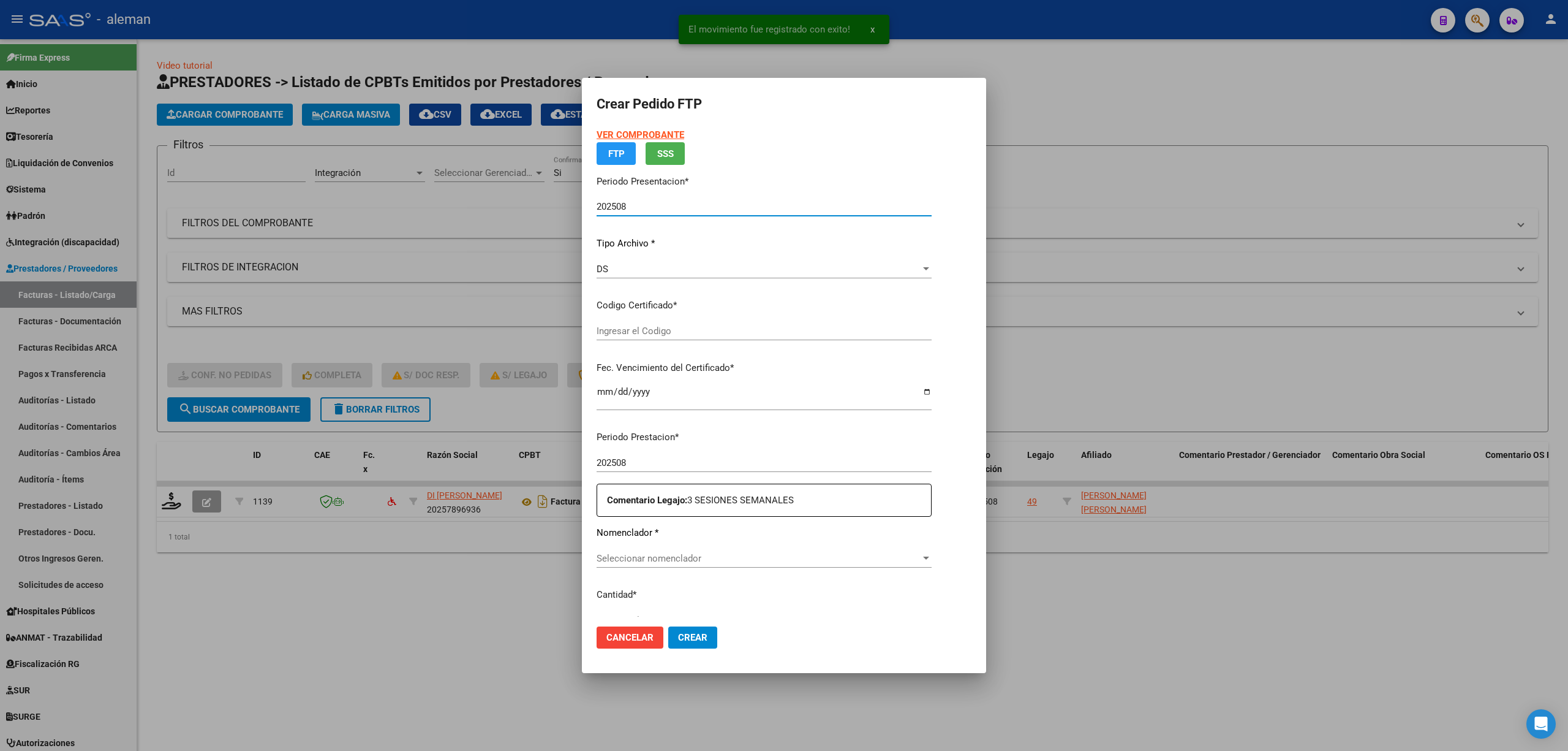
type input "ARG02000427273362015022520250225COR233"
type input "2026-02-25"
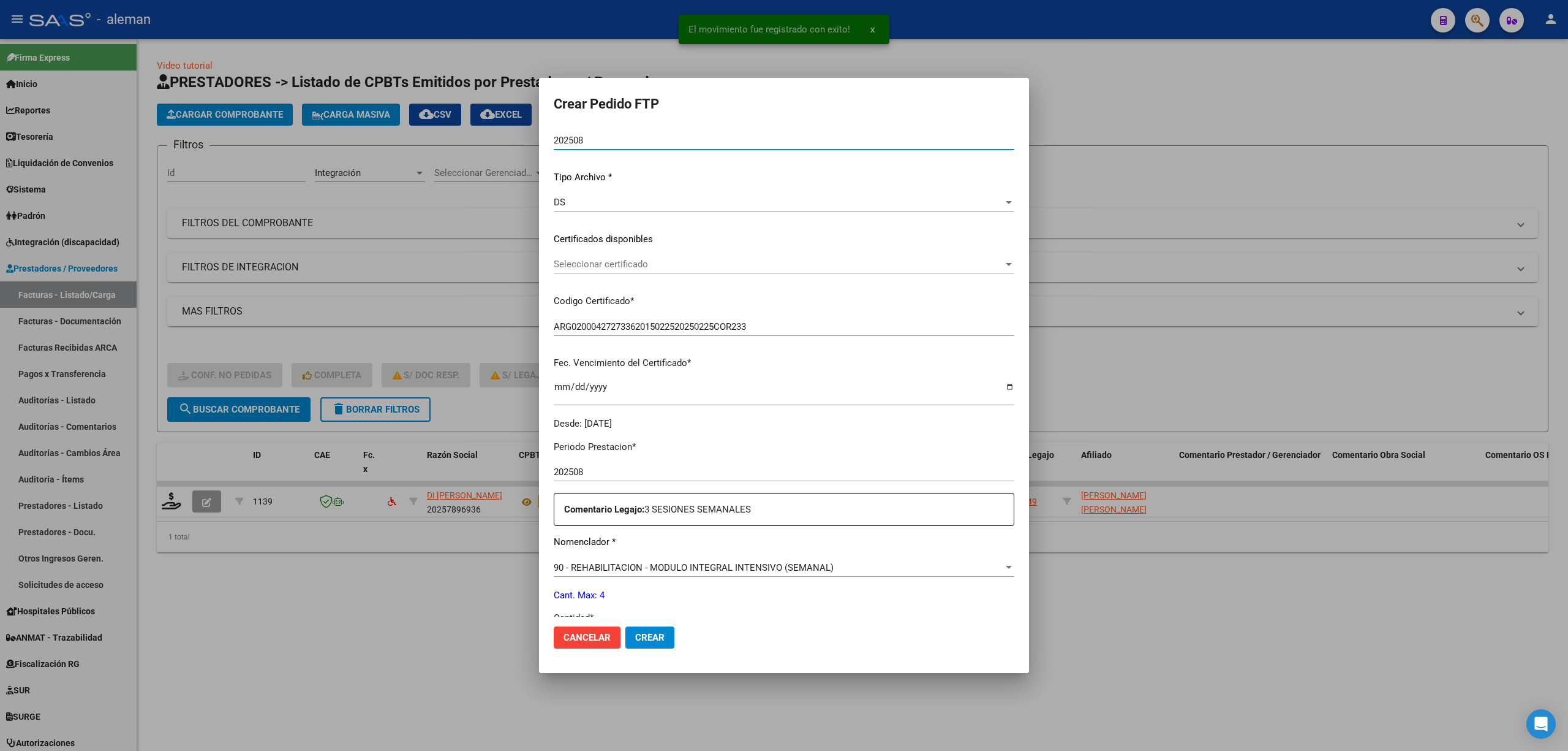
scroll to position [163, 0]
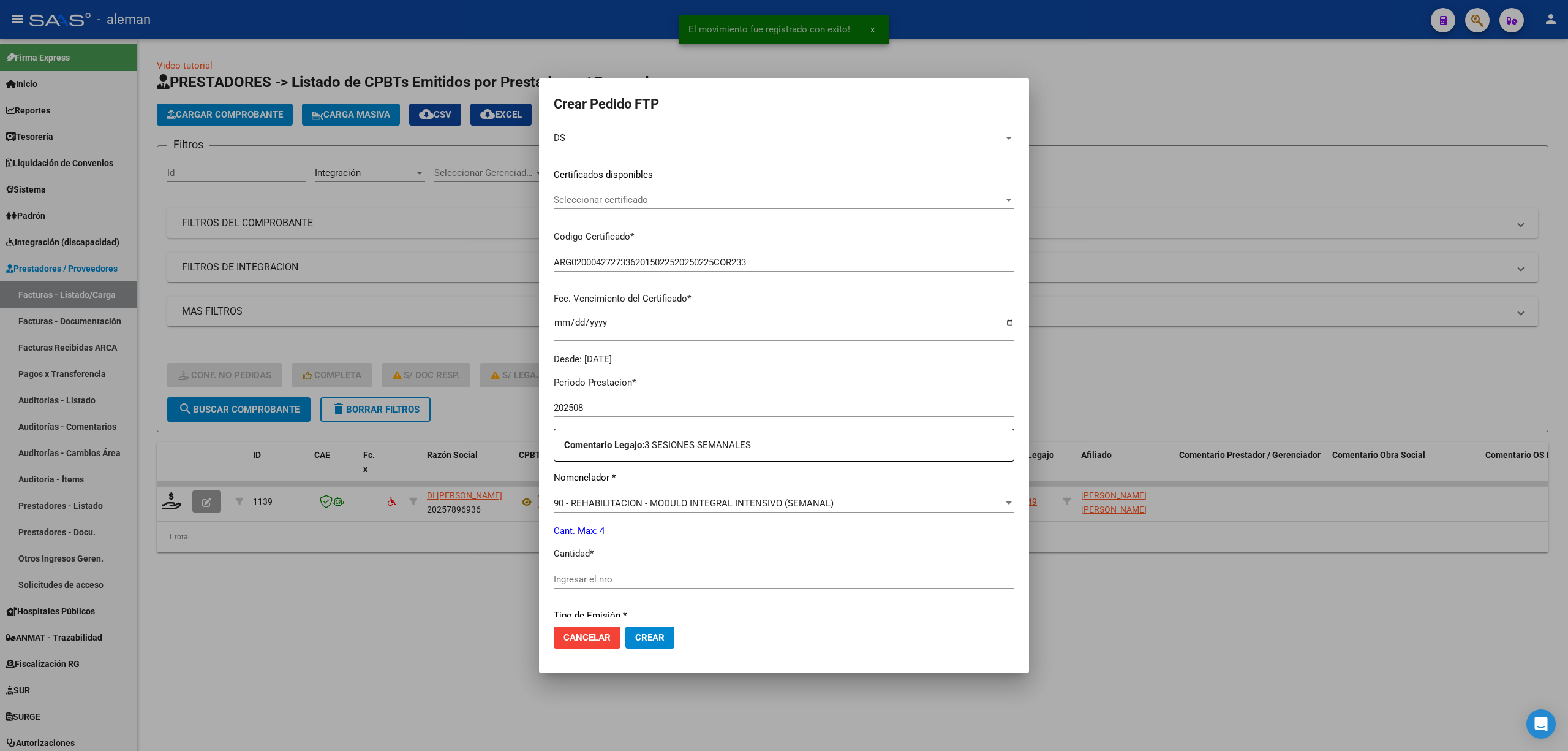
click at [721, 575] on input "Ingresar el nro" at bounding box center [784, 579] width 460 height 11
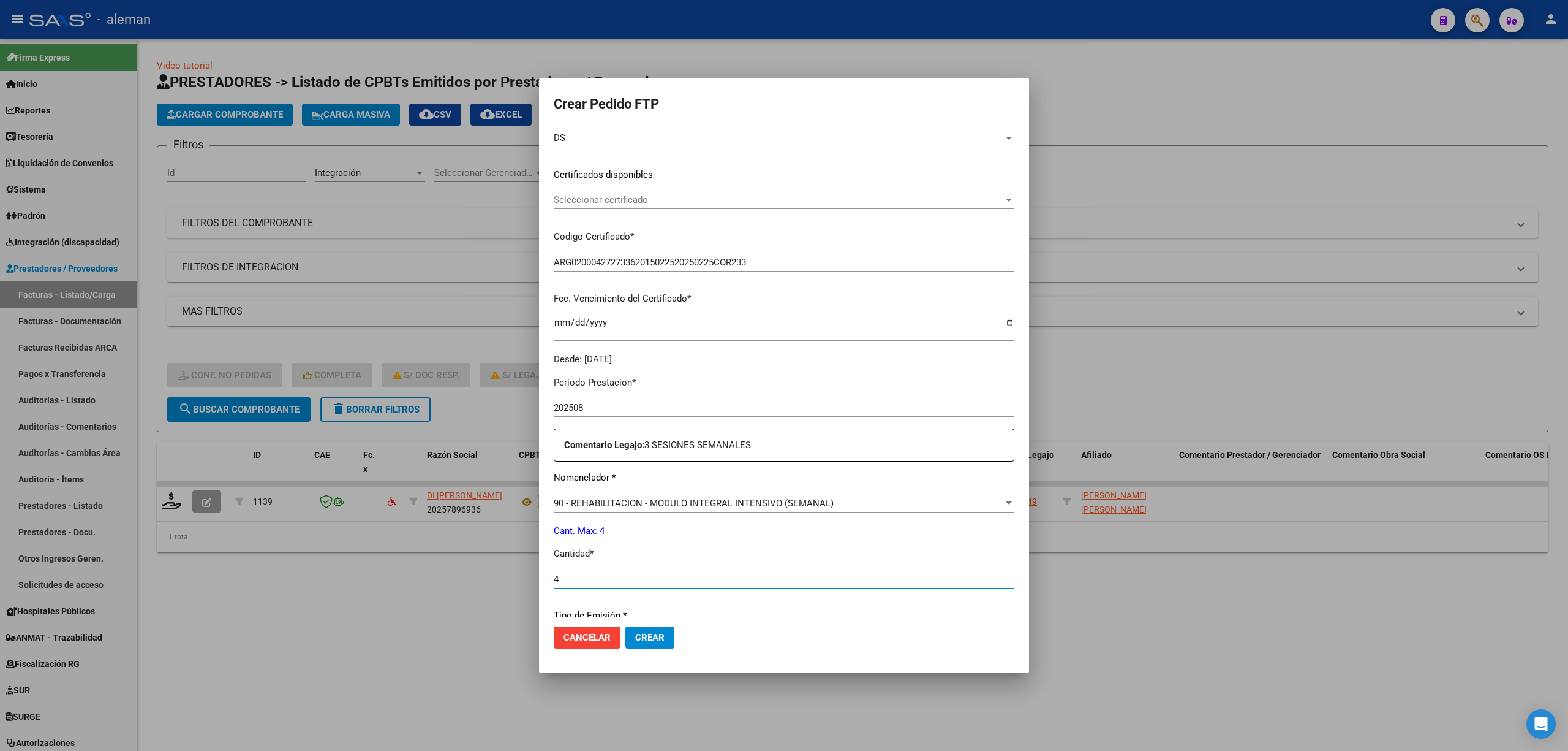
type input "4"
click at [647, 640] on span "Crear" at bounding box center [650, 638] width 29 height 11
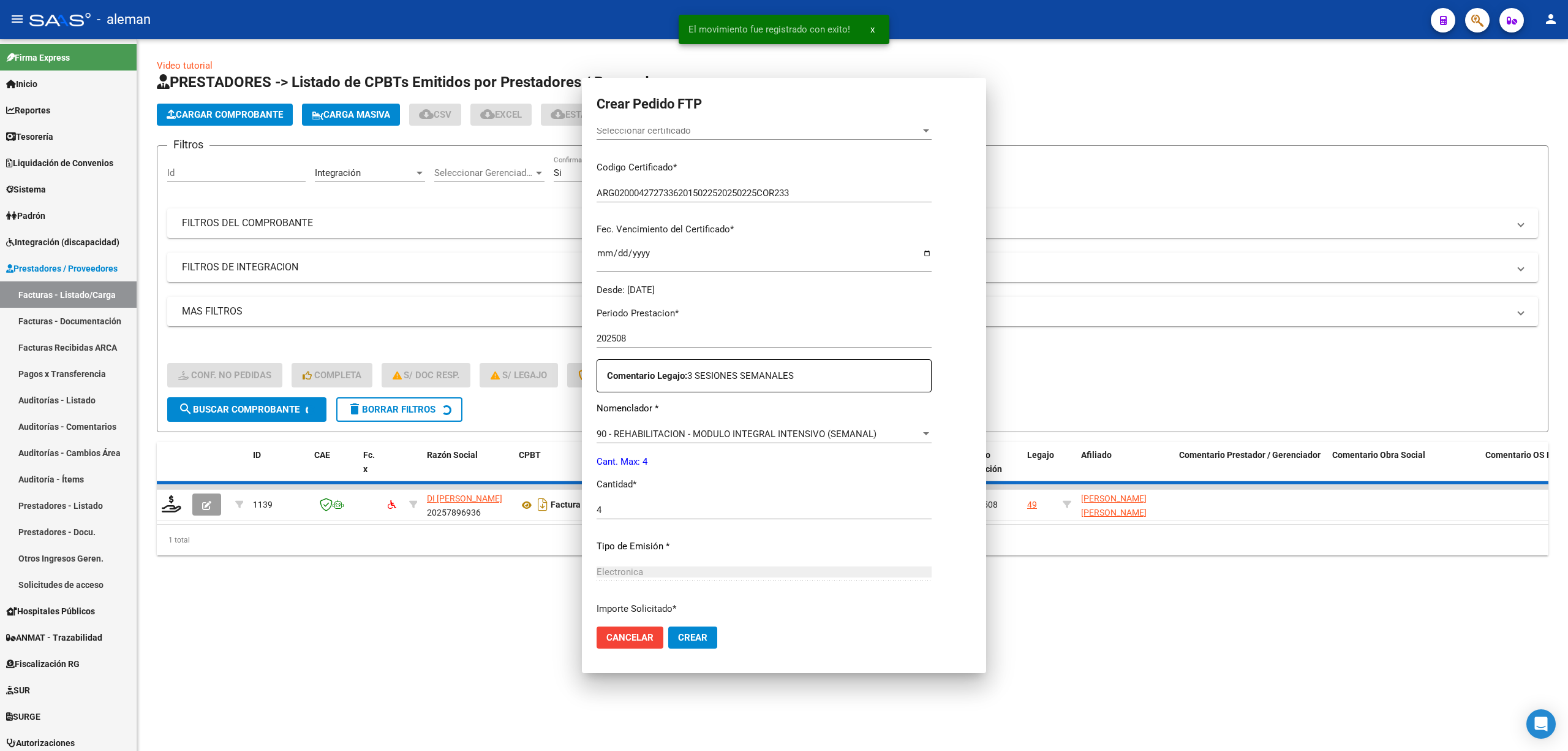
scroll to position [94, 0]
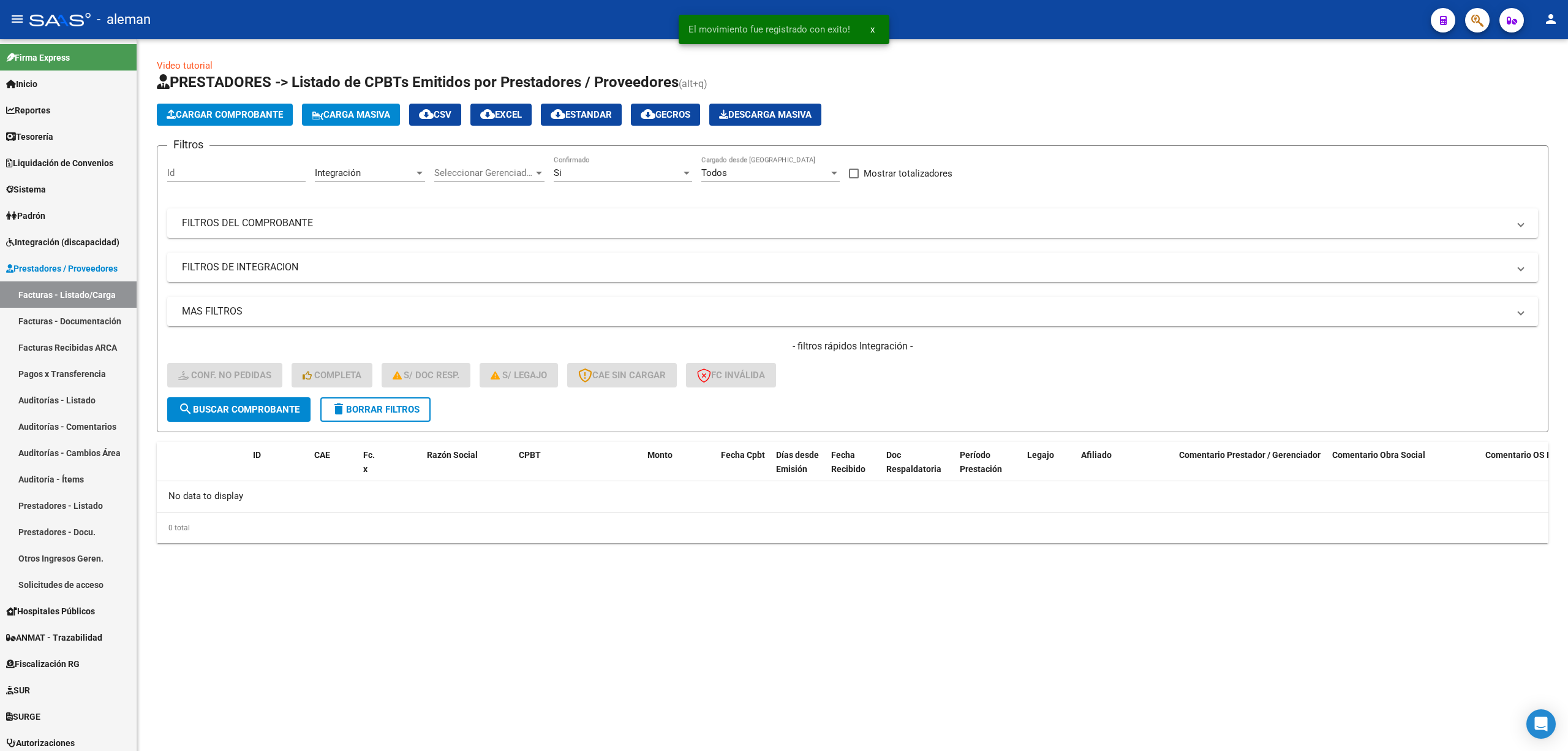
click at [587, 652] on mat-sidenav-content "Video tutorial PRESTADORES -> Listado de CPBTs Emitidos por Prestadores / Prove…" at bounding box center [852, 395] width 1431 height 712
click at [84, 241] on span "Integración (discapacidad)" at bounding box center [63, 242] width 113 height 14
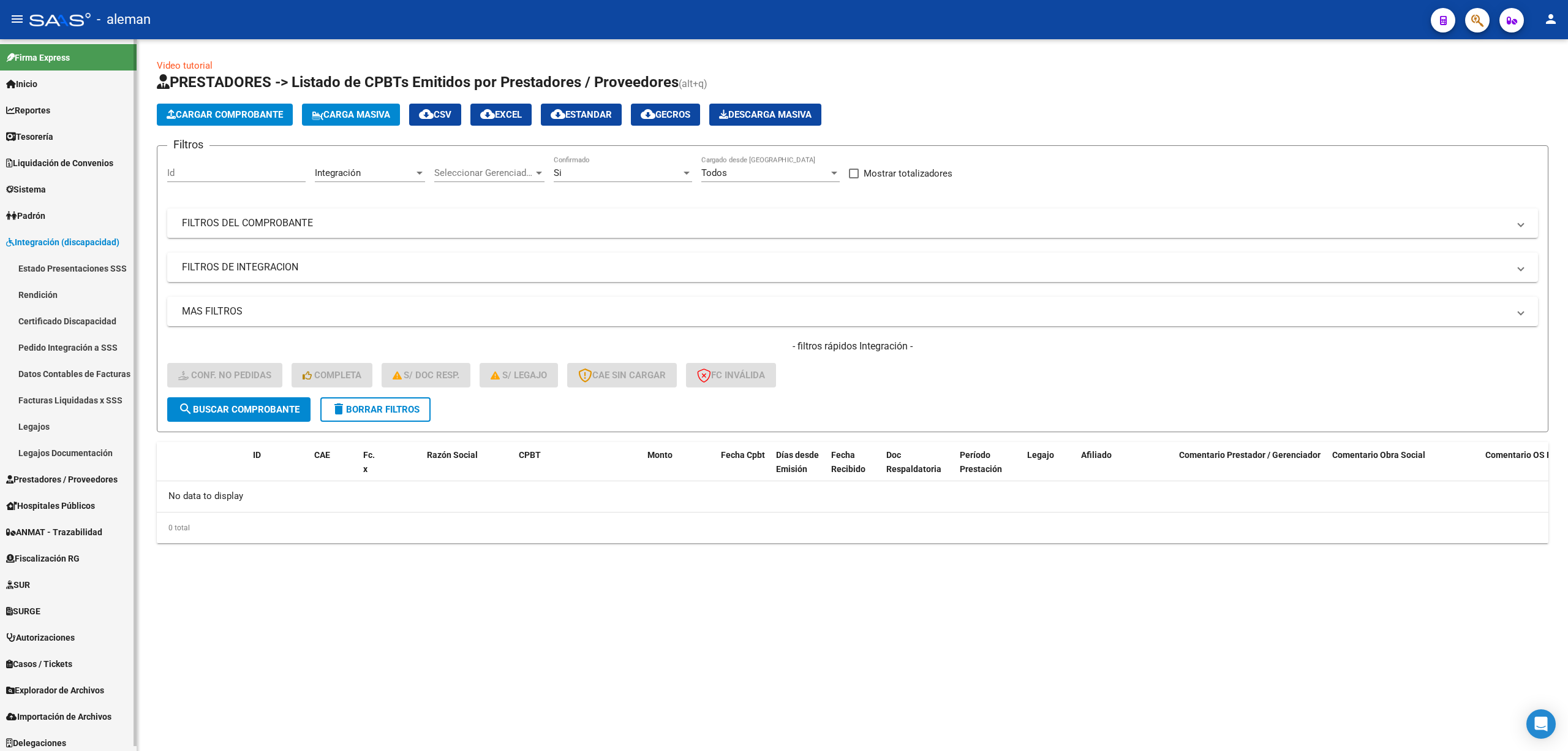
click at [77, 342] on link "Pedido Integración a SSS" at bounding box center [68, 347] width 137 height 26
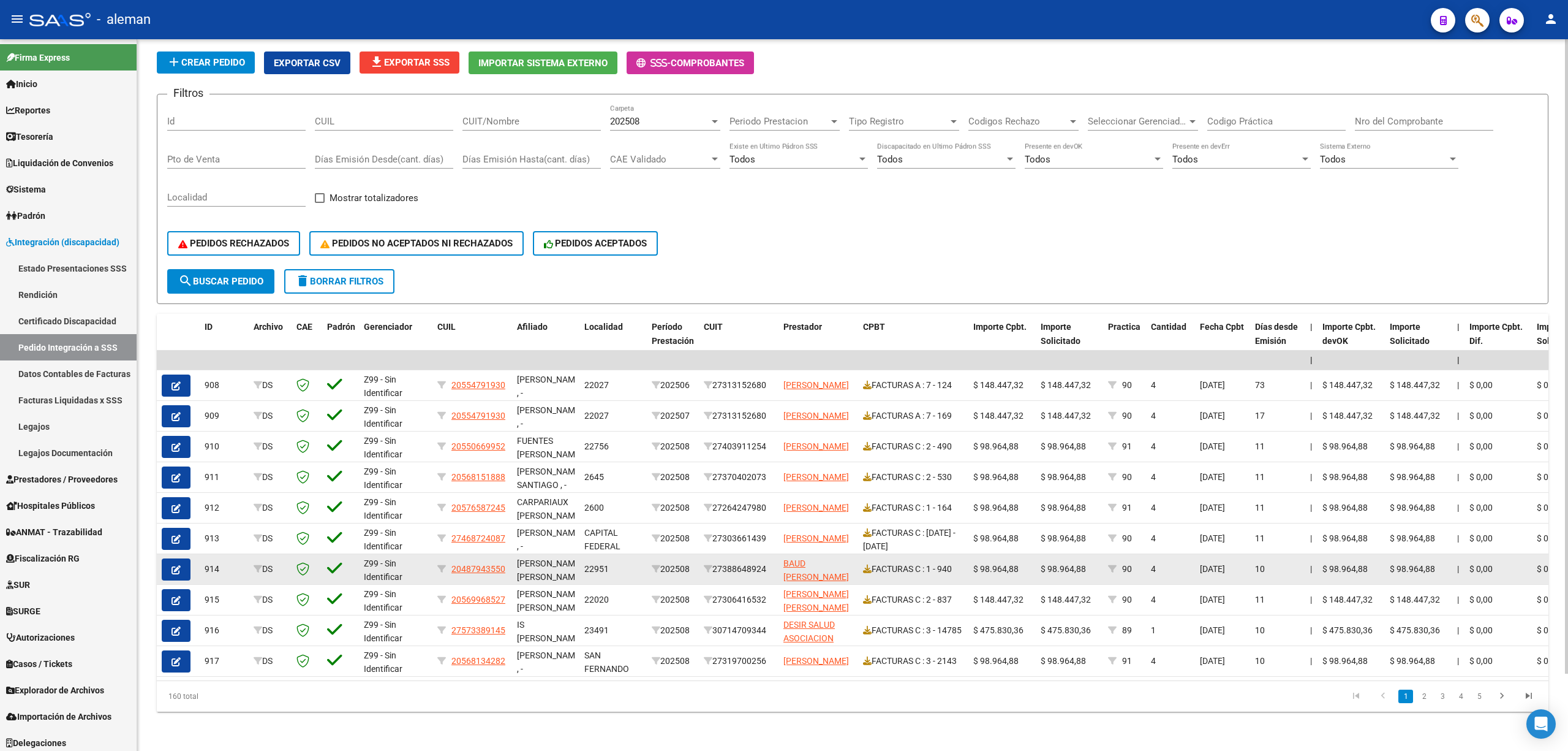
scroll to position [86, 0]
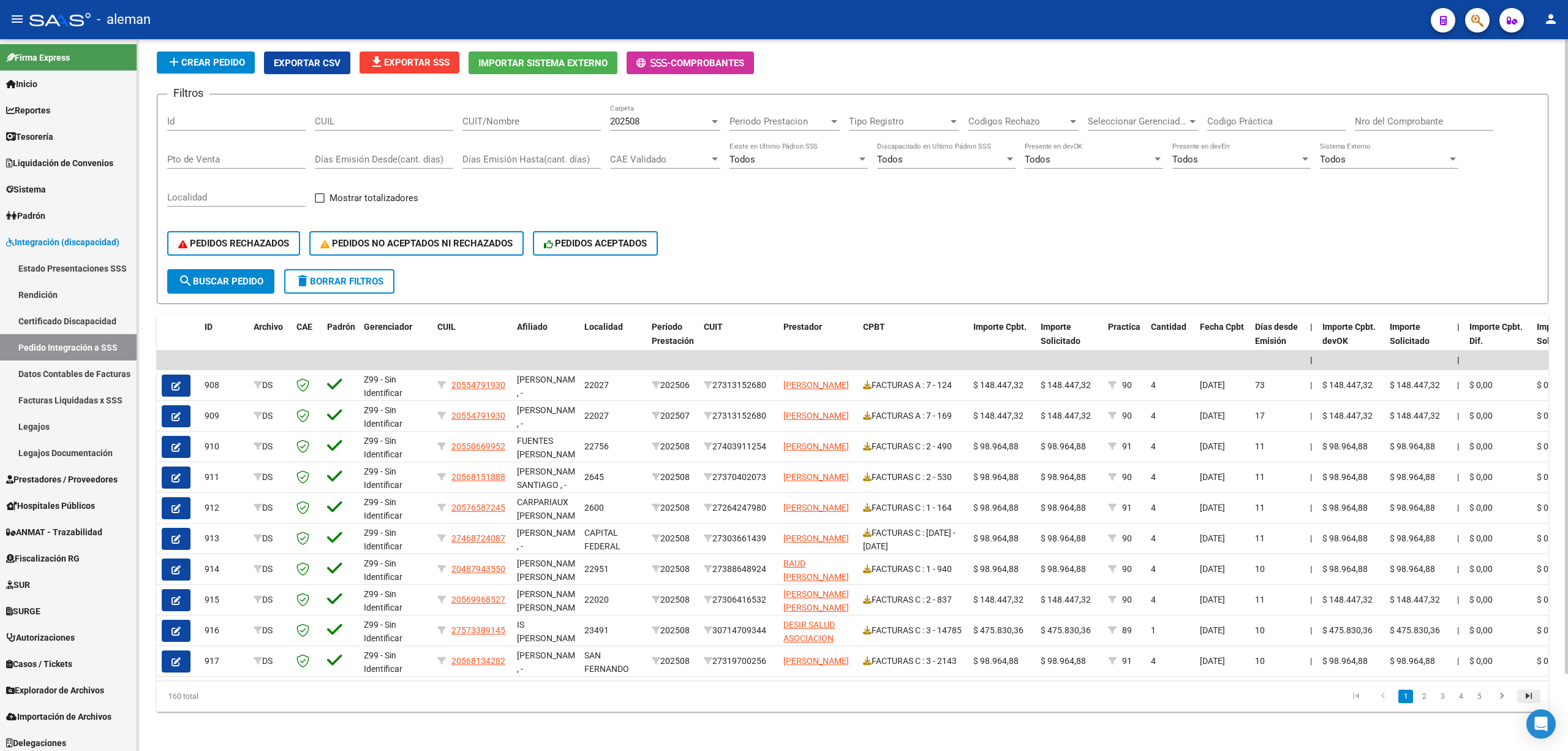
click at [1525, 696] on icon "go to last page" at bounding box center [1529, 697] width 16 height 15
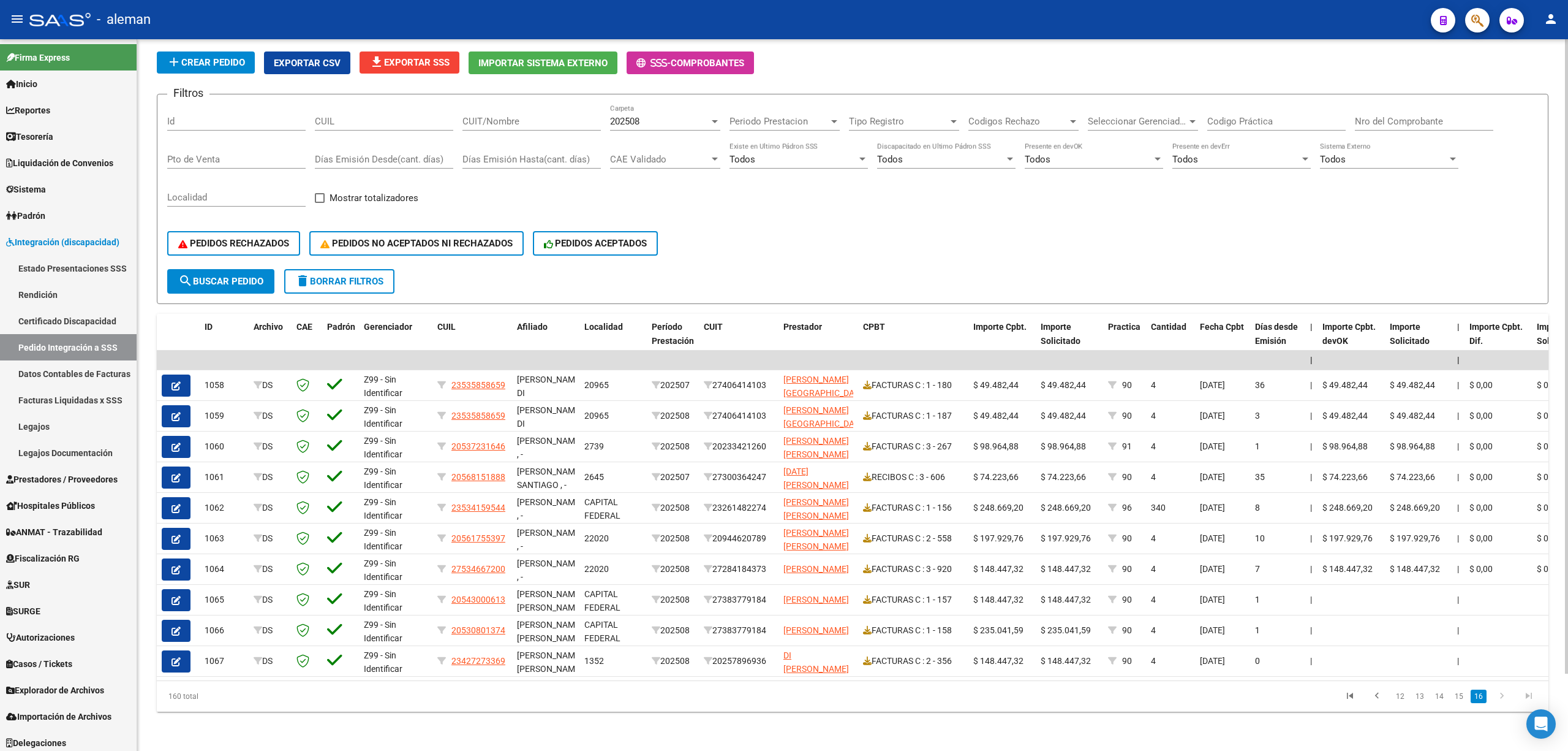
click at [435, 57] on span "file_download Exportar SSS" at bounding box center [410, 62] width 80 height 11
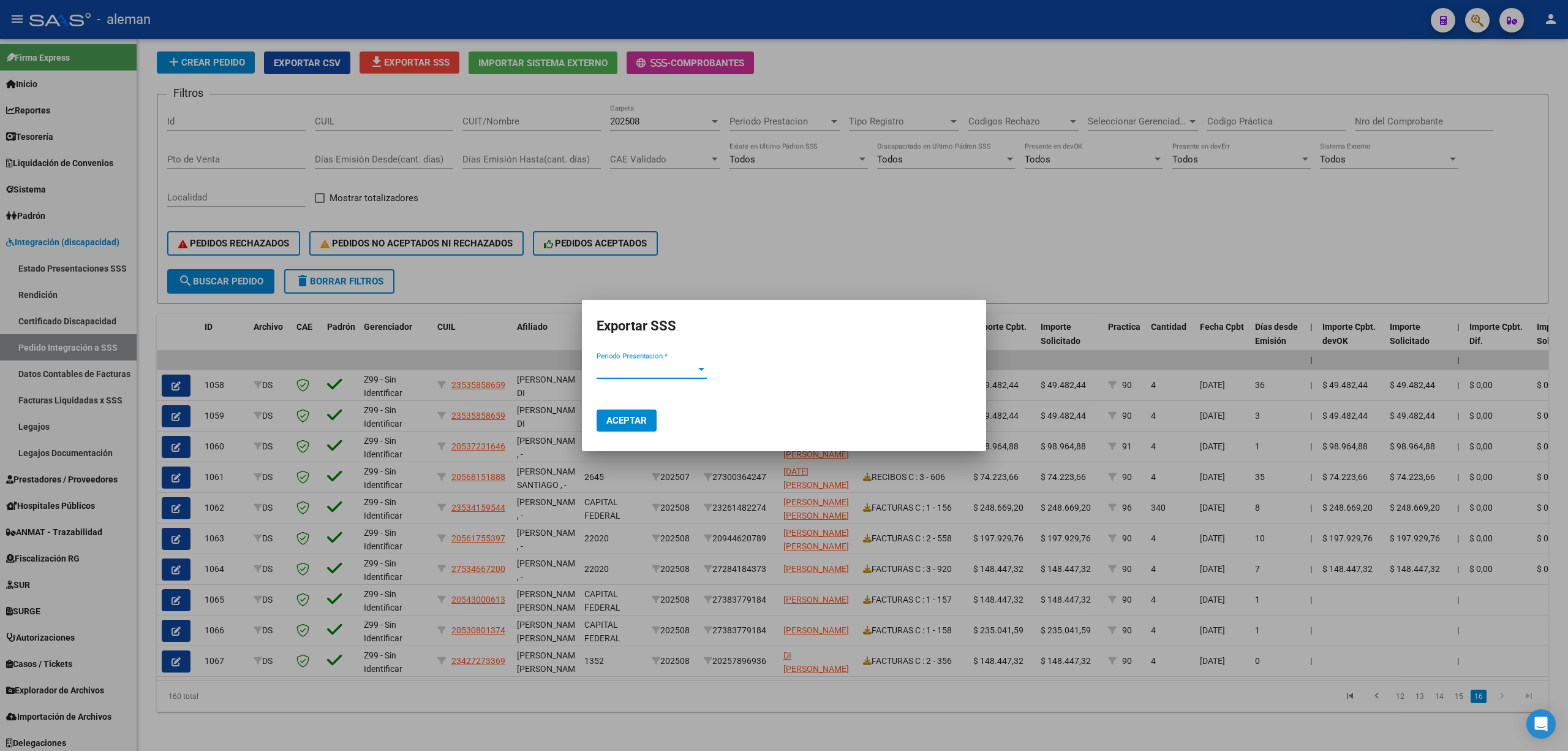
click at [702, 366] on div at bounding box center [701, 368] width 11 height 10
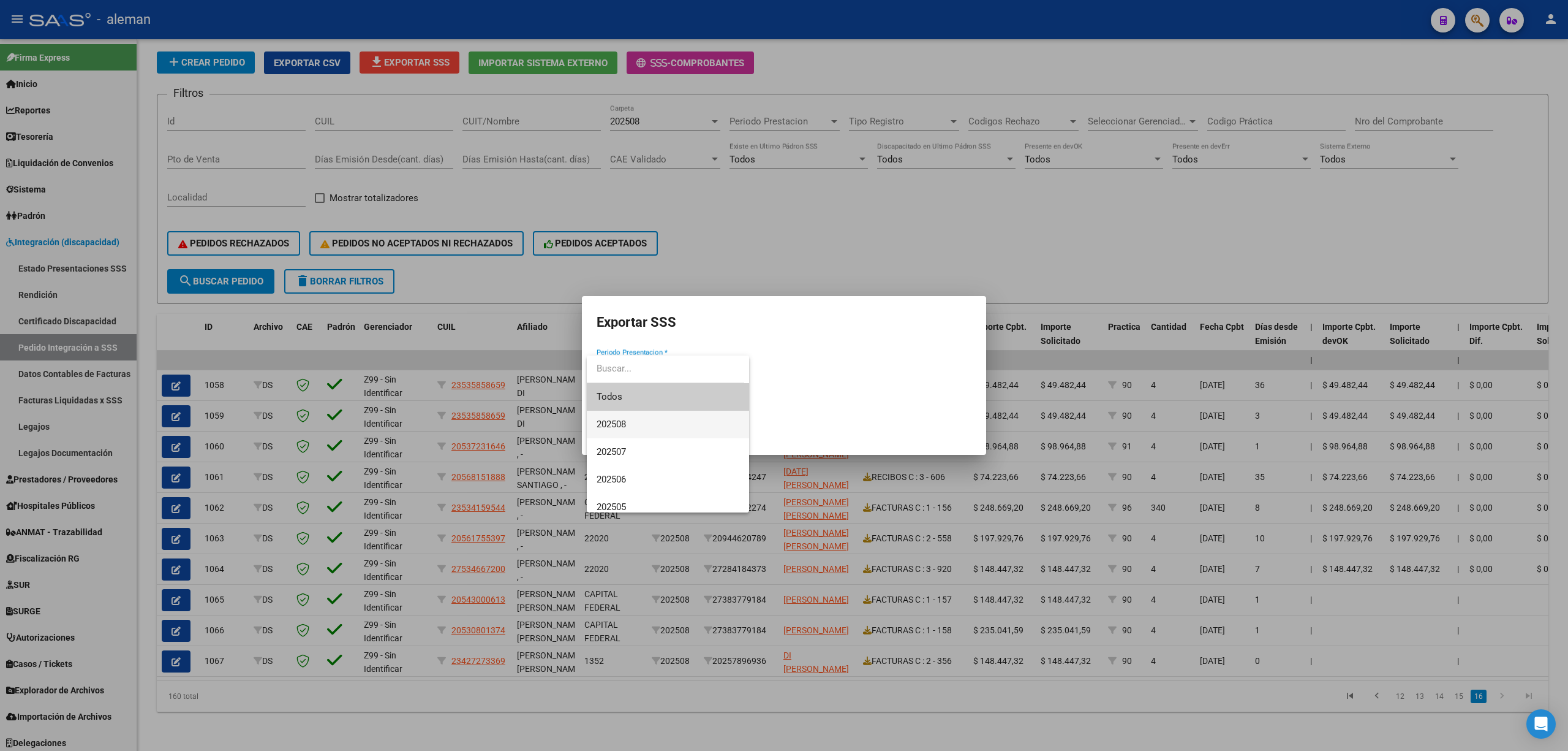
click at [628, 418] on span "202508" at bounding box center [668, 424] width 142 height 27
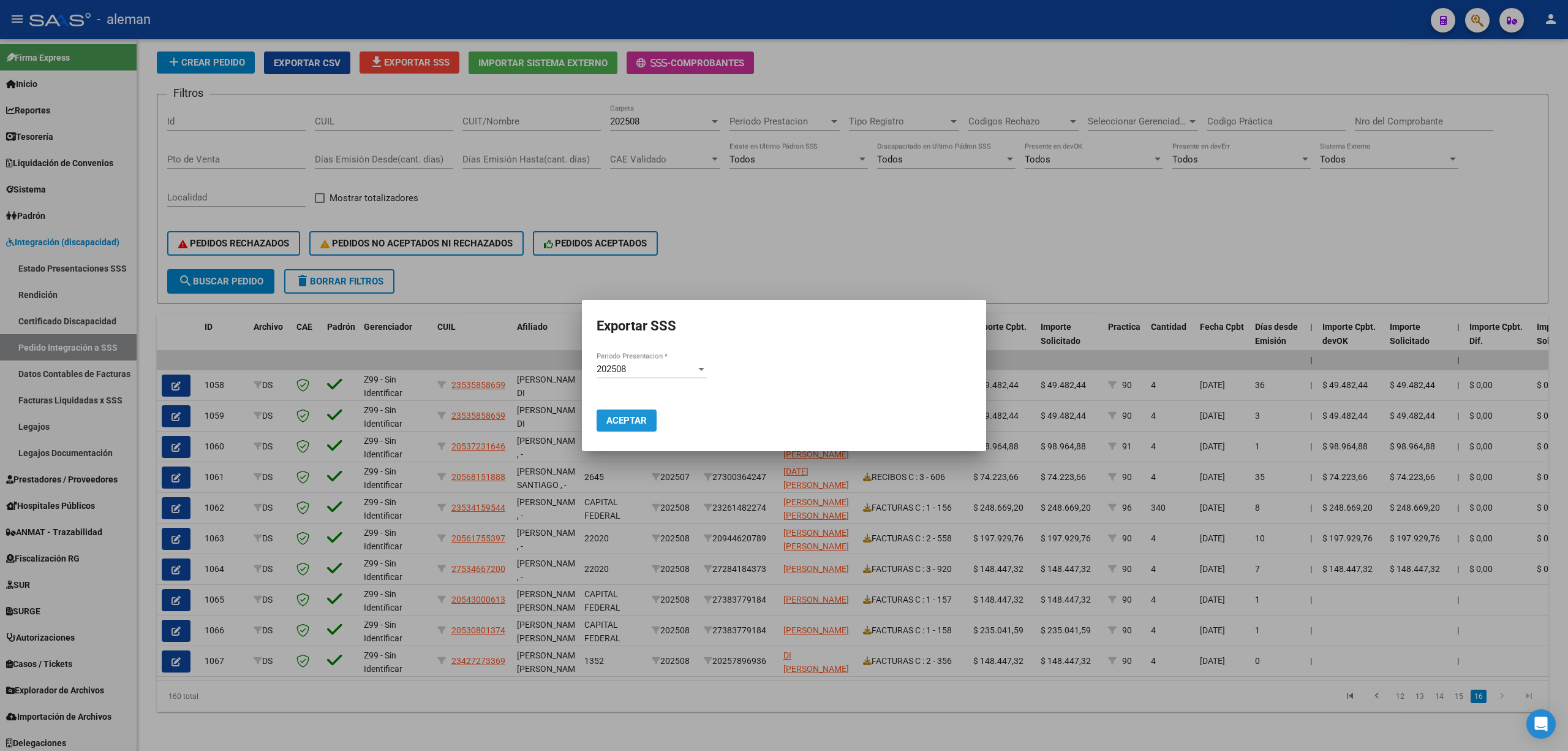
click at [628, 418] on span "Aceptar" at bounding box center [626, 420] width 40 height 11
click at [1358, 580] on div at bounding box center [784, 376] width 1568 height 751
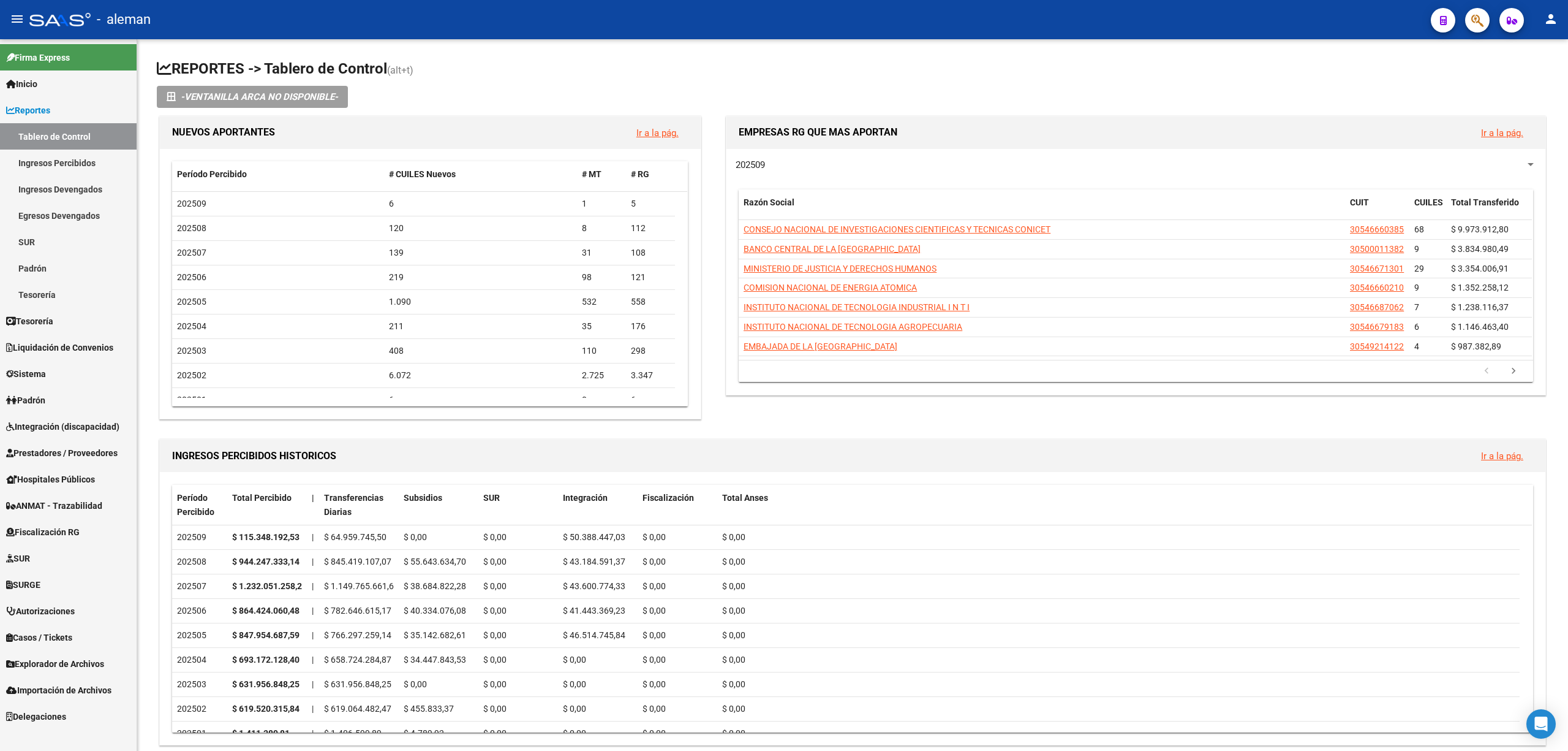
click at [68, 428] on span "Integración (discapacidad)" at bounding box center [63, 427] width 113 height 14
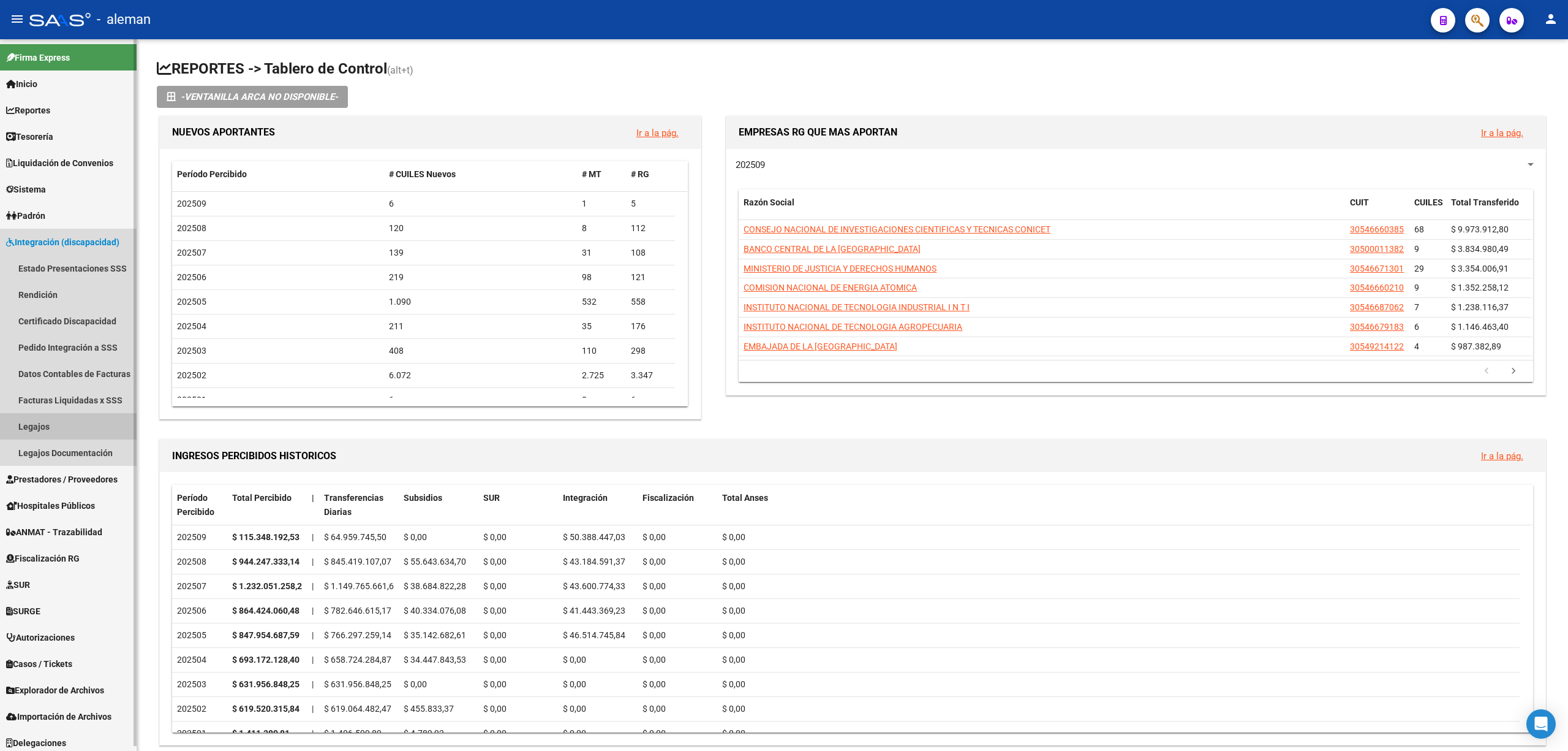
click at [51, 426] on link "Legajos" at bounding box center [68, 426] width 137 height 26
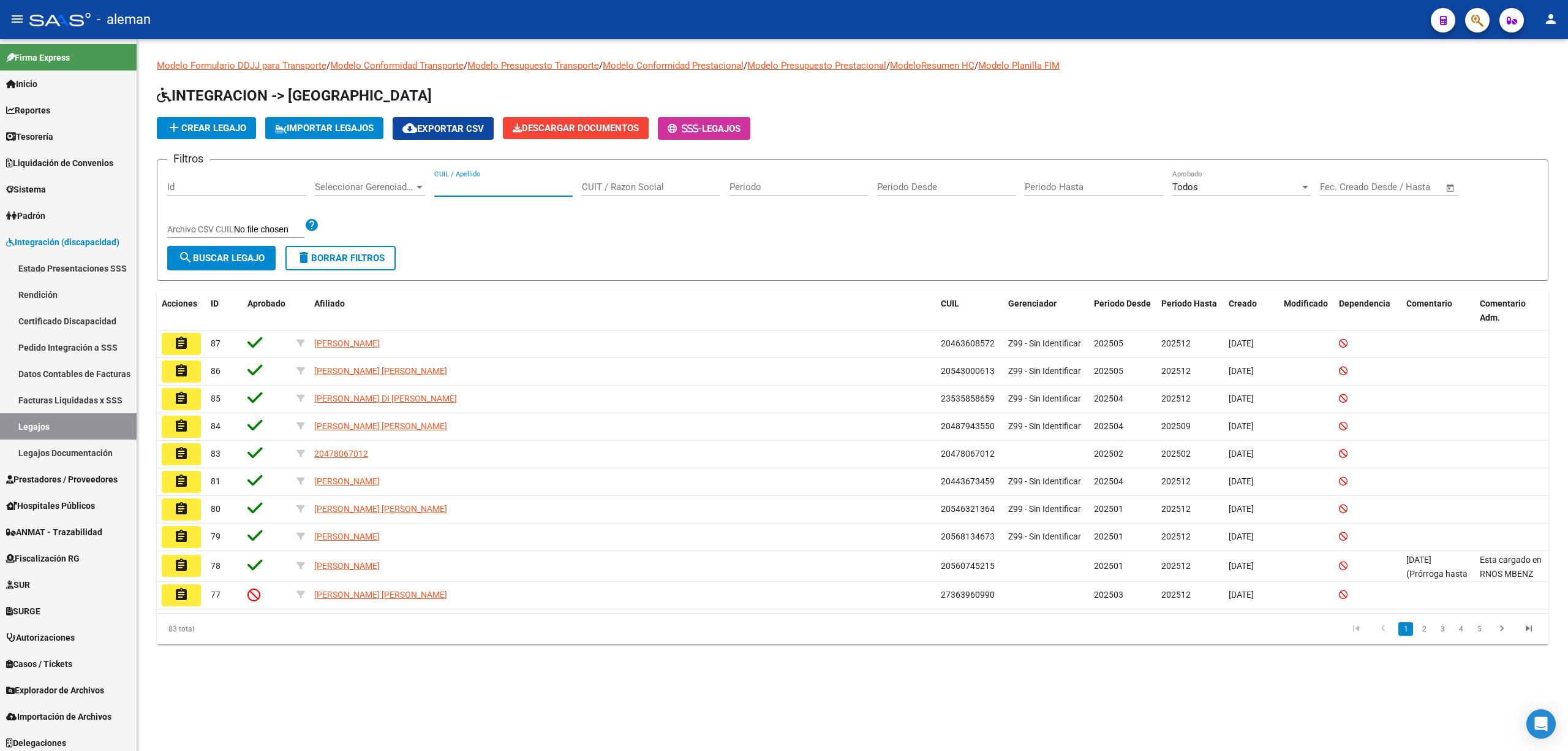
click at [534, 189] on input "CUIL / Apellido" at bounding box center [504, 187] width 139 height 11
paste input "23427273369"
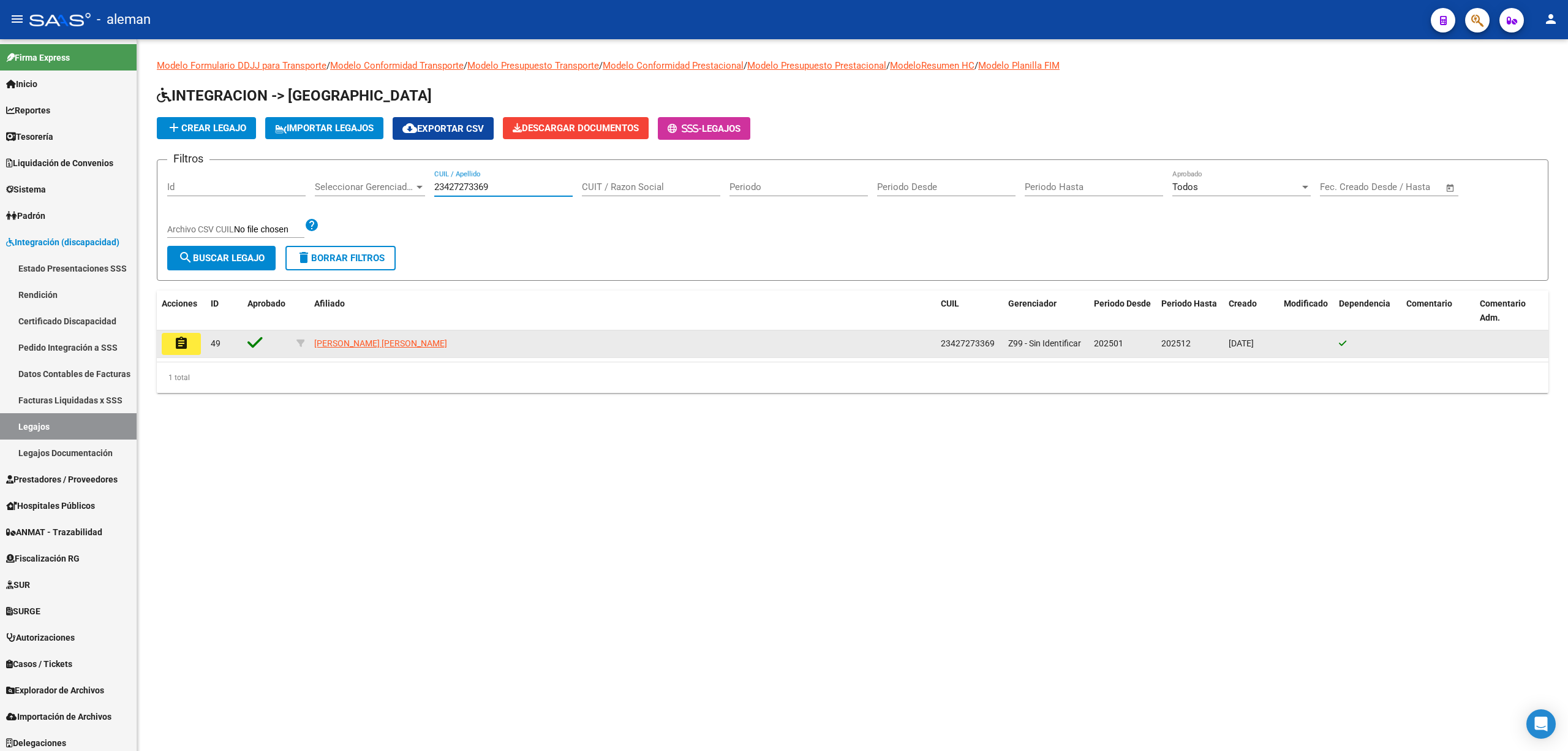
type input "23427273369"
click at [190, 344] on button "assignment" at bounding box center [181, 344] width 39 height 22
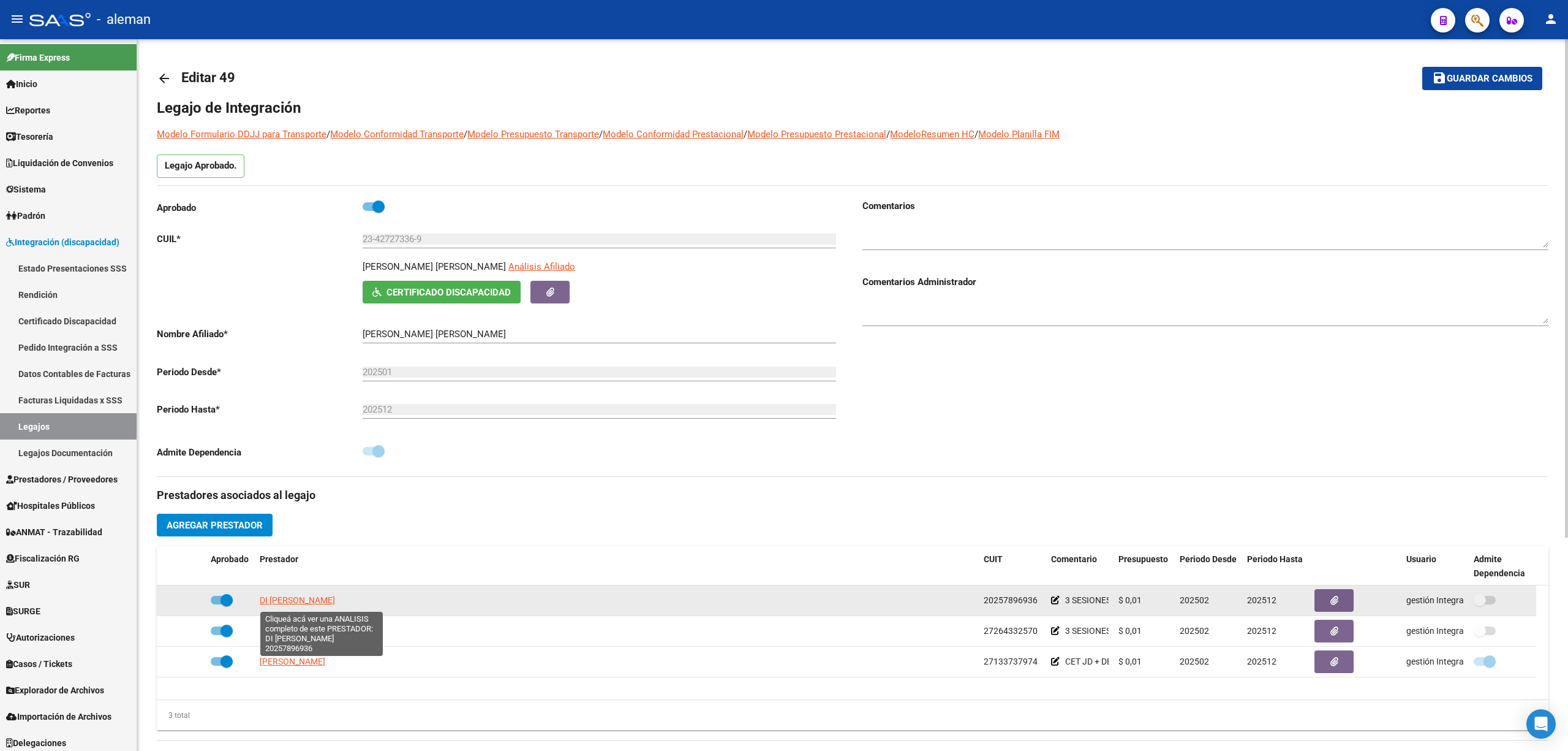
click at [335, 598] on span "DI LORENZO CRISTIAN HERNAN" at bounding box center [297, 599] width 76 height 10
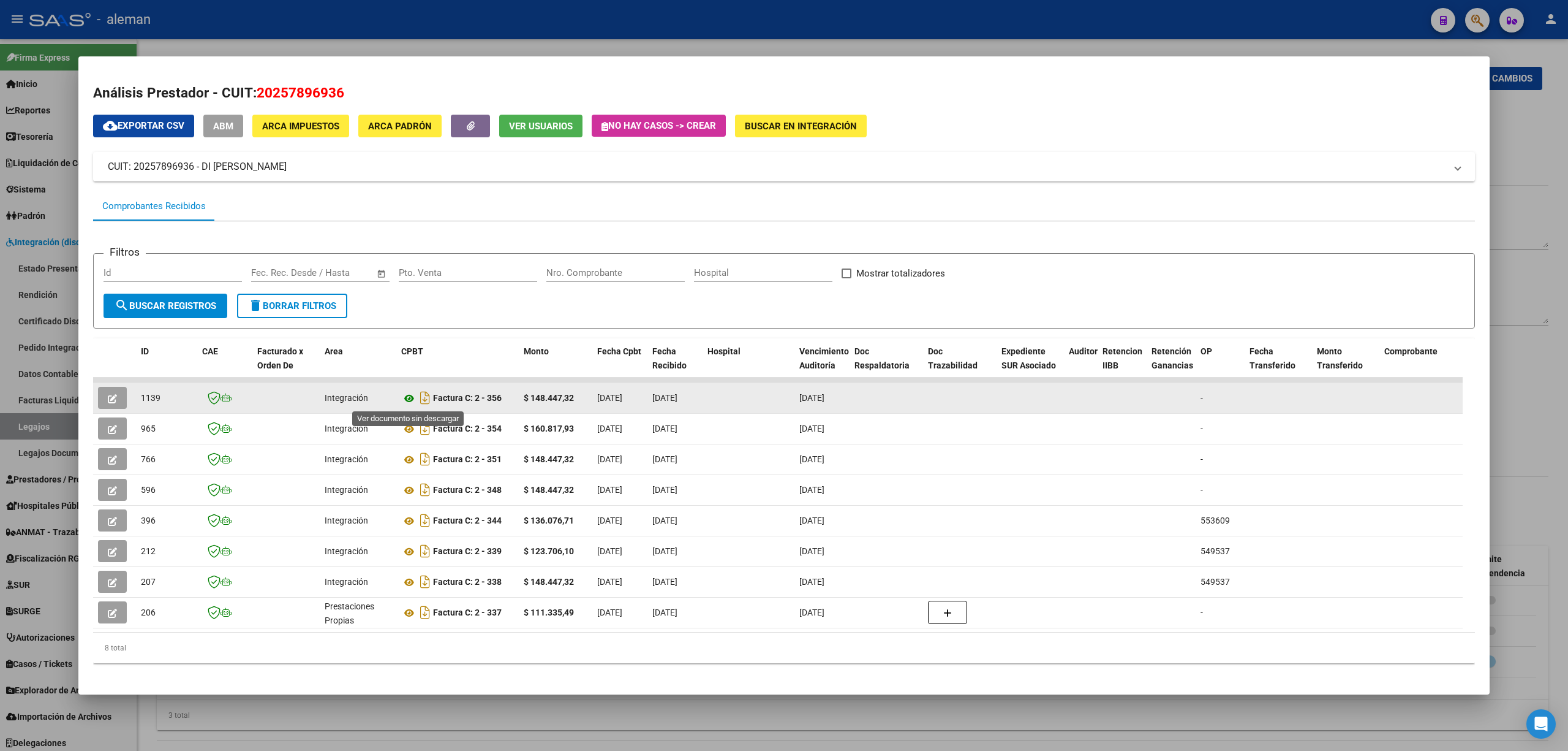
click at [405, 398] on icon at bounding box center [408, 398] width 16 height 15
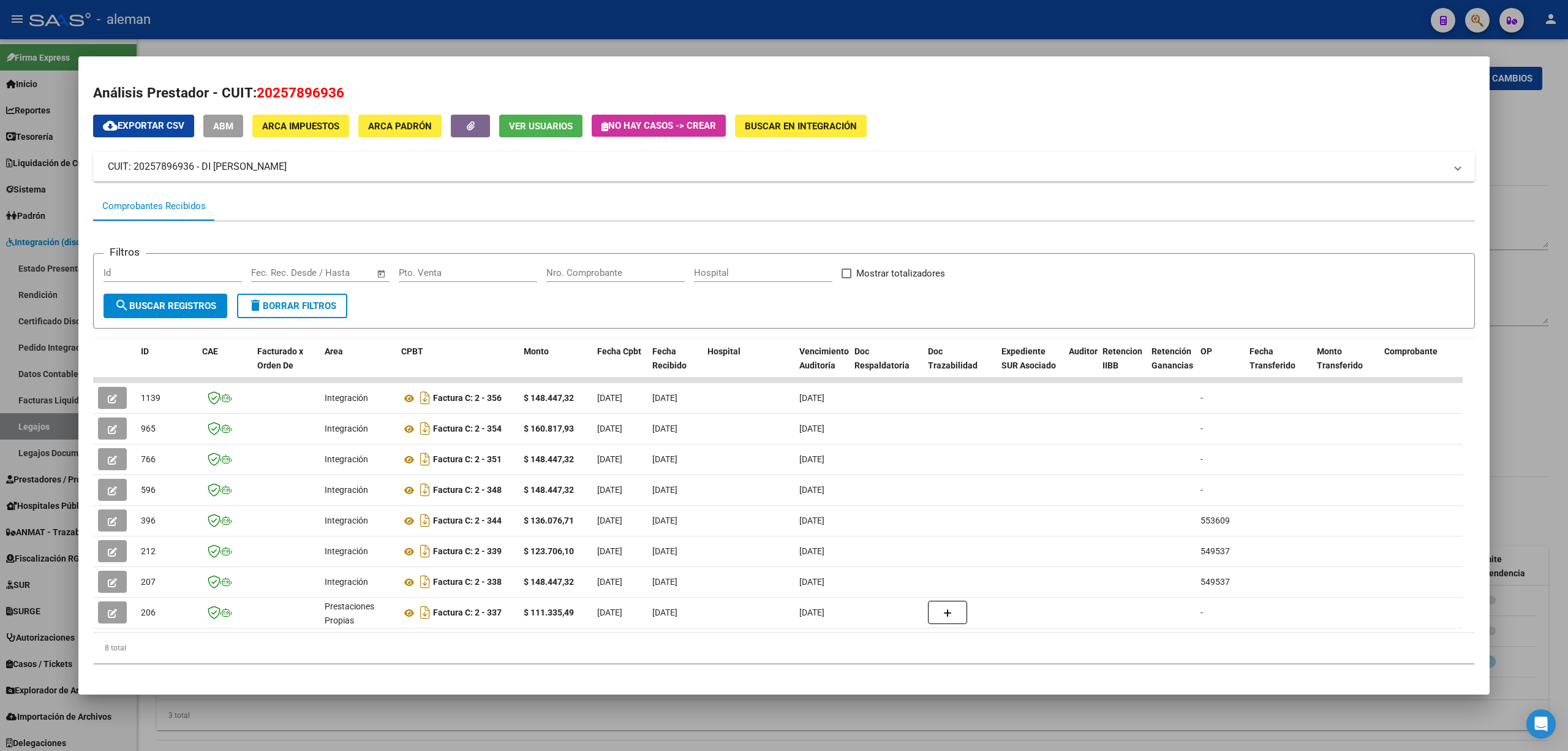
click at [1522, 426] on div at bounding box center [784, 376] width 1568 height 751
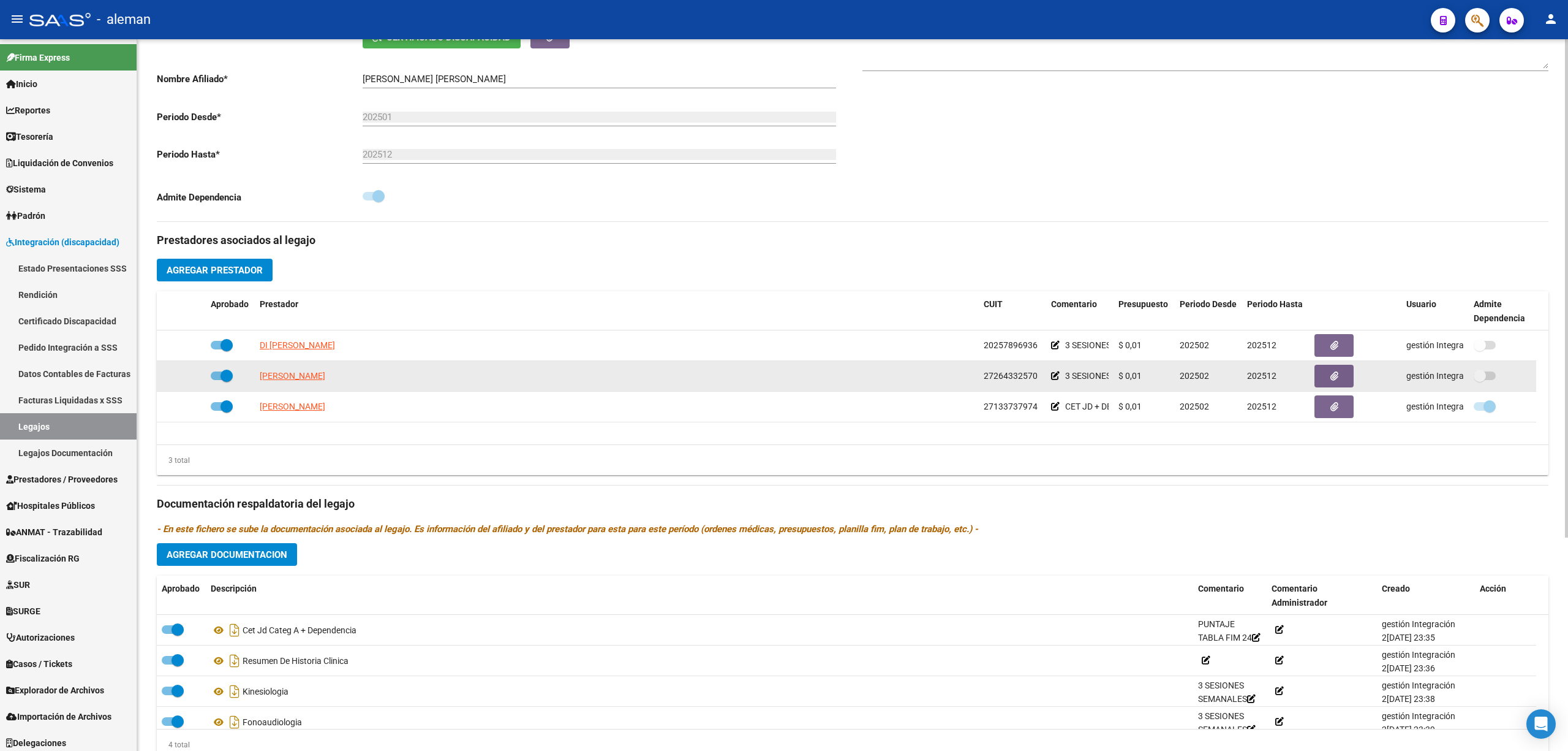
scroll to position [304, 0]
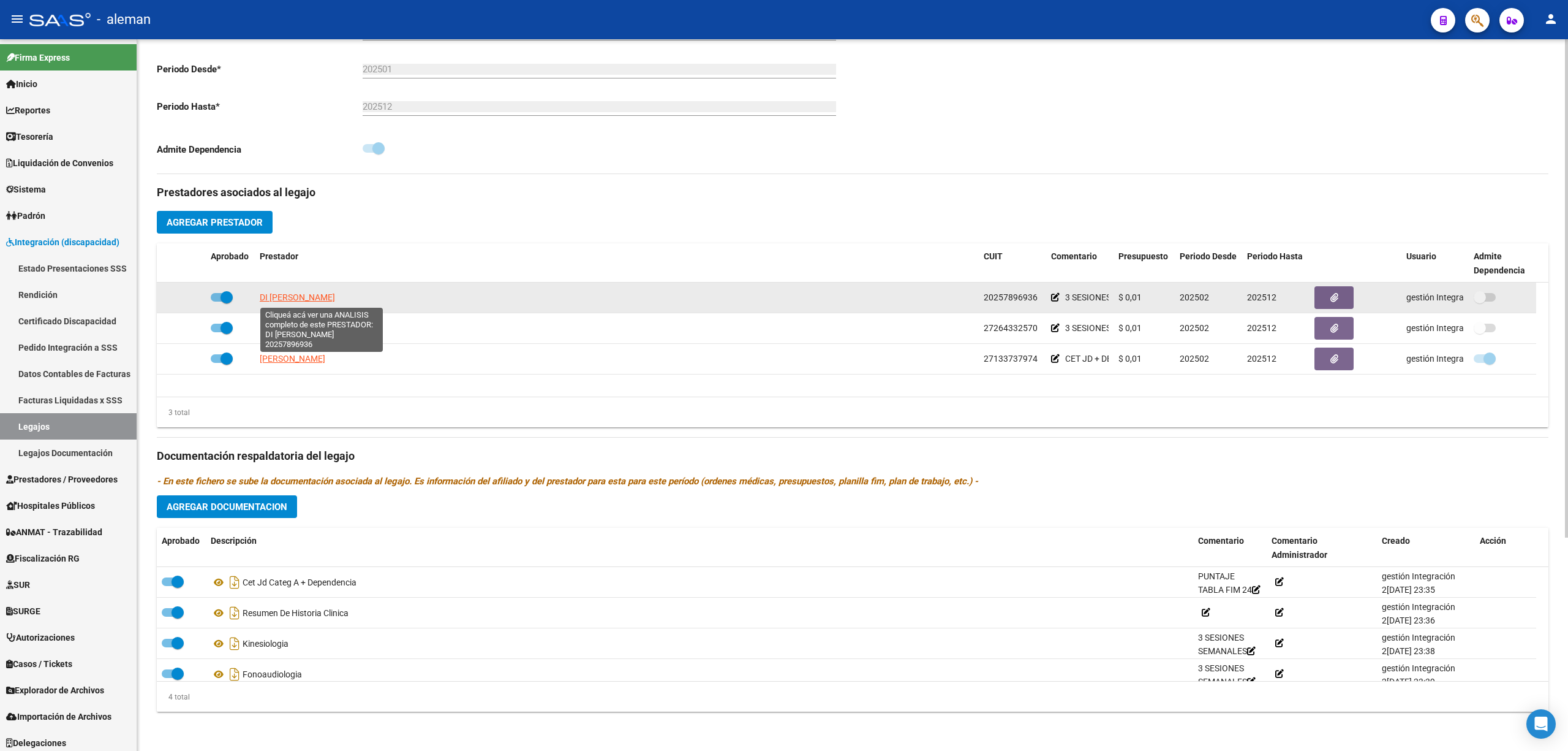
click at [335, 297] on span "DI LORENZO CRISTIAN HERNAN" at bounding box center [297, 297] width 76 height 10
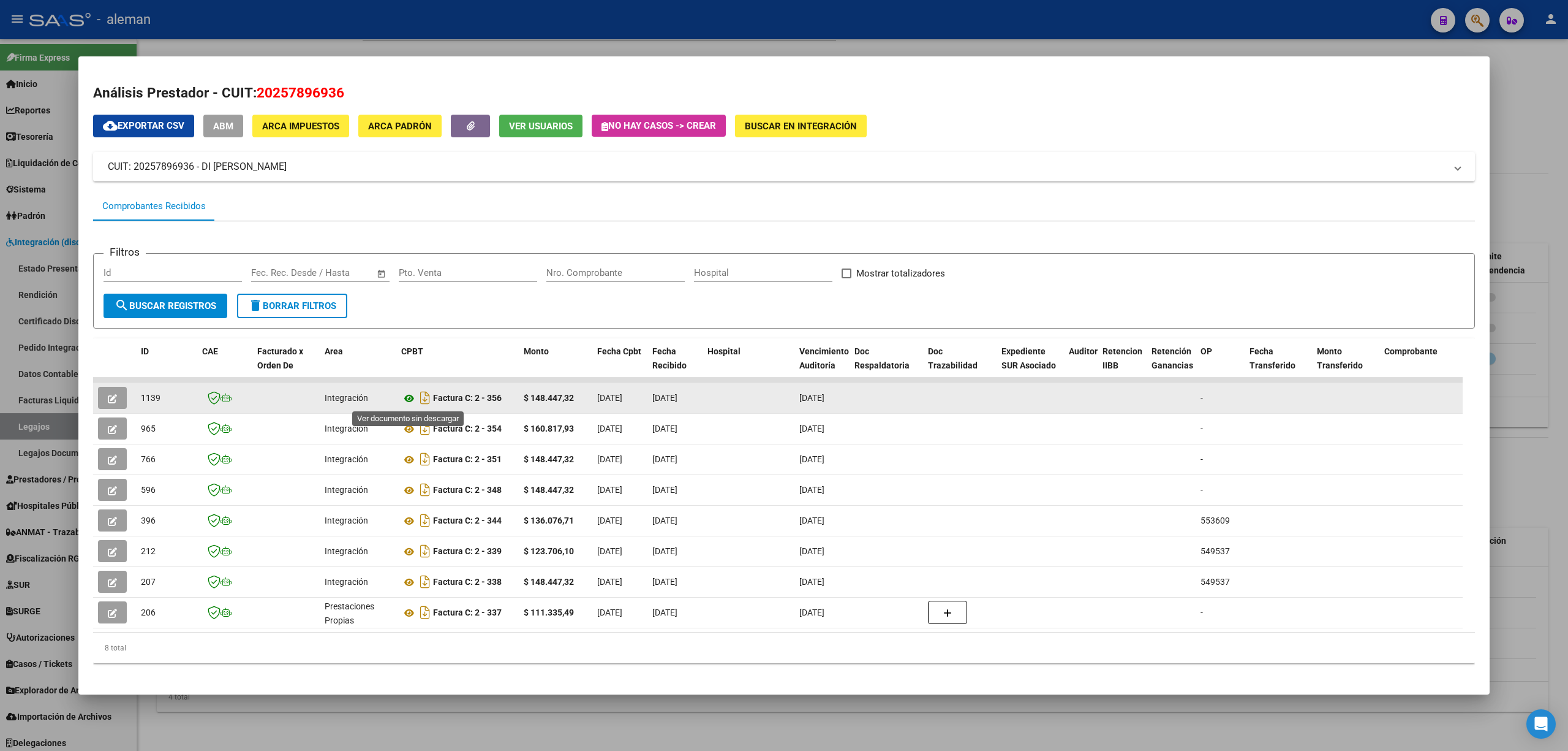
click at [410, 395] on icon at bounding box center [408, 398] width 16 height 15
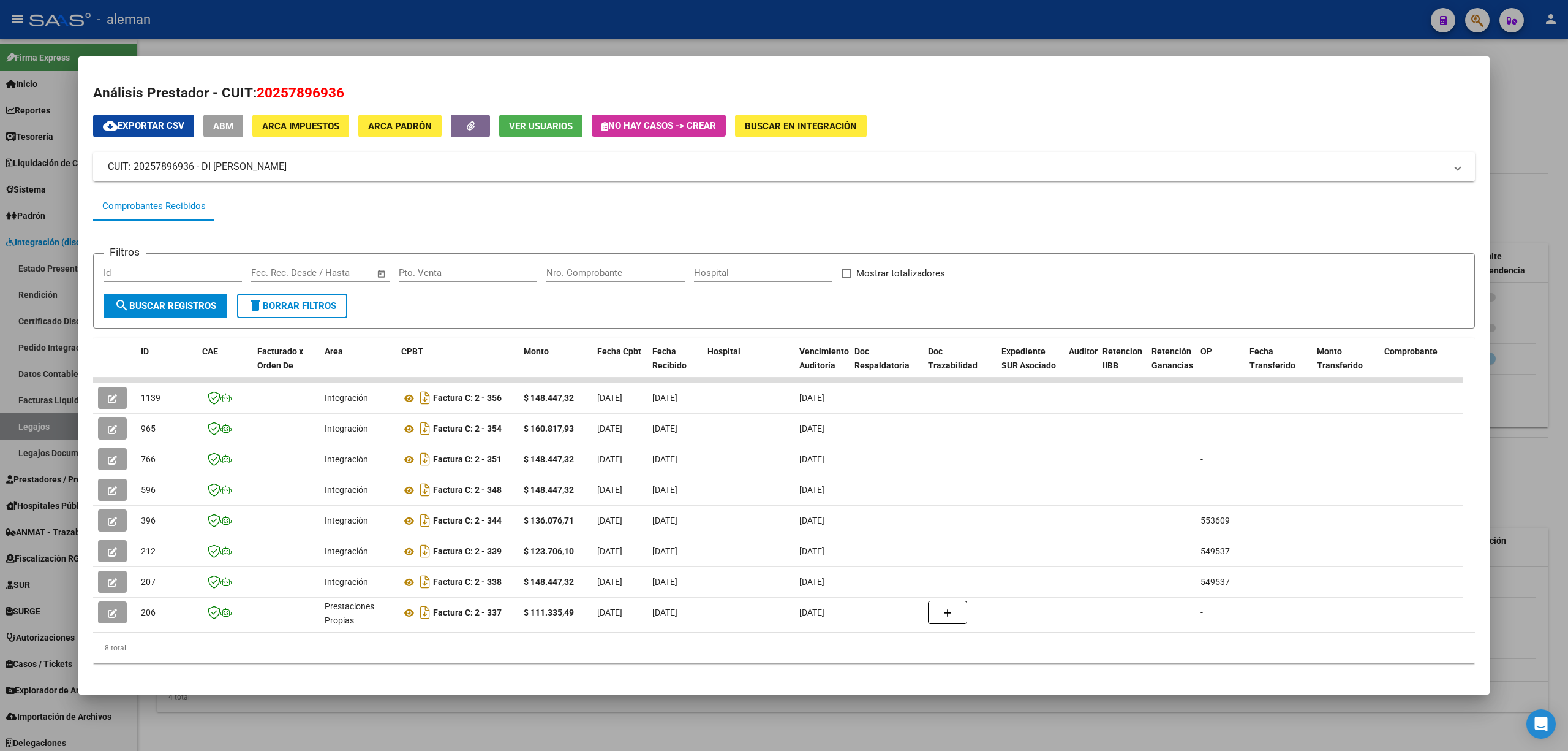
click at [1512, 444] on div at bounding box center [784, 376] width 1568 height 751
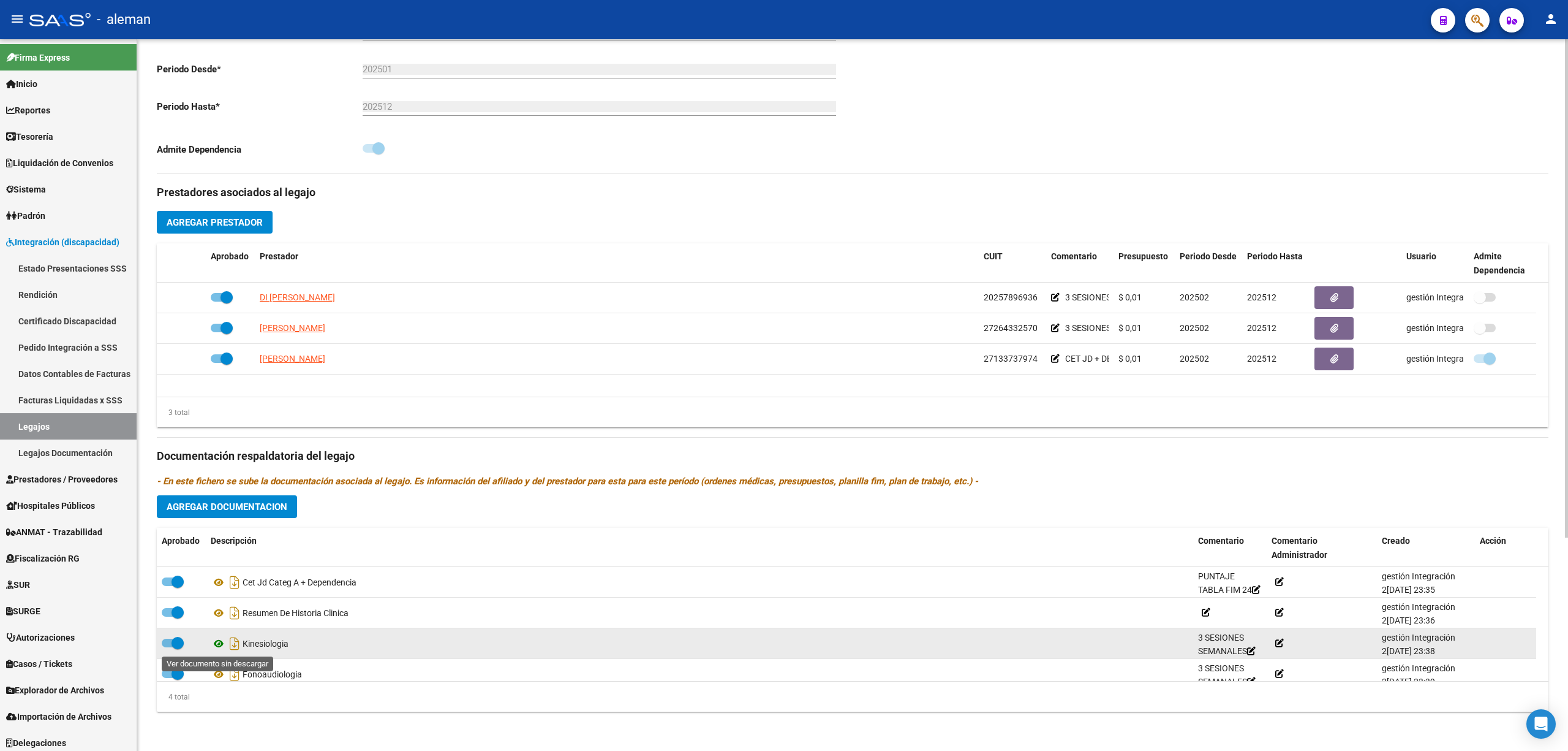
click at [216, 645] on icon at bounding box center [218, 643] width 16 height 15
